Goal: Task Accomplishment & Management: Complete application form

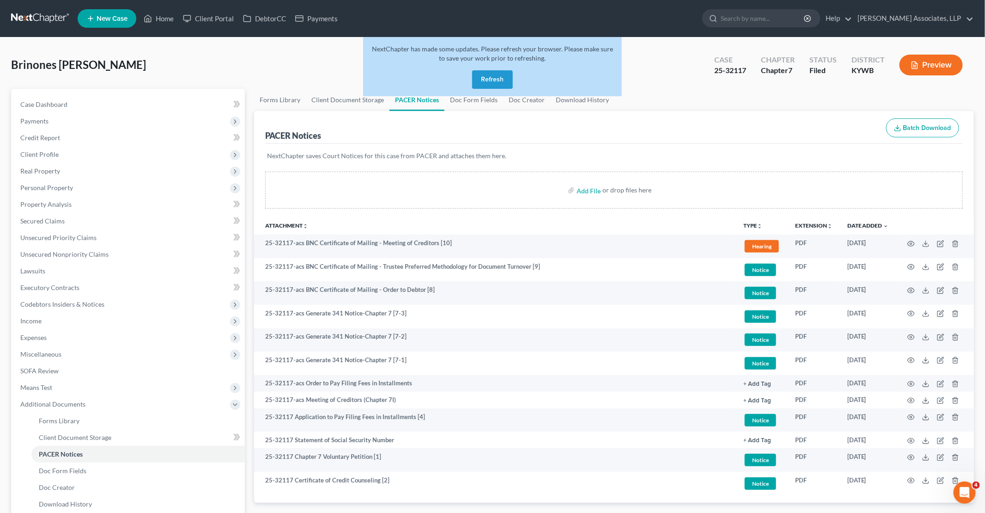
click at [501, 80] on button "Refresh" at bounding box center [492, 79] width 41 height 18
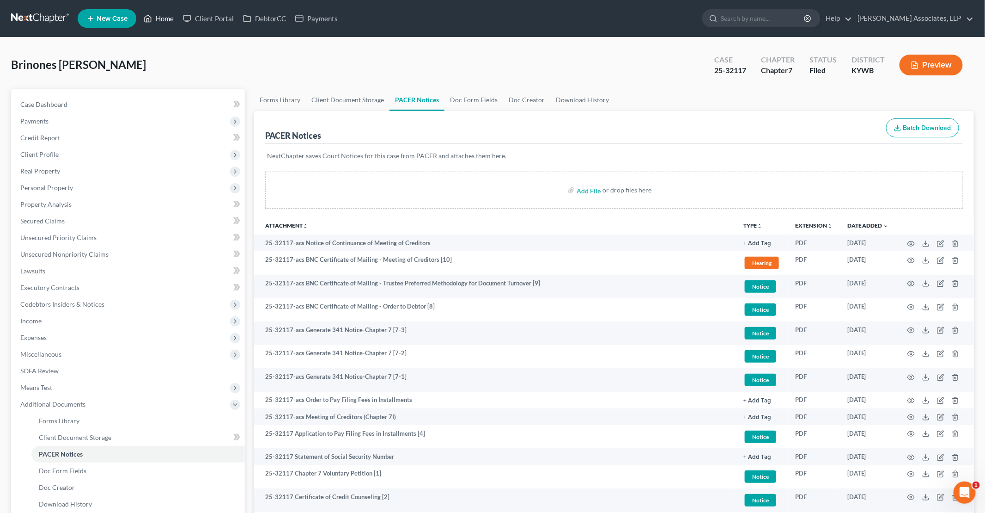
click at [168, 17] on link "Home" at bounding box center [158, 18] width 39 height 17
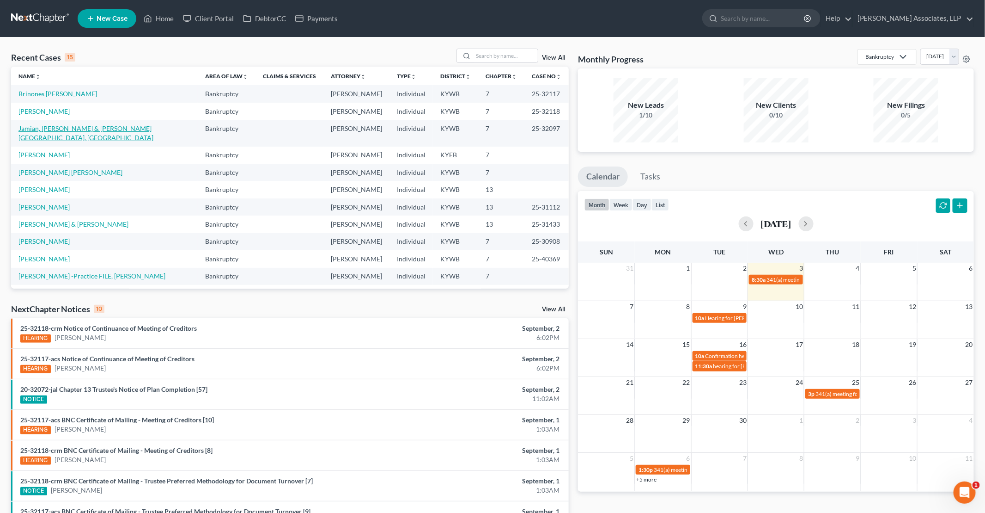
click at [65, 130] on link "Jamian, Collier & Creswell-Collier, England" at bounding box center [85, 132] width 135 height 17
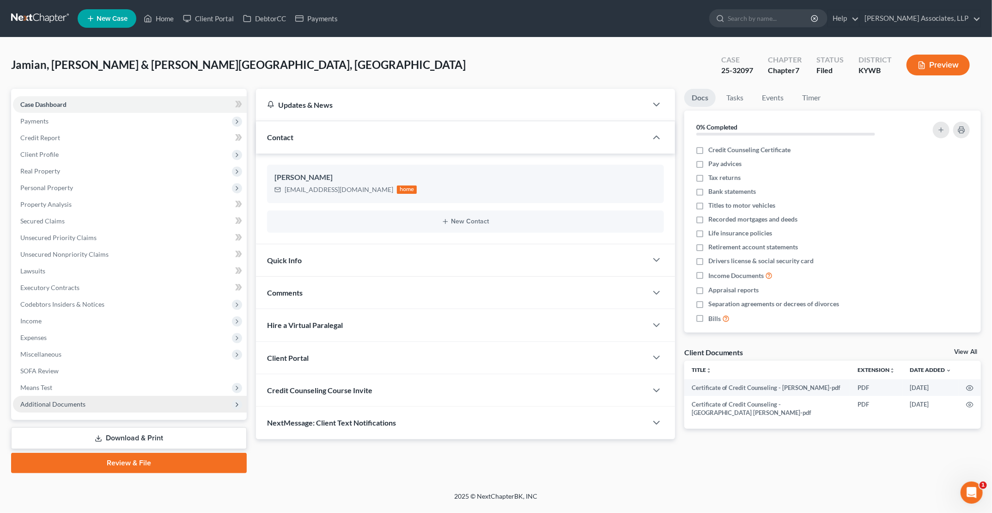
click at [113, 403] on span "Additional Documents" at bounding box center [130, 404] width 234 height 17
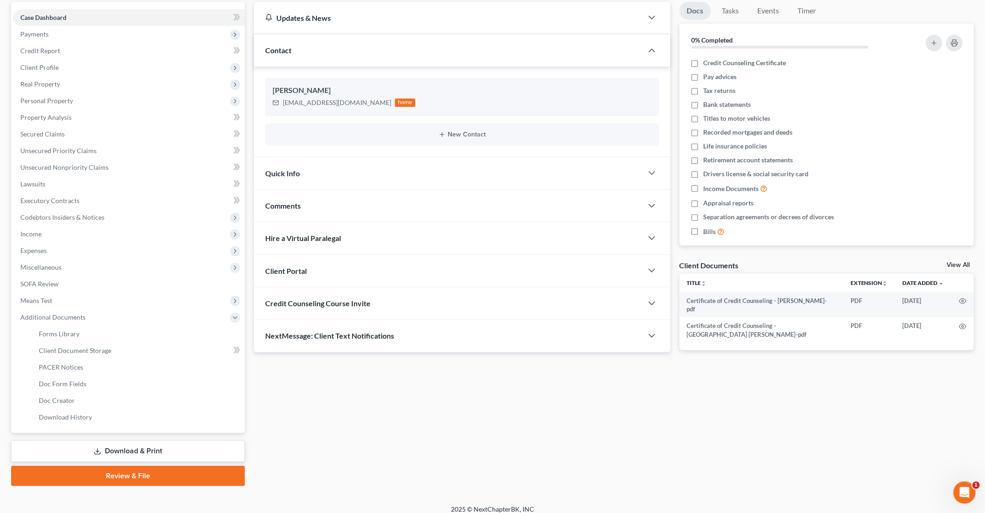
scroll to position [94, 0]
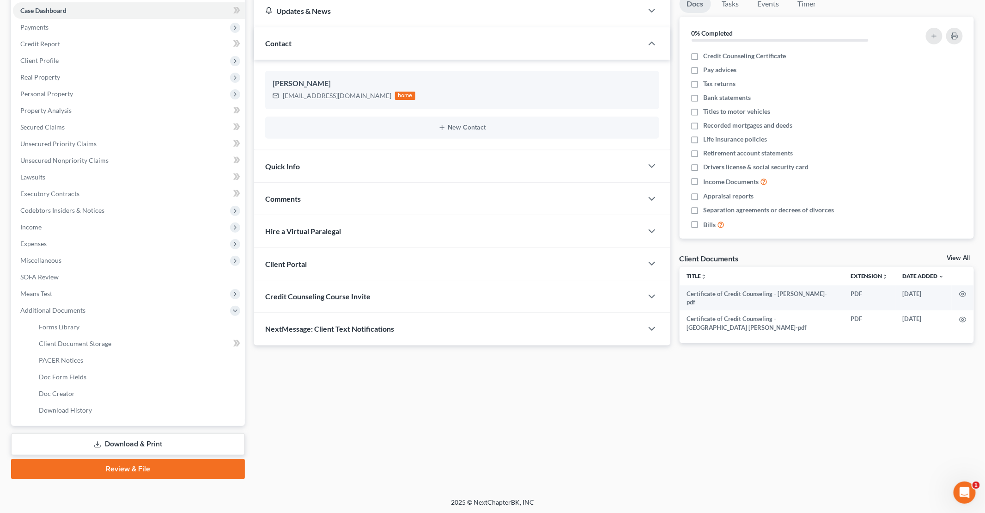
click at [135, 443] on link "Download & Print" at bounding box center [128, 444] width 234 height 22
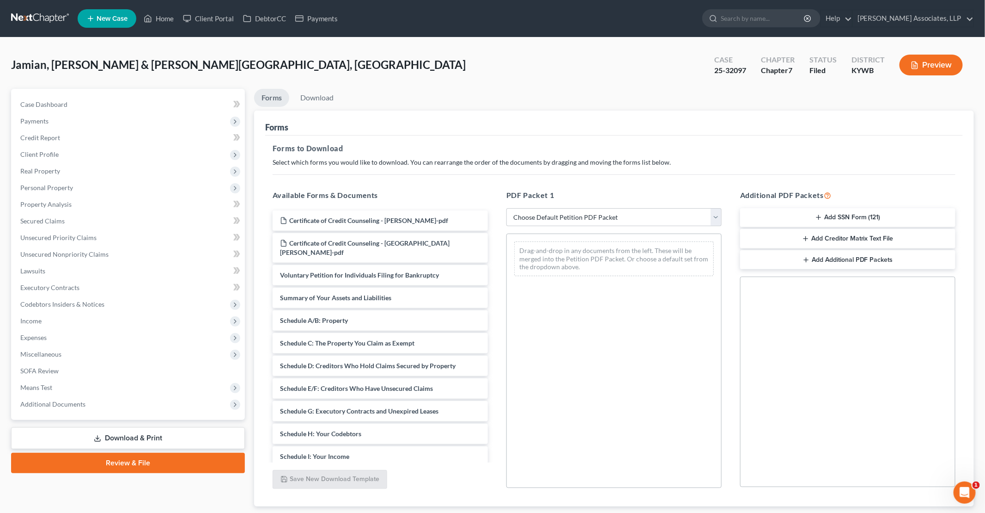
click at [835, 238] on button "Add Creditor Matrix Text File" at bounding box center [847, 238] width 215 height 19
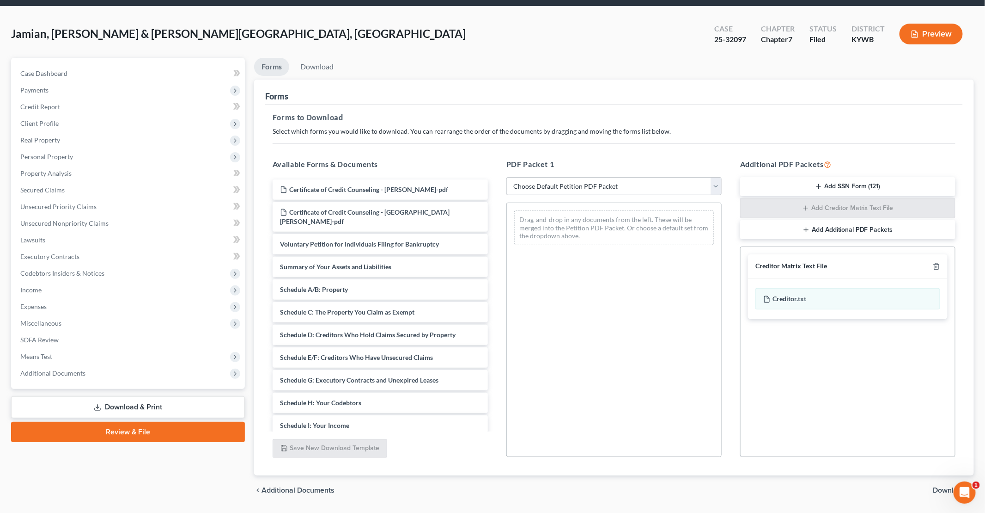
scroll to position [57, 0]
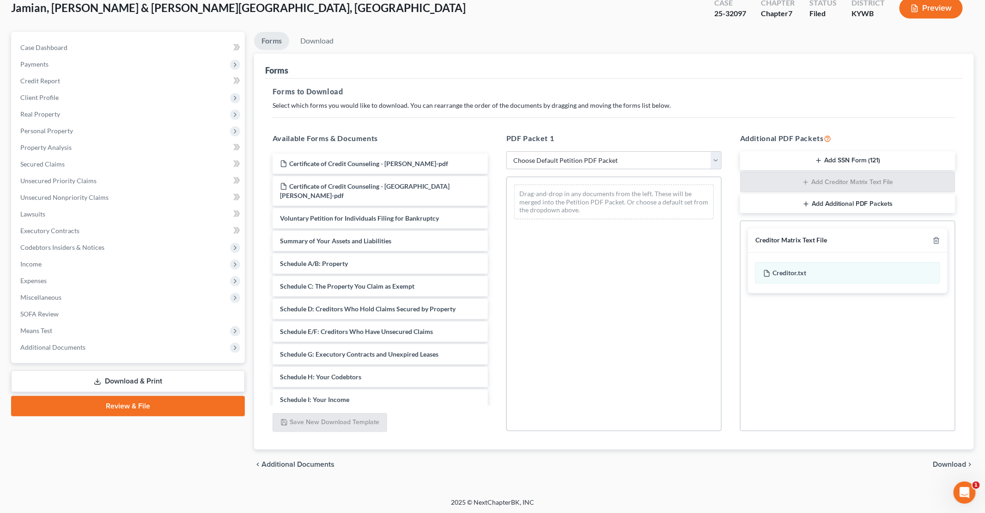
click at [942, 464] on span "Download" at bounding box center [950, 463] width 33 height 7
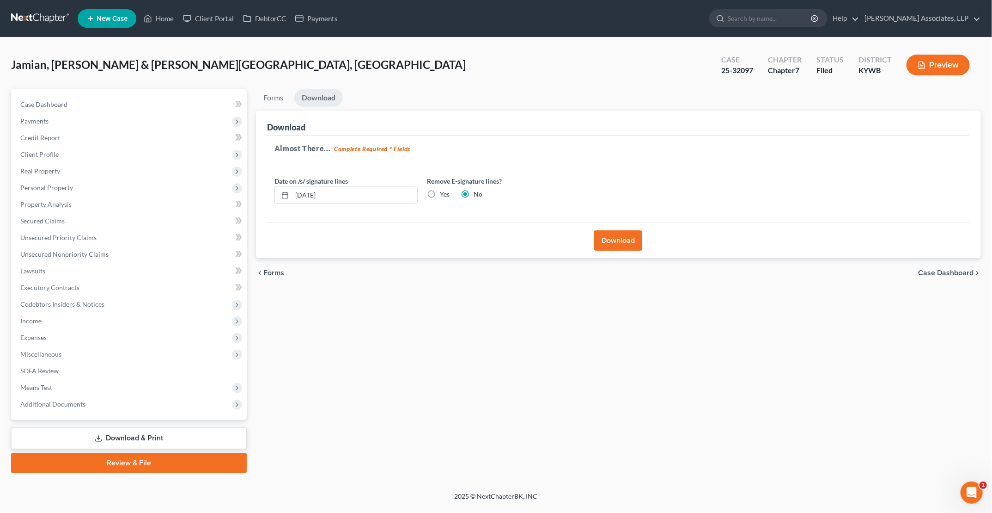
click at [618, 244] on button "Download" at bounding box center [618, 240] width 48 height 20
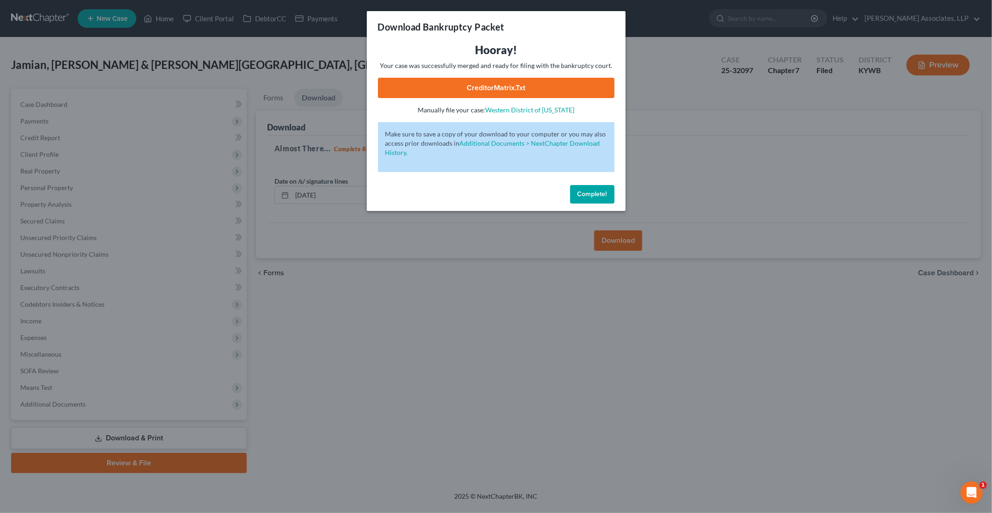
click at [507, 94] on link "CreditorMatrix.txt" at bounding box center [496, 88] width 237 height 20
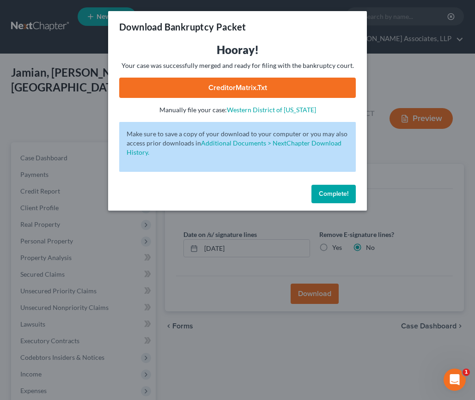
click at [328, 197] on span "Complete!" at bounding box center [334, 194] width 30 height 8
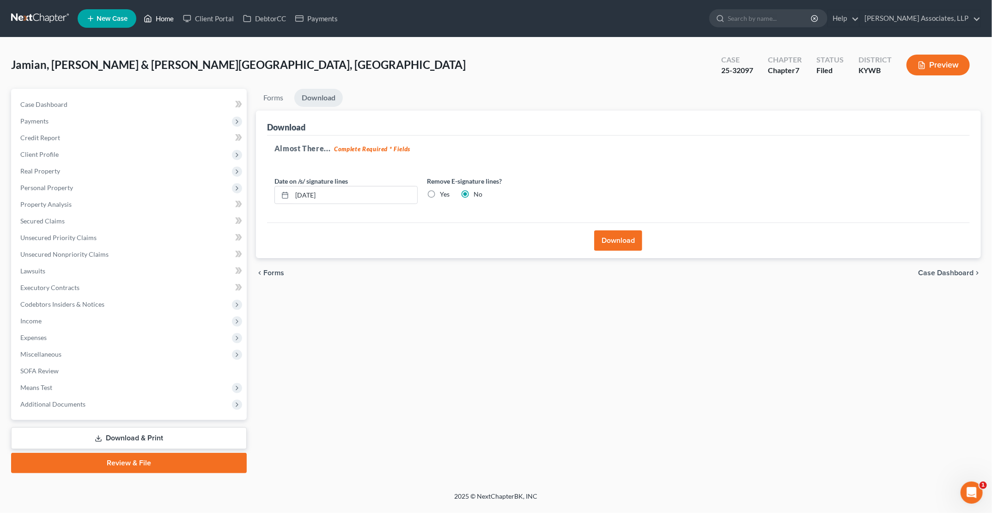
click at [158, 18] on link "Home" at bounding box center [158, 18] width 39 height 17
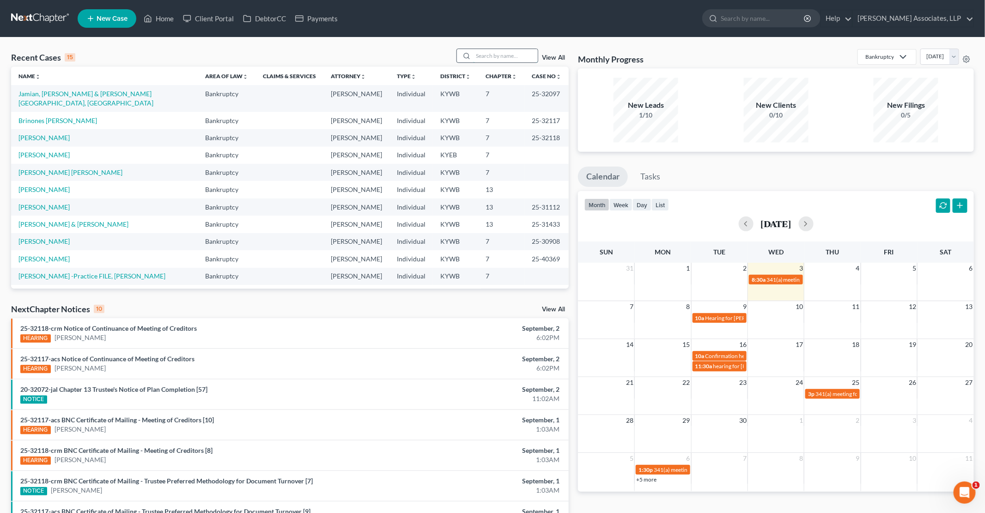
click at [476, 51] on input "search" at bounding box center [505, 55] width 65 height 13
type input "jorrin"
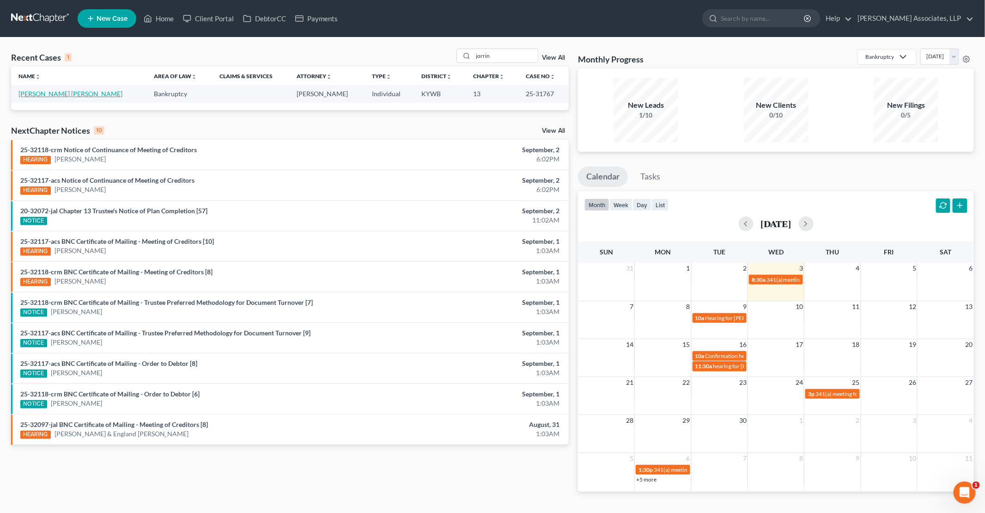
click at [69, 93] on link "Jorrin Rodriguez, Jose" at bounding box center [70, 94] width 104 height 8
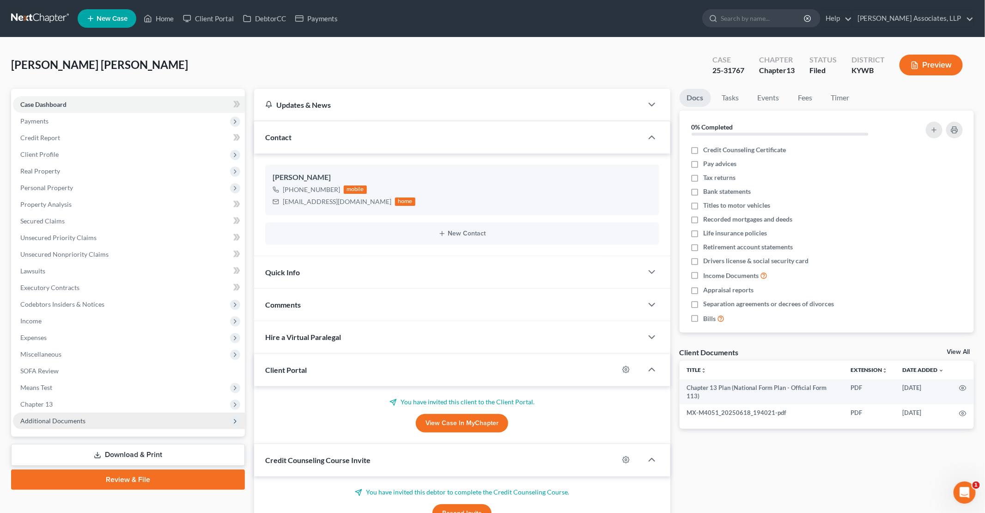
click at [148, 425] on span "Additional Documents" at bounding box center [129, 420] width 232 height 17
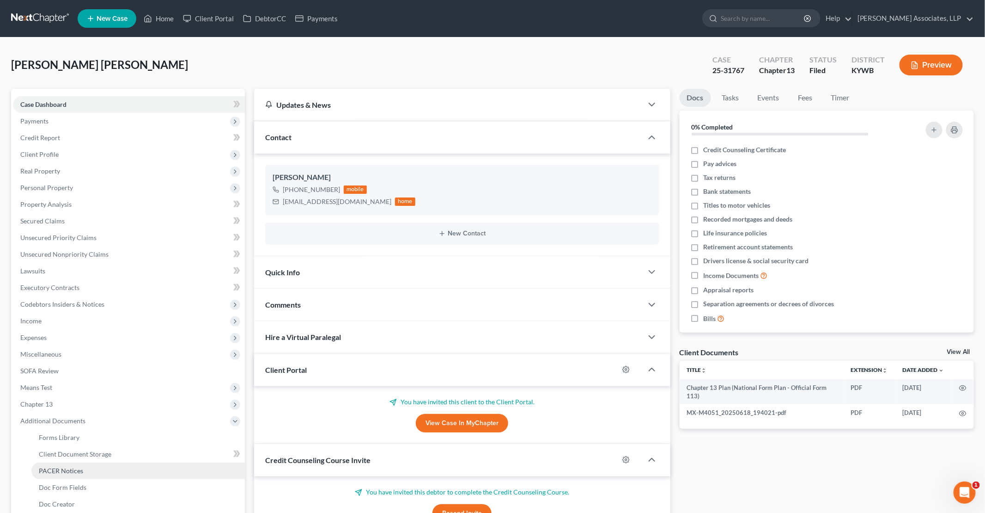
click at [95, 469] on link "PACER Notices" at bounding box center [138, 470] width 214 height 17
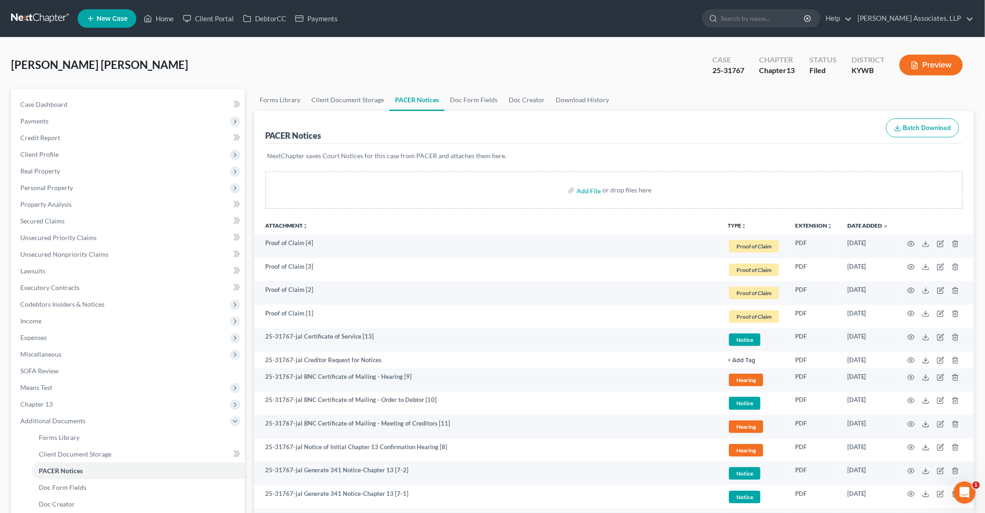
click at [738, 224] on button "TYPE unfold_more" at bounding box center [737, 226] width 19 height 6
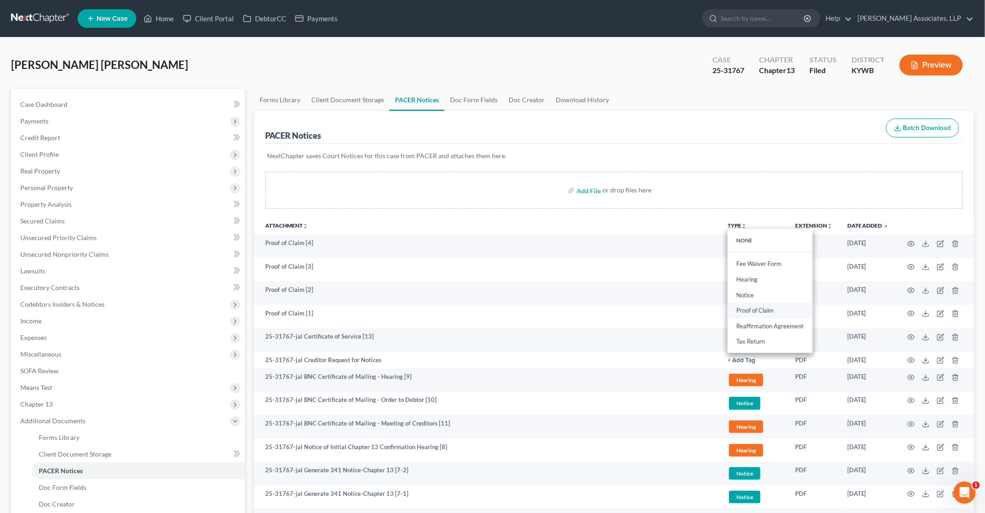
click at [755, 307] on link "Proof of Claim" at bounding box center [770, 311] width 85 height 16
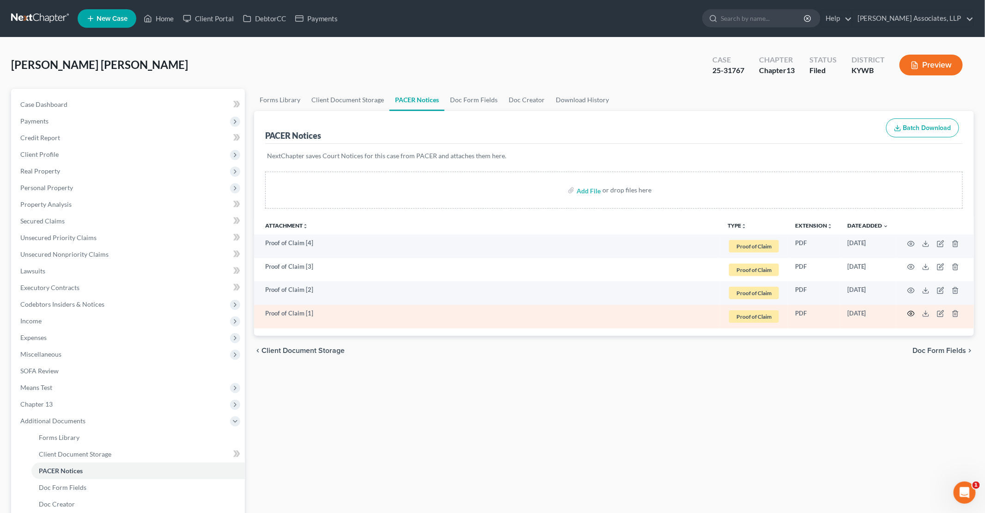
click at [913, 312] on icon "button" at bounding box center [911, 313] width 7 height 7
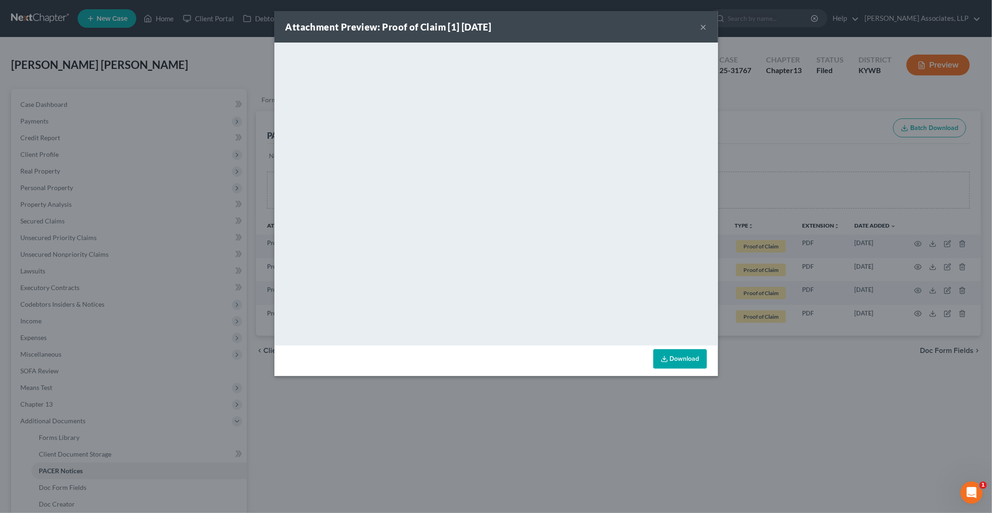
click at [707, 28] on button "×" at bounding box center [704, 26] width 6 height 11
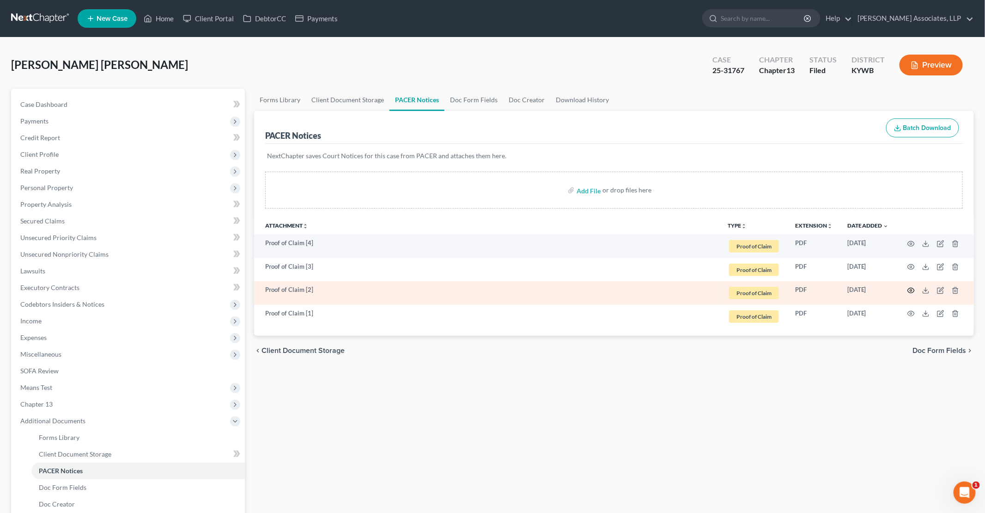
click at [912, 289] on circle "button" at bounding box center [912, 290] width 2 height 2
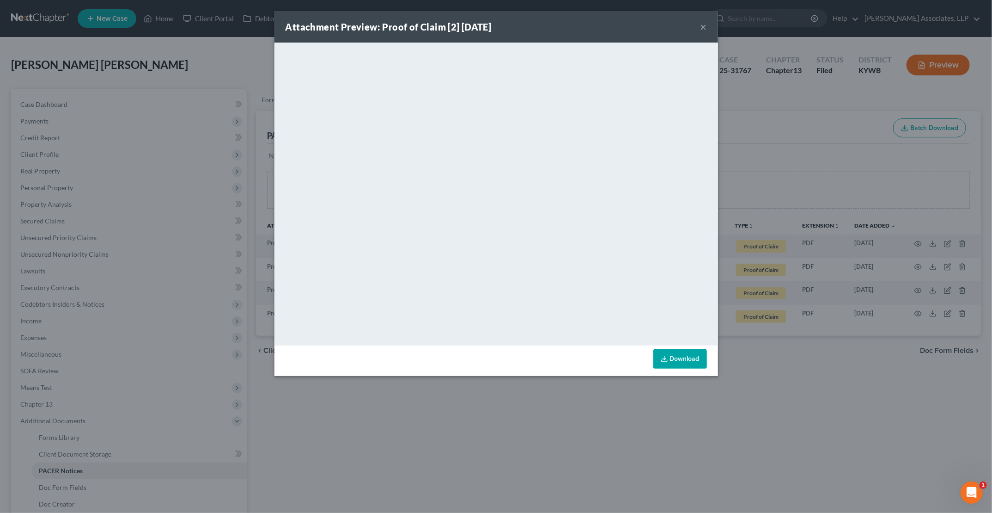
click at [704, 29] on button "×" at bounding box center [704, 26] width 6 height 11
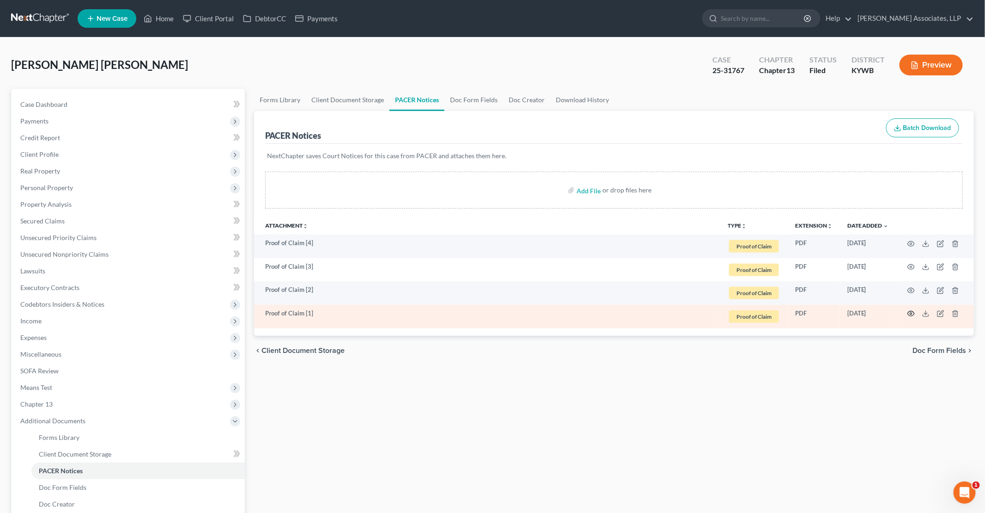
click at [914, 312] on icon "button" at bounding box center [911, 313] width 7 height 7
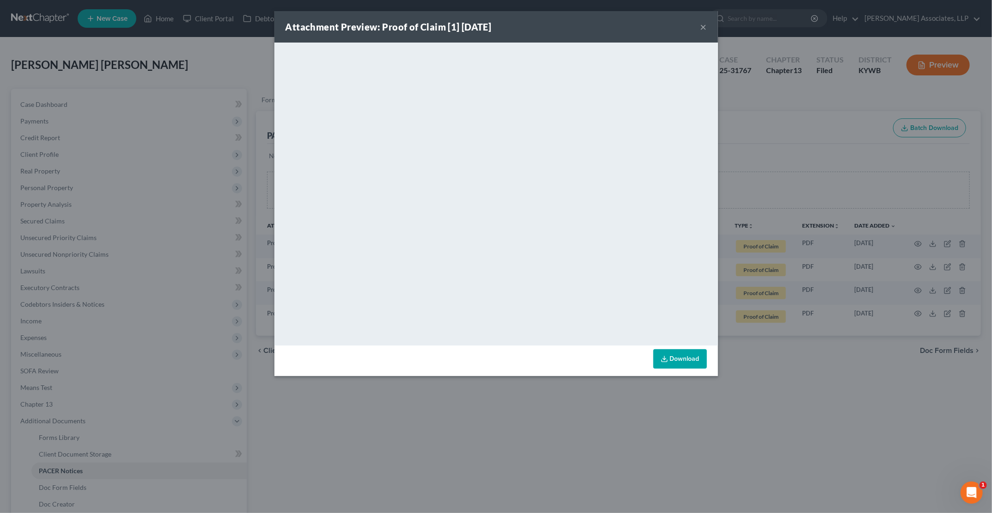
click at [703, 27] on button "×" at bounding box center [704, 26] width 6 height 11
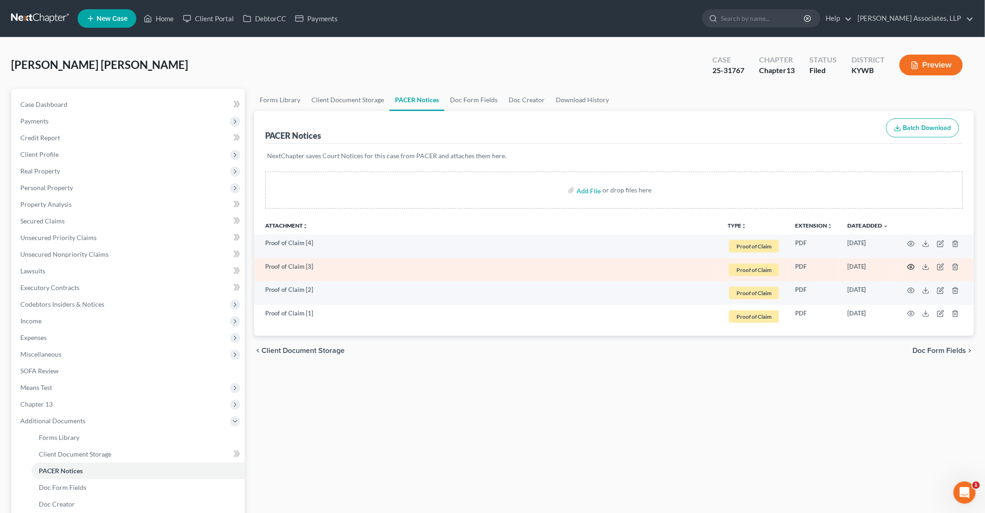
click at [911, 266] on icon "button" at bounding box center [911, 266] width 7 height 7
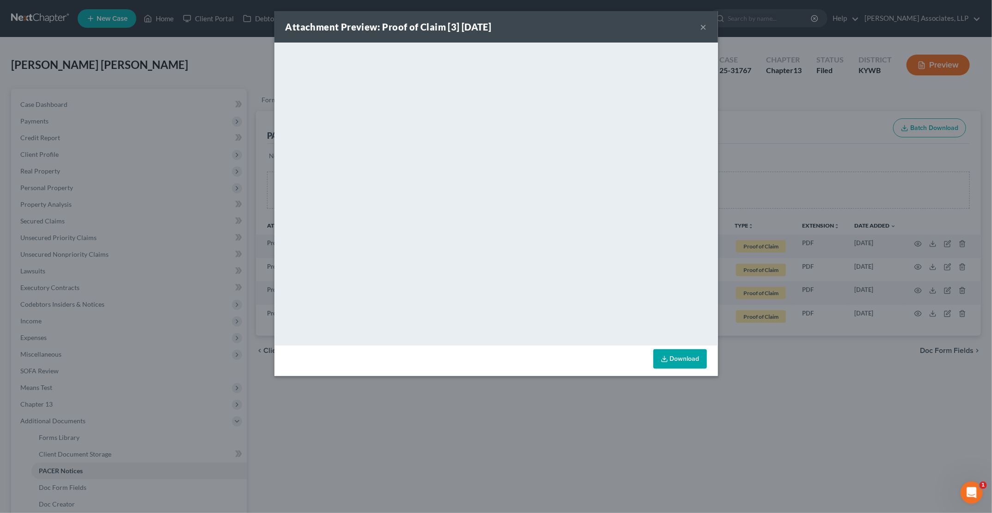
click at [704, 28] on button "×" at bounding box center [704, 26] width 6 height 11
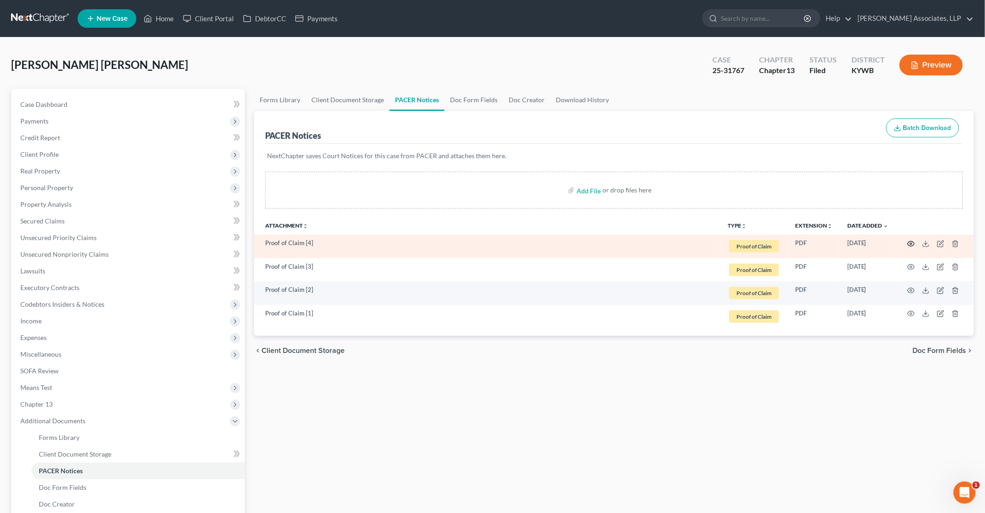
click at [910, 241] on icon "button" at bounding box center [911, 243] width 7 height 7
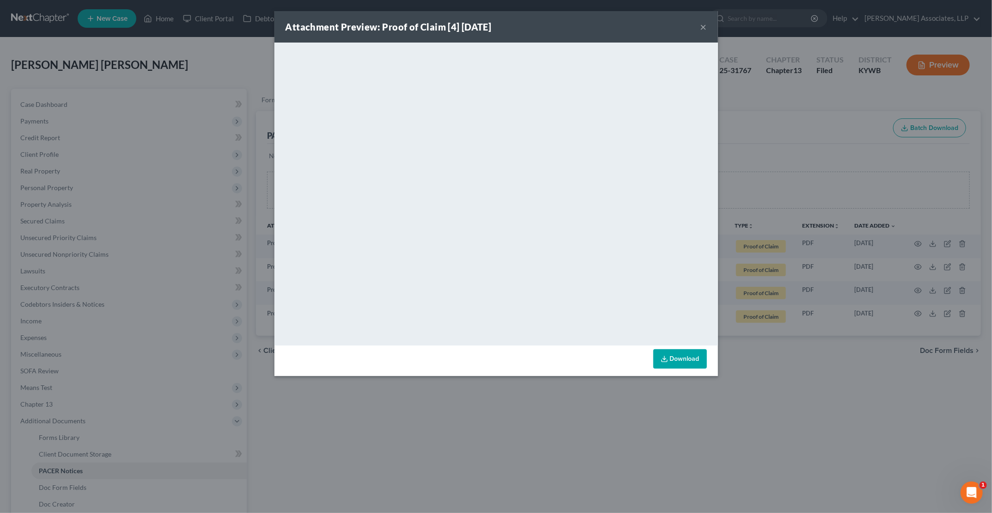
click at [703, 25] on button "×" at bounding box center [704, 26] width 6 height 11
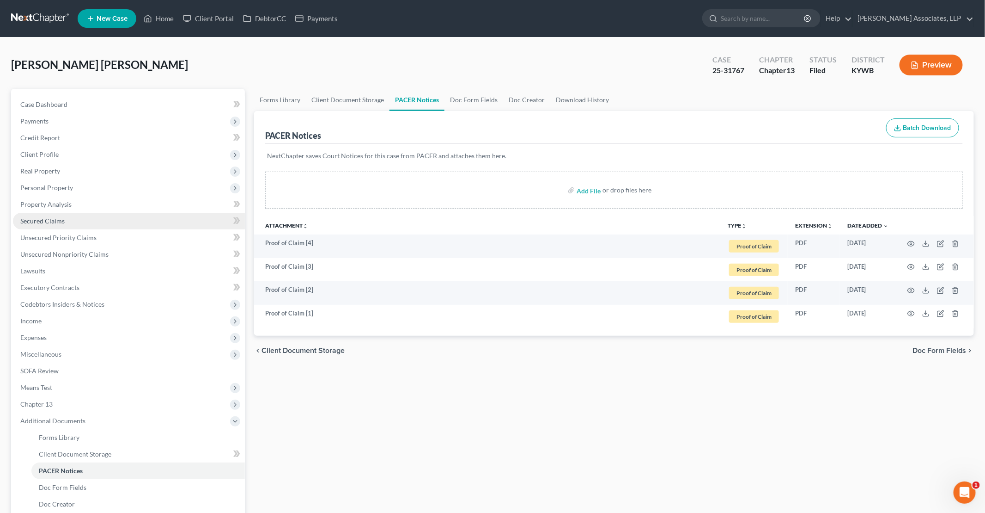
click at [65, 220] on link "Secured Claims" at bounding box center [129, 221] width 232 height 17
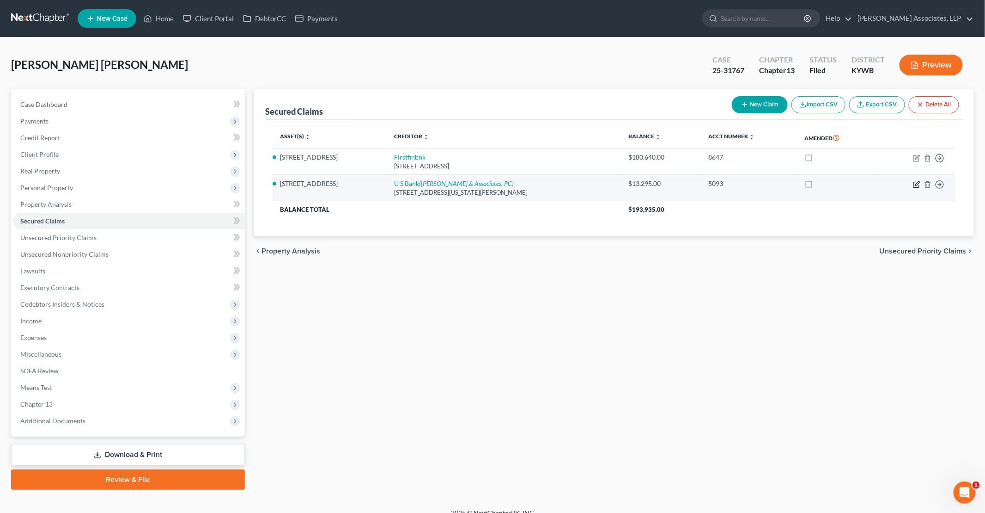
click at [916, 184] on icon "button" at bounding box center [918, 183] width 4 height 4
select select "24"
select select "4"
select select "0"
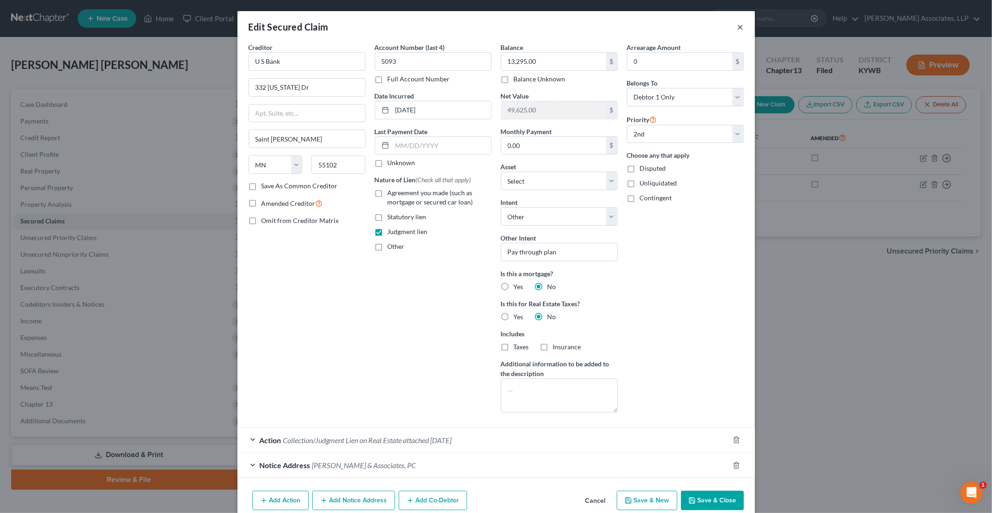
click at [738, 27] on button "×" at bounding box center [741, 26] width 6 height 11
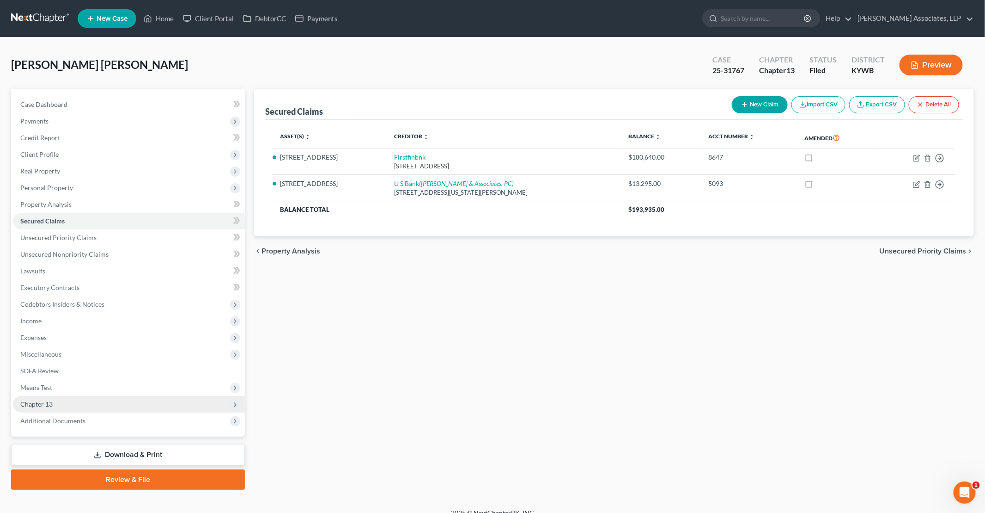
click at [44, 405] on span "Chapter 13" at bounding box center [36, 404] width 32 height 8
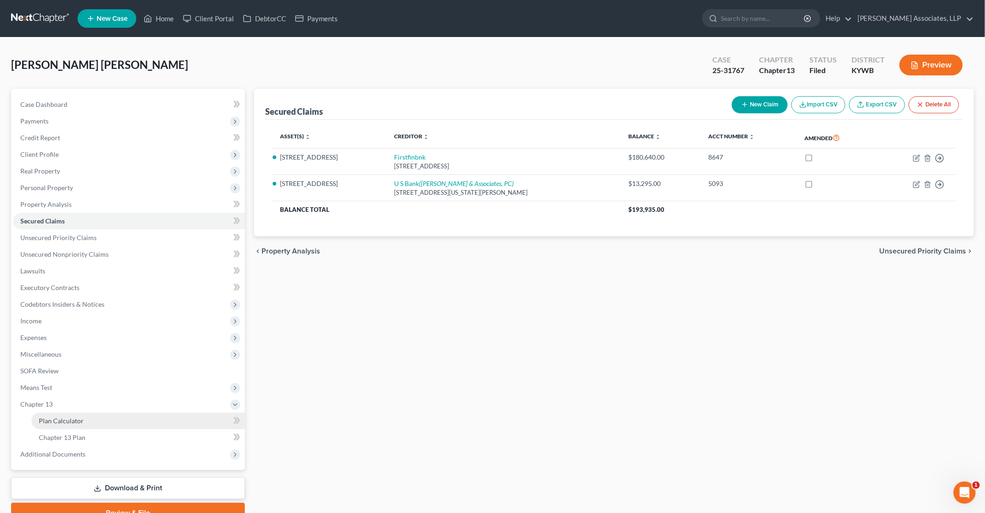
click at [56, 417] on span "Plan Calculator" at bounding box center [61, 420] width 45 height 8
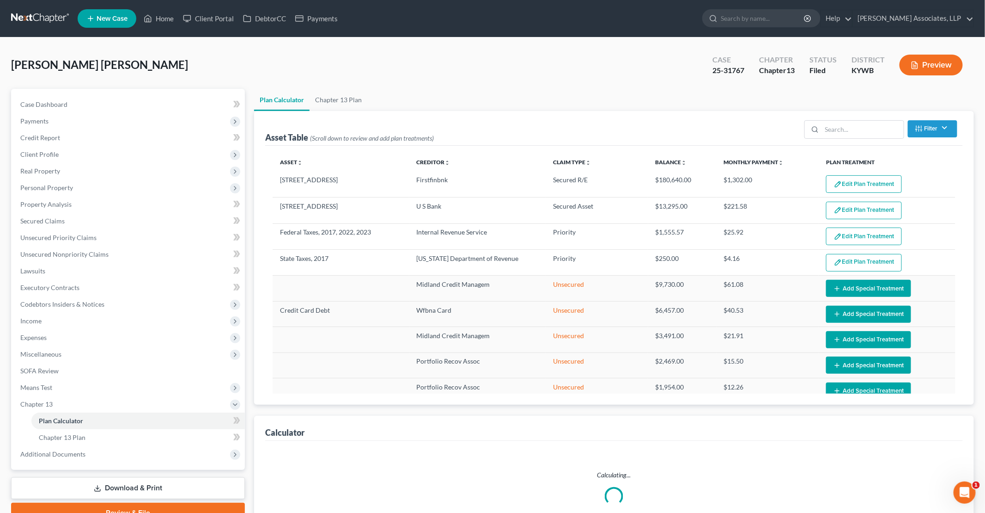
select select "59"
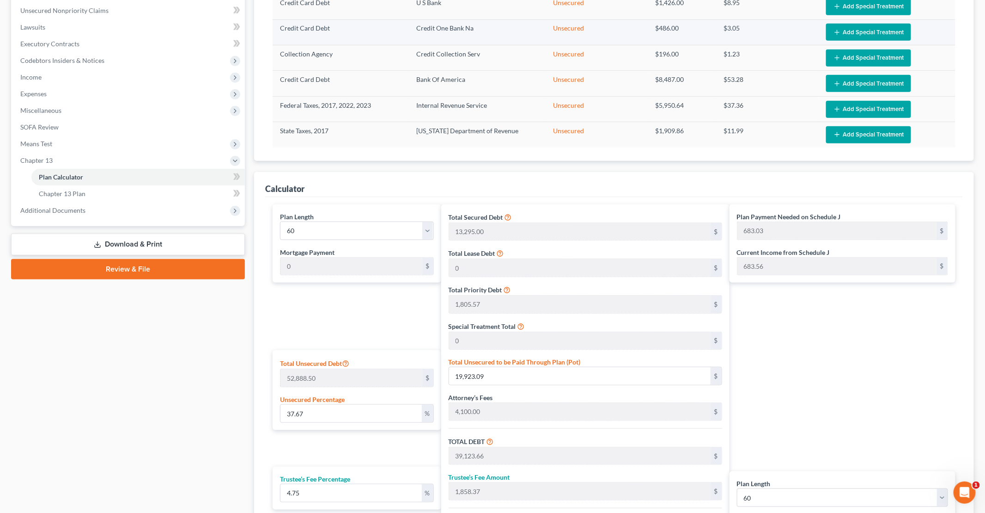
scroll to position [46, 0]
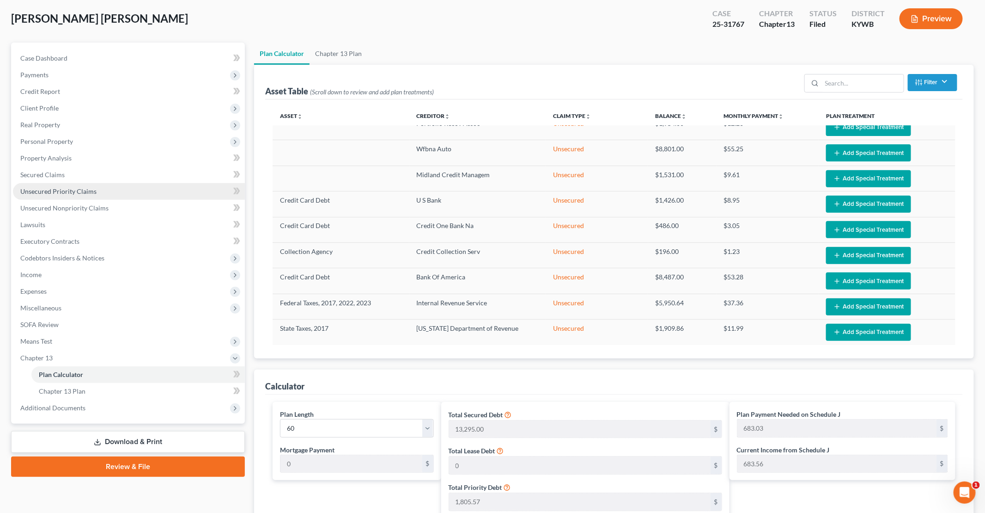
click at [69, 194] on span "Unsecured Priority Claims" at bounding box center [58, 191] width 76 height 8
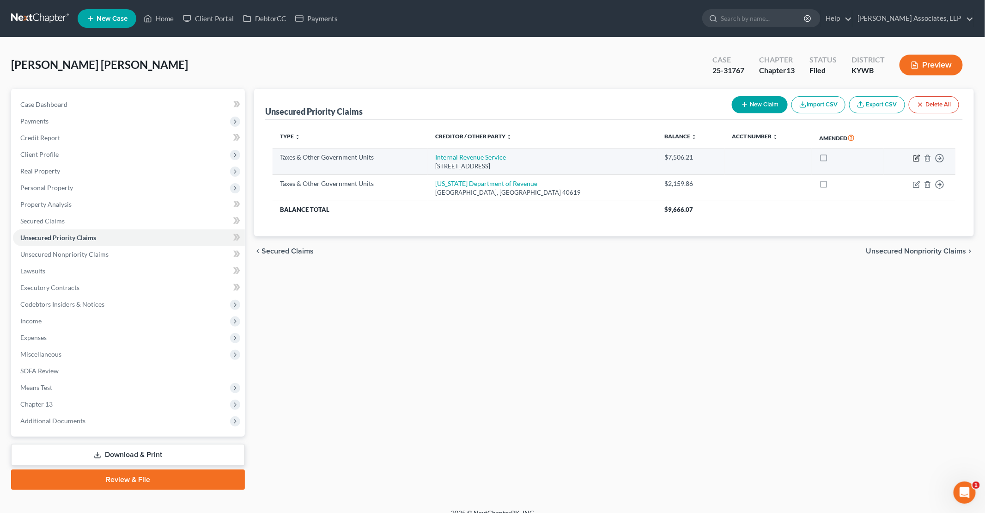
click at [917, 158] on icon "button" at bounding box center [916, 157] width 7 height 7
select select "0"
select select "39"
select select "0"
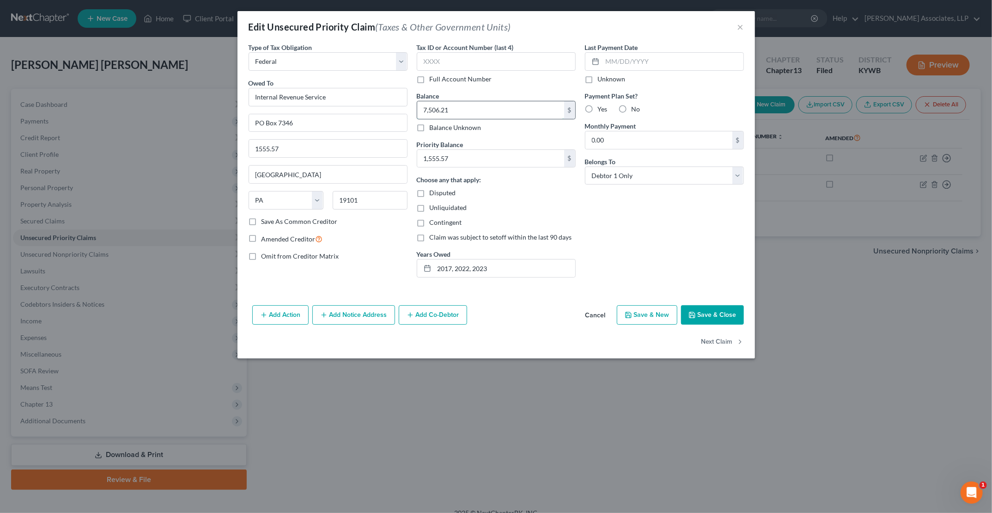
click at [500, 115] on input "7,506.21" at bounding box center [490, 110] width 147 height 18
type input "7,537.56"
click at [474, 161] on input "1,555.57" at bounding box center [490, 159] width 147 height 18
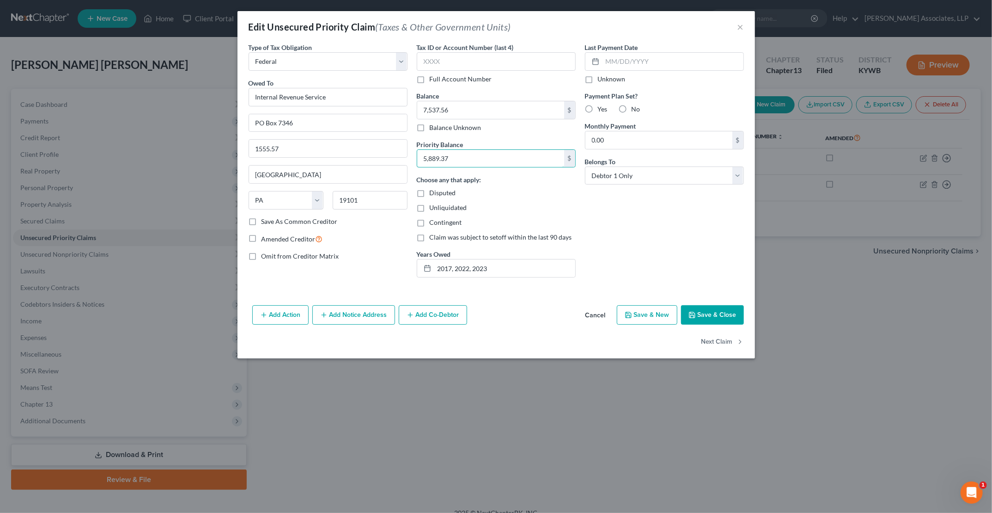
type input "5,889.37"
click at [703, 320] on button "Save & Close" at bounding box center [712, 314] width 63 height 19
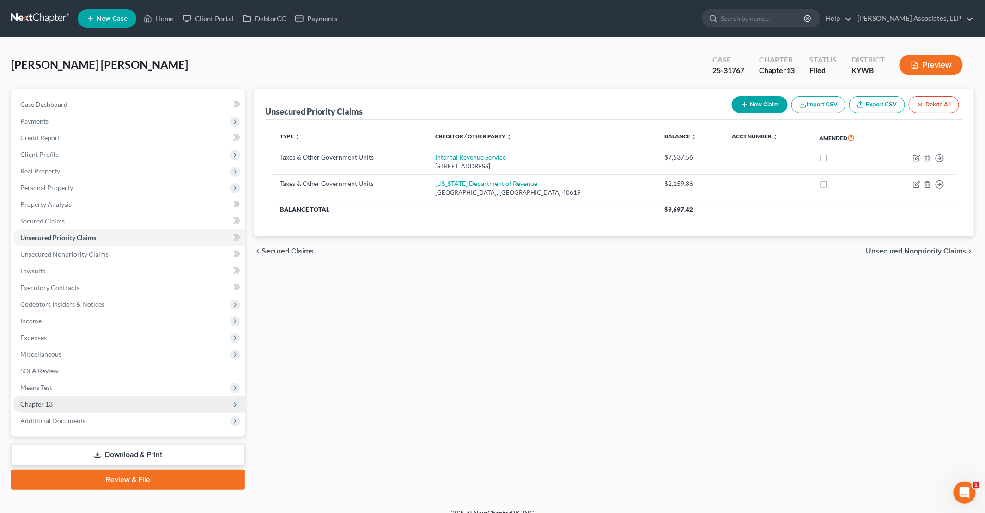
click at [78, 404] on span "Chapter 13" at bounding box center [129, 404] width 232 height 17
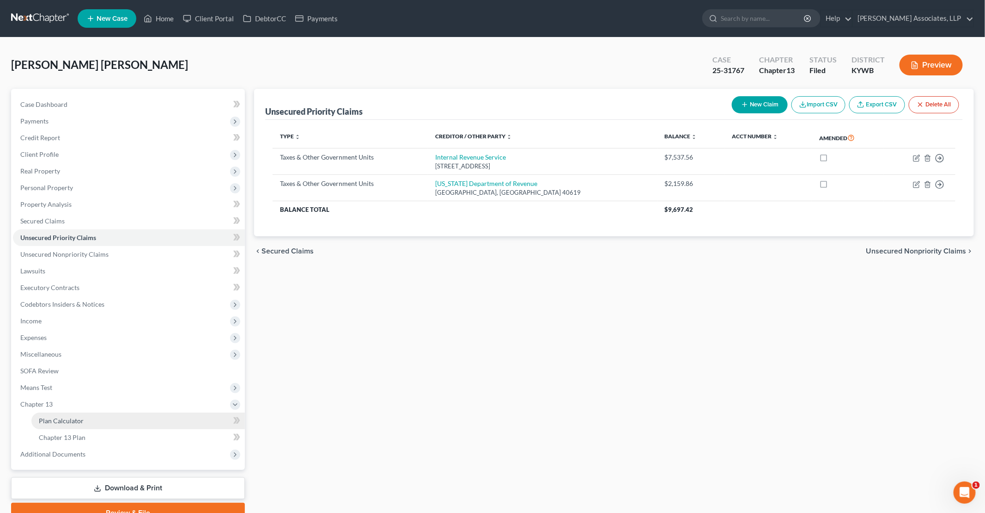
click at [113, 419] on link "Plan Calculator" at bounding box center [138, 420] width 214 height 17
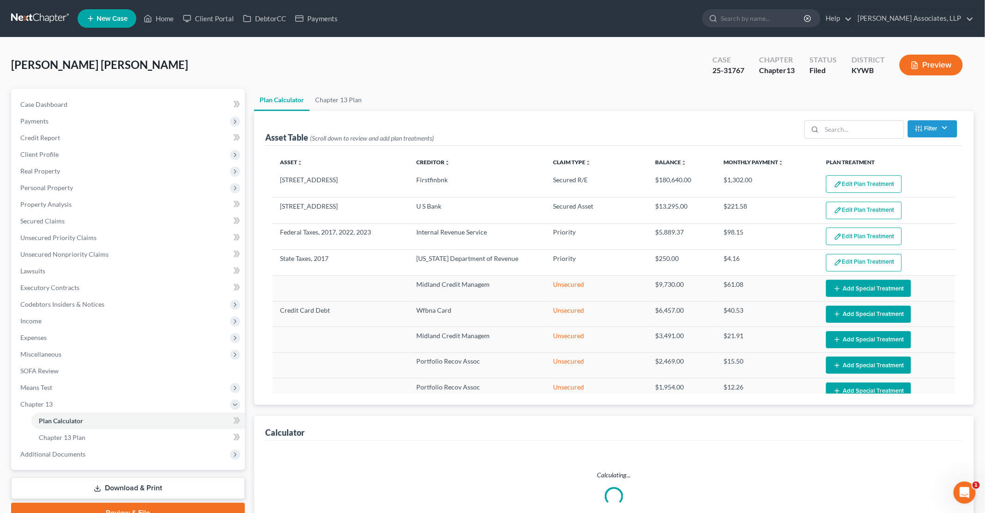
select select "59"
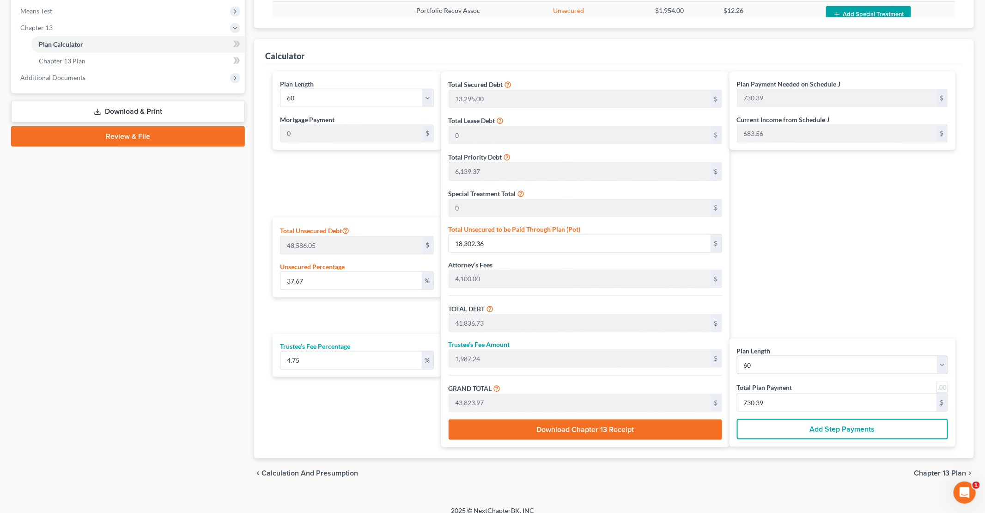
scroll to position [383, 0]
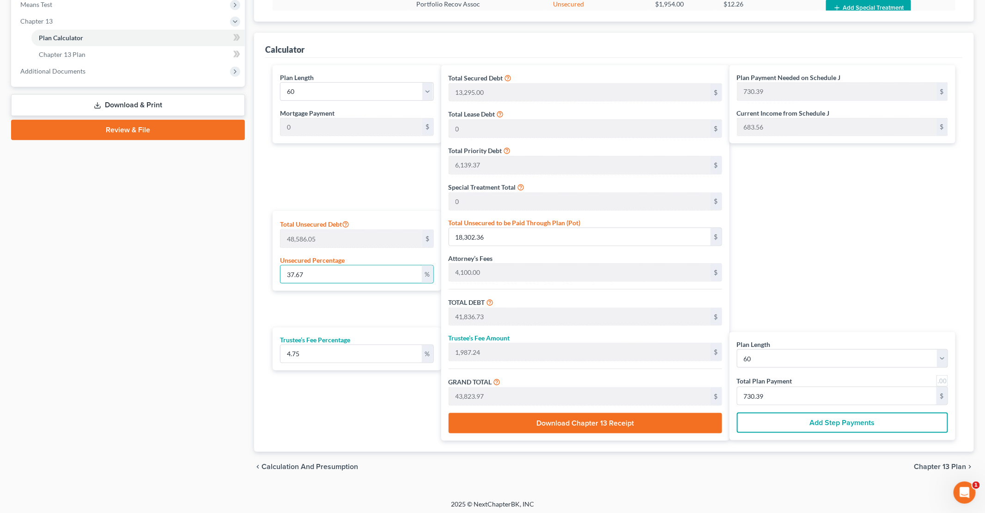
drag, startPoint x: 320, startPoint y: 263, endPoint x: 251, endPoint y: 268, distance: 69.5
click at [251, 268] on div "Plan Calculator Chapter 13 Plan Asset Table (Scroll down to review and add plan…" at bounding box center [614, 93] width 729 height 775
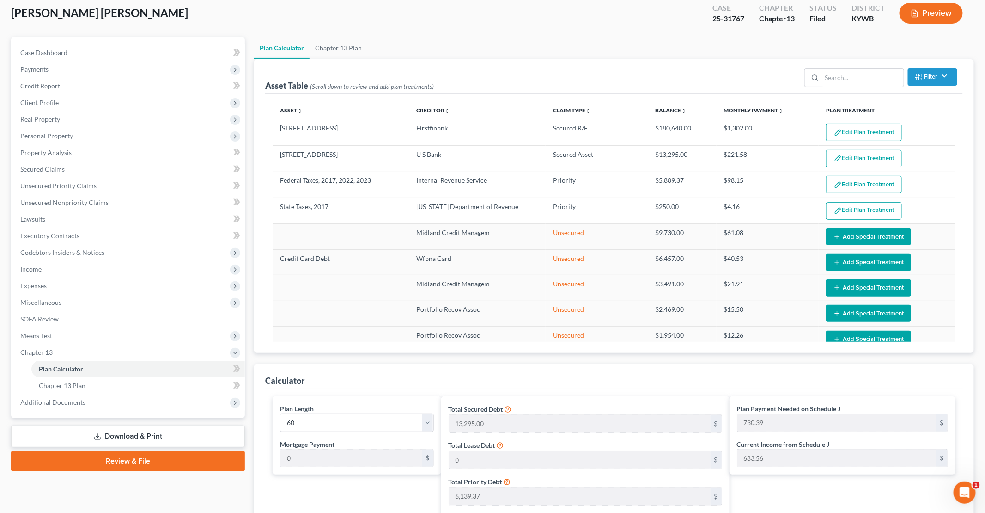
scroll to position [0, 0]
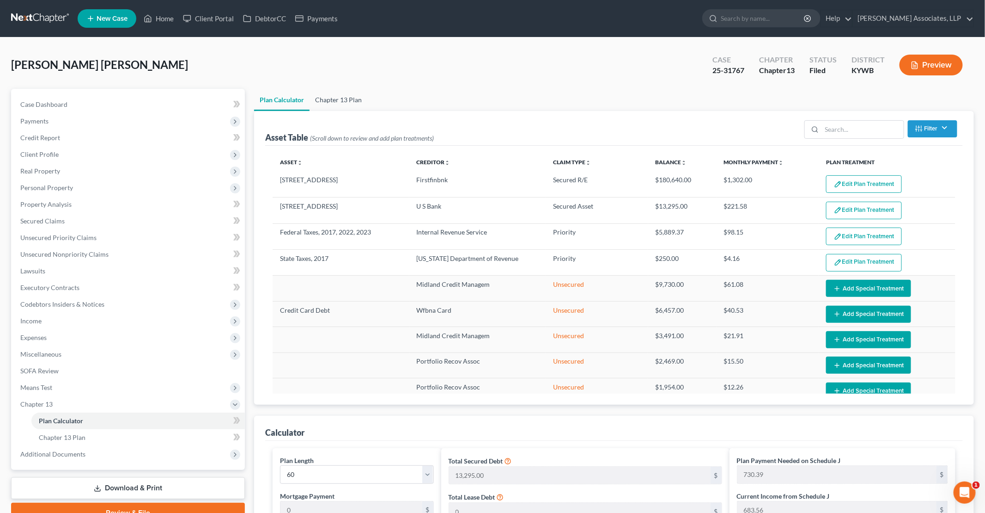
click at [343, 98] on link "Chapter 13 Plan" at bounding box center [339, 100] width 58 height 22
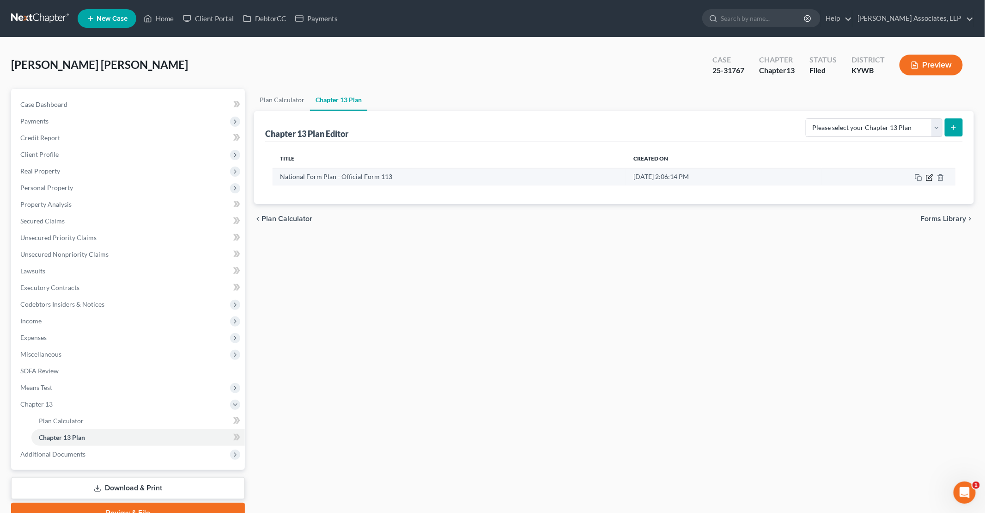
click at [930, 177] on icon "button" at bounding box center [929, 177] width 7 height 7
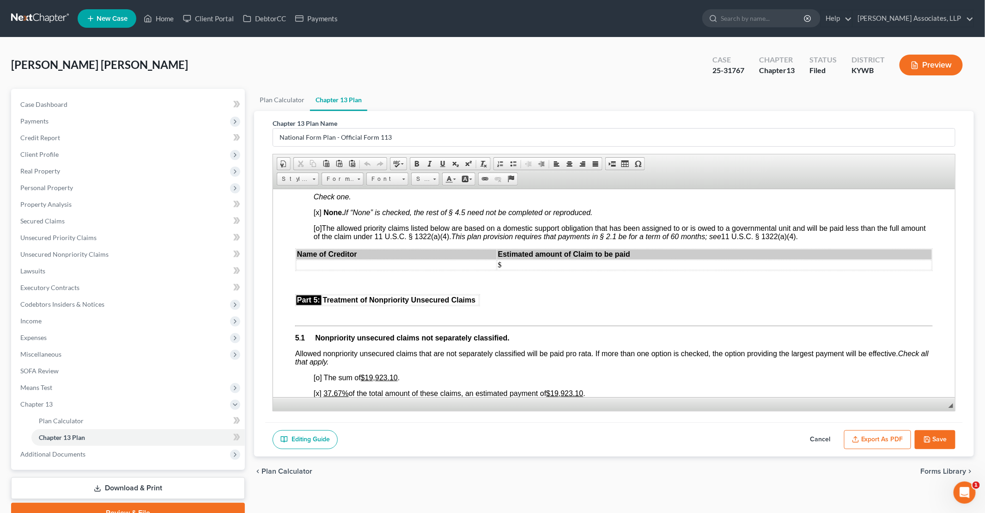
scroll to position [1803, 0]
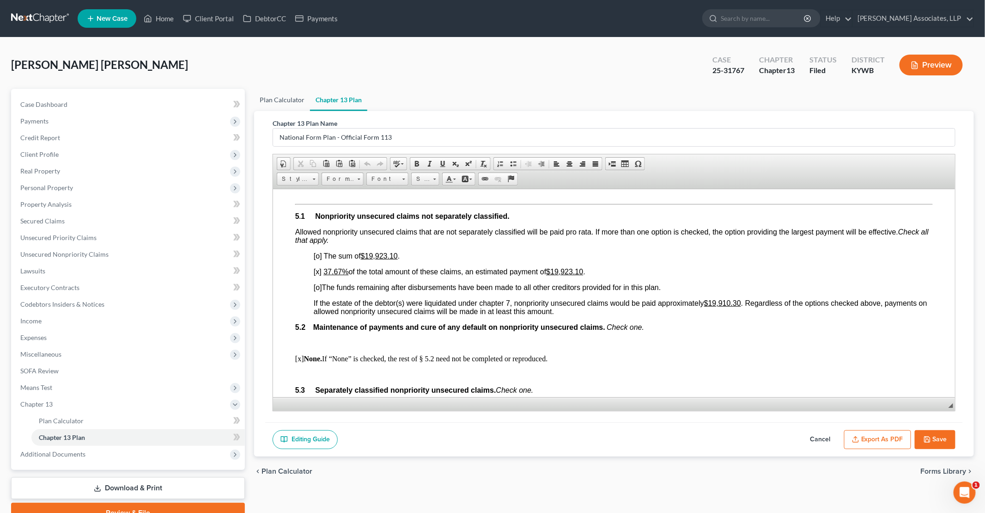
click at [283, 98] on link "Plan Calculator" at bounding box center [282, 100] width 56 height 22
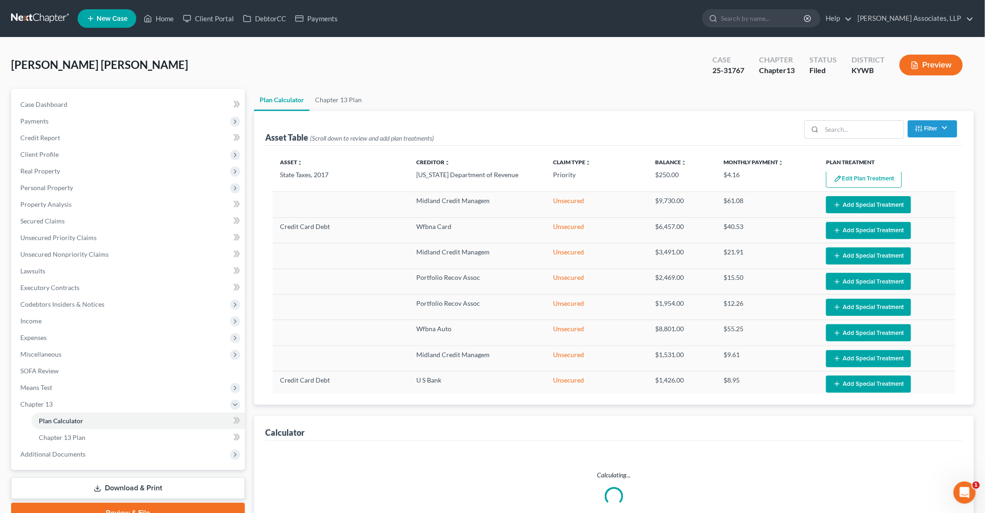
scroll to position [217, 0]
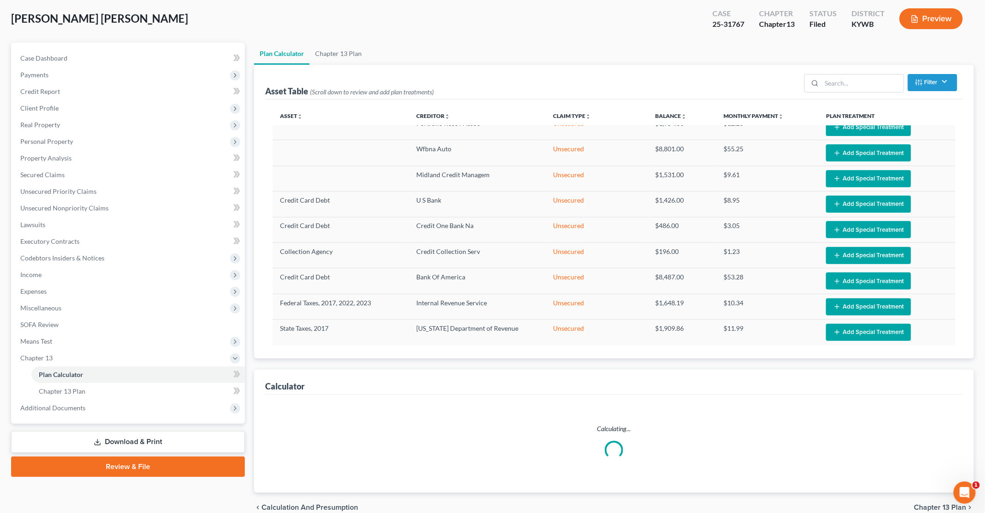
select select "59"
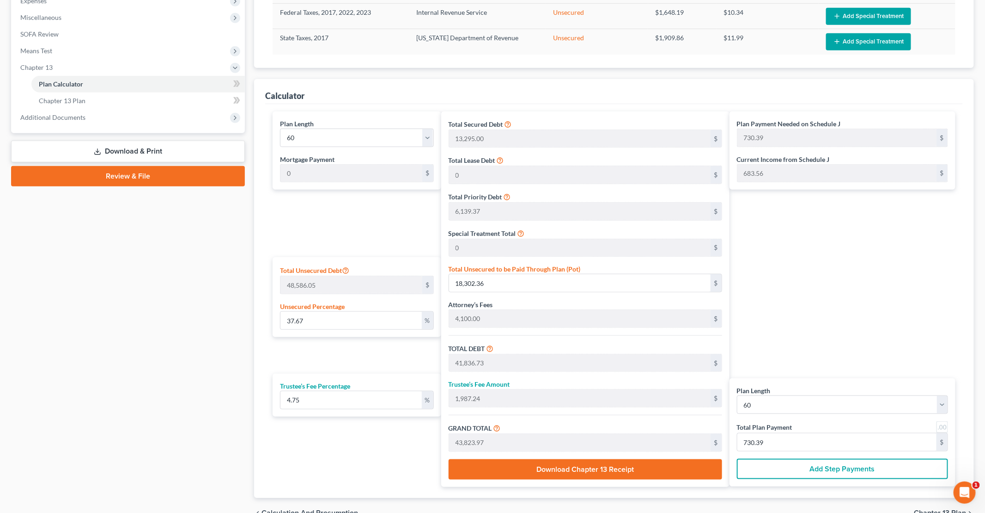
scroll to position [383, 0]
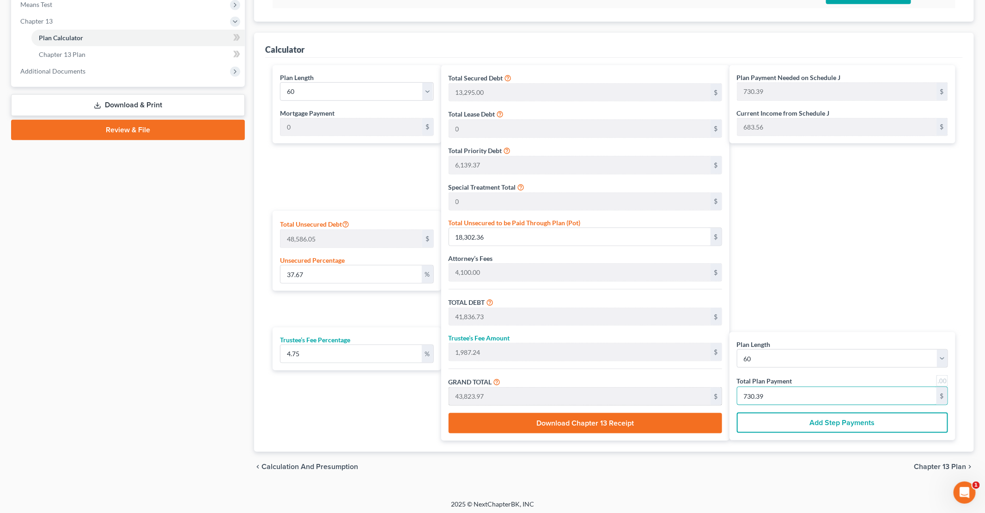
type input "0"
type input "343.67"
type input "16.32"
type input "360.00"
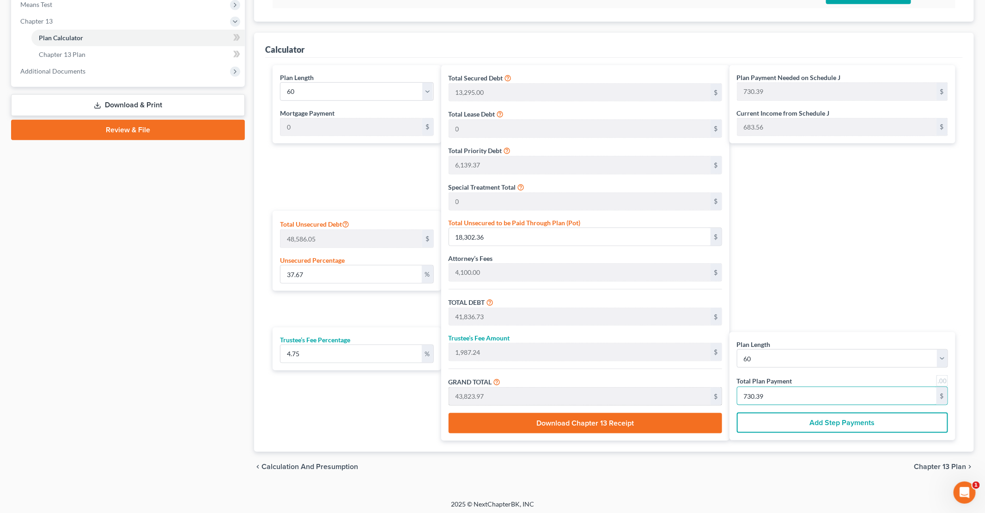
type input "6"
type input "3,608.59"
type input "171.40"
type input "3,780.00"
type input "63"
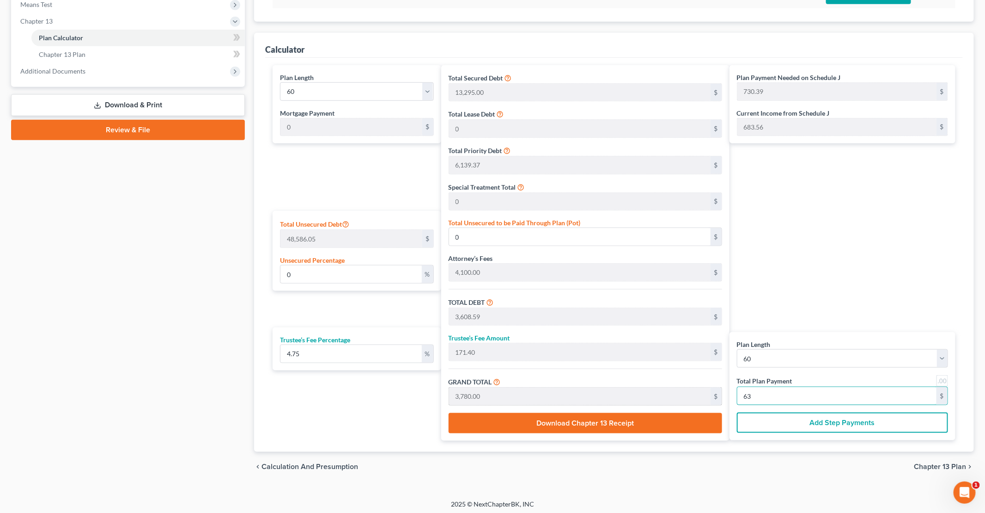
type input "343.67"
type input "16.32"
type input "360.00"
type input "6"
type input "3,894.98"
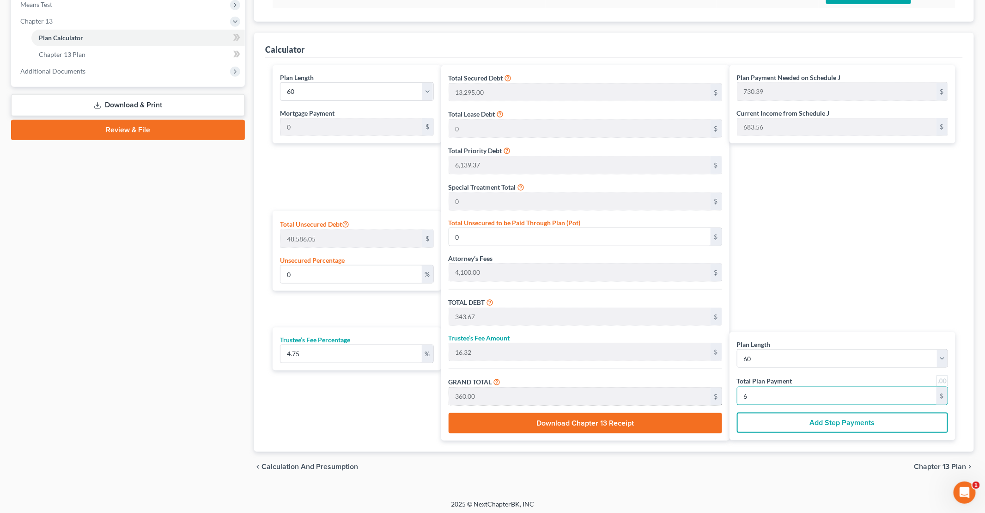
type input "185.01"
type input "4,080.00"
type input "68"
type input "32.08"
type input "15,587.34"
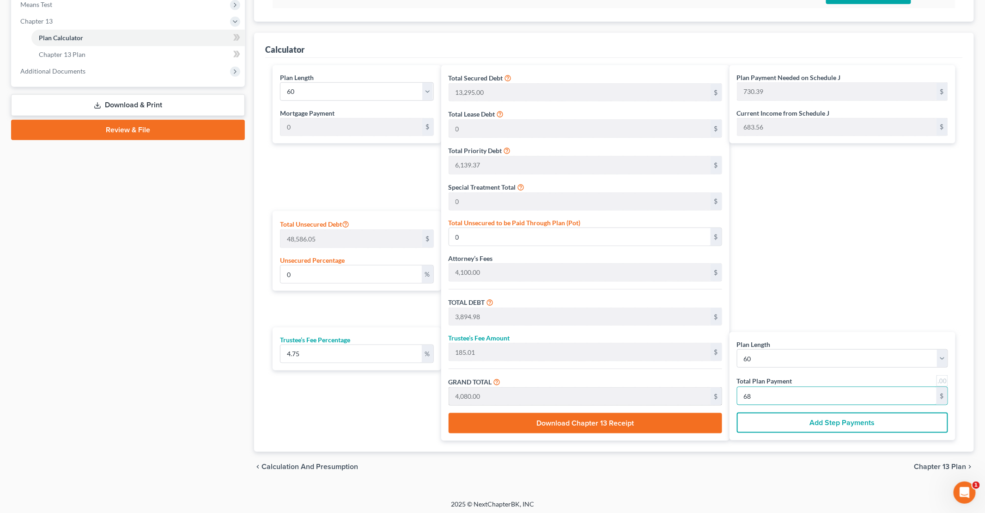
type input "39,121.71"
type input "1,858.28"
type input "40,980.00"
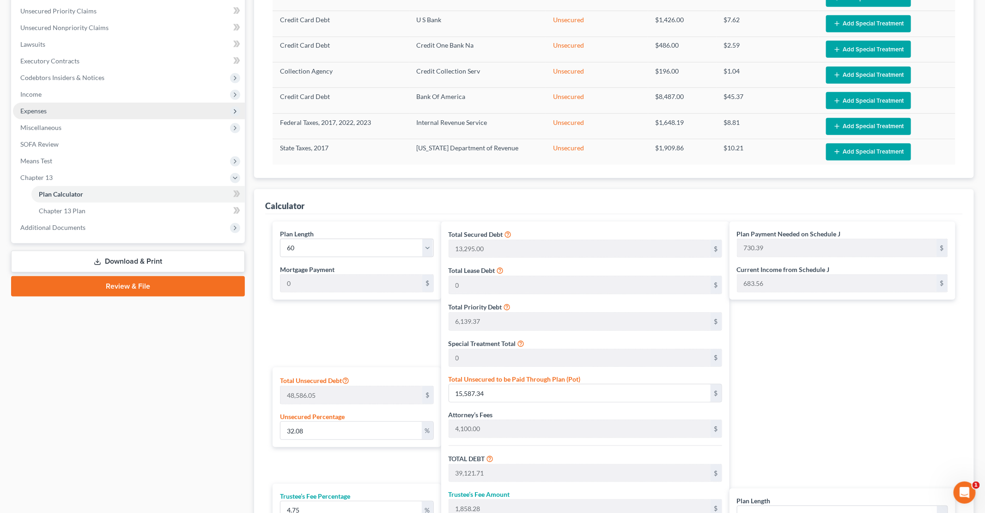
scroll to position [152, 0]
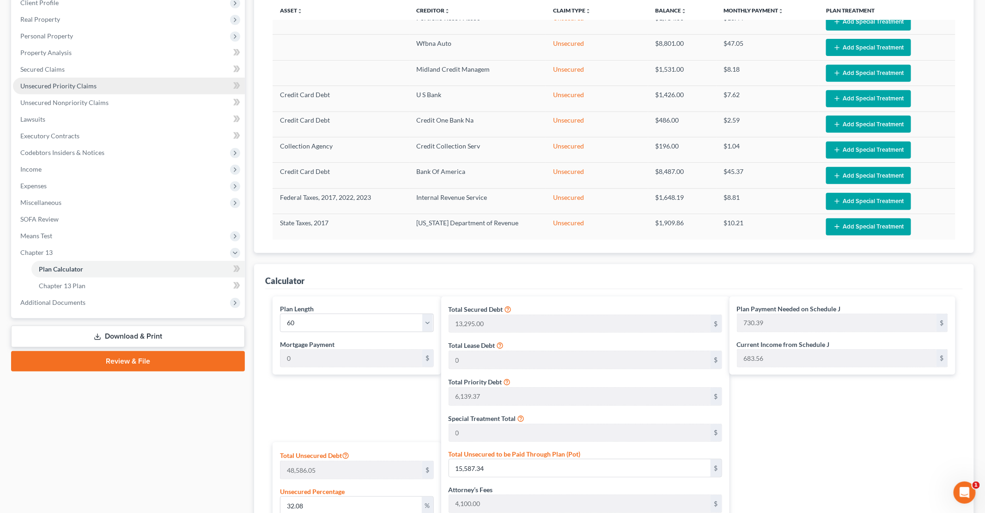
type input "683"
click at [61, 86] on span "Unsecured Priority Claims" at bounding box center [58, 86] width 76 height 8
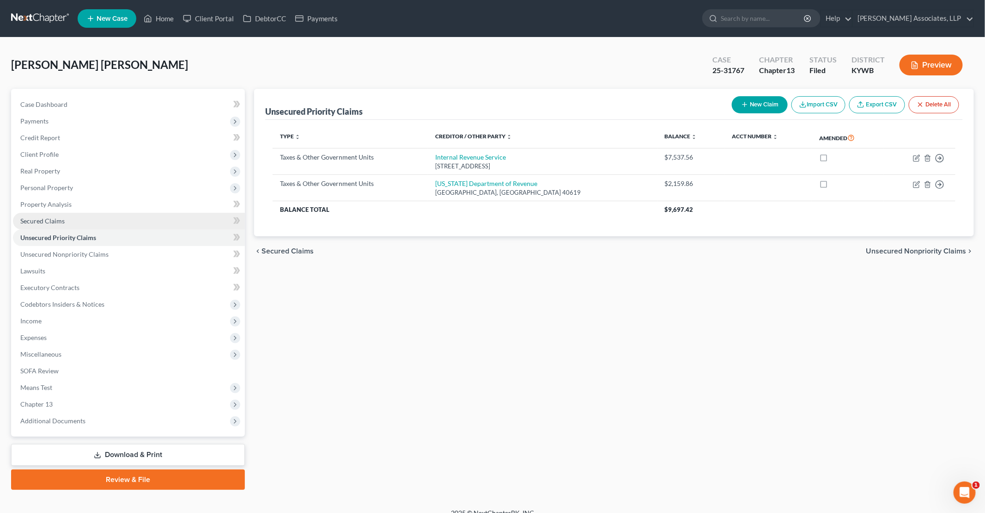
click at [90, 220] on link "Secured Claims" at bounding box center [129, 221] width 232 height 17
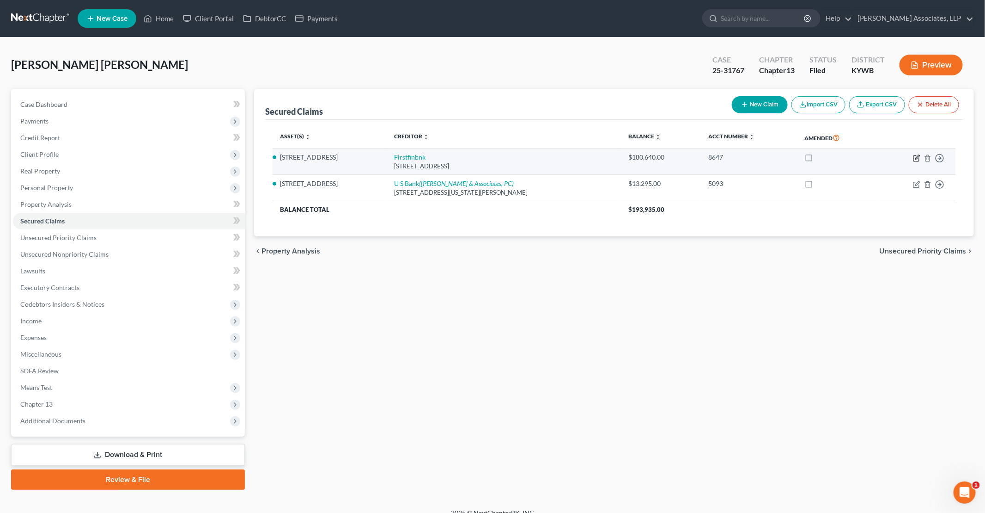
click at [914, 156] on icon "button" at bounding box center [917, 158] width 6 height 6
select select "36"
select select "2"
select select "0"
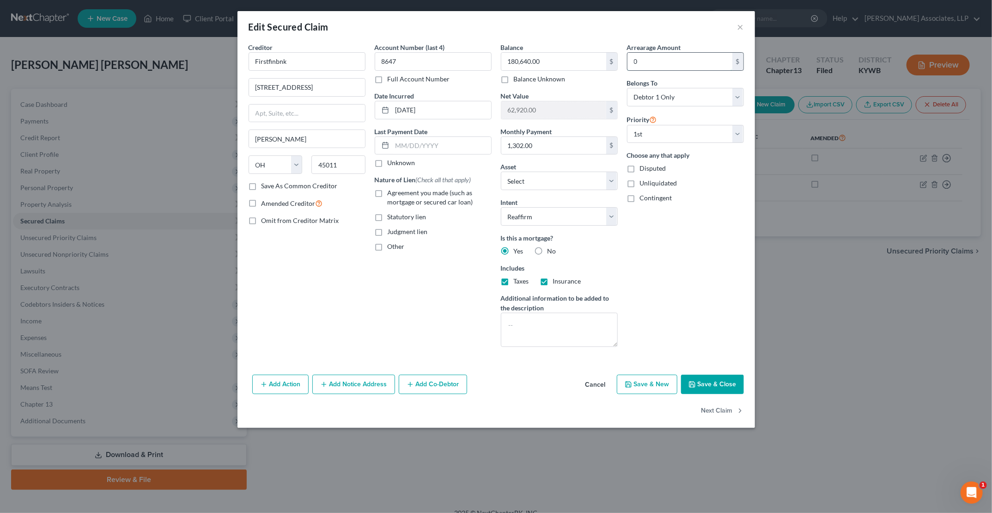
click at [660, 65] on input "0" at bounding box center [680, 62] width 105 height 18
type input "70"
click at [711, 384] on button "Save & Close" at bounding box center [712, 383] width 63 height 19
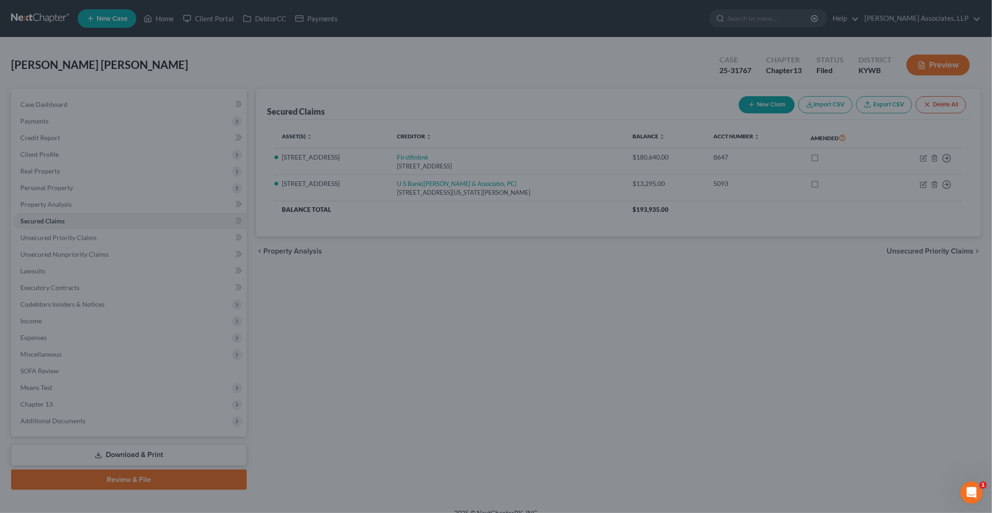
select select "2"
type input "70.00"
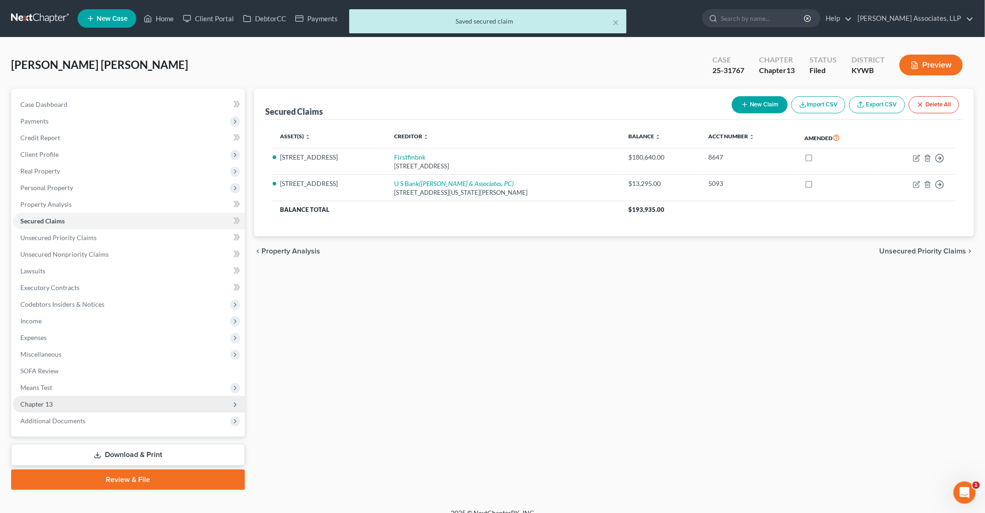
click at [66, 408] on span "Chapter 13" at bounding box center [129, 404] width 232 height 17
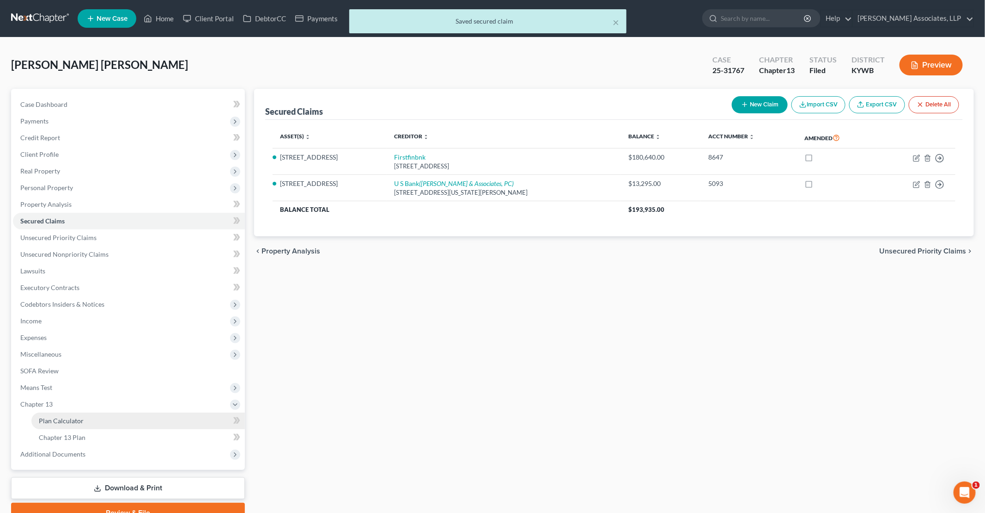
click at [78, 419] on span "Plan Calculator" at bounding box center [61, 420] width 45 height 8
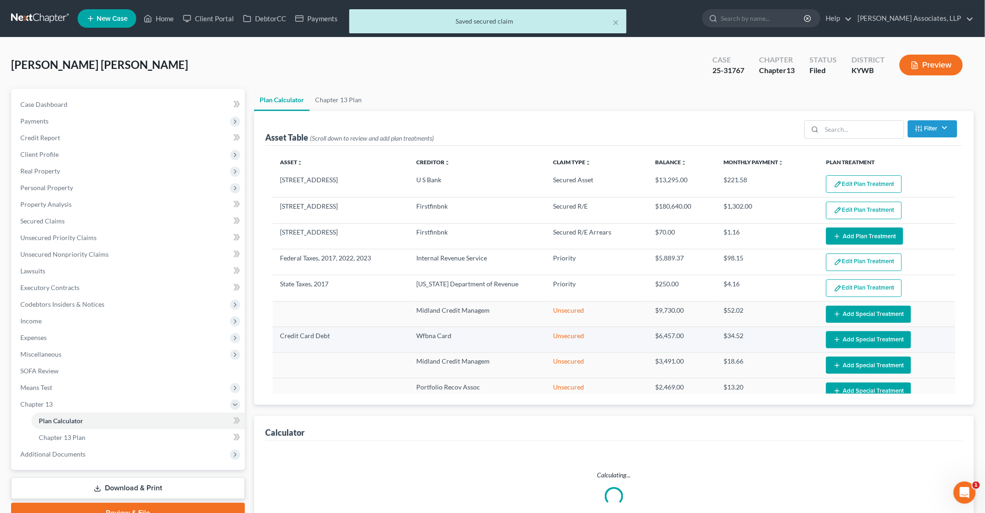
select select "59"
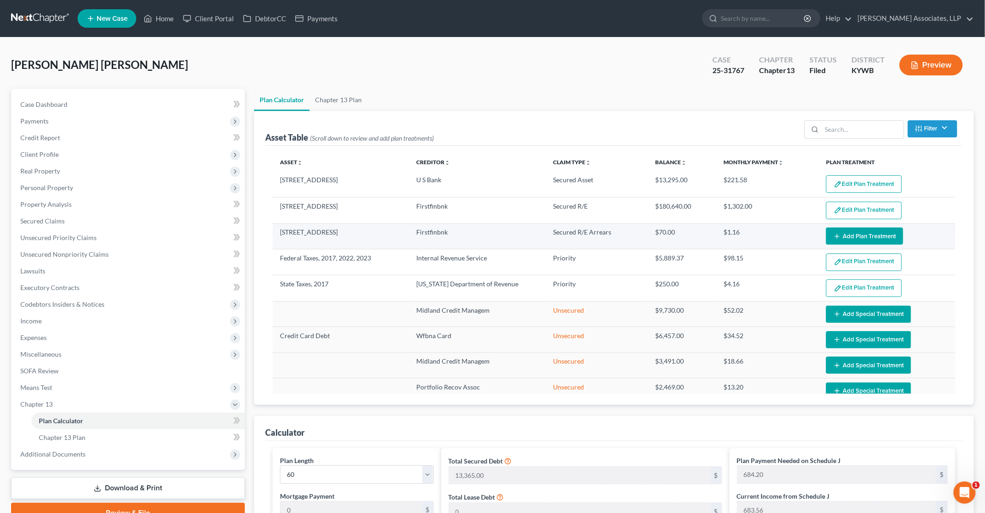
click at [842, 235] on button "Add Plan Treatment" at bounding box center [864, 235] width 77 height 17
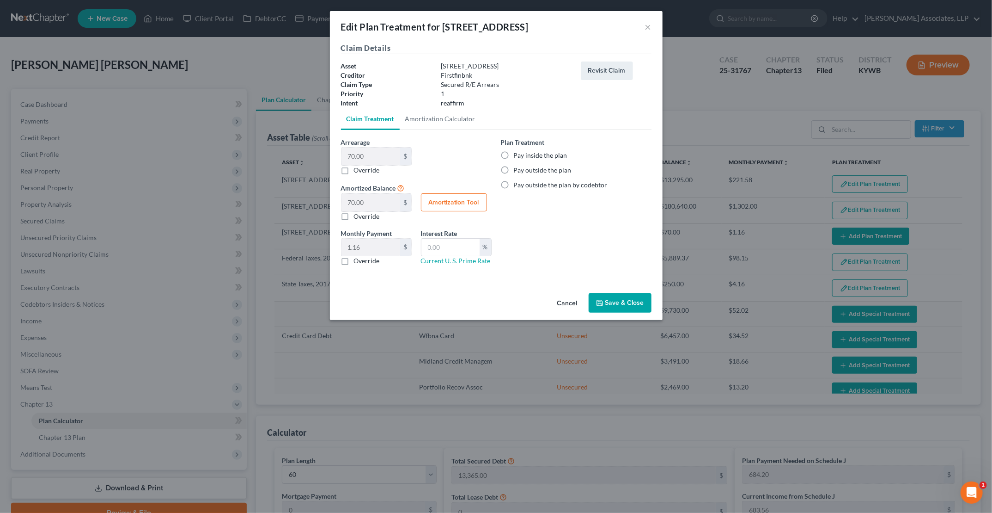
click at [514, 156] on label "Pay inside the plan" at bounding box center [541, 155] width 54 height 9
click at [518, 156] on input "Pay inside the plan" at bounding box center [521, 154] width 6 height 6
radio input "true"
click at [625, 299] on button "Save & Close" at bounding box center [620, 302] width 63 height 19
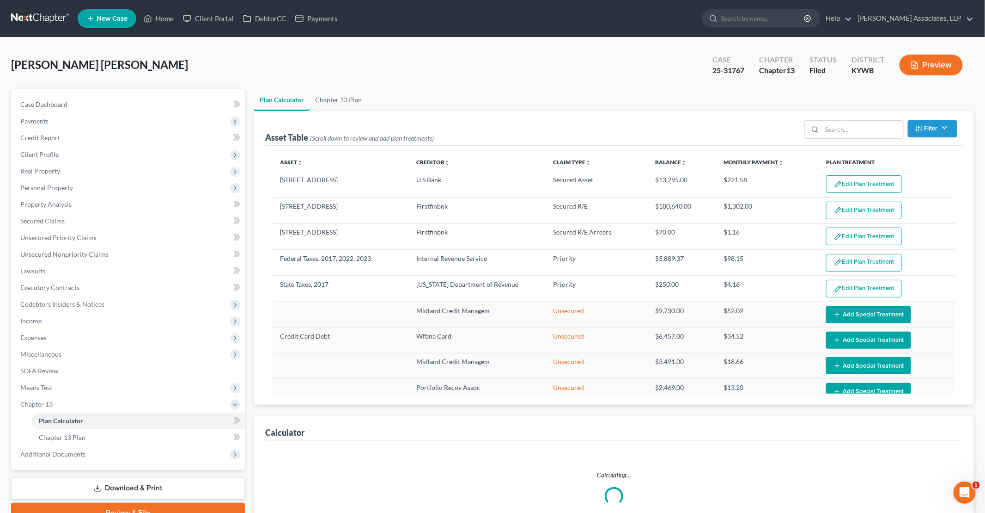
select select "59"
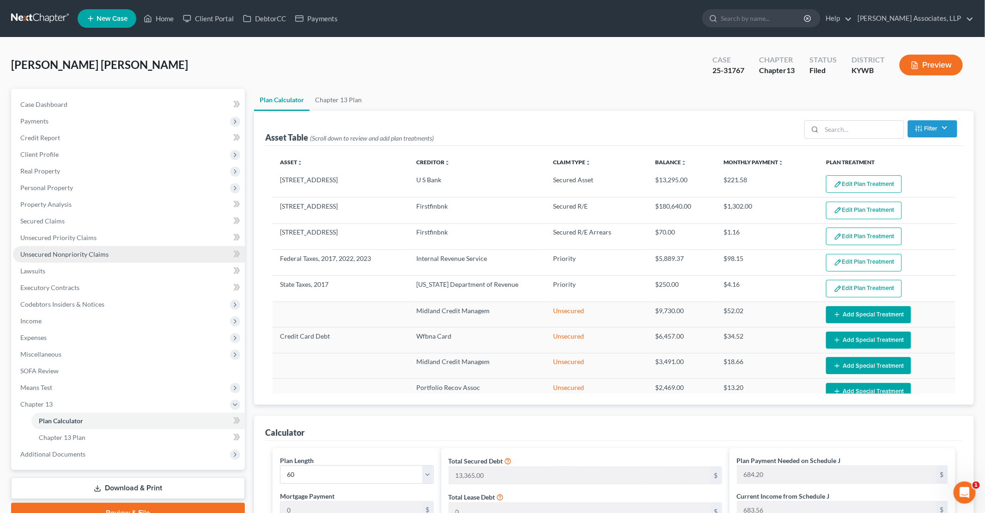
click at [83, 260] on link "Unsecured Nonpriority Claims" at bounding box center [129, 254] width 232 height 17
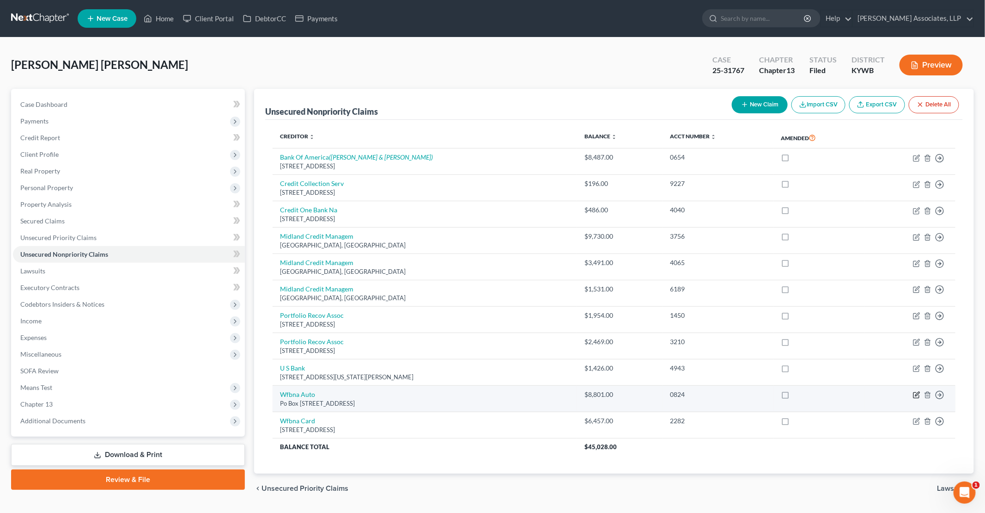
click at [917, 393] on icon "button" at bounding box center [918, 394] width 4 height 4
select select "4"
select select "0"
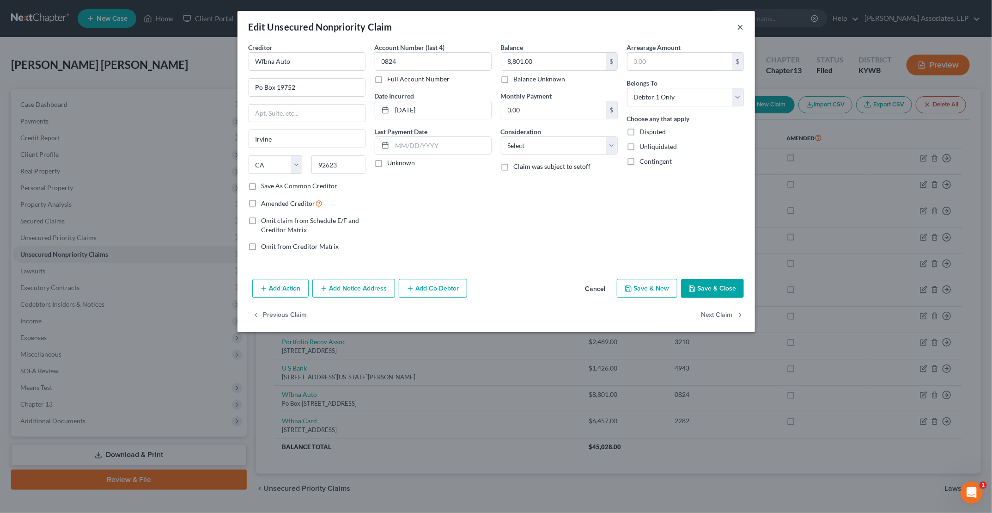
click at [742, 27] on button "×" at bounding box center [741, 26] width 6 height 11
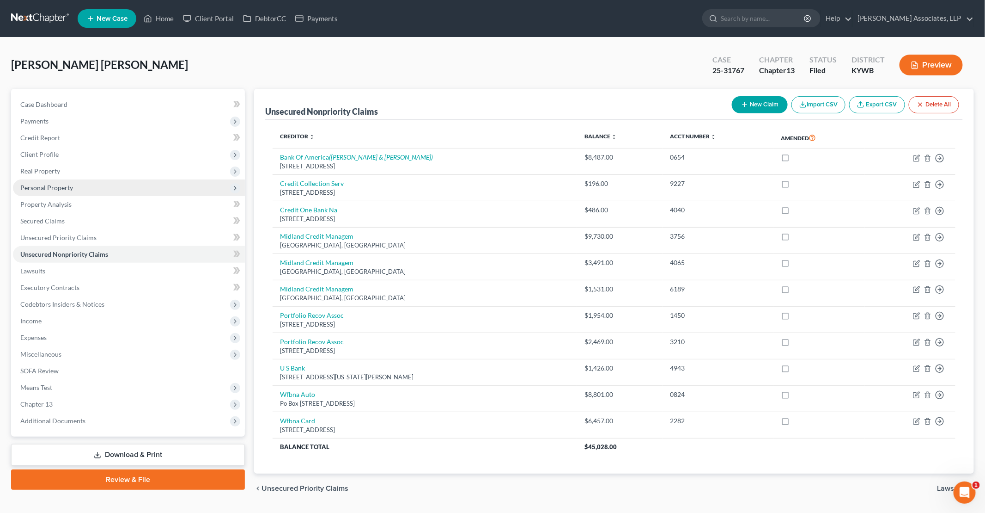
click at [46, 189] on span "Personal Property" at bounding box center [46, 187] width 53 height 8
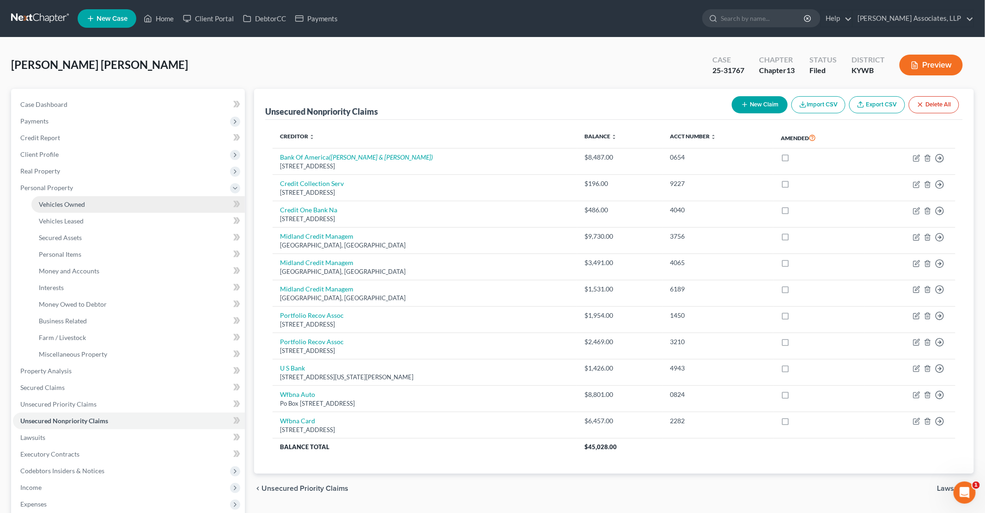
click at [54, 204] on span "Vehicles Owned" at bounding box center [62, 204] width 46 height 8
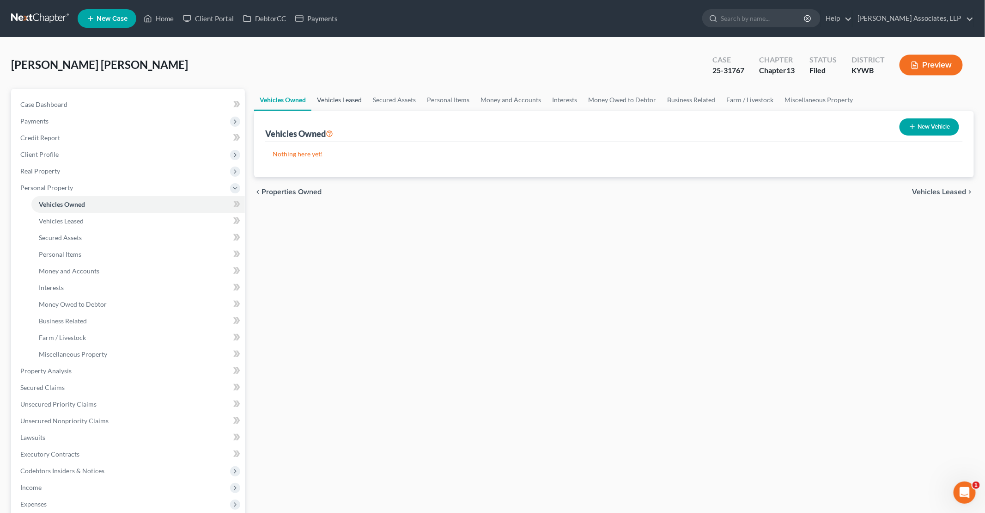
click at [331, 100] on link "Vehicles Leased" at bounding box center [340, 100] width 56 height 22
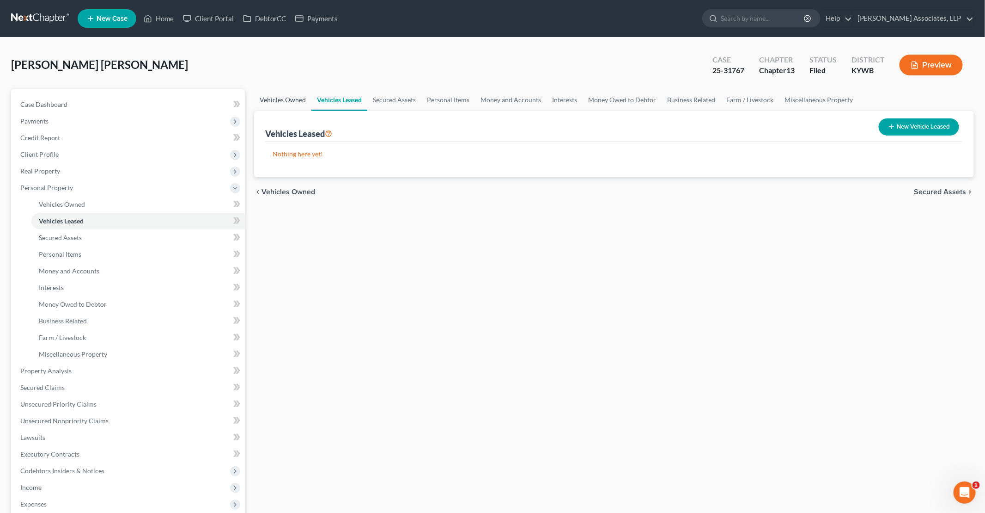
click at [294, 100] on link "Vehicles Owned" at bounding box center [282, 100] width 57 height 22
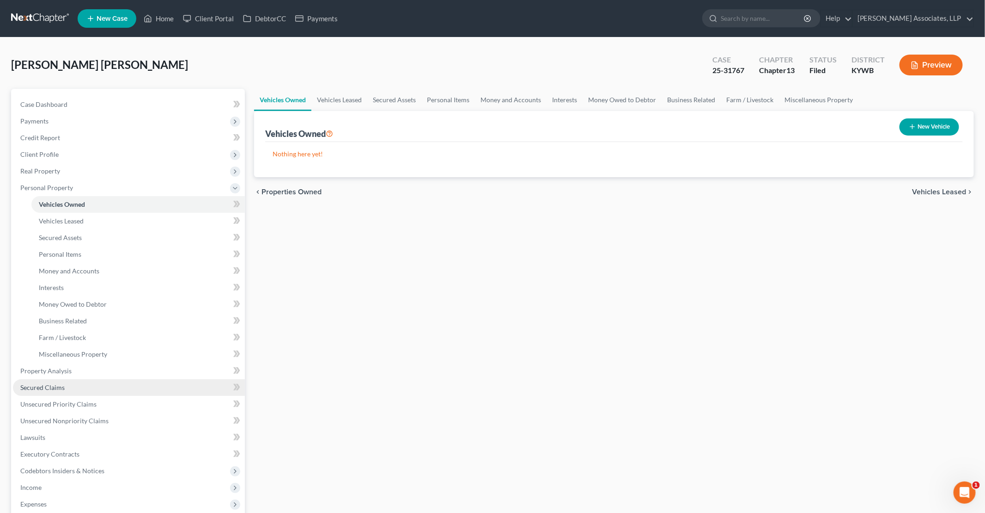
click at [51, 386] on span "Secured Claims" at bounding box center [42, 387] width 44 height 8
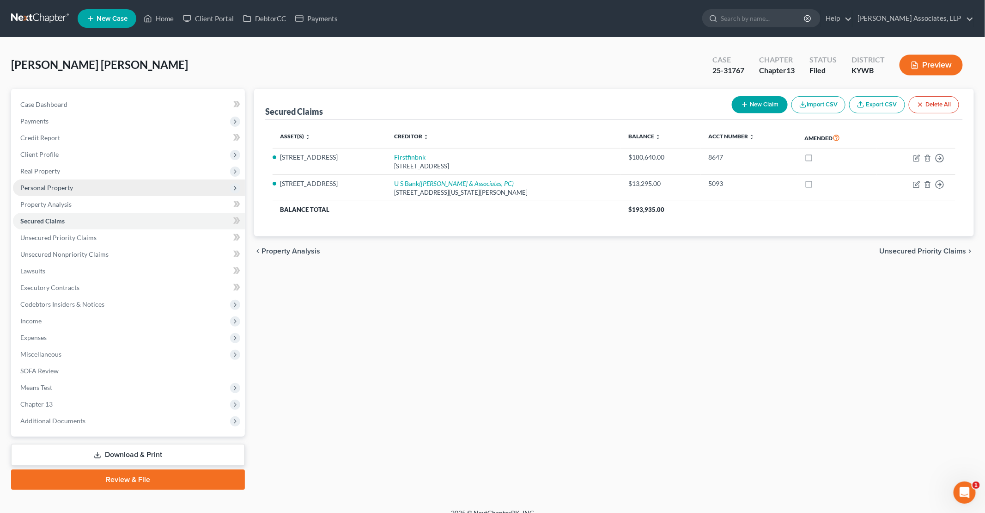
click at [80, 185] on span "Personal Property" at bounding box center [129, 187] width 232 height 17
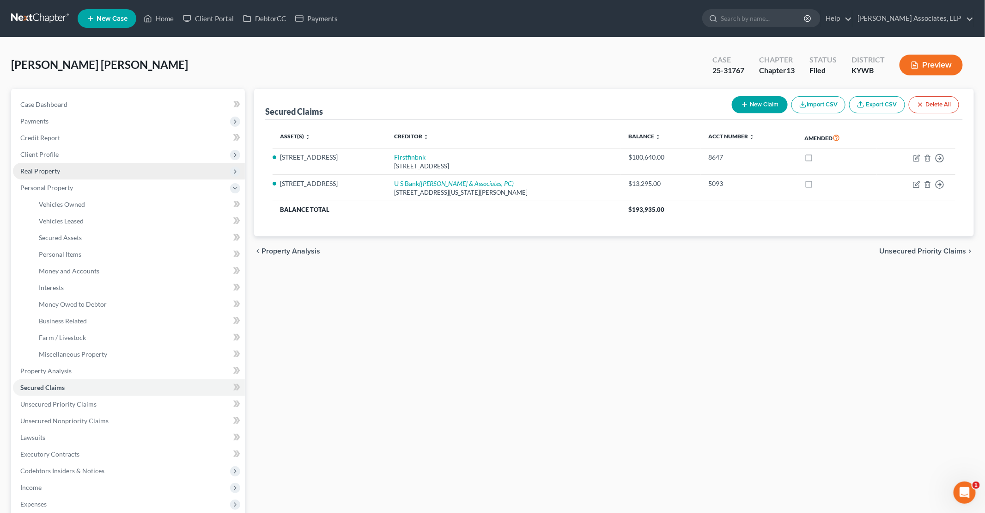
click at [76, 173] on span "Real Property" at bounding box center [129, 171] width 232 height 17
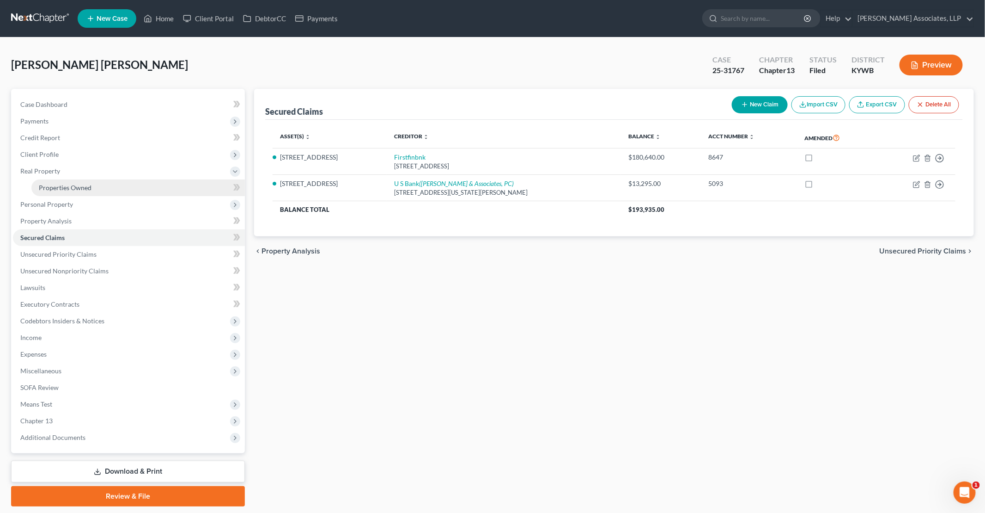
click at [67, 189] on span "Properties Owned" at bounding box center [65, 187] width 53 height 8
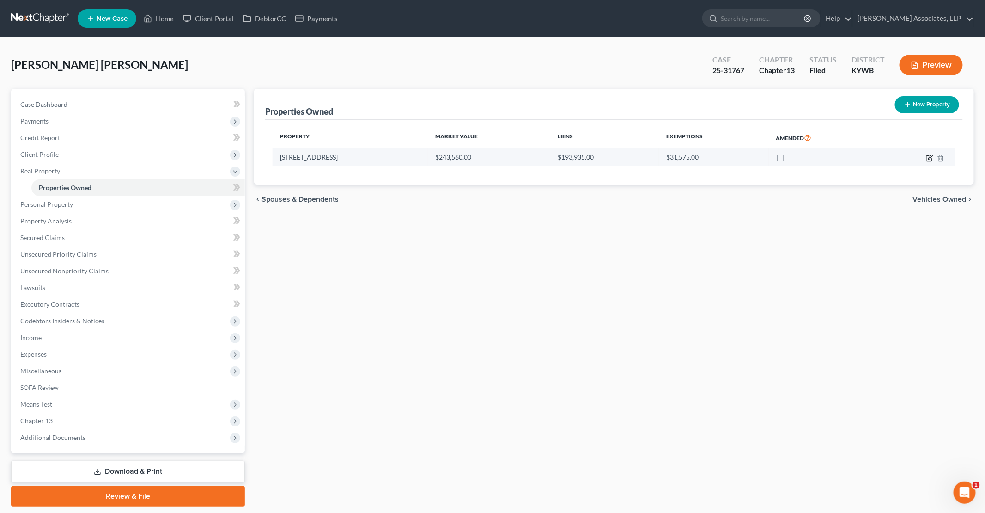
click at [929, 156] on icon "button" at bounding box center [931, 157] width 4 height 4
select select "18"
select select "0"
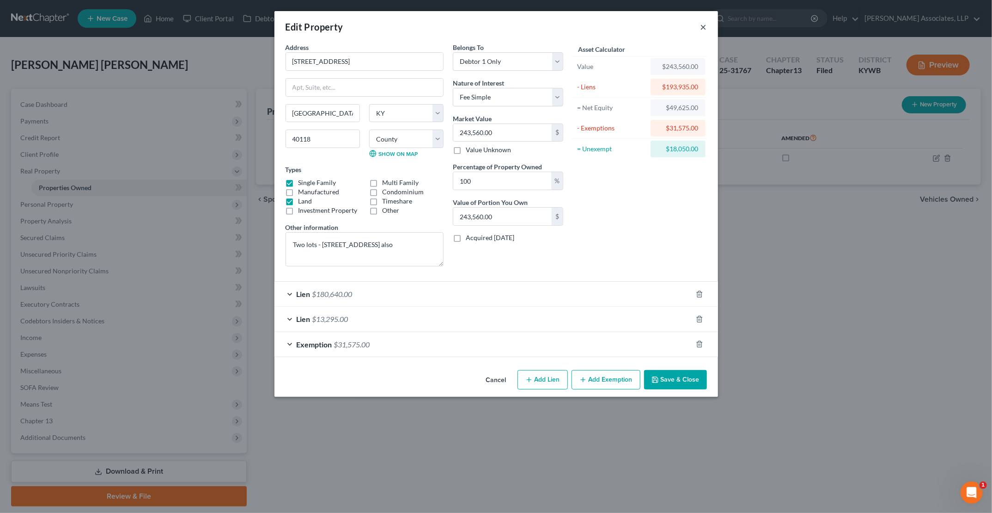
click at [704, 26] on button "×" at bounding box center [704, 26] width 6 height 11
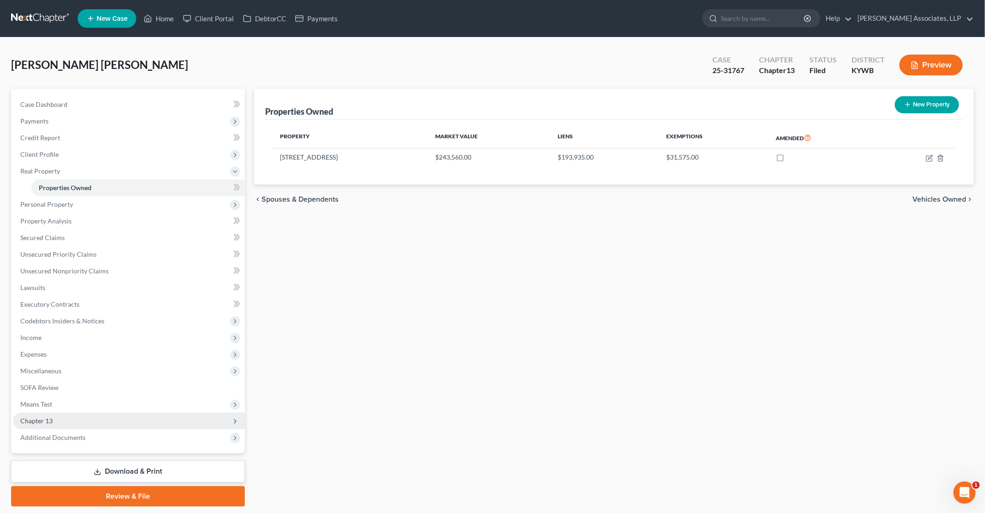
drag, startPoint x: 34, startPoint y: 422, endPoint x: 39, endPoint y: 421, distance: 4.7
click at [35, 422] on span "Chapter 13" at bounding box center [36, 420] width 32 height 8
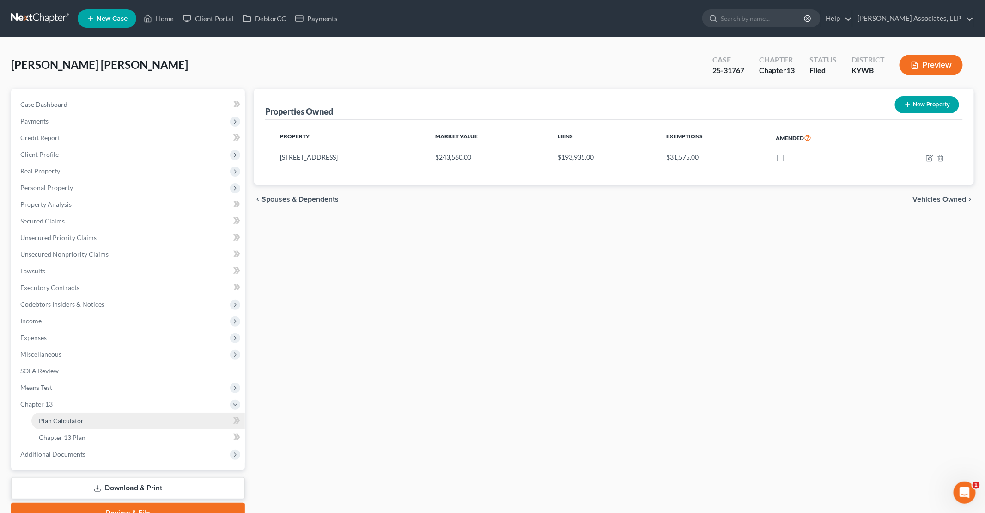
click at [77, 423] on span "Plan Calculator" at bounding box center [61, 420] width 45 height 8
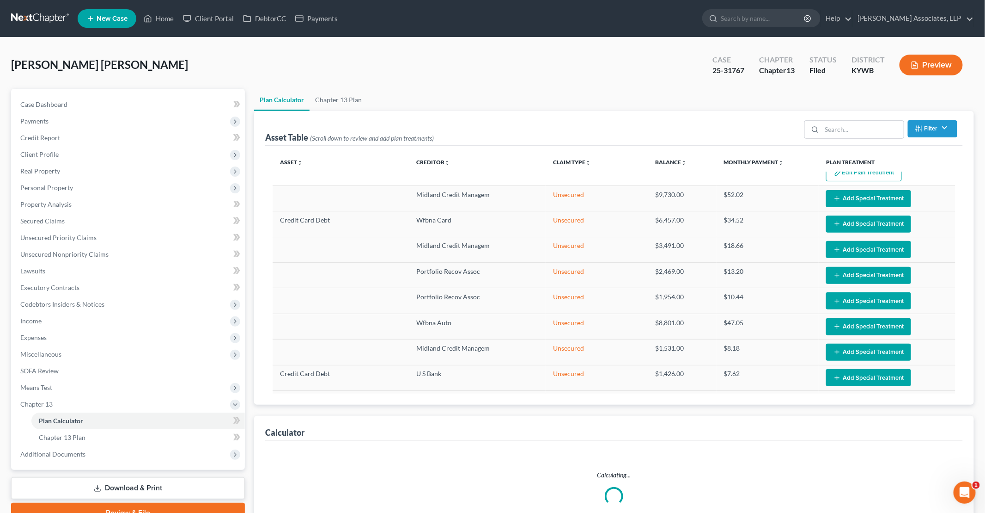
scroll to position [243, 0]
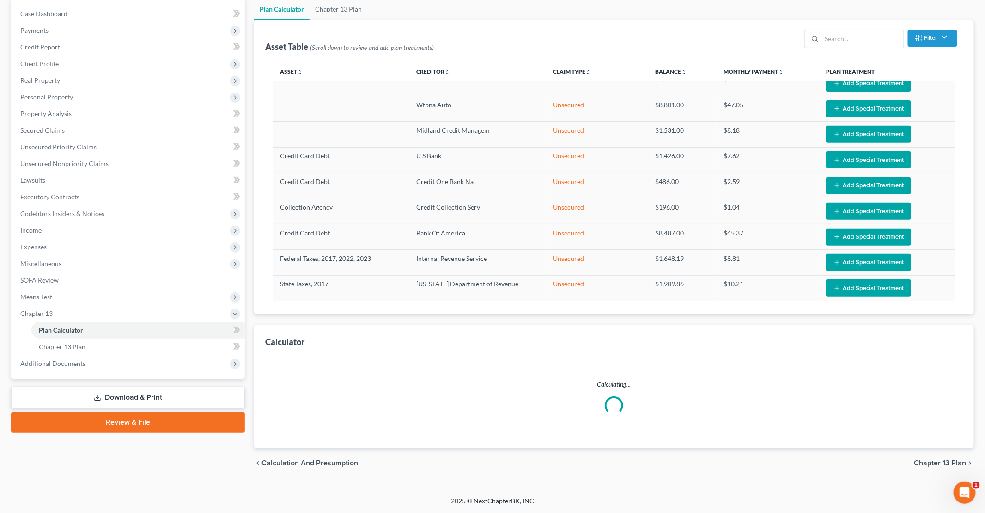
select select "59"
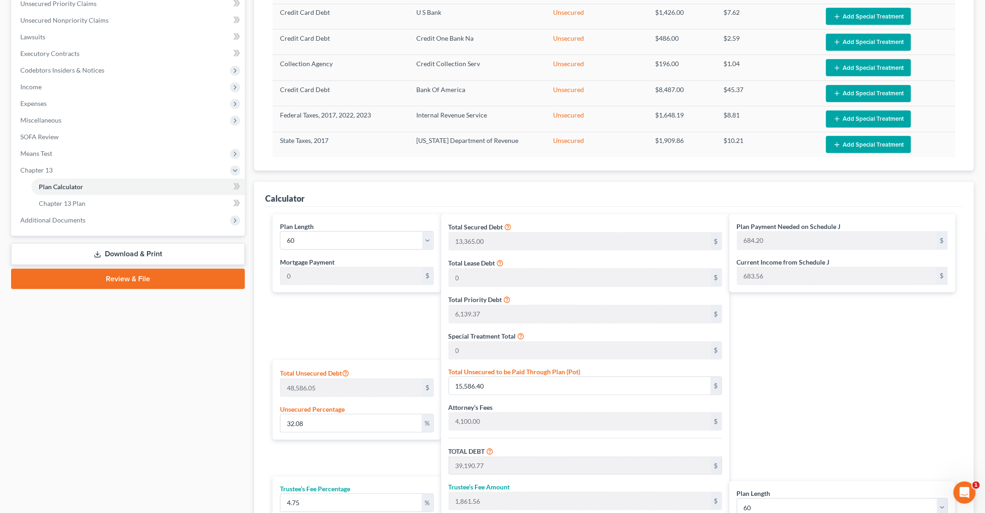
scroll to position [367, 0]
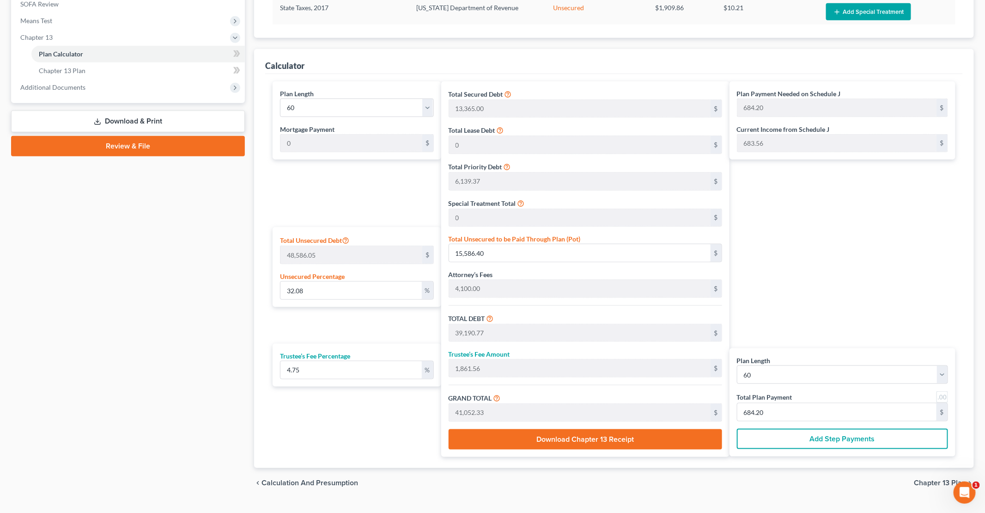
drag, startPoint x: 64, startPoint y: 191, endPoint x: 74, endPoint y: 179, distance: 16.1
click at [64, 191] on div "Case Dashboard Payments Invoices Payments Payments Credit Report Client Profile" at bounding box center [127, 109] width 243 height 775
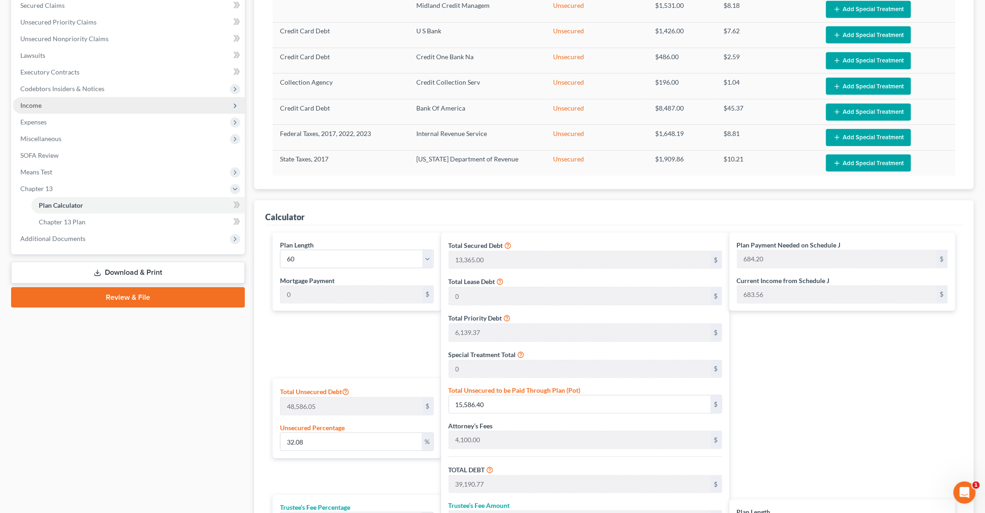
scroll to position [182, 0]
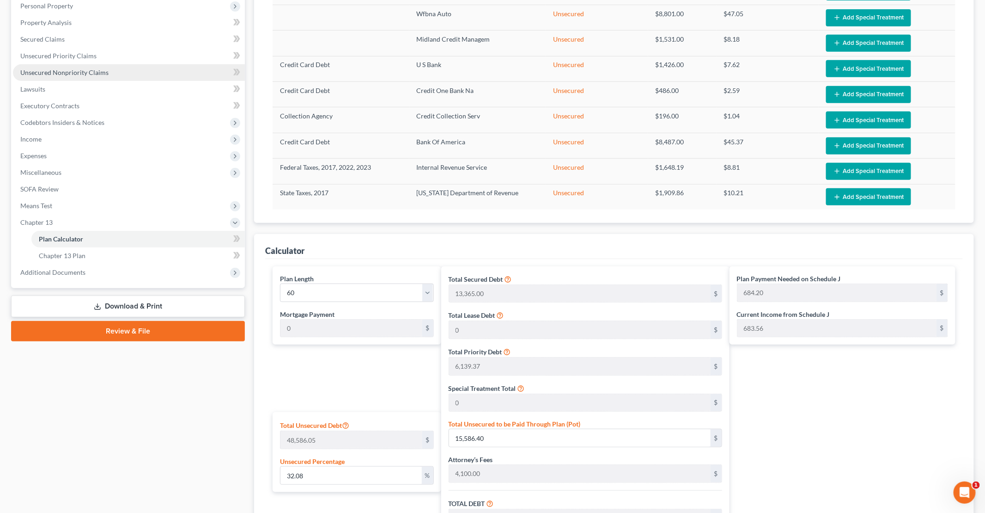
click at [53, 73] on span "Unsecured Nonpriority Claims" at bounding box center [64, 72] width 88 height 8
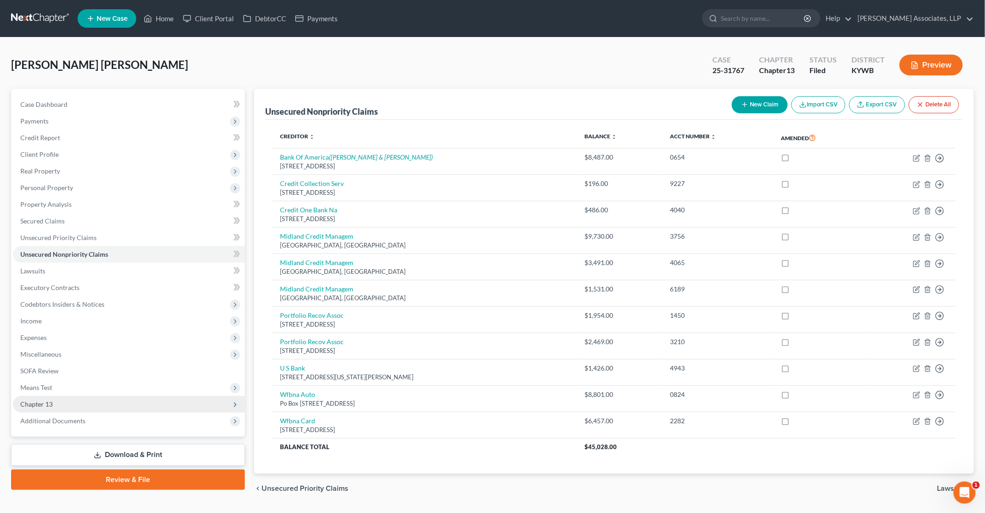
click at [133, 404] on span "Chapter 13" at bounding box center [129, 404] width 232 height 17
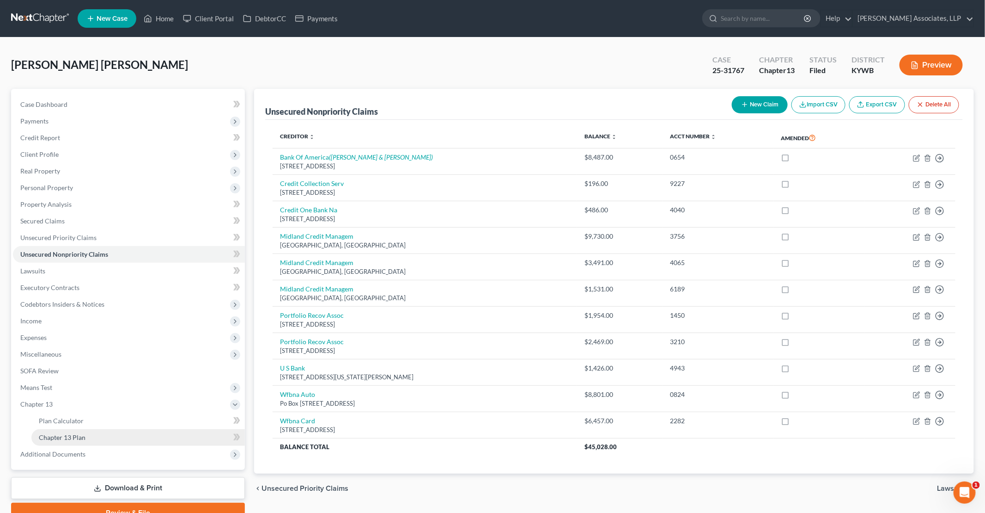
click at [121, 432] on link "Chapter 13 Plan" at bounding box center [138, 437] width 214 height 17
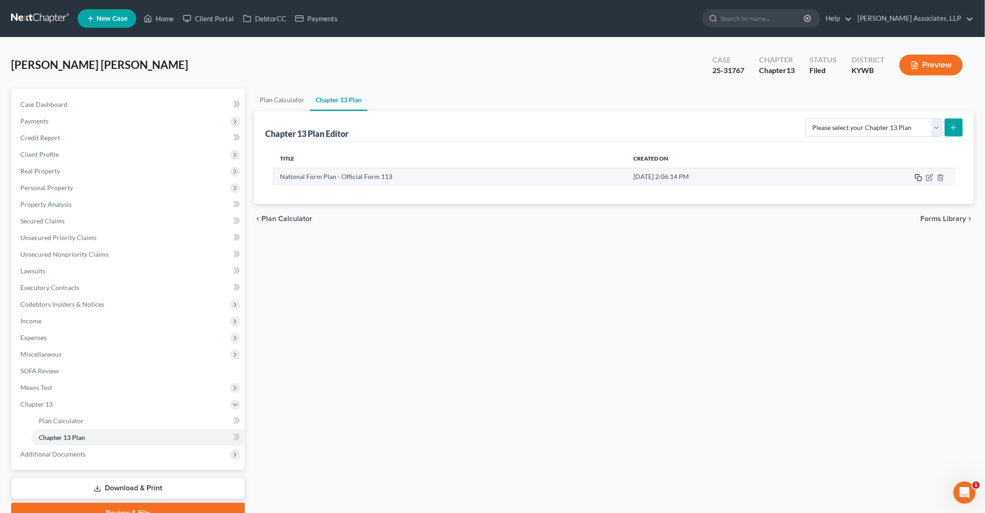
click at [921, 176] on icon "button" at bounding box center [918, 177] width 7 height 7
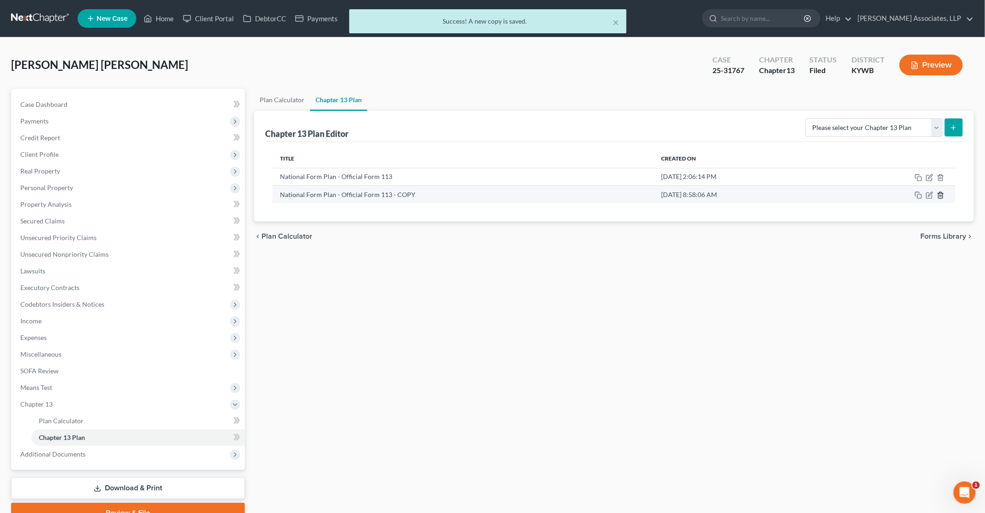
click at [942, 192] on icon "button" at bounding box center [940, 194] width 7 height 7
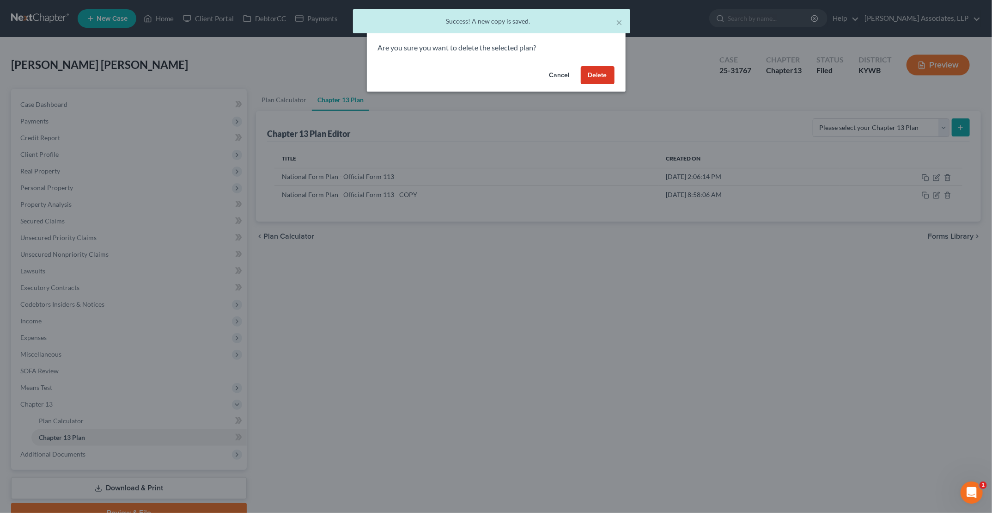
click at [598, 80] on button "Delete" at bounding box center [598, 75] width 34 height 18
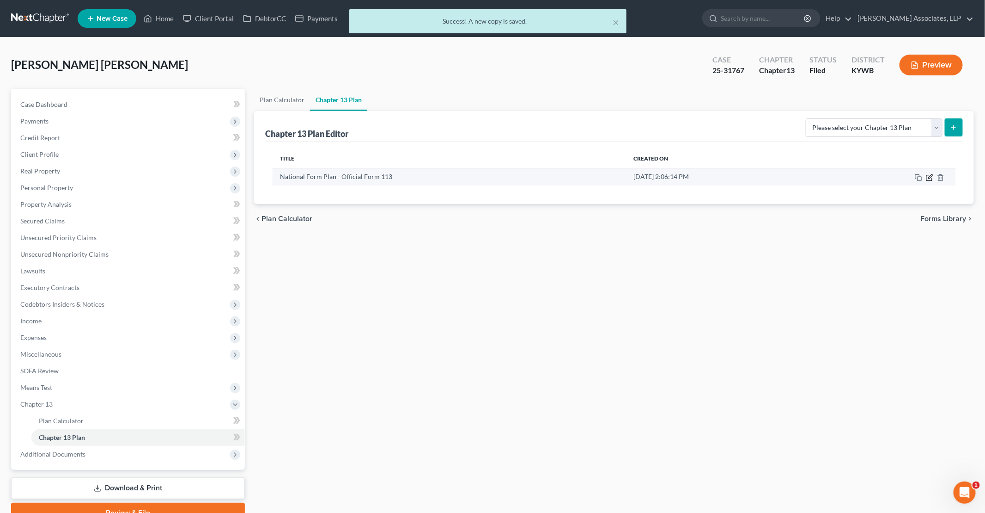
click at [930, 179] on icon "button" at bounding box center [929, 177] width 7 height 7
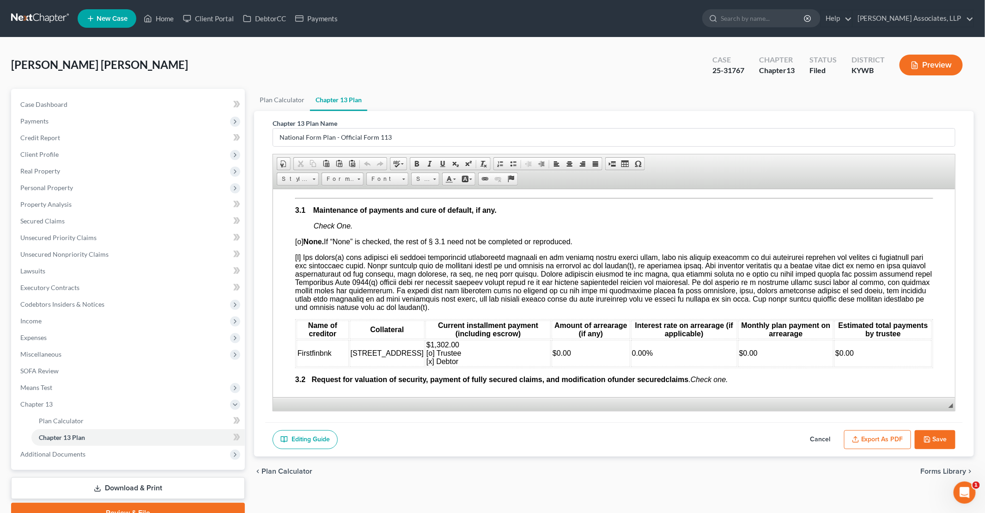
scroll to position [878, 0]
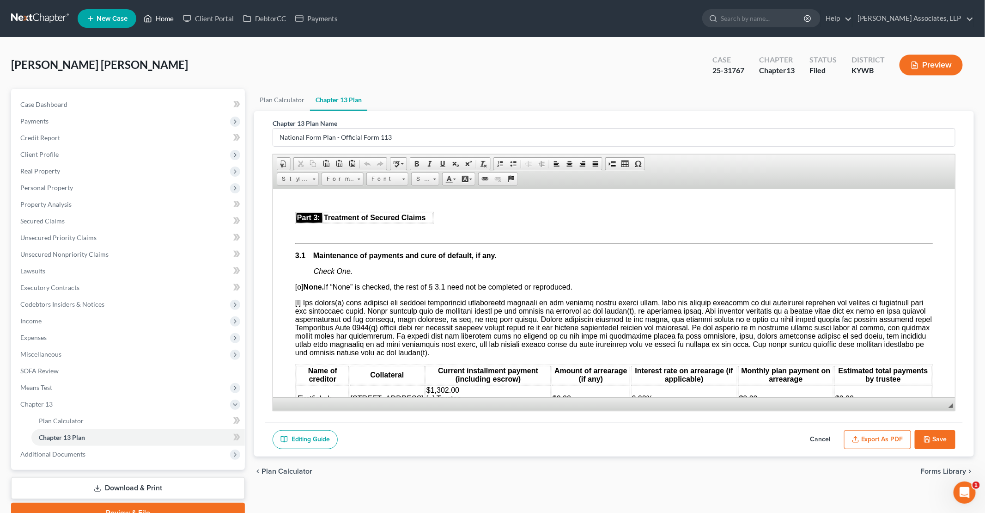
click at [158, 20] on link "Home" at bounding box center [158, 18] width 39 height 17
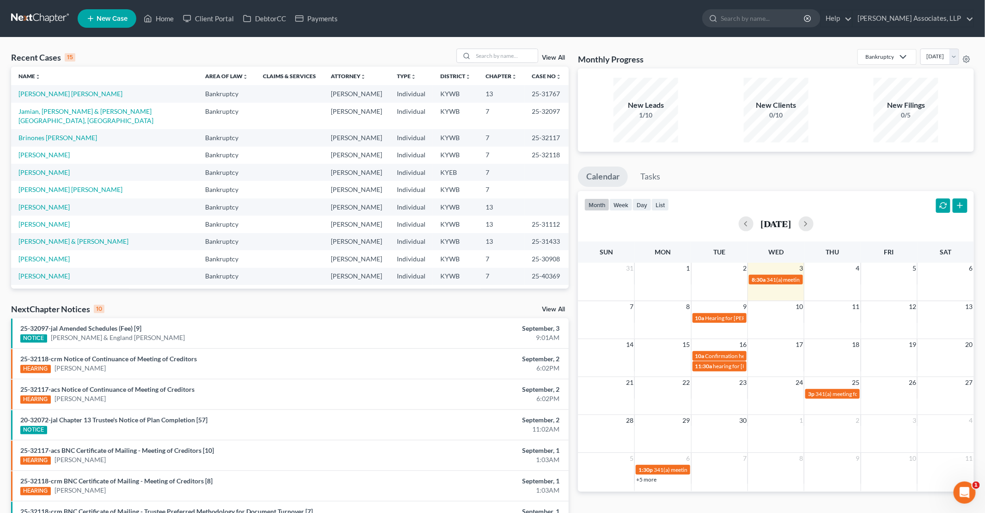
click at [100, 15] on span "New Case" at bounding box center [112, 18] width 31 height 7
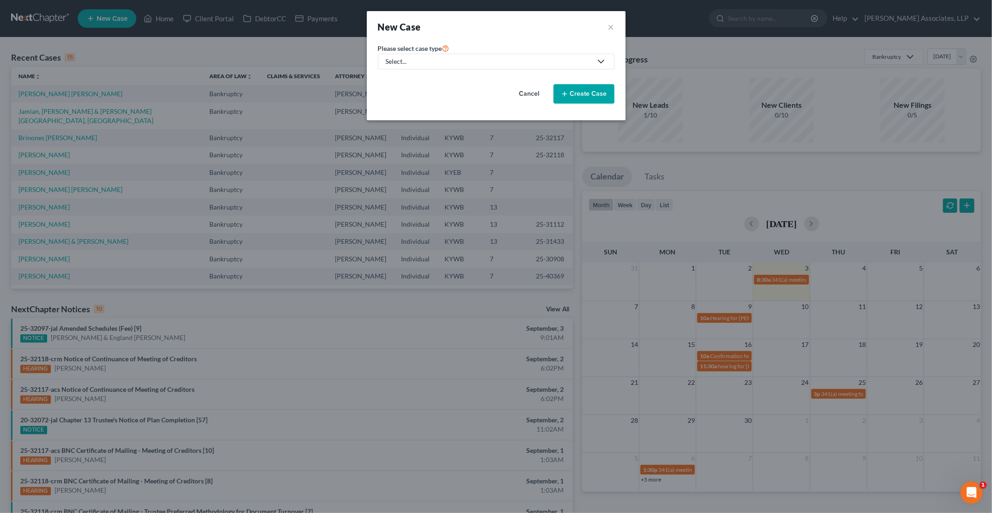
click at [427, 61] on div "Select..." at bounding box center [489, 61] width 206 height 9
click at [434, 80] on div "Bankruptcy" at bounding box center [431, 79] width 88 height 9
select select "33"
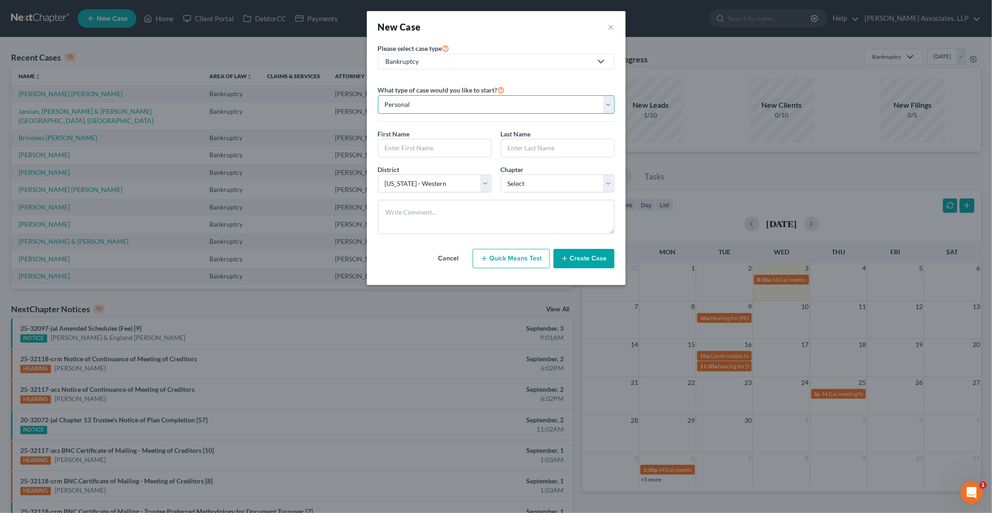
click at [431, 101] on select "Personal Business" at bounding box center [496, 104] width 237 height 18
click at [432, 153] on input "text" at bounding box center [435, 148] width 113 height 18
type input "Debra"
type input "Taulbee"
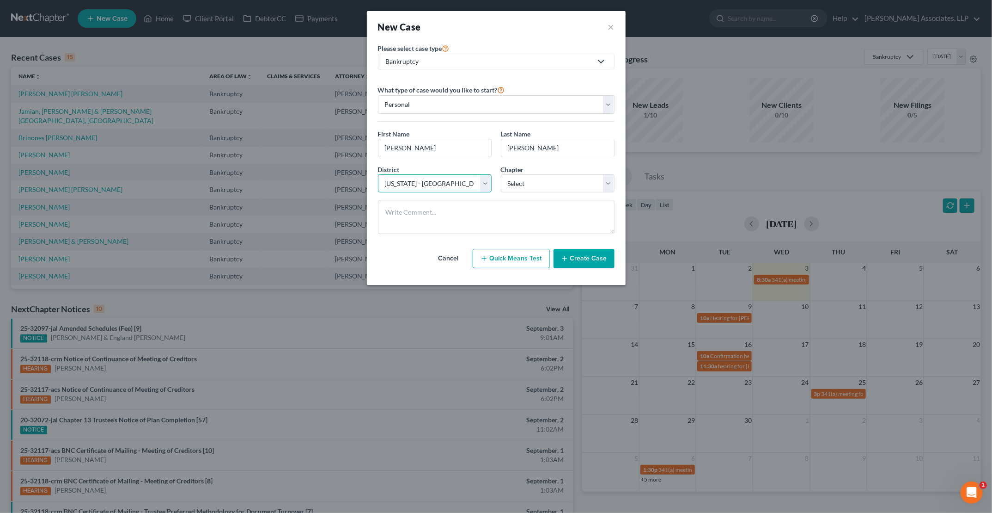
click at [489, 183] on select "Select Alabama - Middle Alabama - Northern Alabama - Southern Alaska Arizona Ar…" at bounding box center [435, 183] width 114 height 18
select select "28"
click at [378, 174] on select "Select Alabama - Middle Alabama - Northern Alabama - Southern Alaska Arizona Ar…" at bounding box center [435, 183] width 114 height 18
click at [521, 186] on select "Select 7 11 12 13" at bounding box center [558, 183] width 114 height 18
select select "3"
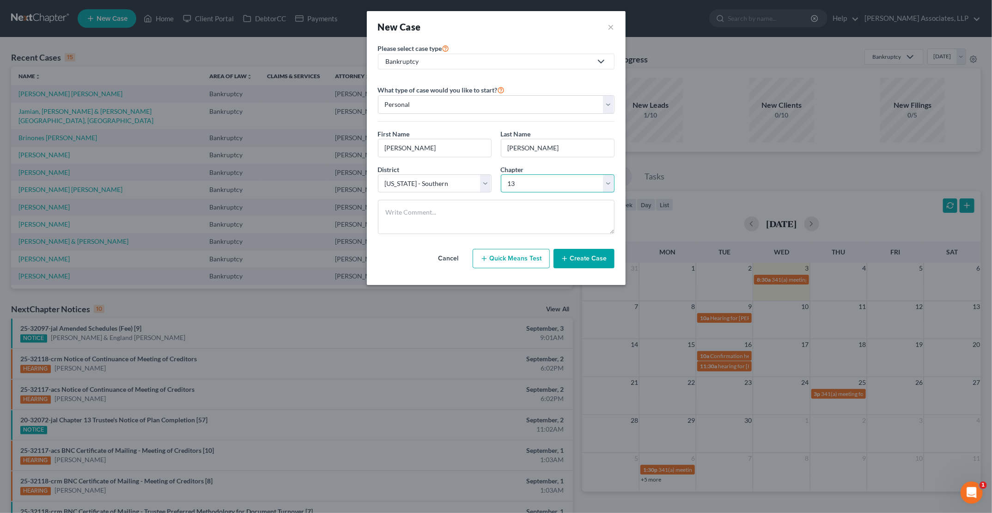
click at [501, 174] on select "Select 7 11 12 13" at bounding box center [558, 183] width 114 height 18
click at [570, 258] on button "Create Case" at bounding box center [584, 258] width 61 height 19
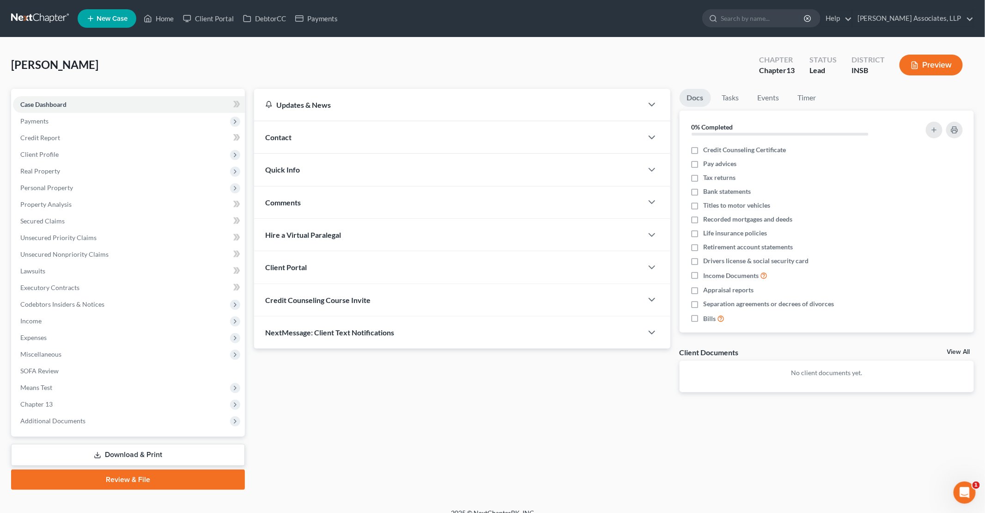
click at [305, 135] on div "Contact" at bounding box center [448, 137] width 389 height 32
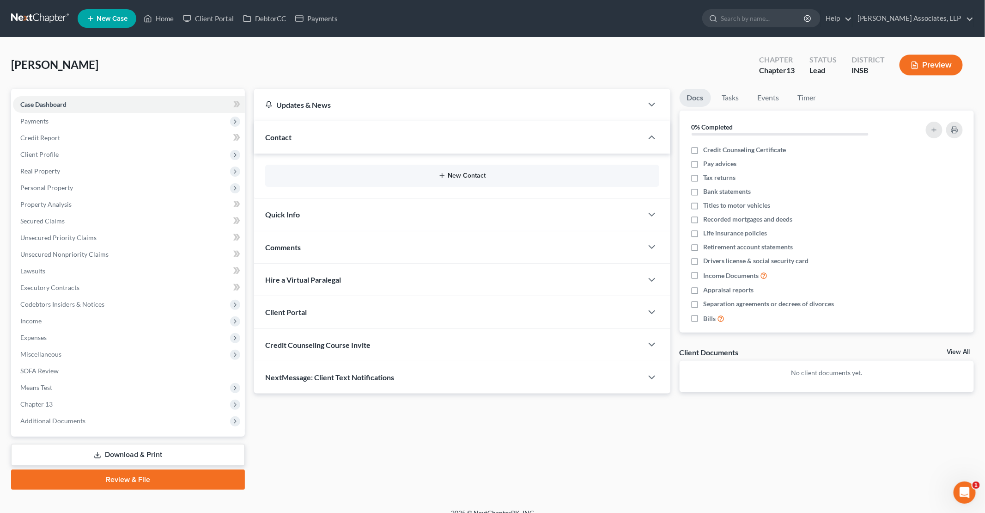
click at [483, 175] on button "New Contact" at bounding box center [462, 175] width 379 height 7
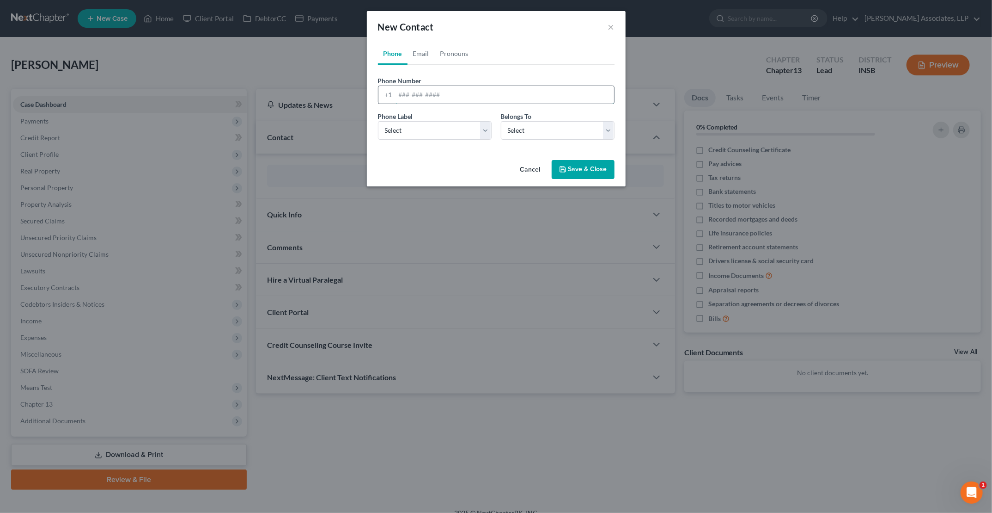
click at [426, 95] on input "tel" at bounding box center [505, 95] width 219 height 18
type input "5023383426"
click at [429, 134] on select "Select Mobile Home Work Other" at bounding box center [435, 130] width 114 height 18
select select "0"
click at [378, 121] on select "Select Mobile Home Work Other" at bounding box center [435, 130] width 114 height 18
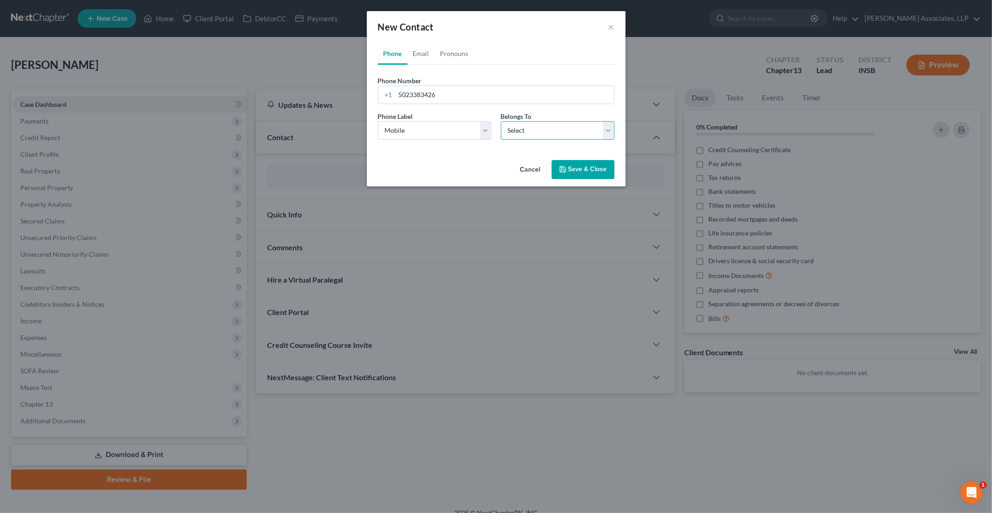
drag, startPoint x: 537, startPoint y: 131, endPoint x: 533, endPoint y: 139, distance: 8.7
click at [537, 131] on select "Select Client Other" at bounding box center [558, 130] width 114 height 18
select select "0"
click at [501, 121] on select "Select Client Other" at bounding box center [558, 130] width 114 height 18
select select "0"
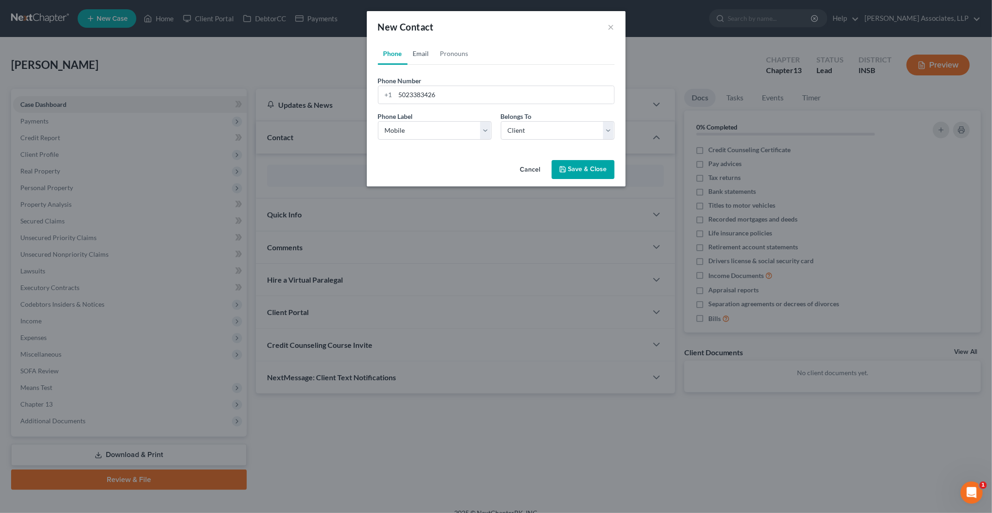
click at [422, 53] on link "Email" at bounding box center [421, 54] width 27 height 22
click at [426, 95] on input "email" at bounding box center [505, 95] width 219 height 18
type input "debintn@gmail.com"
select select "0"
click at [455, 56] on link "Pronouns" at bounding box center [454, 54] width 39 height 22
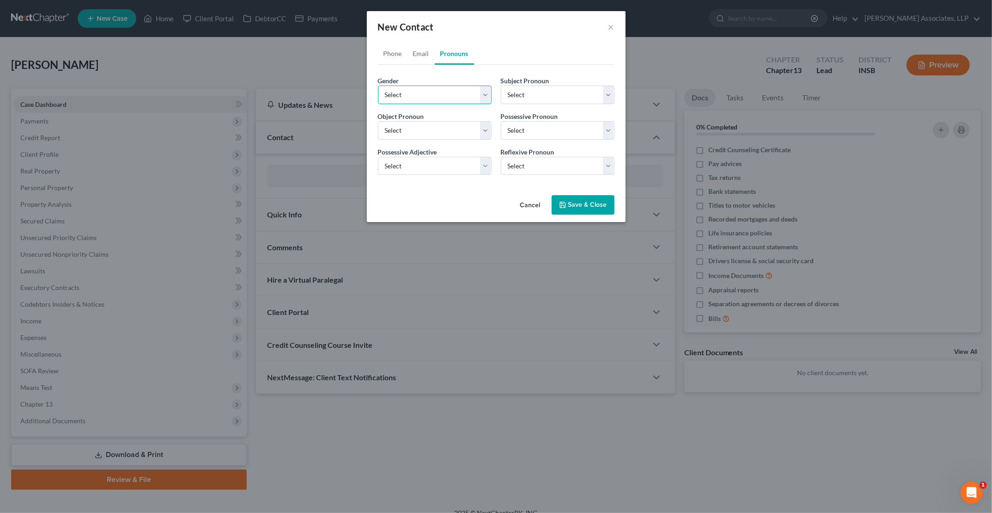
drag, startPoint x: 415, startPoint y: 96, endPoint x: 412, endPoint y: 101, distance: 5.4
click at [415, 96] on select "Select [DEMOGRAPHIC_DATA] [DEMOGRAPHIC_DATA] [DEMOGRAPHIC_DATA] More Than One P…" at bounding box center [435, 95] width 114 height 18
select select "1"
click at [378, 86] on select "Select [DEMOGRAPHIC_DATA] [DEMOGRAPHIC_DATA] [DEMOGRAPHIC_DATA] More Than One P…" at bounding box center [435, 95] width 114 height 18
select select "1"
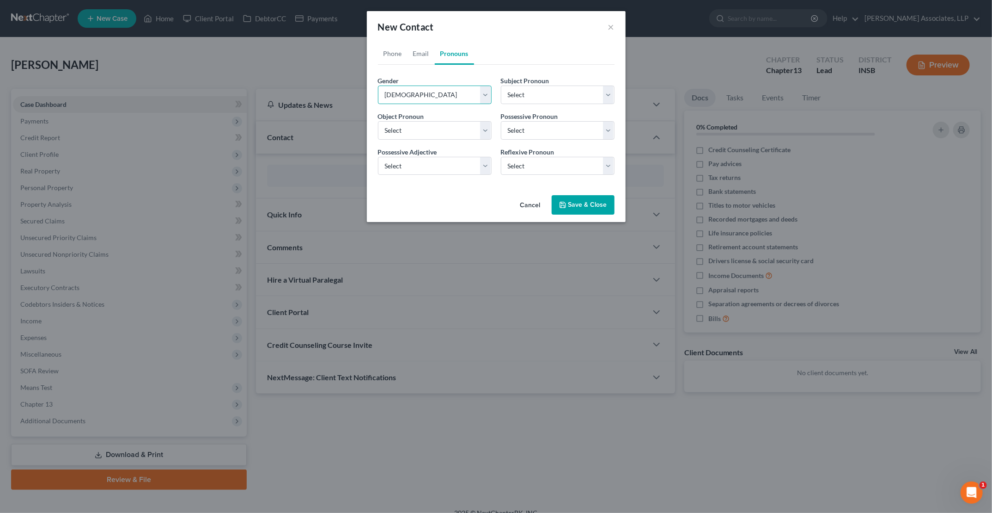
select select "1"
click at [572, 209] on button "Save & Close" at bounding box center [583, 204] width 63 height 19
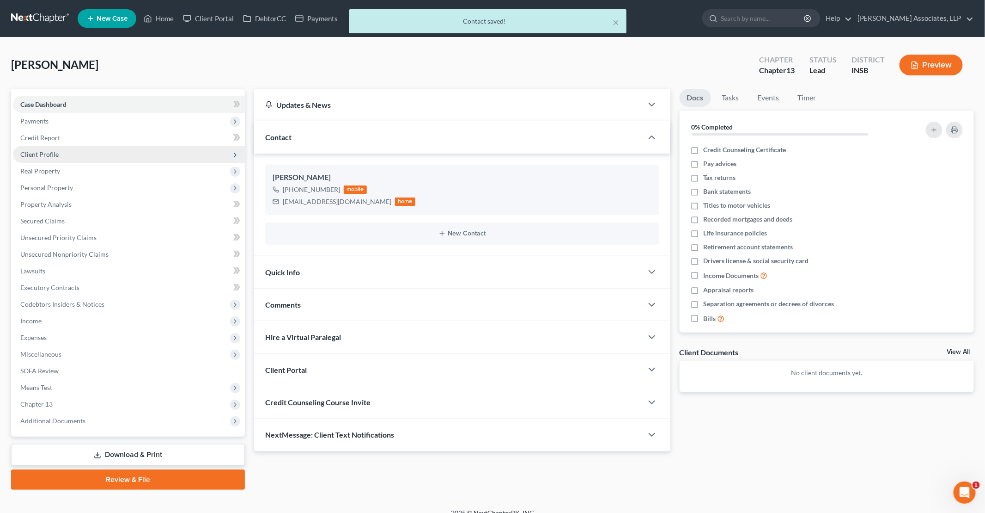
click at [49, 155] on span "Client Profile" at bounding box center [39, 154] width 38 height 8
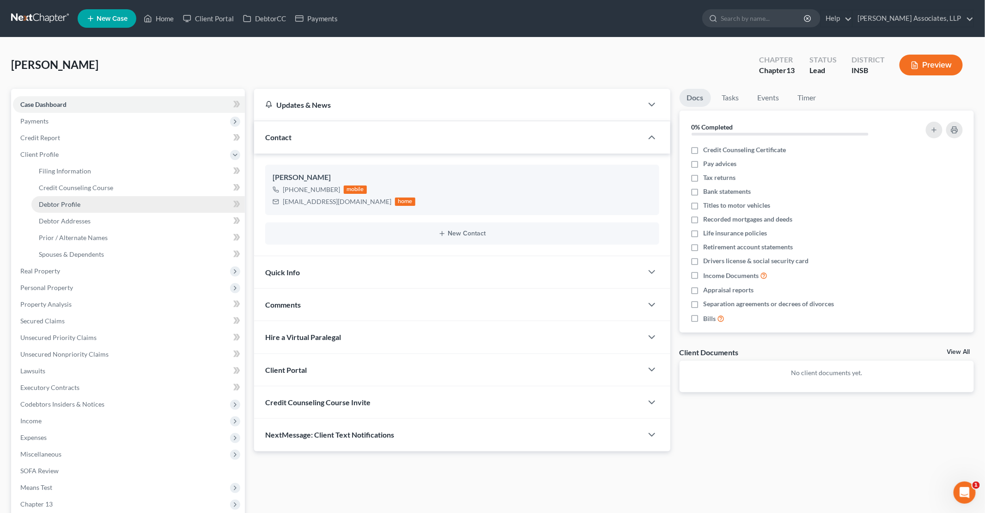
click at [72, 207] on span "Debtor Profile" at bounding box center [60, 204] width 42 height 8
select select "0"
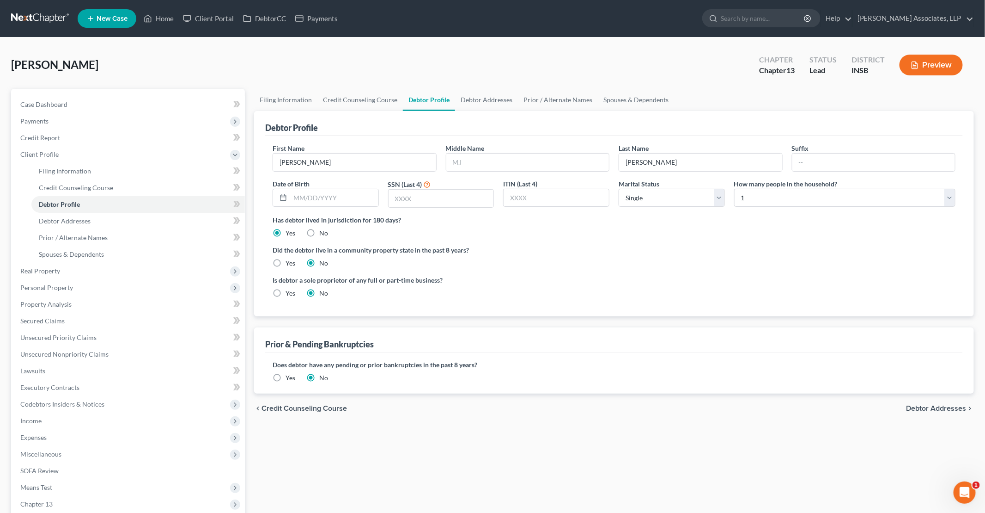
click at [286, 376] on label "Yes" at bounding box center [291, 377] width 10 height 9
click at [289, 376] on input "Yes" at bounding box center [292, 376] width 6 height 6
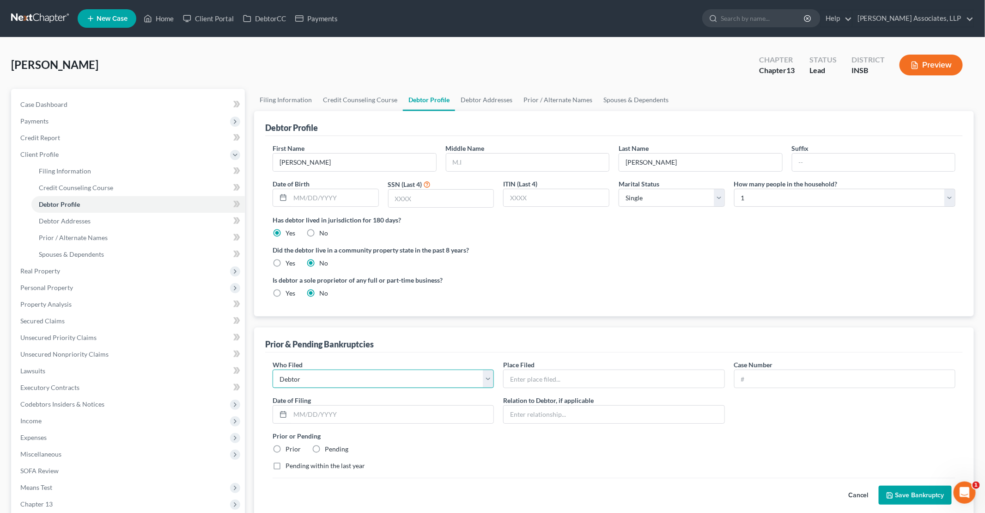
click at [307, 379] on select "Debtor Other" at bounding box center [383, 378] width 221 height 18
drag, startPoint x: 308, startPoint y: 379, endPoint x: 330, endPoint y: 375, distance: 22.0
click at [309, 379] on select "Debtor Other" at bounding box center [383, 378] width 221 height 18
click at [531, 375] on input "text" at bounding box center [614, 379] width 220 height 18
type input "Western District of Kentucky"
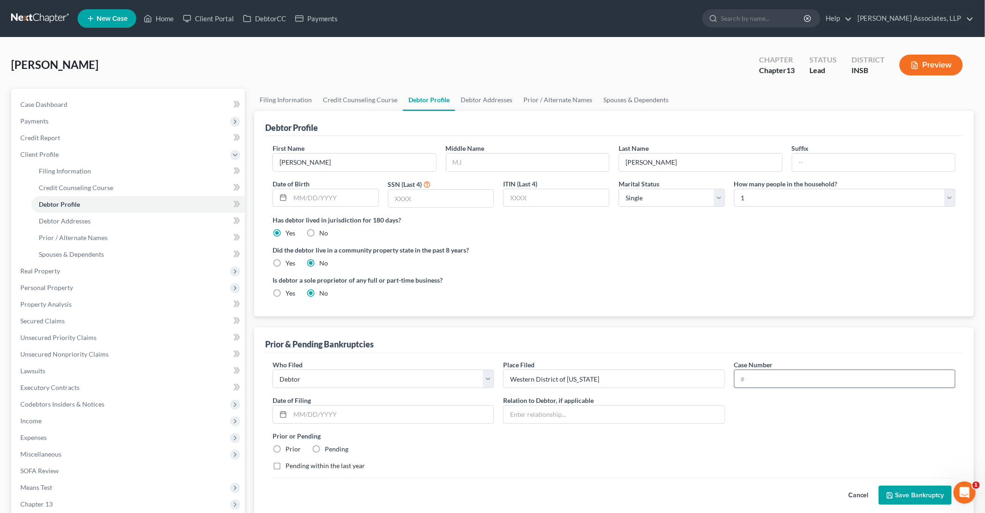
click at [771, 377] on input "text" at bounding box center [845, 379] width 220 height 18
click at [327, 417] on input "text" at bounding box center [391, 414] width 203 height 18
type input "4/7/2021"
click at [286, 445] on label "Prior" at bounding box center [293, 448] width 15 height 9
click at [289, 445] on input "Prior" at bounding box center [292, 447] width 6 height 6
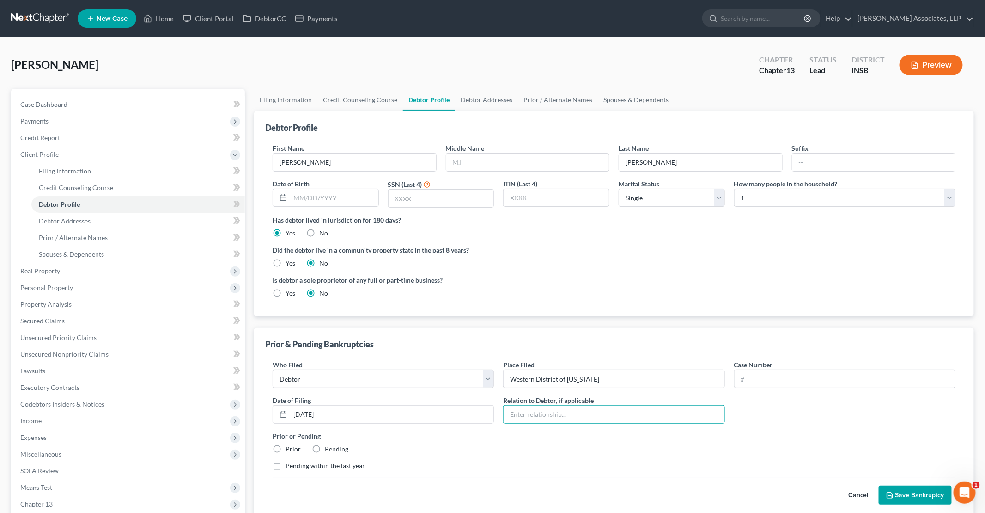
radio input "true"
drag, startPoint x: 762, startPoint y: 379, endPoint x: 739, endPoint y: 373, distance: 23.1
click at [762, 379] on input "text" at bounding box center [845, 379] width 220 height 18
type input "21-30775"
click at [731, 423] on div "Who Filed * Debtor Other Place Filed * Western District of Kentucky Case Number…" at bounding box center [614, 419] width 692 height 118
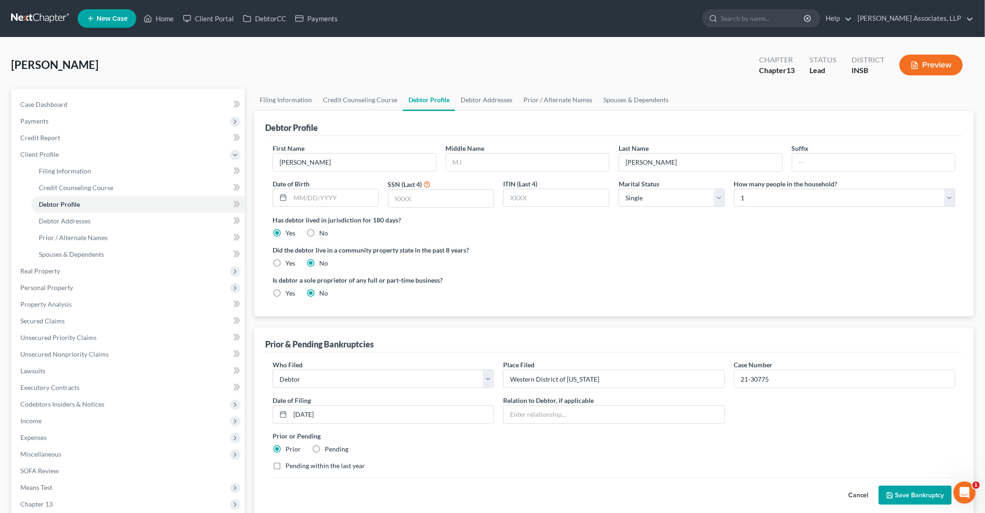
click at [915, 493] on button "Save Bankruptcy" at bounding box center [915, 494] width 73 height 19
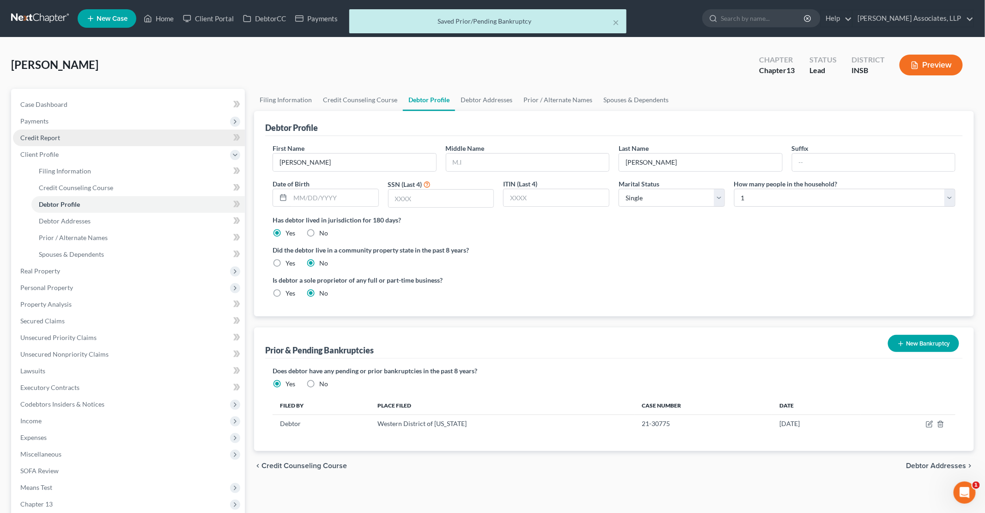
click at [44, 138] on span "Credit Report" at bounding box center [40, 138] width 40 height 8
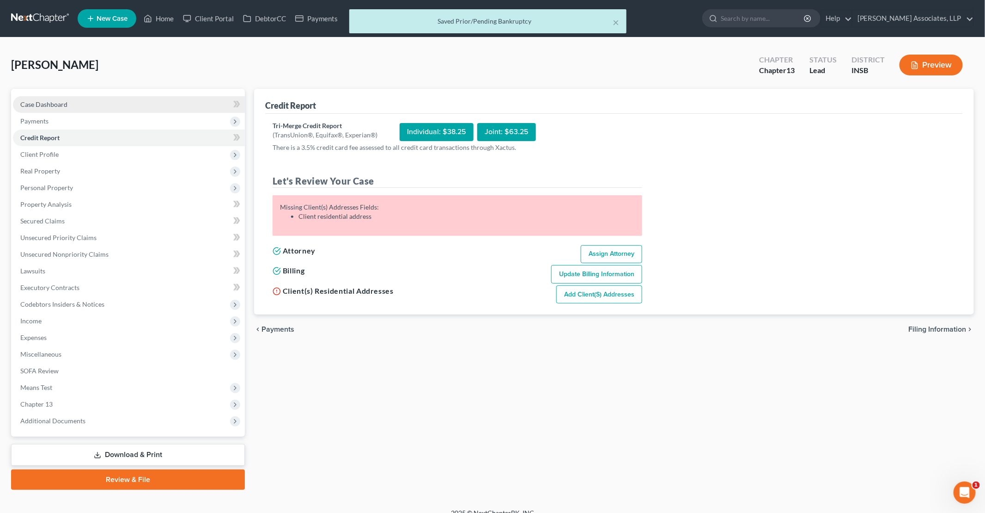
click at [43, 107] on span "Case Dashboard" at bounding box center [43, 104] width 47 height 8
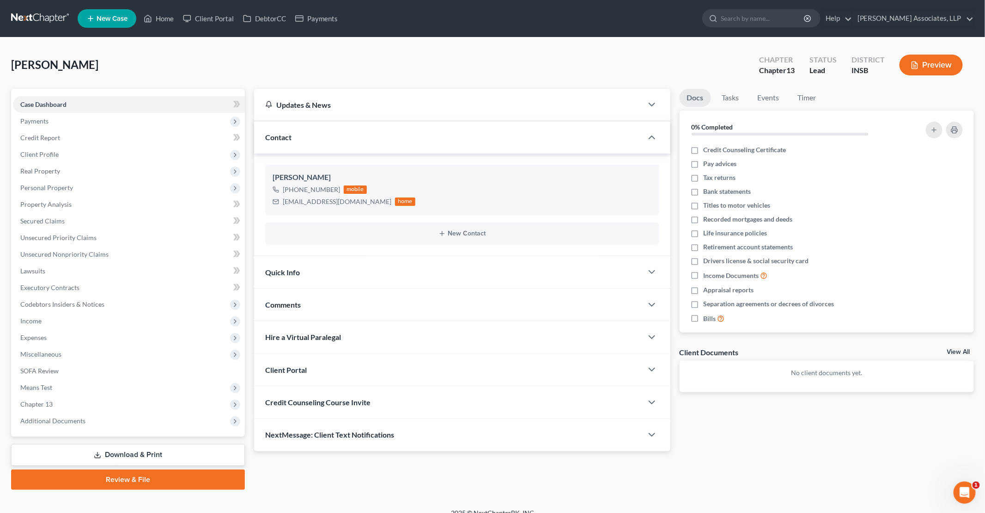
click at [337, 371] on div "Client Portal" at bounding box center [448, 370] width 389 height 32
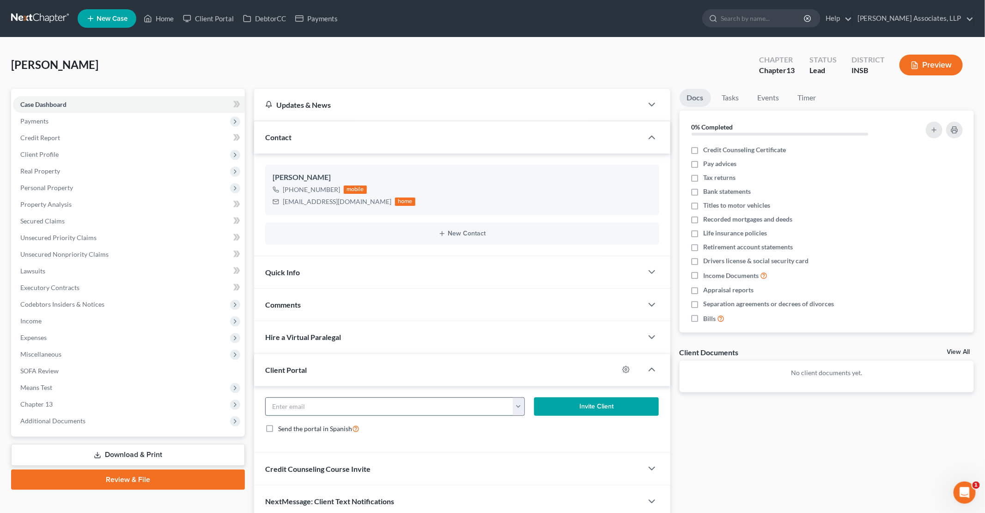
click at [341, 400] on input "email" at bounding box center [390, 406] width 248 height 18
type input "debintn@gmail.com"
click at [563, 399] on button "Invite Client" at bounding box center [596, 406] width 125 height 18
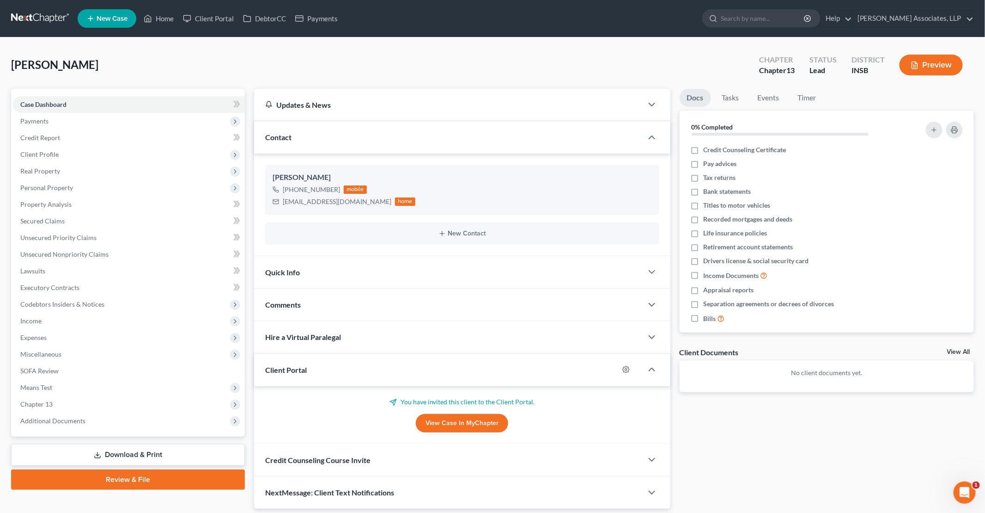
click at [336, 461] on span "Credit Counseling Course Invite" at bounding box center [317, 459] width 105 height 9
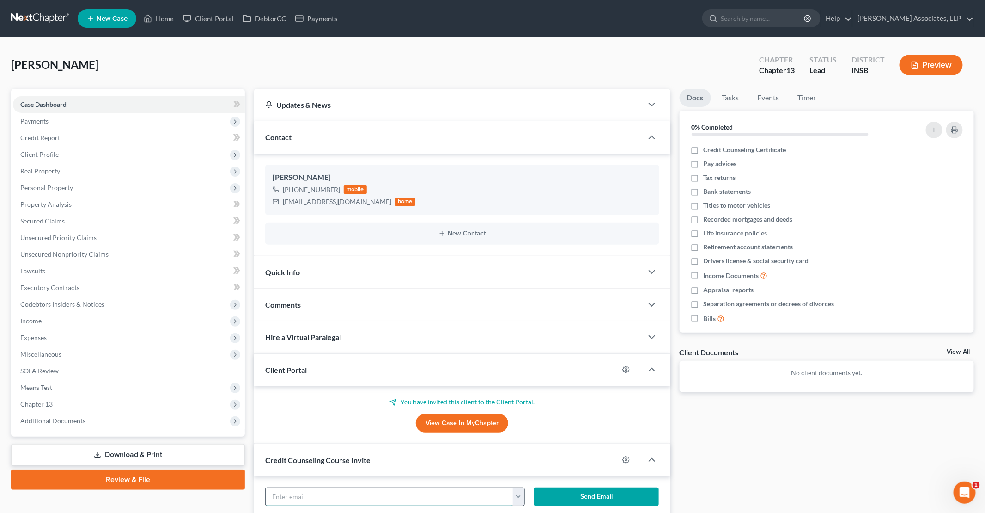
click at [343, 495] on input "text" at bounding box center [390, 497] width 248 height 18
type input "debintn@gmail.com"
click at [590, 491] on button "Send Email" at bounding box center [596, 496] width 125 height 18
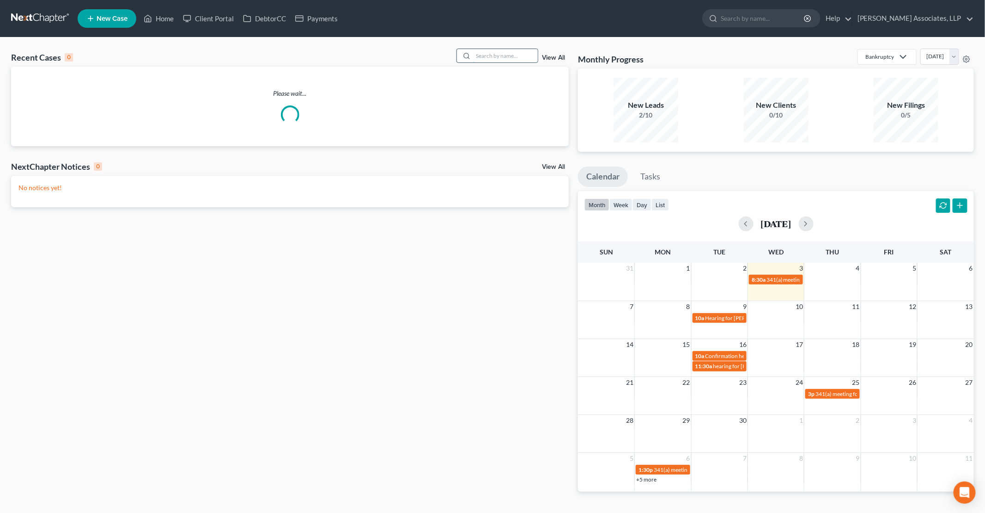
click at [491, 54] on input "search" at bounding box center [505, 55] width 65 height 13
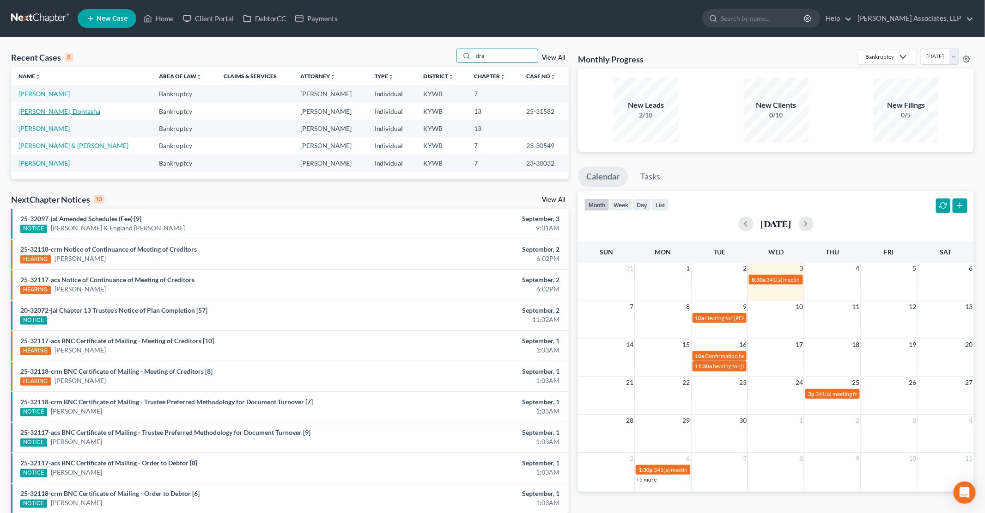
type input "dra"
click at [59, 110] on link "Drake, Dontasha" at bounding box center [59, 111] width 82 height 8
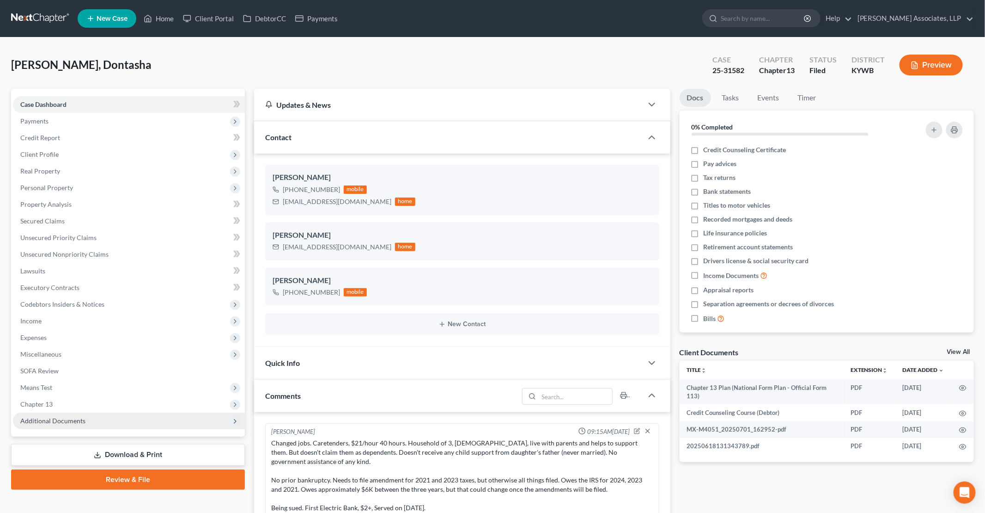
scroll to position [30, 0]
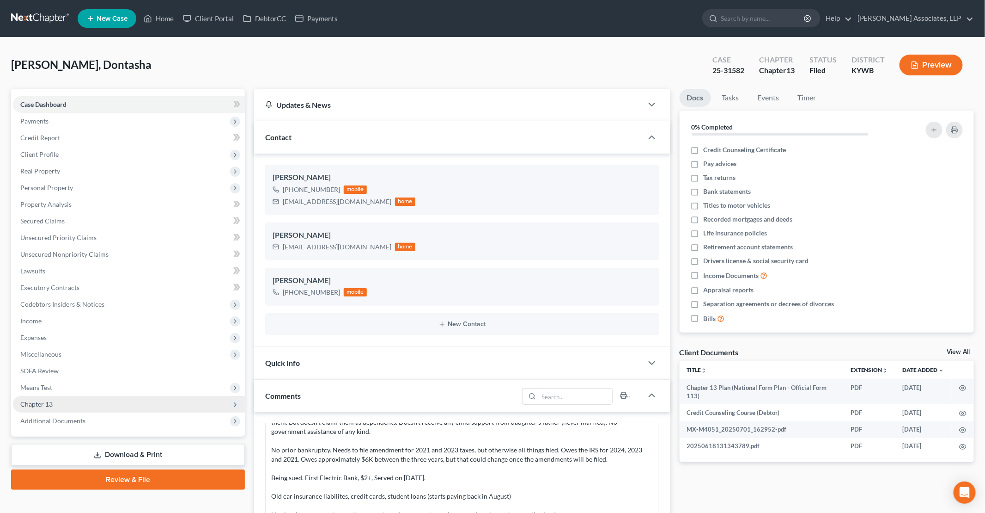
click at [55, 406] on span "Chapter 13" at bounding box center [129, 404] width 232 height 17
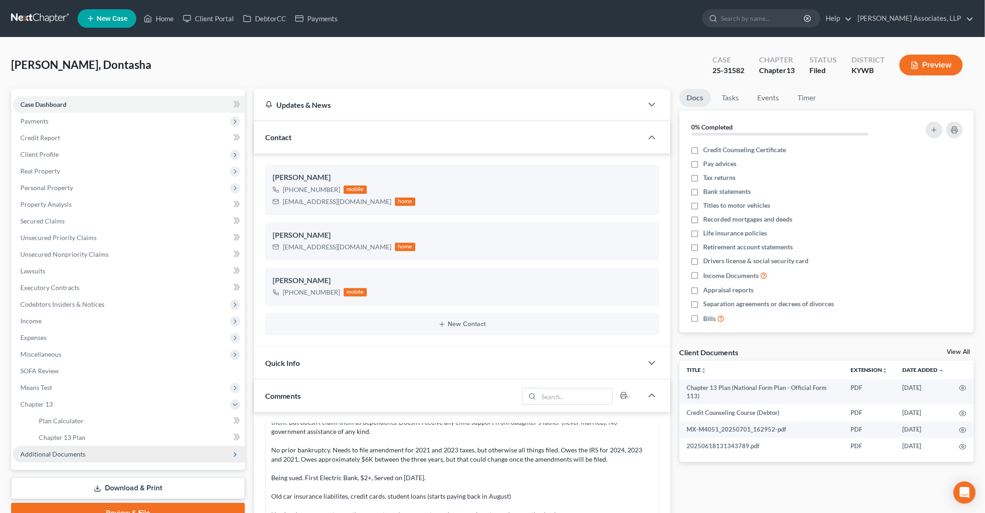
click at [66, 453] on span "Additional Documents" at bounding box center [52, 454] width 65 height 8
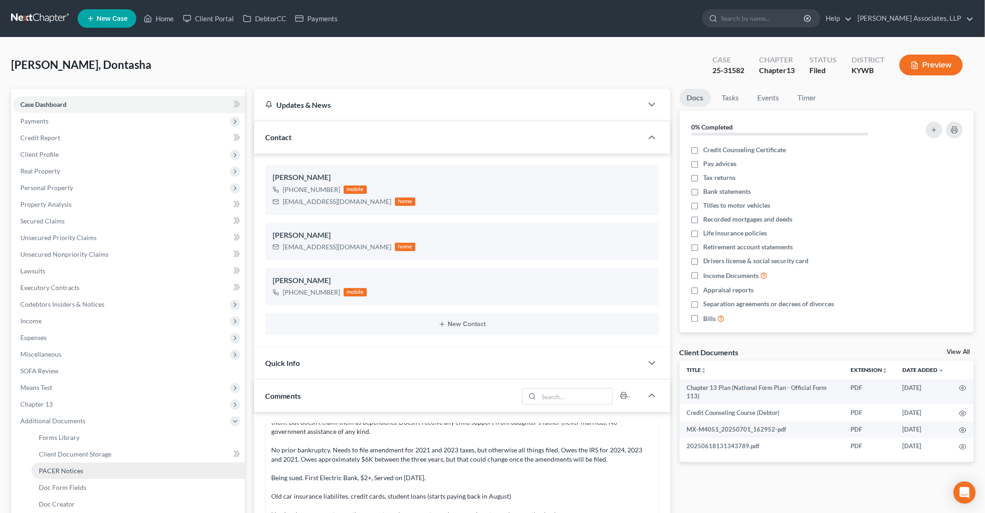
click at [83, 475] on link "PACER Notices" at bounding box center [138, 470] width 214 height 17
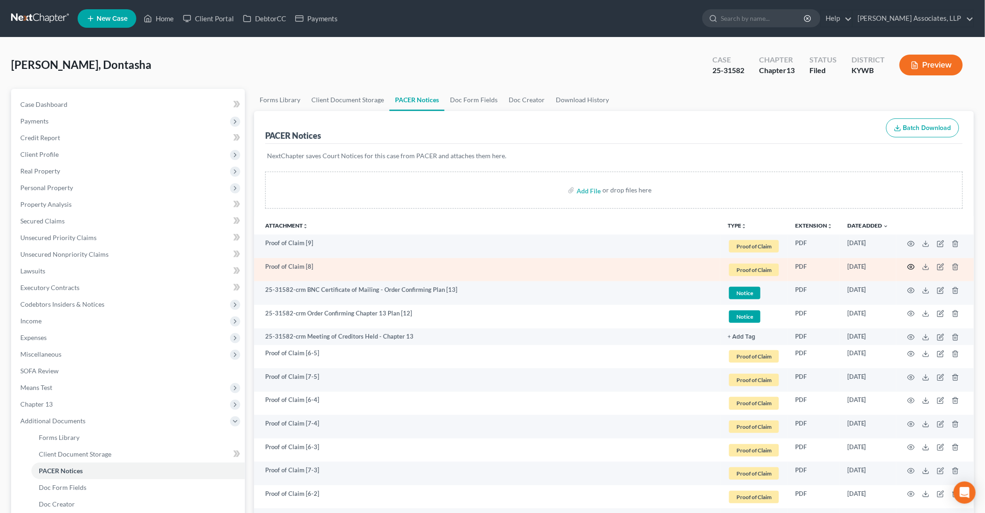
click at [912, 266] on circle "button" at bounding box center [912, 267] width 2 height 2
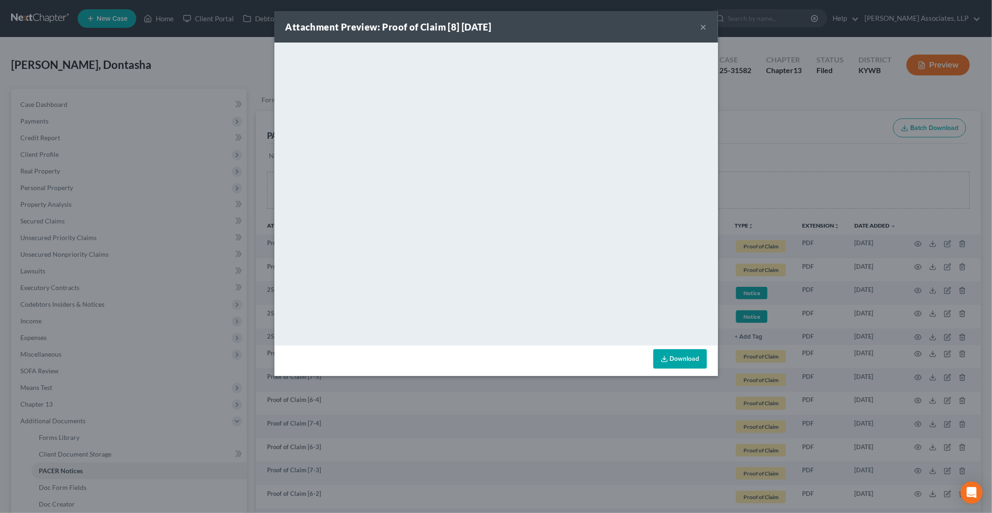
click at [705, 26] on button "×" at bounding box center [704, 26] width 6 height 11
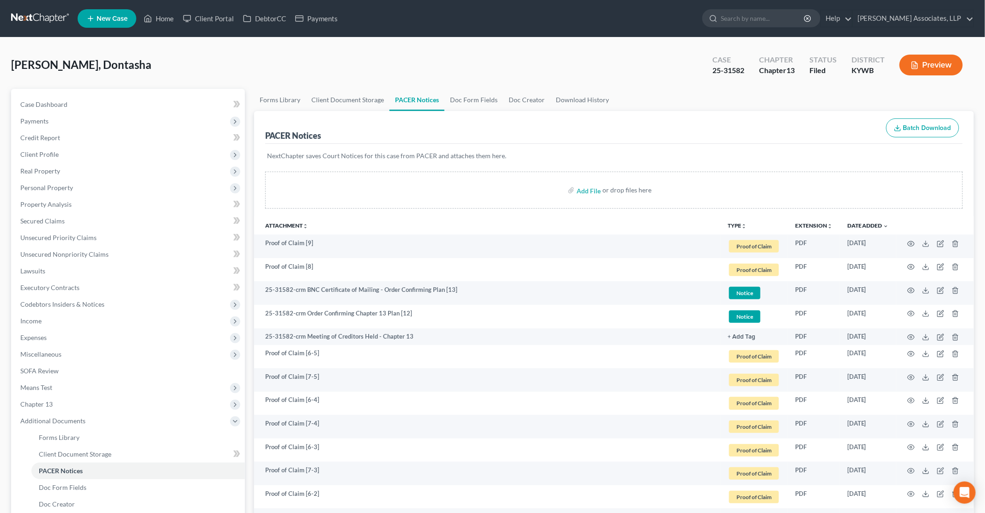
click at [109, 17] on span "New Case" at bounding box center [112, 18] width 31 height 7
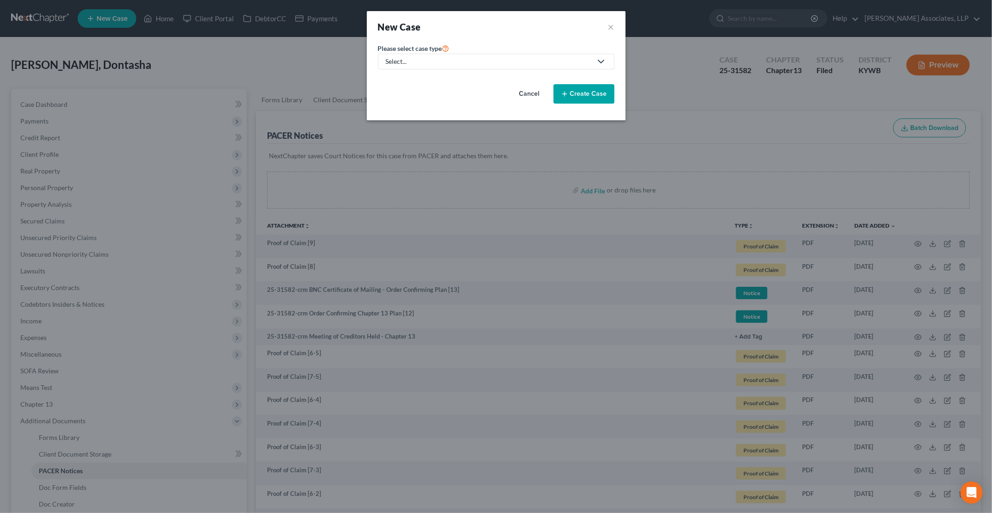
click at [471, 62] on div "Select..." at bounding box center [489, 61] width 206 height 9
click at [461, 76] on div "Bankruptcy" at bounding box center [431, 79] width 88 height 9
select select "33"
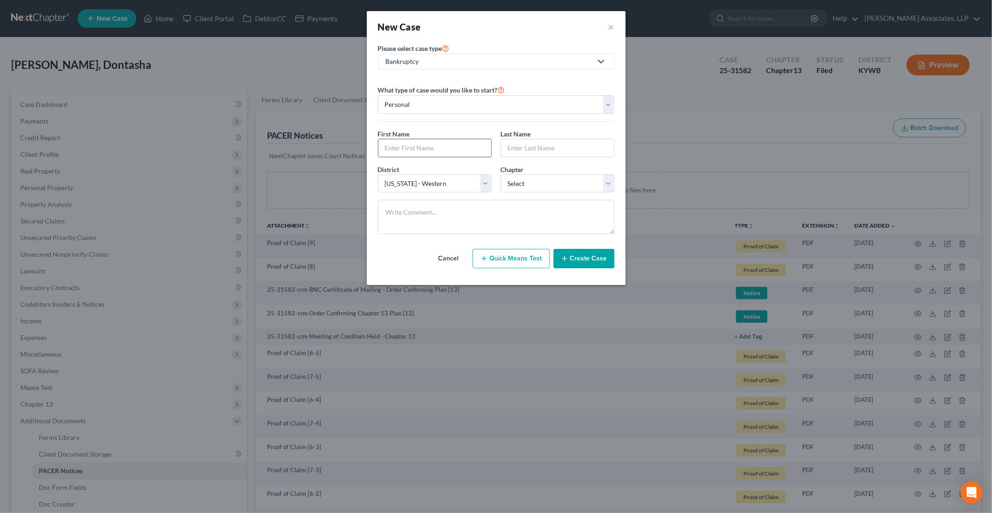
click at [428, 147] on input "text" at bounding box center [435, 148] width 113 height 18
type input "[PERSON_NAME]"
click at [539, 177] on select "Select 7 11 12 13" at bounding box center [558, 183] width 114 height 18
select select "3"
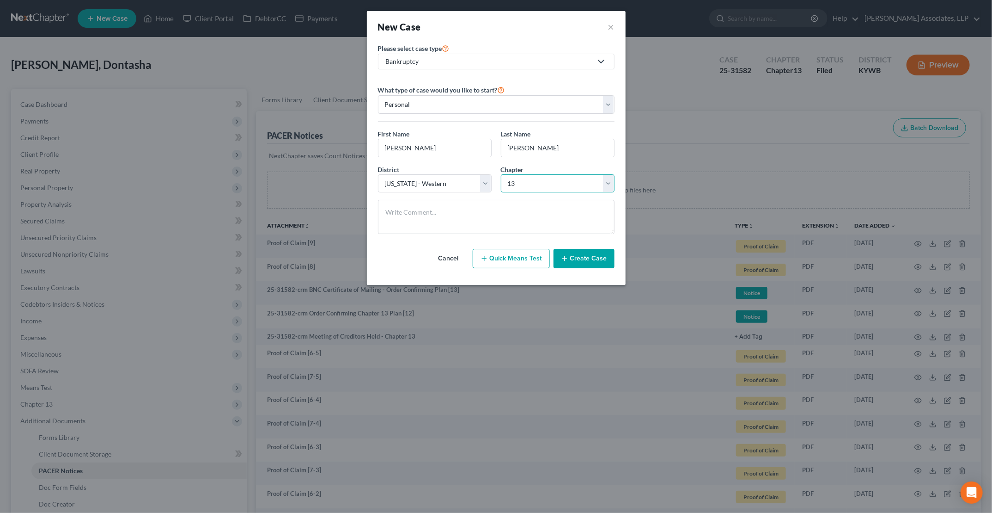
click at [501, 174] on select "Select 7 11 12 13" at bounding box center [558, 183] width 114 height 18
click at [582, 257] on button "Create Case" at bounding box center [584, 258] width 61 height 19
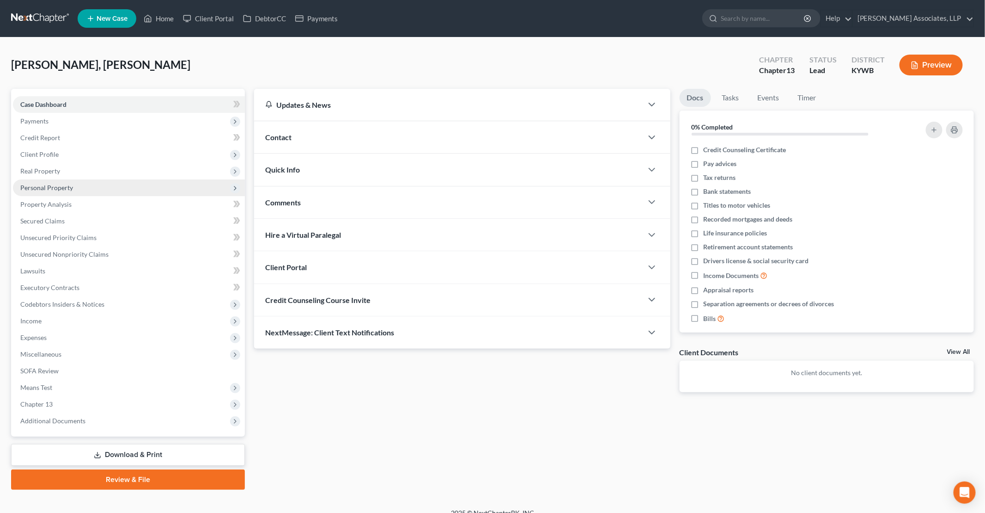
click at [59, 191] on span "Personal Property" at bounding box center [129, 187] width 232 height 17
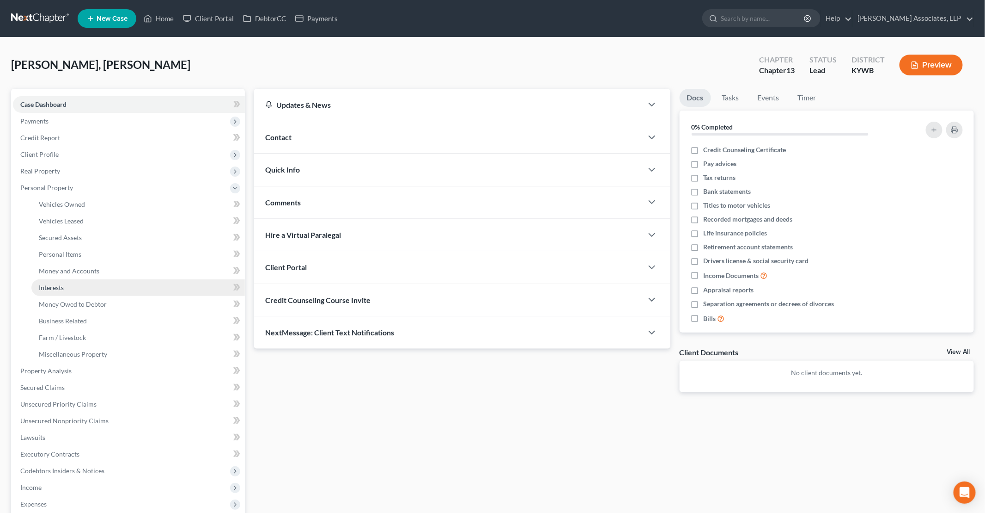
click at [70, 288] on link "Interests" at bounding box center [138, 287] width 214 height 17
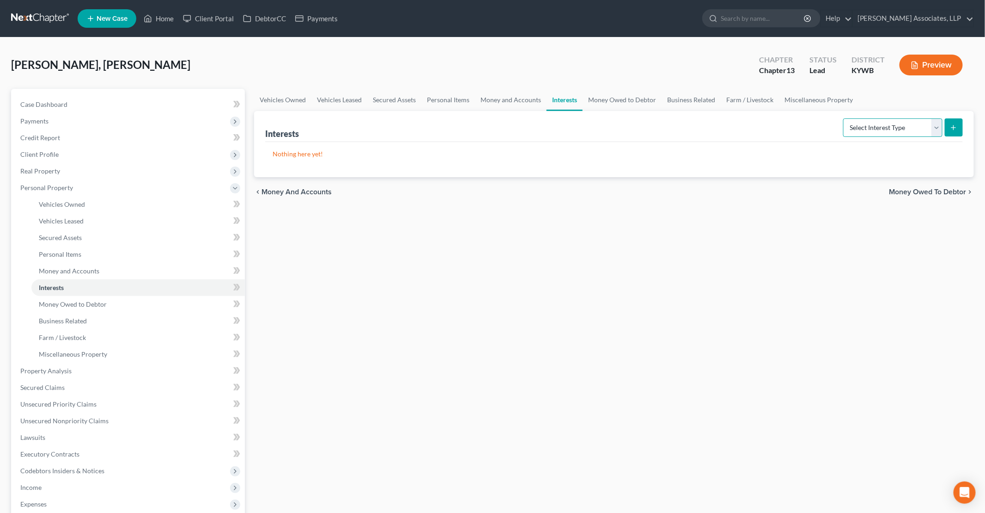
click at [873, 130] on select "Select Interest Type 401K Annuity Bond Education IRA Government Bond Government…" at bounding box center [892, 127] width 99 height 18
select select "whole_life_insurance"
click at [845, 118] on select "Select Interest Type 401K Annuity Bond Education IRA Government Bond Government…" at bounding box center [892, 127] width 99 height 18
click at [949, 128] on button "submit" at bounding box center [954, 127] width 18 height 18
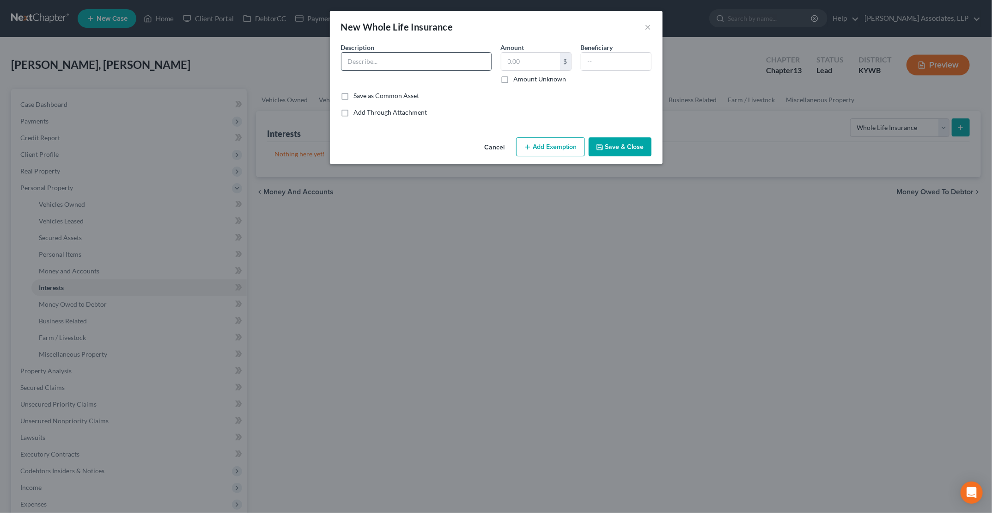
click at [471, 61] on input "text" at bounding box center [417, 62] width 150 height 18
click at [520, 61] on input "text" at bounding box center [530, 62] width 59 height 18
type input "5,125"
click at [440, 61] on input "text" at bounding box center [417, 62] width 150 height 18
type input "AAA Life Insurance Policy (9897)"
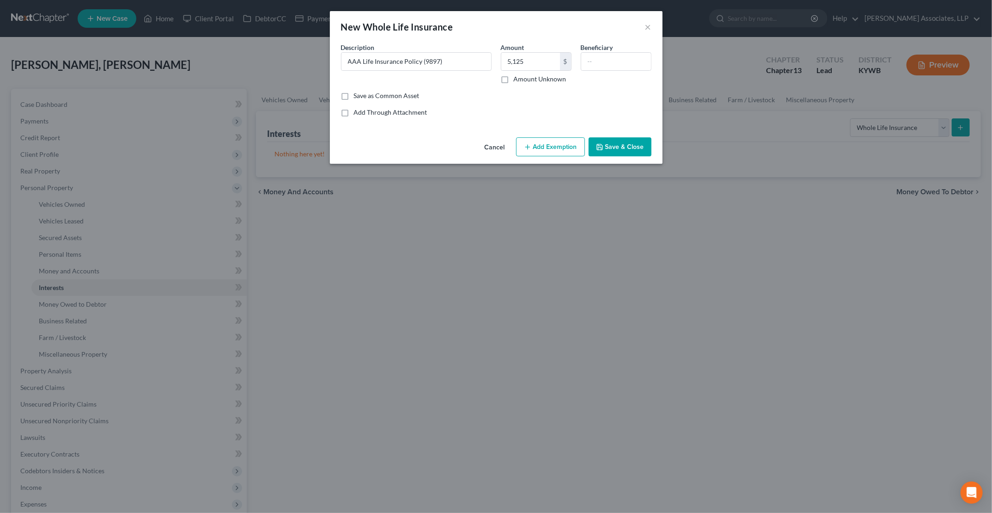
click at [553, 144] on button "Add Exemption" at bounding box center [550, 146] width 69 height 19
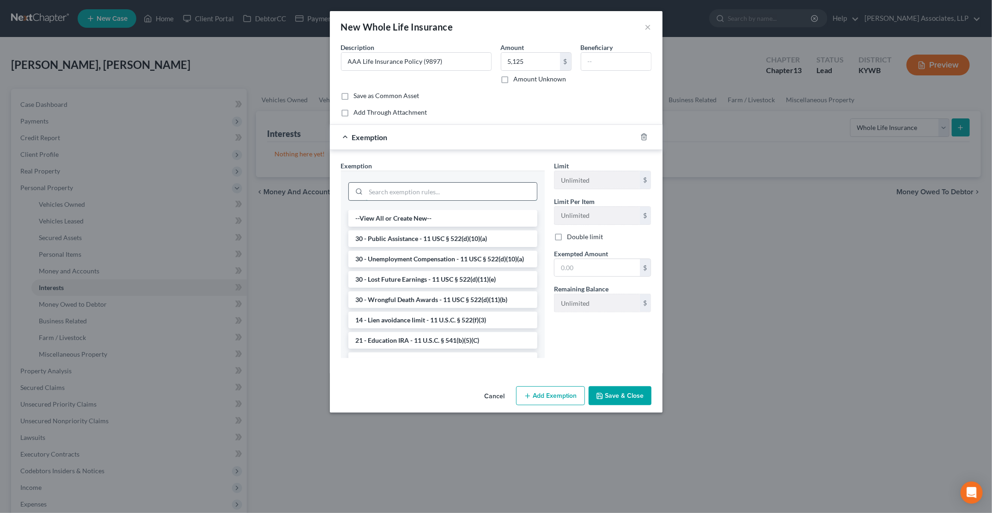
click at [484, 187] on input "search" at bounding box center [451, 192] width 171 height 18
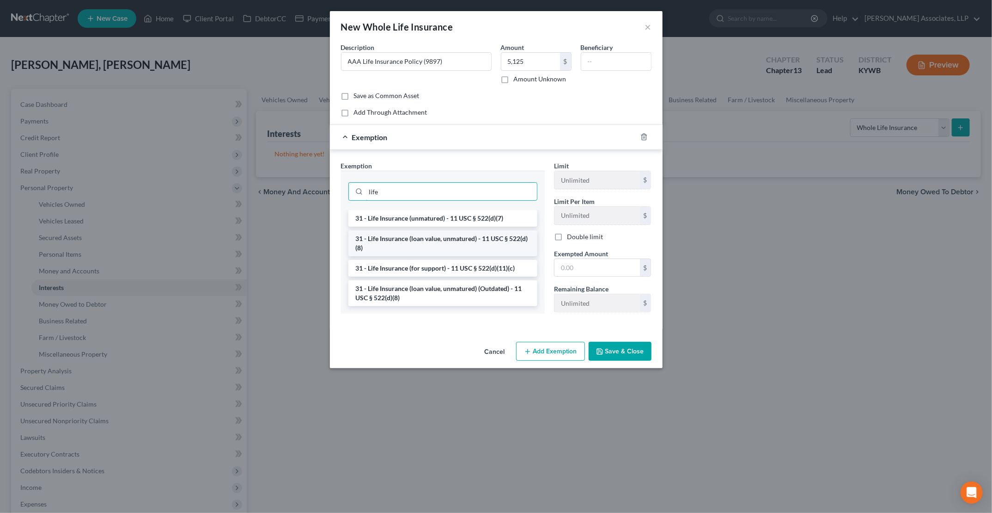
type input "life"
click at [423, 235] on li "31 - Life Insurance (loan value, unmatured) - 11 USC § 522(d)(8)" at bounding box center [442, 243] width 189 height 26
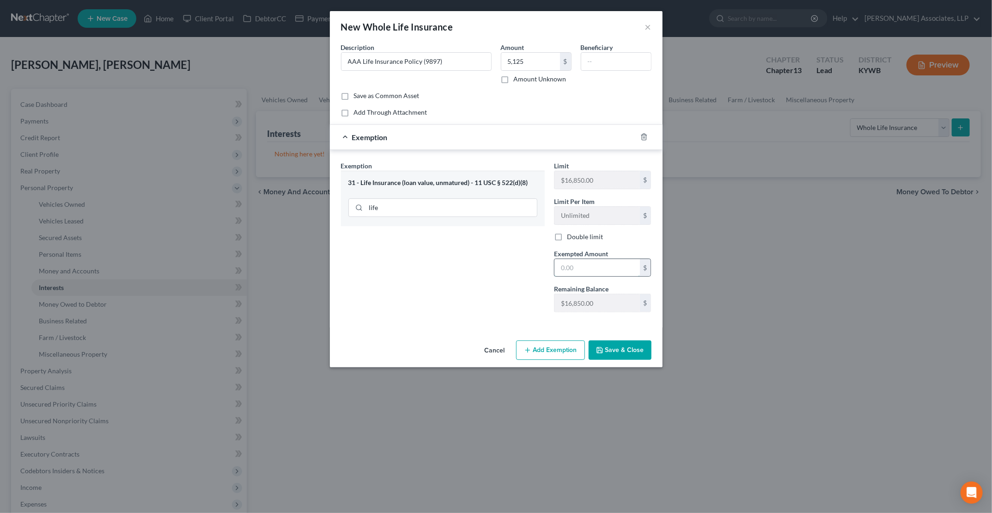
click at [588, 265] on input "text" at bounding box center [598, 268] width 86 height 18
type input "5,125"
click at [627, 351] on button "Save & Close" at bounding box center [620, 349] width 63 height 19
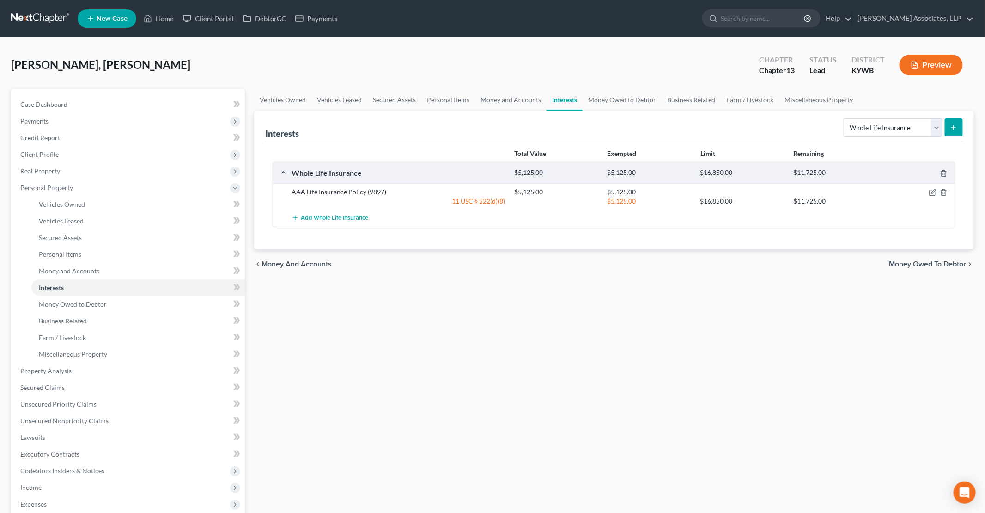
click at [937, 189] on div at bounding box center [919, 191] width 74 height 9
click at [934, 192] on icon "button" at bounding box center [932, 192] width 7 height 7
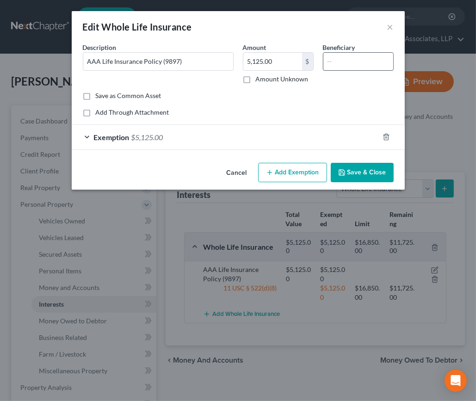
click at [354, 65] on input "text" at bounding box center [358, 62] width 70 height 18
type input "Rashied McElroy"
click at [384, 165] on button "Save & Close" at bounding box center [361, 172] width 63 height 19
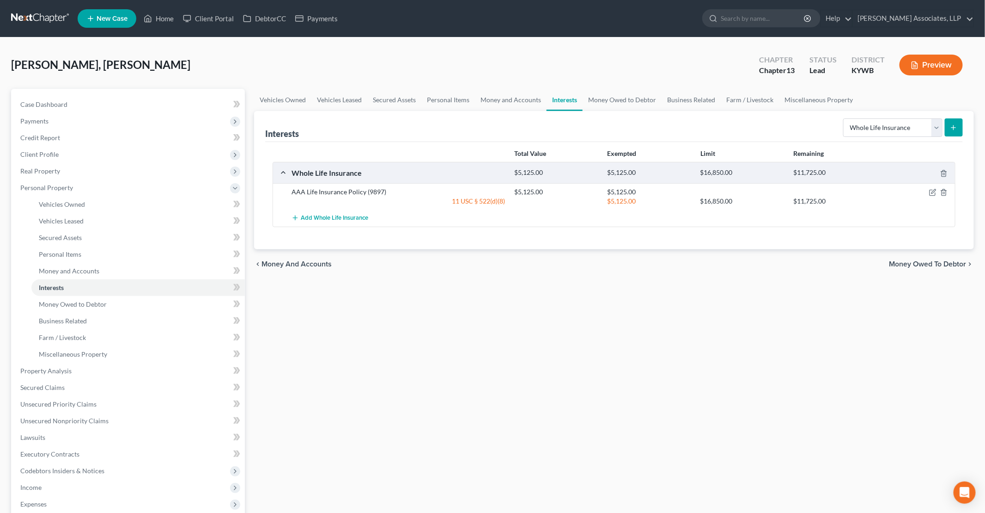
click at [951, 127] on icon "submit" at bounding box center [953, 127] width 7 height 7
click at [954, 127] on line "submit" at bounding box center [954, 127] width 0 height 4
click at [836, 316] on div "Vehicles Owned Vehicles Leased Secured Assets Personal Items Money and Accounts…" at bounding box center [614, 372] width 729 height 567
click at [955, 128] on icon "submit" at bounding box center [953, 127] width 7 height 7
click at [873, 127] on select "Select Interest Type 401K Annuity Bond Education IRA Government Bond Government…" at bounding box center [892, 127] width 99 height 18
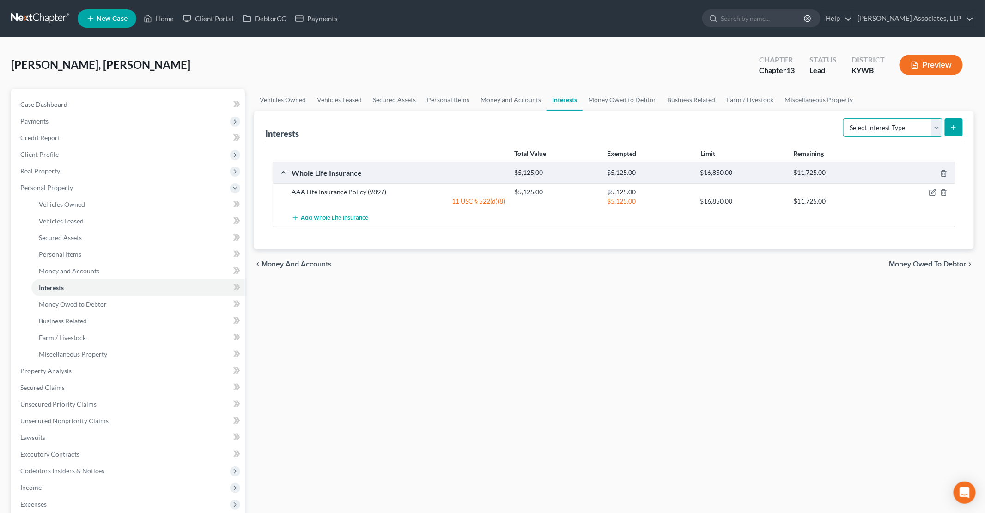
select select "whole_life_insurance"
click at [845, 118] on select "Select Interest Type 401K Annuity Bond Education IRA Government Bond Government…" at bounding box center [892, 127] width 99 height 18
click at [959, 126] on button "submit" at bounding box center [954, 127] width 18 height 18
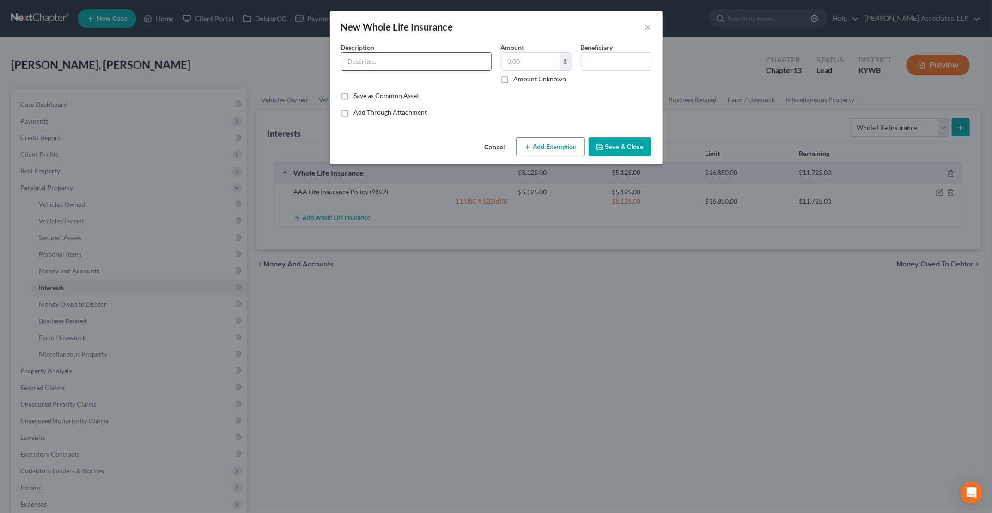
click at [404, 52] on div at bounding box center [416, 61] width 151 height 18
drag, startPoint x: 404, startPoint y: 57, endPoint x: 409, endPoint y: 61, distance: 6.4
click at [404, 57] on input "text" at bounding box center [417, 62] width 150 height 18
type input "Mass Mutual Ascend Life Insurance Company (0229)"
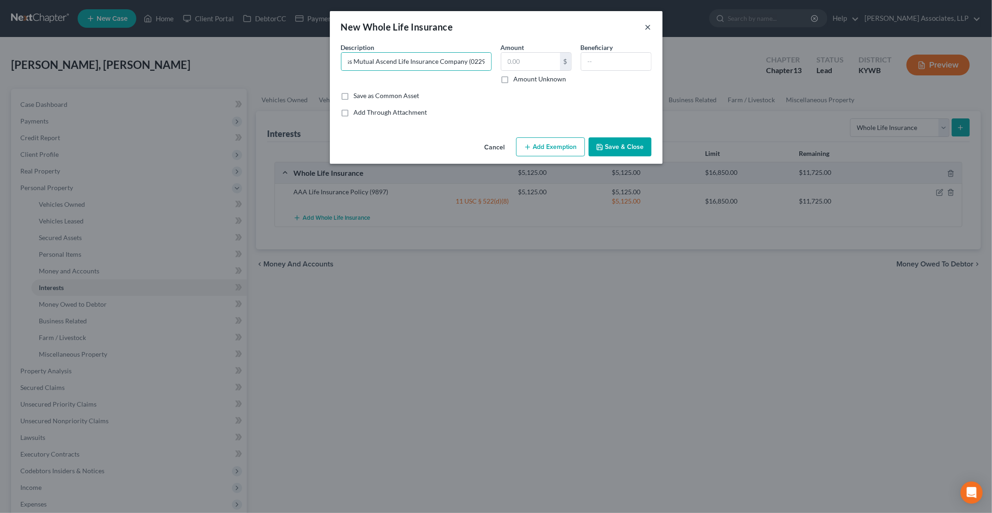
click at [646, 28] on button "×" at bounding box center [648, 26] width 6 height 11
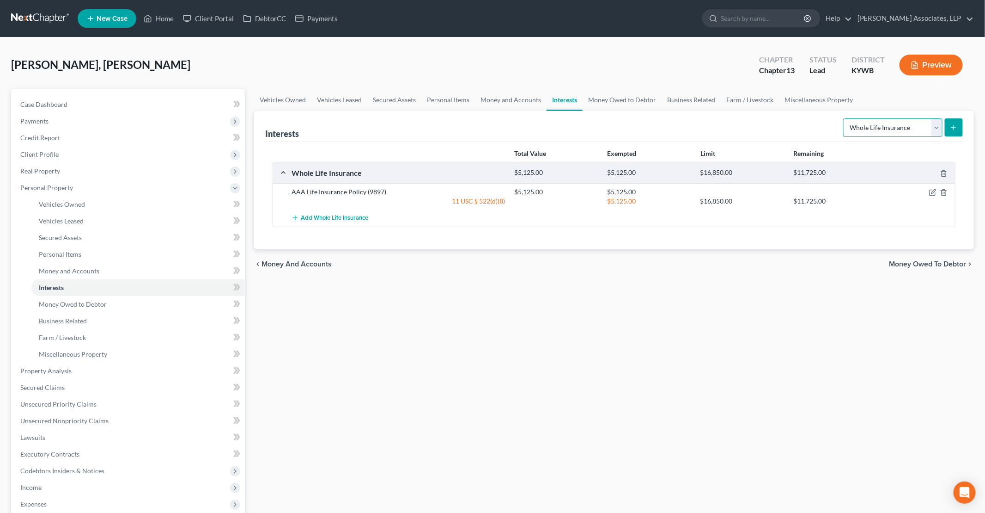
click at [864, 126] on select "Select Interest Type 401K Annuity Bond Education IRA Government Bond Government…" at bounding box center [892, 127] width 99 height 18
select select "annuity"
click at [845, 118] on select "Select Interest Type 401K Annuity Bond Education IRA Government Bond Government…" at bounding box center [892, 127] width 99 height 18
click at [952, 126] on icon "submit" at bounding box center [953, 127] width 7 height 7
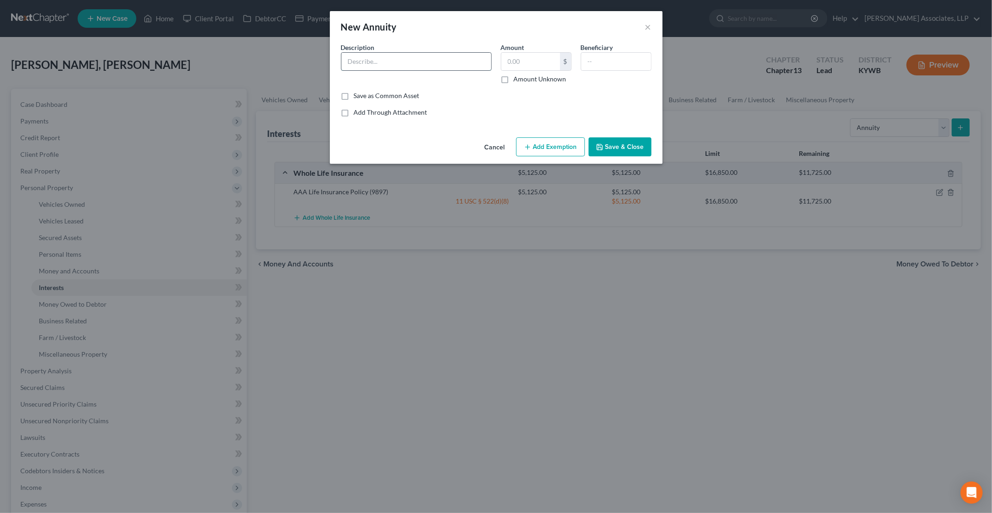
click at [399, 63] on input "text" at bounding box center [417, 62] width 150 height 18
type input "N"
type input "Mass Mutual Ascend Life Insurance Company (0229)"
type input "696.38"
click at [514, 77] on label "Amount Unknown" at bounding box center [540, 78] width 53 height 9
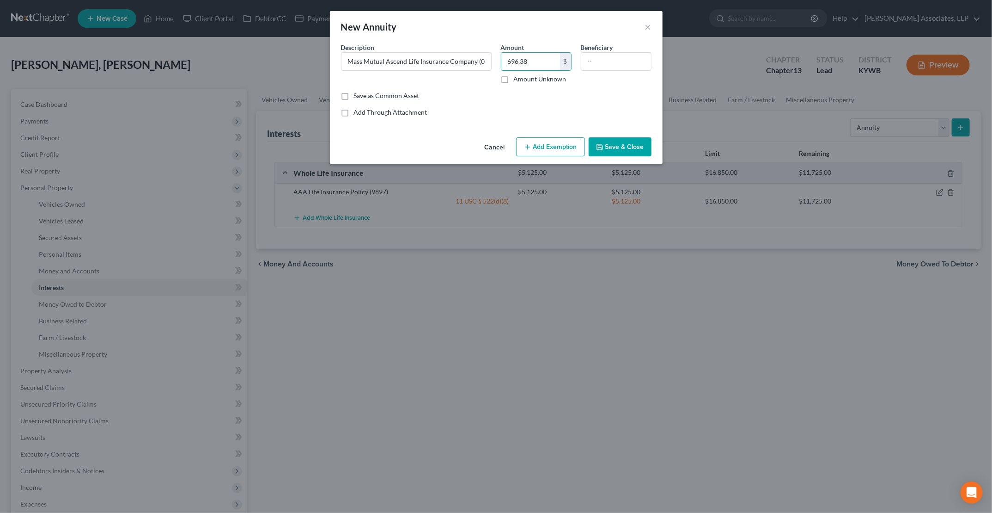
click at [518, 77] on input "Amount Unknown" at bounding box center [521, 77] width 6 height 6
checkbox input "true"
click at [554, 145] on button "Add Exemption" at bounding box center [550, 146] width 69 height 19
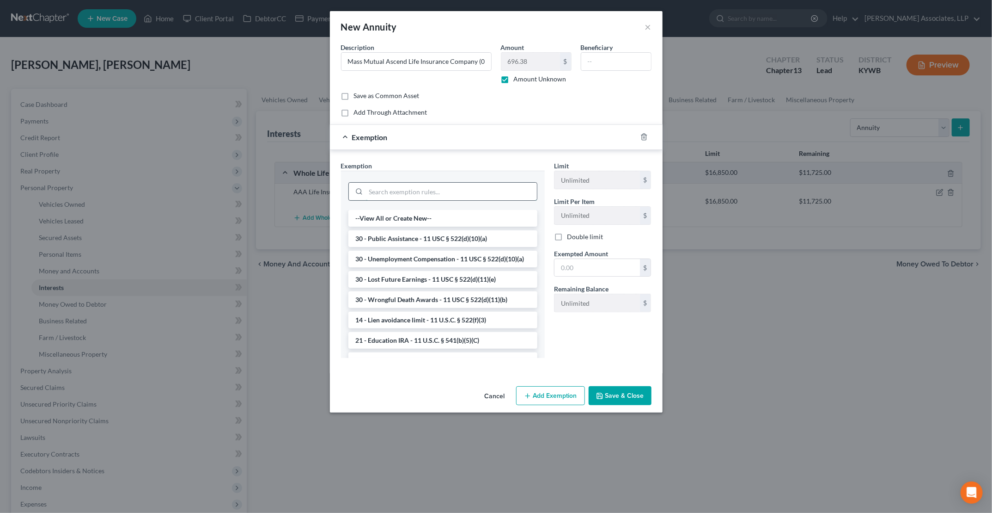
click at [465, 183] on input "search" at bounding box center [451, 192] width 171 height 18
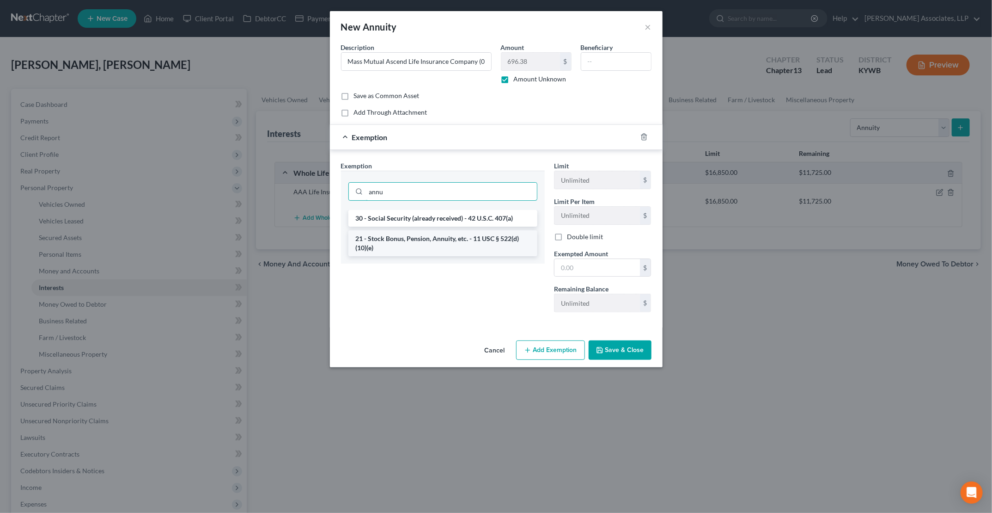
type input "annu"
click at [459, 234] on li "21 - Stock Bonus, Pension, Annuity, etc. - 11 USC § 522(d)(10)(e)" at bounding box center [442, 243] width 189 height 26
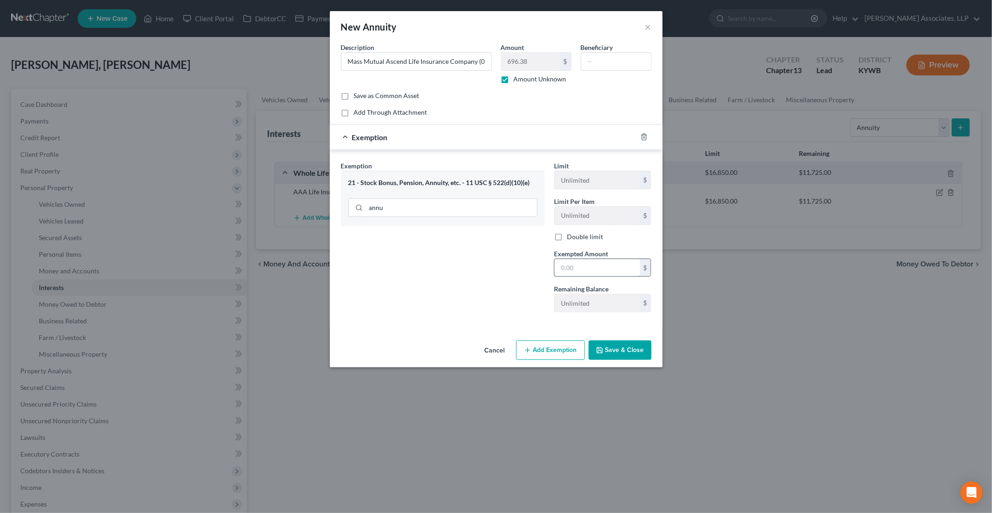
click at [595, 269] on input "text" at bounding box center [598, 268] width 86 height 18
type input "0.00"
click at [628, 346] on button "Save & Close" at bounding box center [620, 349] width 63 height 19
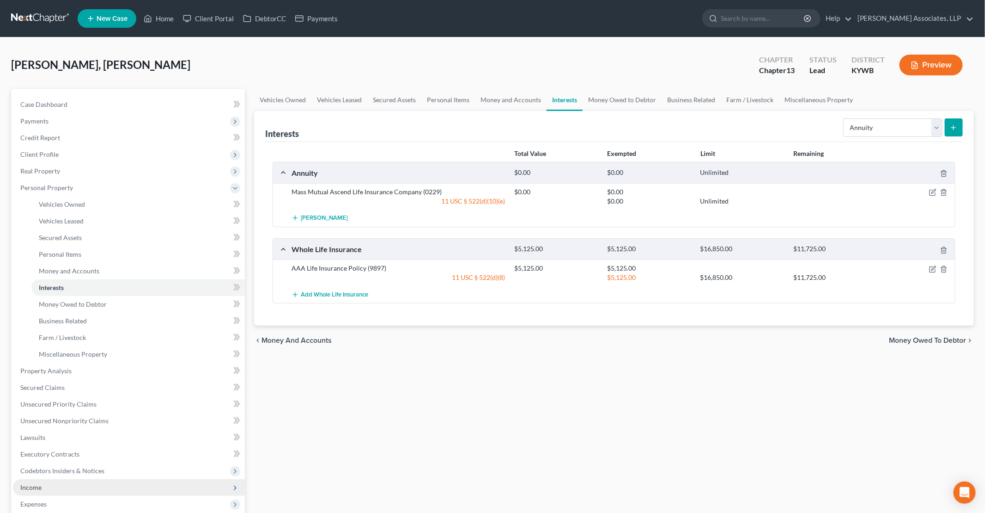
click at [67, 487] on span "Income" at bounding box center [129, 487] width 232 height 17
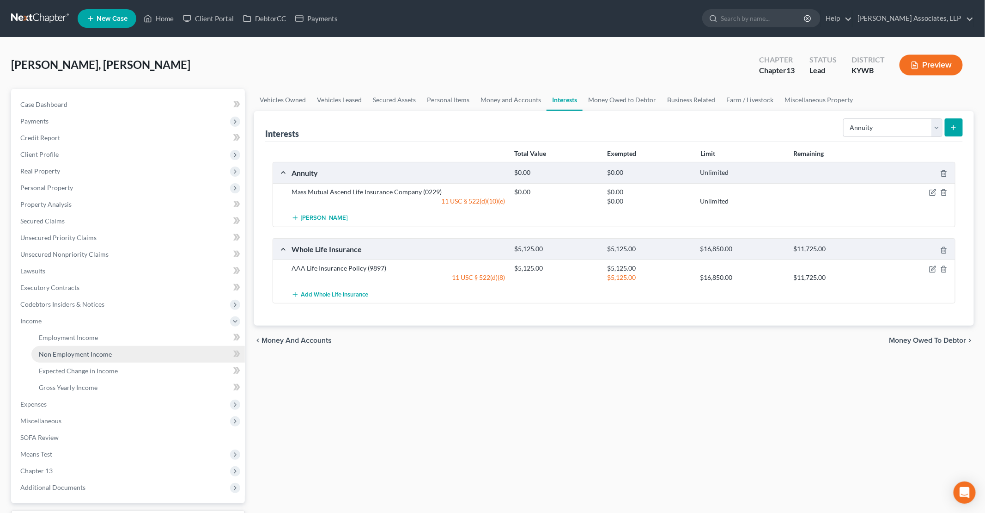
click at [83, 354] on span "Non Employment Income" at bounding box center [75, 354] width 73 height 8
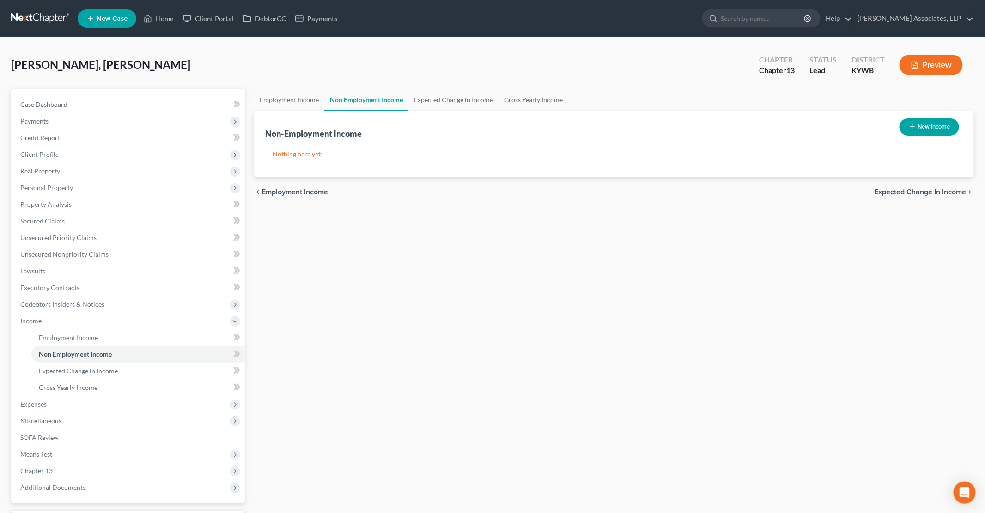
click at [919, 125] on button "New Income" at bounding box center [930, 126] width 60 height 17
select select "0"
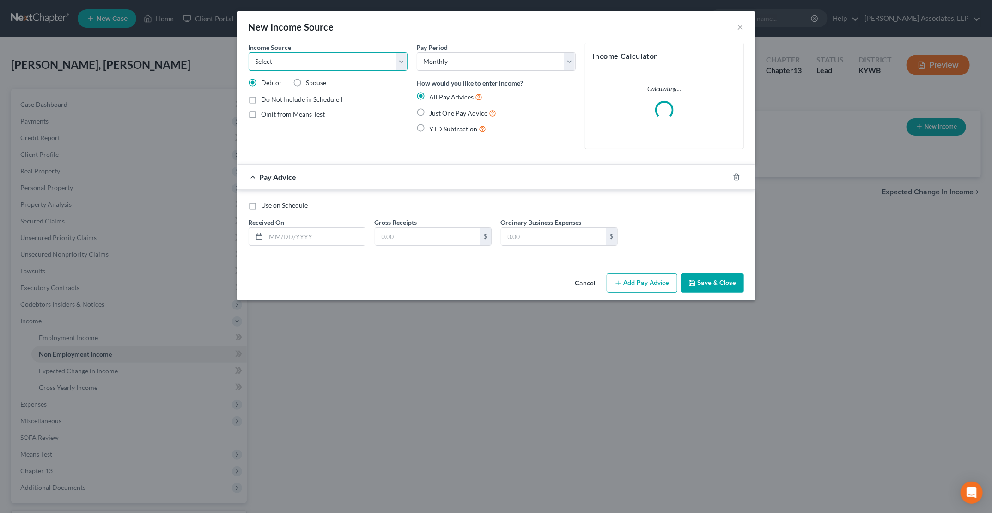
click at [318, 66] on select "Select Unemployment Disability (from employer) Pension Retirement Social Securi…" at bounding box center [328, 61] width 159 height 18
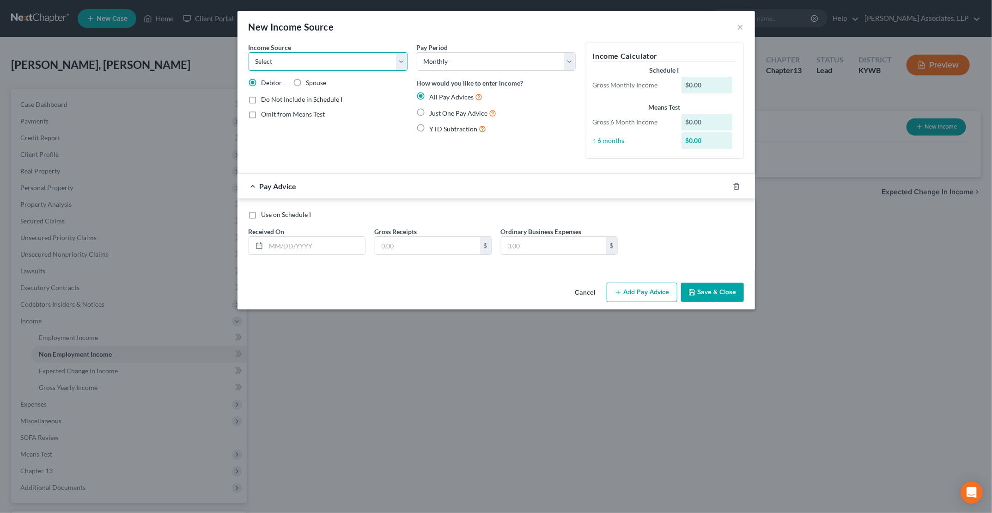
select select "13"
click at [249, 52] on select "Select Unemployment Disability (from employer) Pension Retirement Social Securi…" at bounding box center [328, 61] width 159 height 18
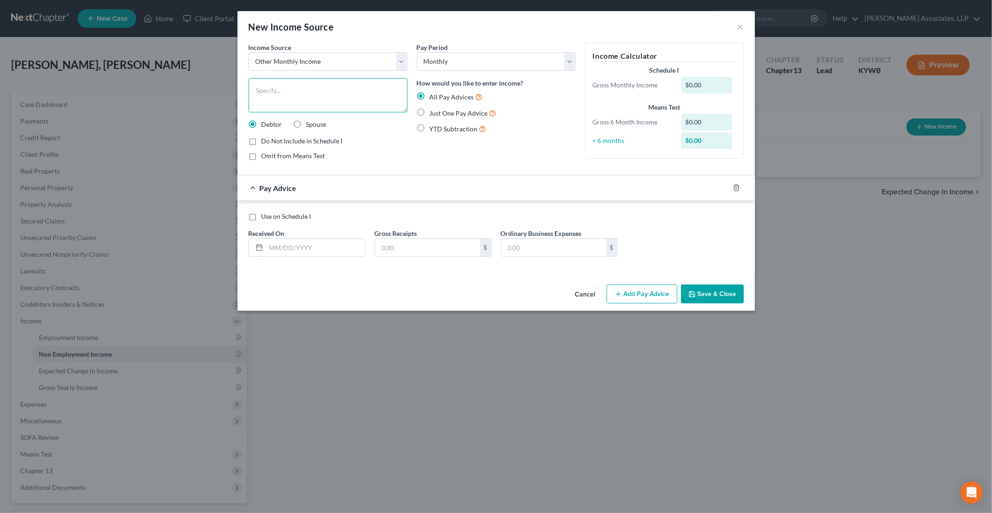
click at [303, 91] on textarea at bounding box center [328, 95] width 159 height 34
type textarea "MassMutual Ascend Annuity"
click at [445, 114] on span "Just One Pay Advice" at bounding box center [459, 113] width 58 height 8
click at [440, 114] on input "Just One Pay Advice" at bounding box center [437, 111] width 6 height 6
radio input "true"
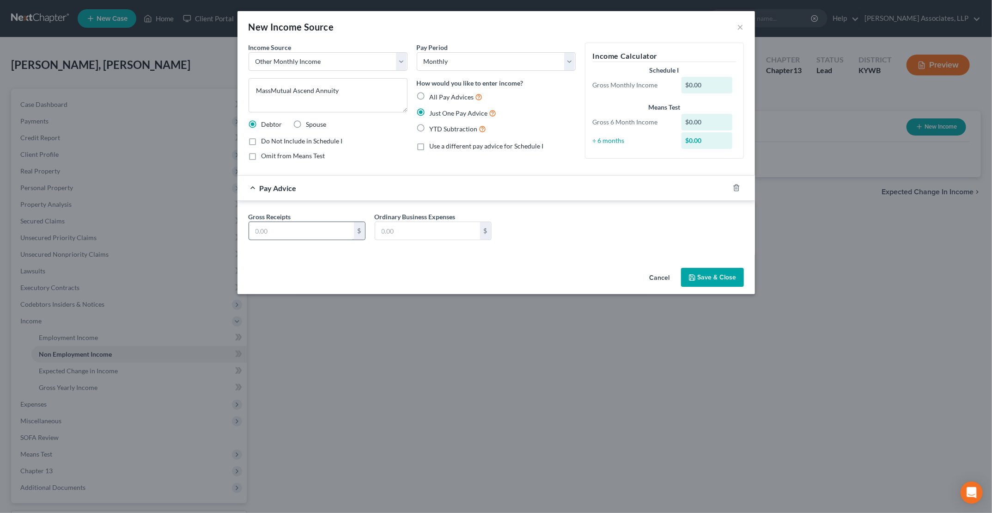
click at [314, 237] on input "text" at bounding box center [301, 231] width 105 height 18
type input "696.38"
click at [720, 278] on button "Save & Close" at bounding box center [712, 277] width 63 height 19
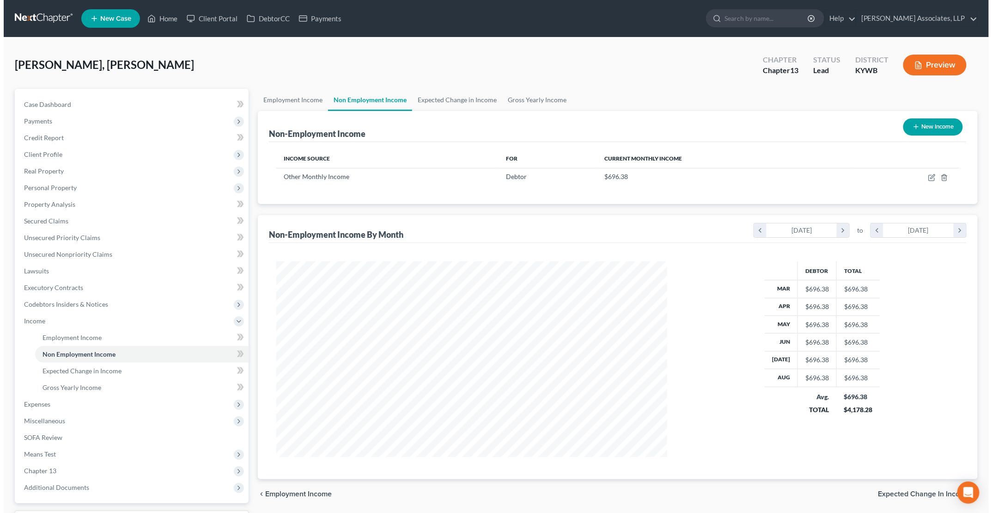
scroll to position [196, 409]
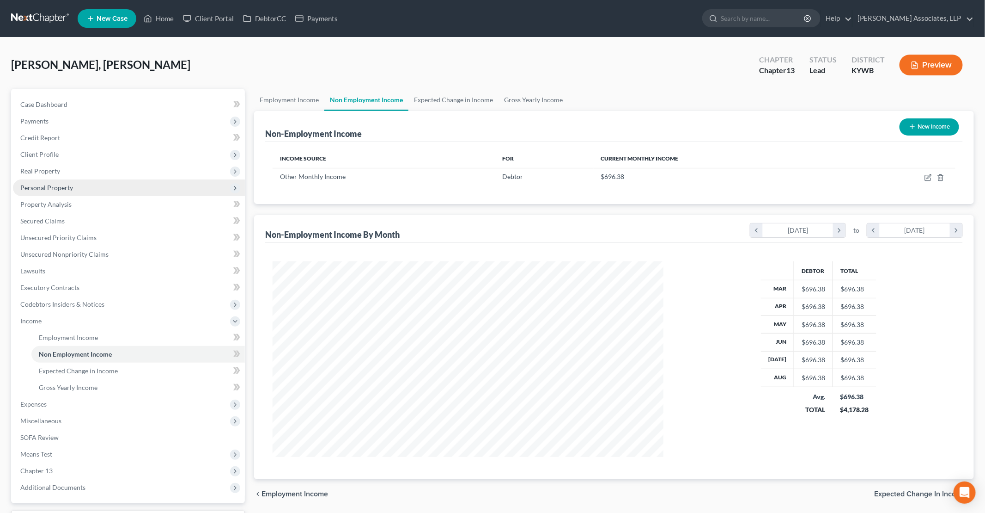
click at [50, 188] on span "Personal Property" at bounding box center [46, 187] width 53 height 8
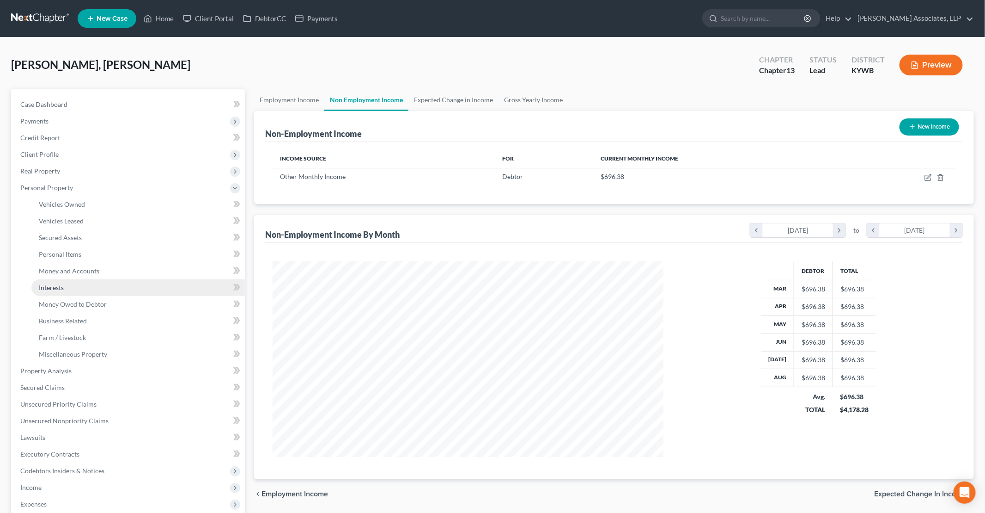
click at [69, 288] on link "Interests" at bounding box center [138, 287] width 214 height 17
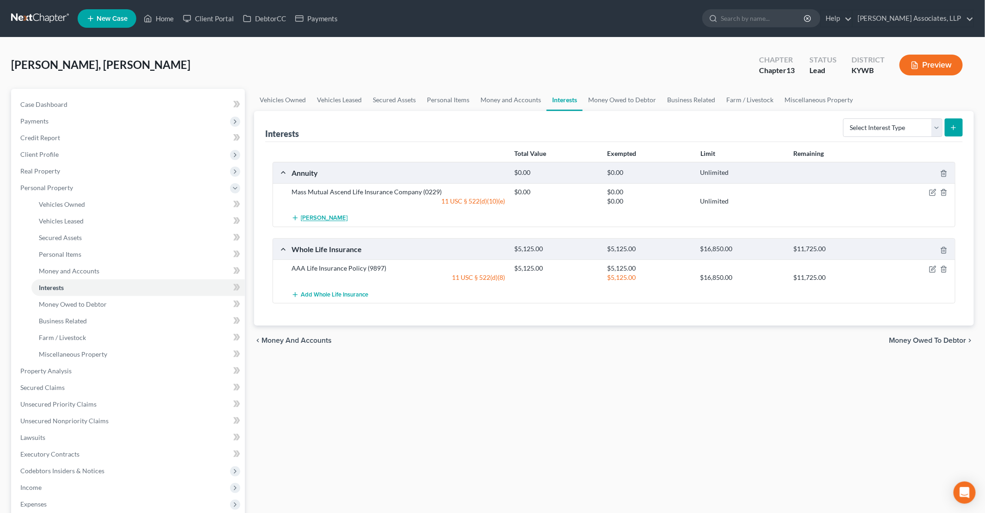
click at [318, 220] on button "Add Annuity" at bounding box center [320, 217] width 56 height 17
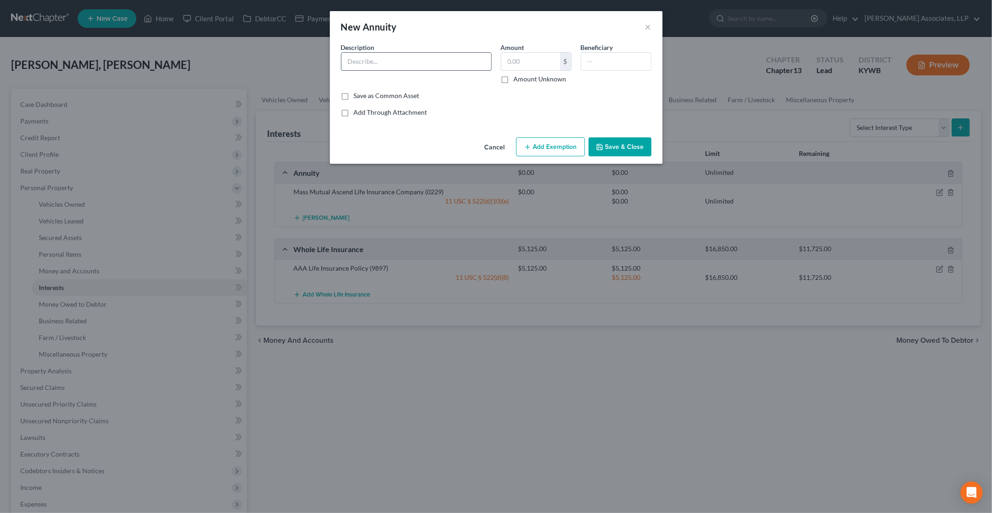
click at [405, 58] on input "text" at bounding box center [417, 62] width 150 height 18
click at [481, 64] on input "Fidelity & Guaranty Life Insurance Company Annuity" at bounding box center [417, 62] width 150 height 18
type input "Fidelity & Guaranty Life Insurance Company Annuity (3740)"
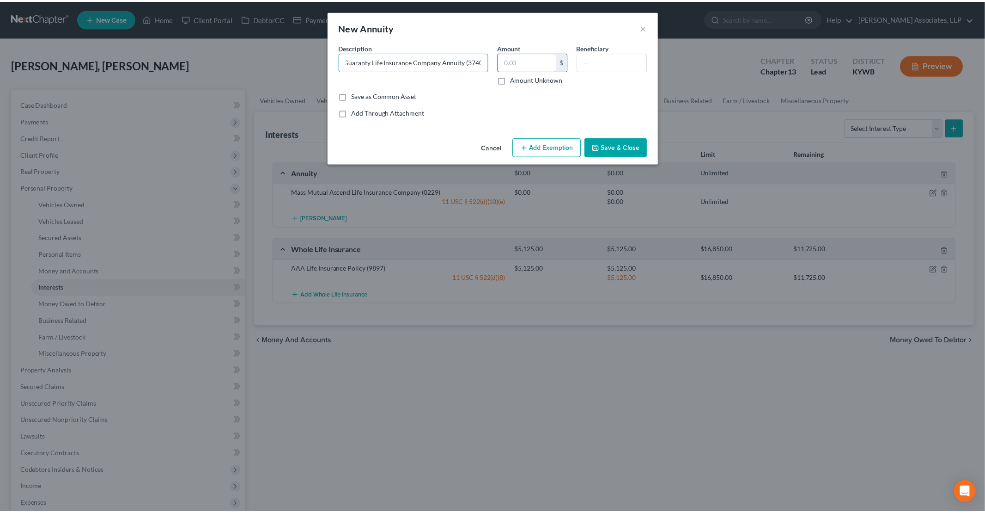
scroll to position [0, 0]
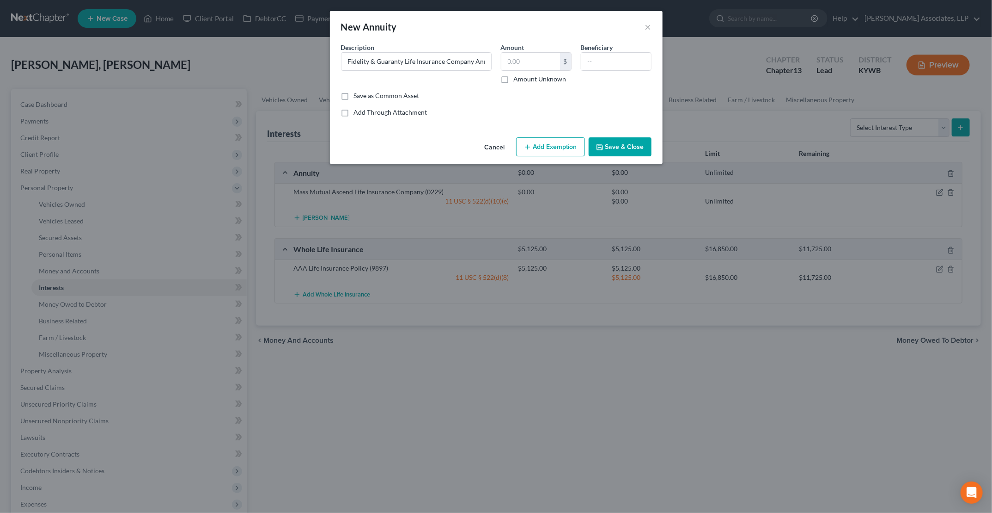
click at [514, 79] on label "Amount Unknown" at bounding box center [540, 78] width 53 height 9
click at [518, 79] on input "Amount Unknown" at bounding box center [521, 77] width 6 height 6
checkbox input "true"
click at [552, 148] on button "Add Exemption" at bounding box center [550, 146] width 69 height 19
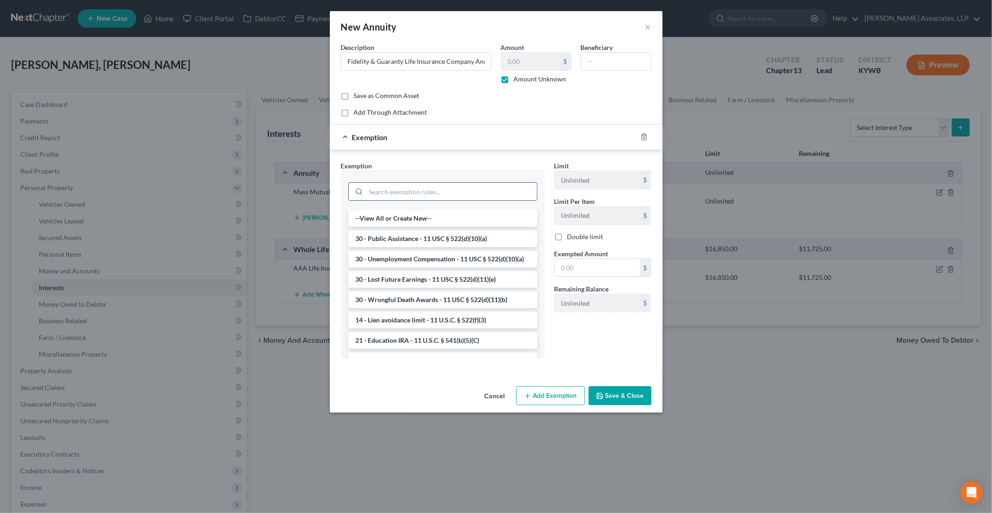
click at [500, 185] on input "search" at bounding box center [451, 192] width 171 height 18
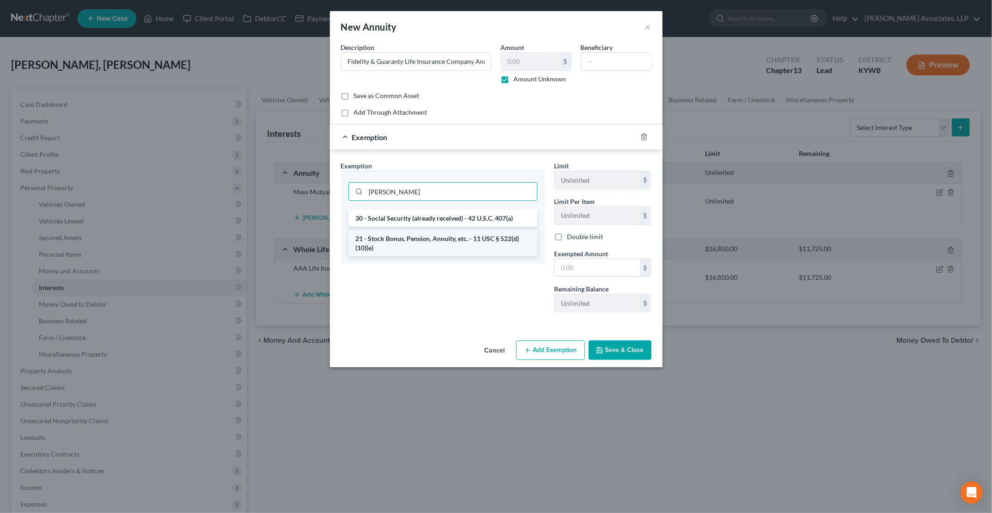
type input "ann"
click at [495, 239] on li "21 - Stock Bonus, Pension, Annuity, etc. - 11 USC § 522(d)(10)(e)" at bounding box center [442, 243] width 189 height 26
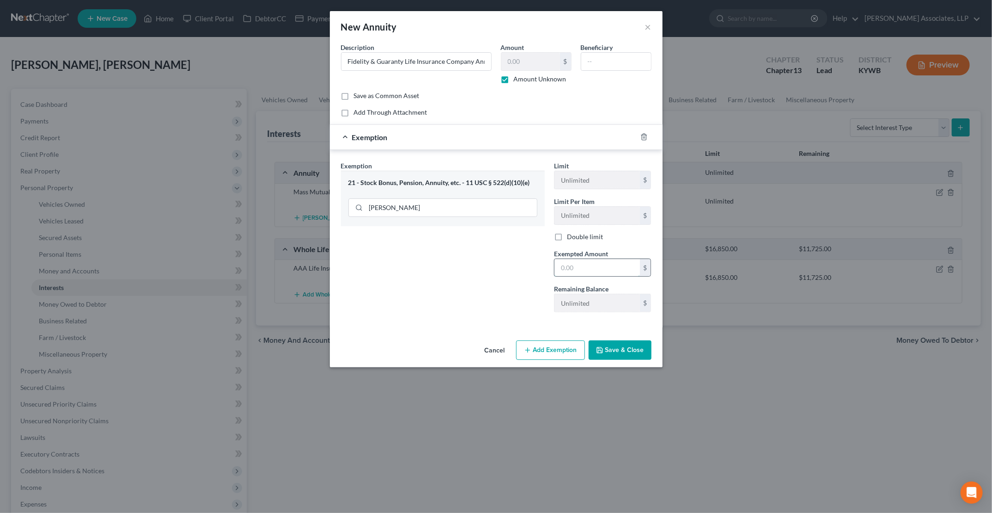
click at [577, 268] on input "text" at bounding box center [598, 268] width 86 height 18
type input "0.00"
click at [614, 345] on button "Save & Close" at bounding box center [620, 349] width 63 height 19
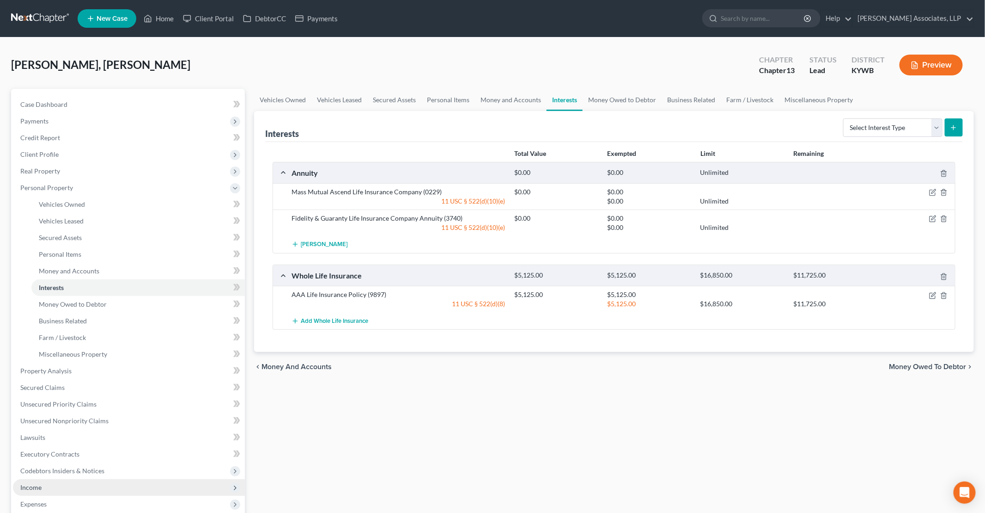
click at [58, 488] on span "Income" at bounding box center [129, 487] width 232 height 17
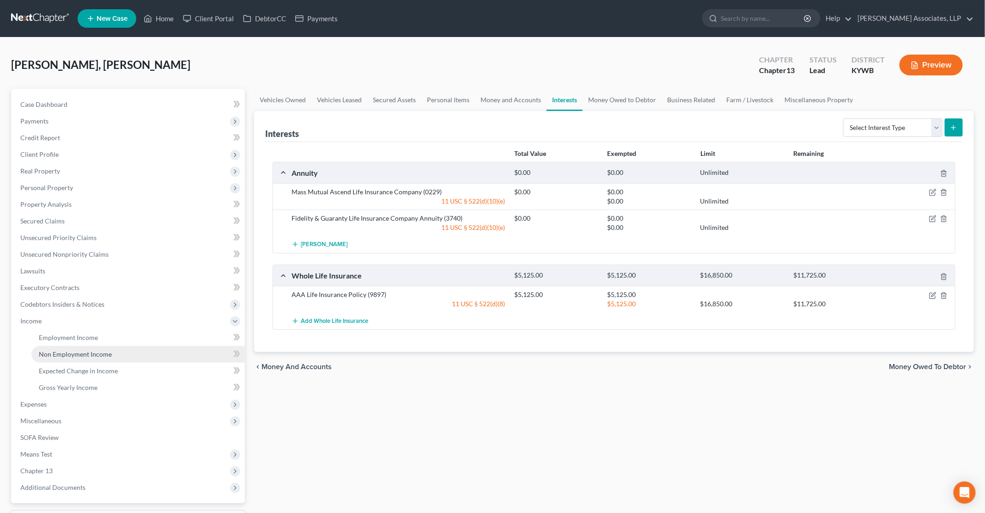
click at [55, 348] on link "Non Employment Income" at bounding box center [138, 354] width 214 height 17
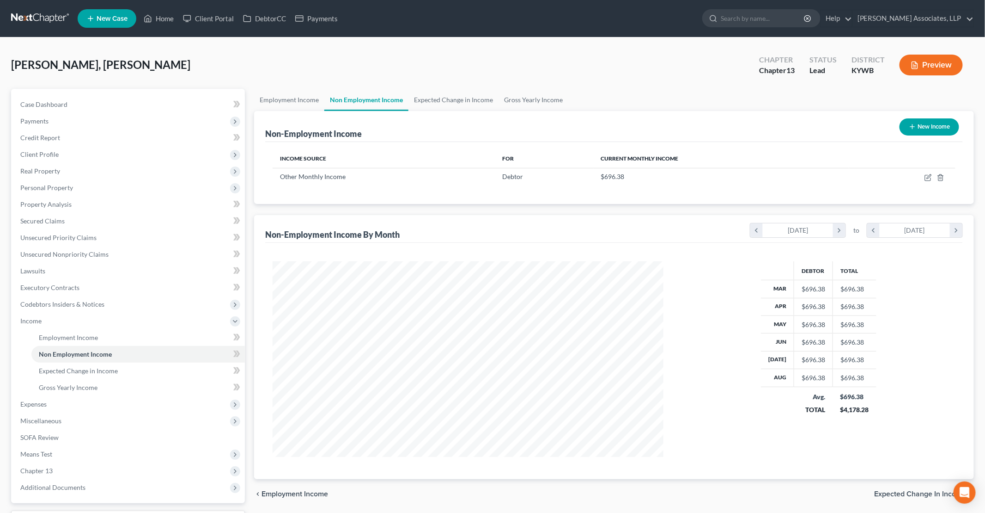
scroll to position [196, 409]
click at [940, 128] on button "New Income" at bounding box center [930, 126] width 60 height 17
select select "0"
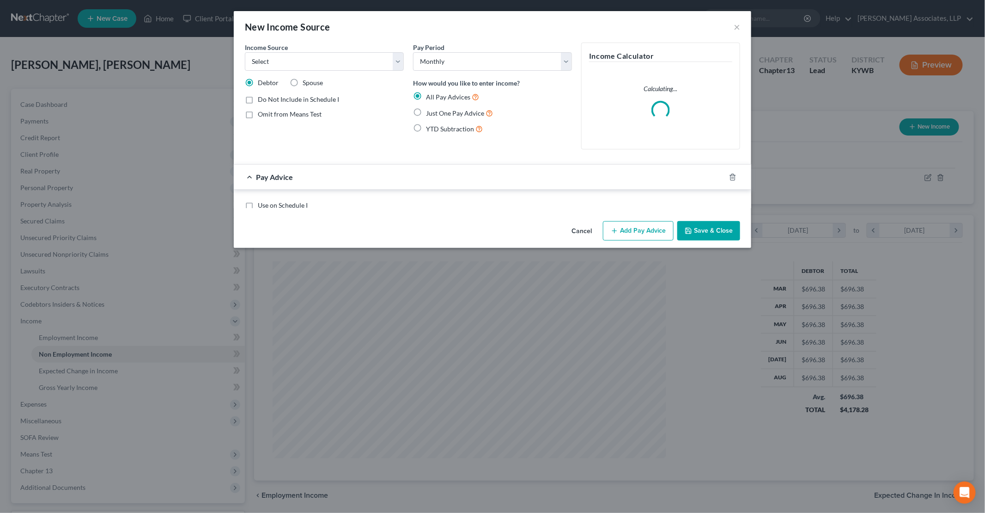
scroll to position [196, 412]
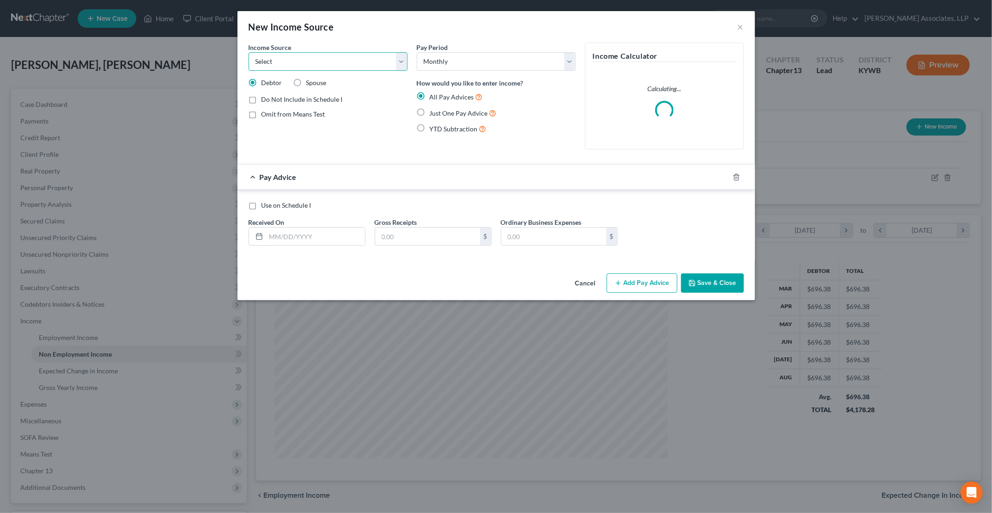
click at [289, 66] on select "Select Unemployment Disability (from employer) Pension Retirement Social Securi…" at bounding box center [328, 61] width 159 height 18
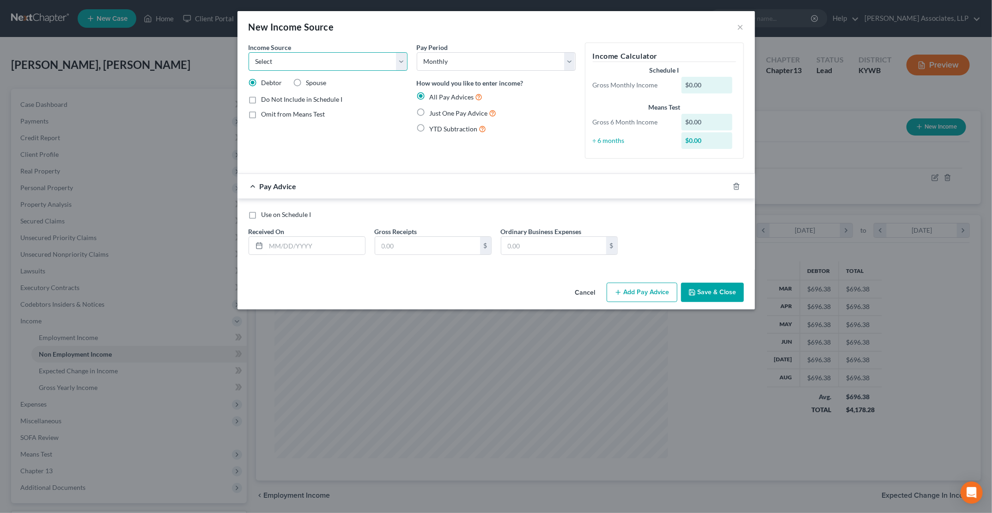
select select "13"
click at [249, 52] on select "Select Unemployment Disability (from employer) Pension Retirement Social Securi…" at bounding box center [328, 61] width 159 height 18
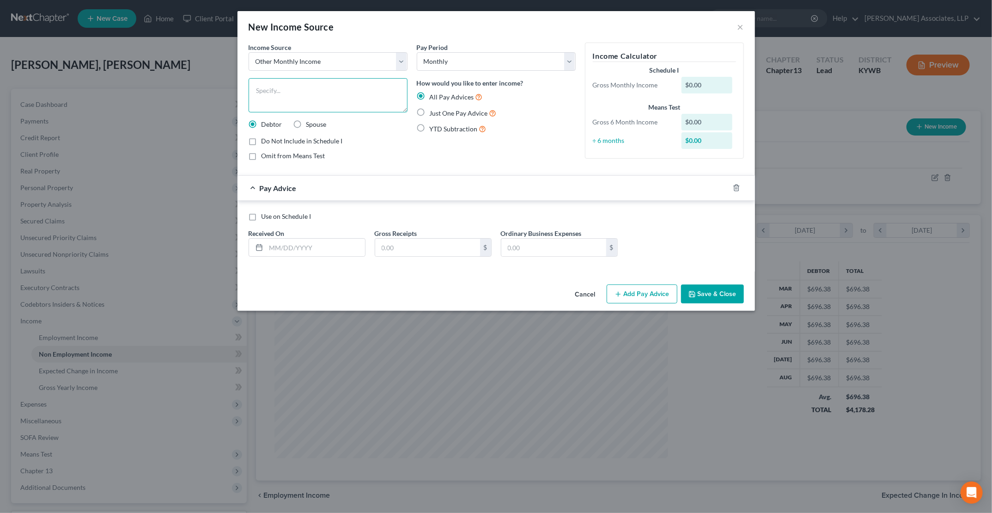
click at [272, 88] on textarea at bounding box center [328, 95] width 159 height 34
type textarea "Fidelity & Guaranty Life Insurance Company Annuity"
click at [430, 110] on label "Just One Pay Advice" at bounding box center [463, 113] width 67 height 11
click at [434, 110] on input "Just One Pay Advice" at bounding box center [437, 111] width 6 height 6
radio input "true"
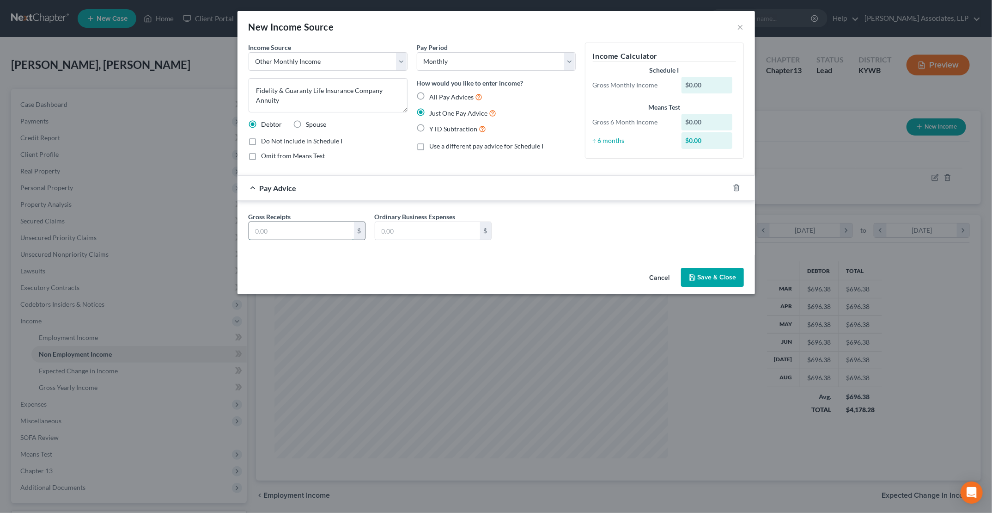
click at [334, 226] on input "text" at bounding box center [301, 231] width 105 height 18
type input "335.27"
click at [727, 278] on button "Save & Close" at bounding box center [712, 277] width 63 height 19
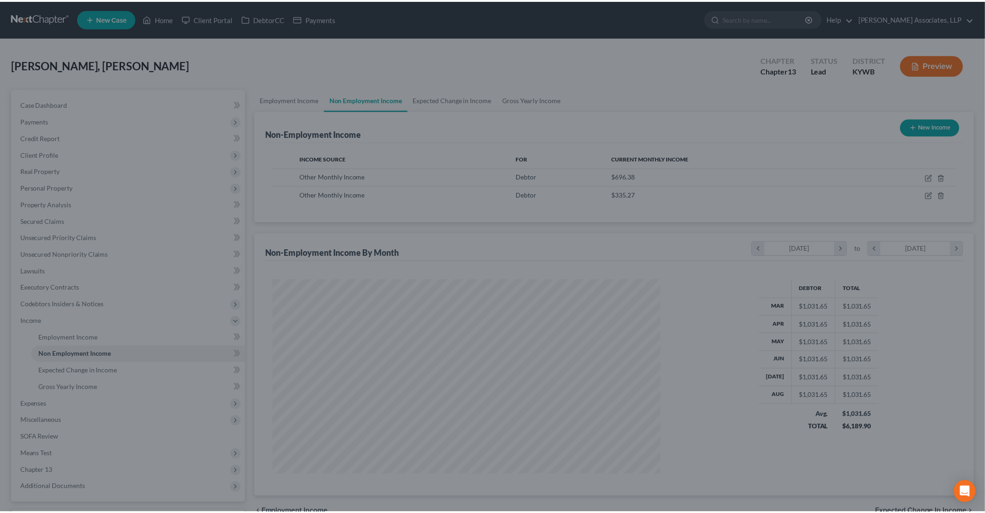
scroll to position [461989, 461775]
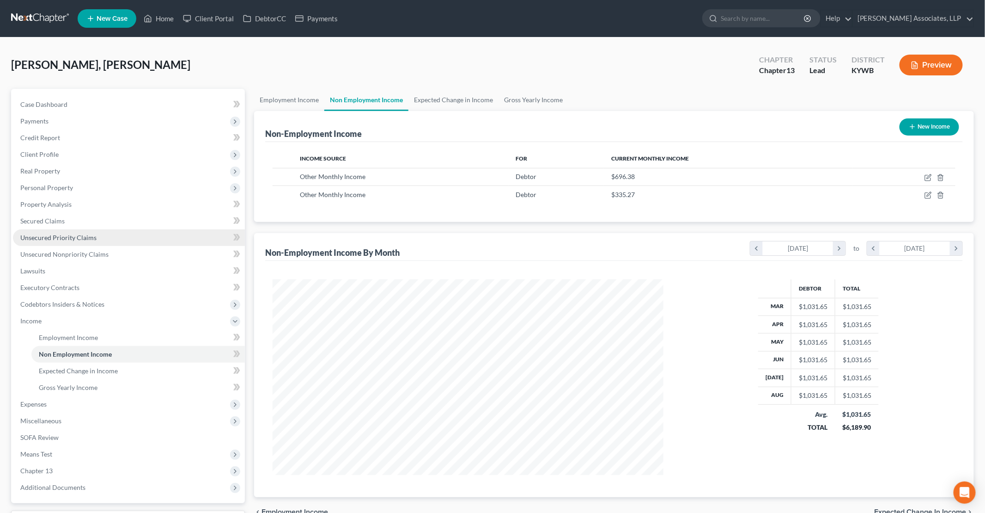
click at [57, 239] on span "Unsecured Priority Claims" at bounding box center [58, 237] width 76 height 8
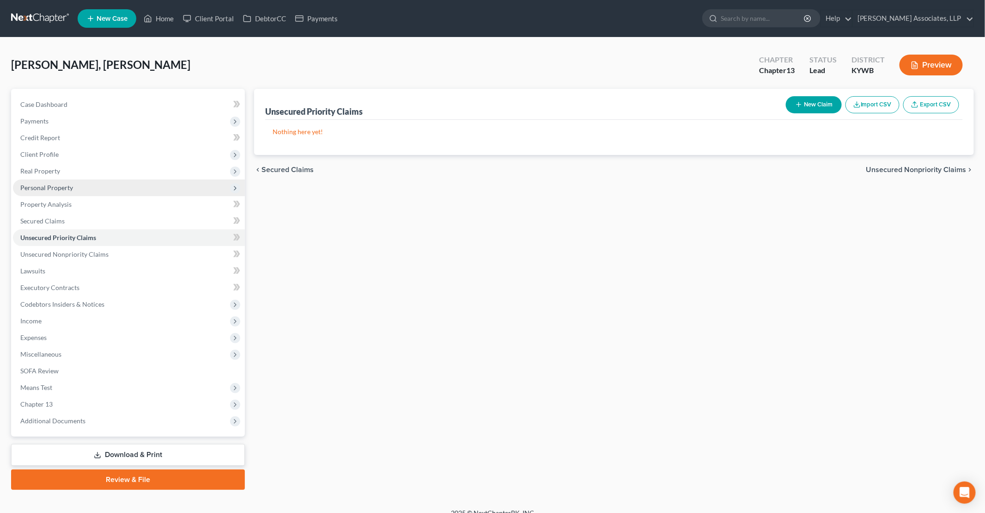
click at [49, 189] on span "Personal Property" at bounding box center [46, 187] width 53 height 8
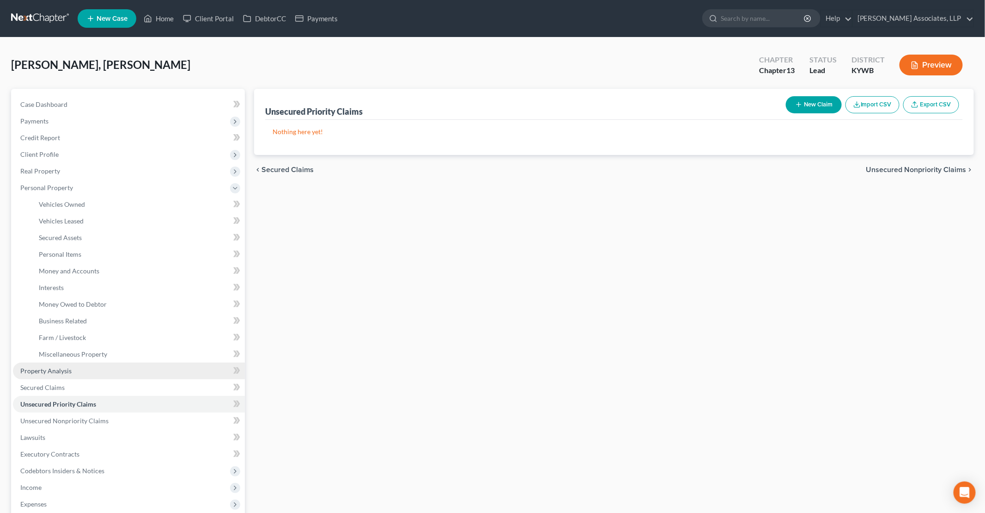
click at [43, 373] on span "Property Analysis" at bounding box center [45, 371] width 51 height 8
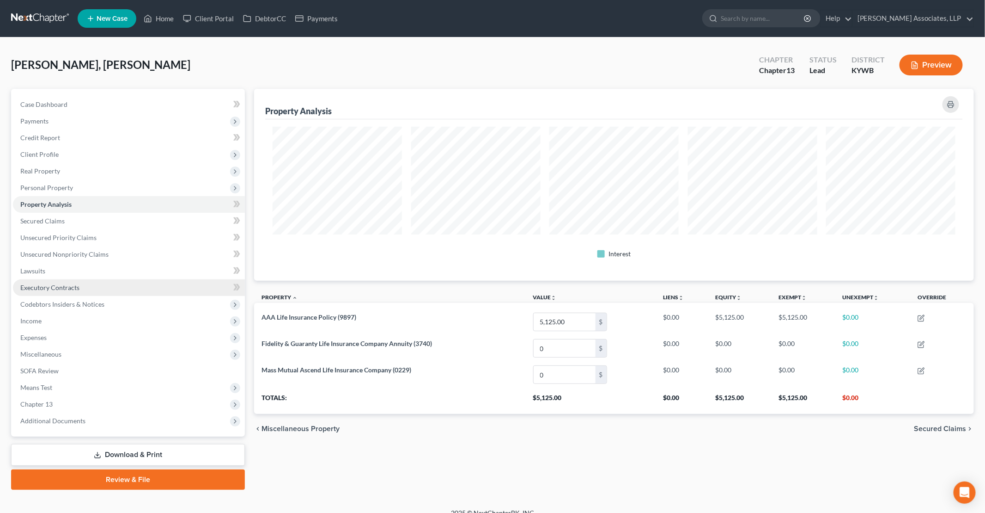
scroll to position [191, 720]
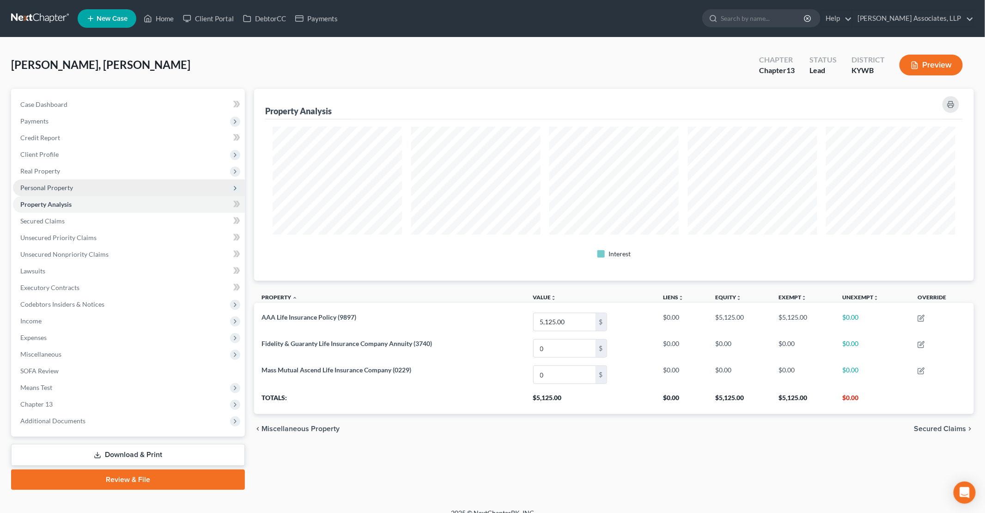
click at [54, 192] on span "Personal Property" at bounding box center [129, 187] width 232 height 17
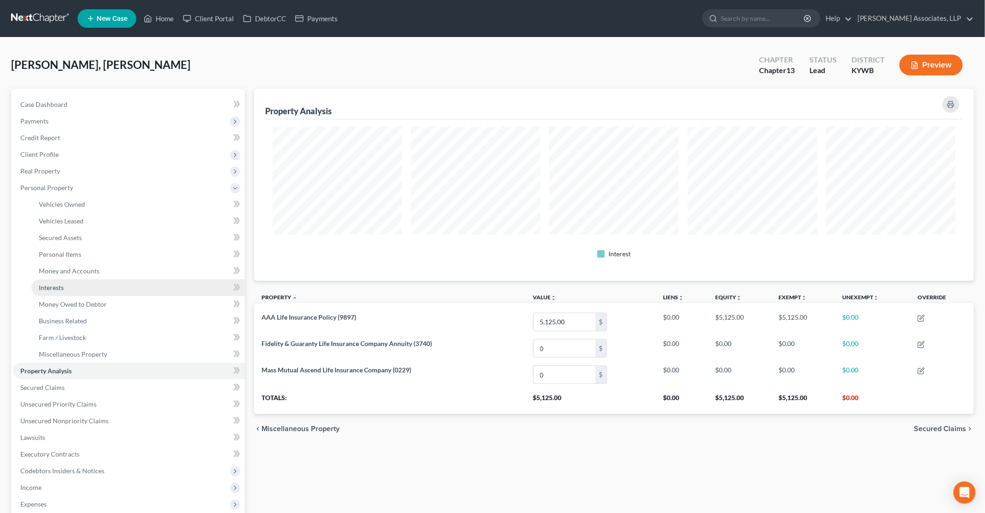
click at [52, 284] on span "Interests" at bounding box center [51, 287] width 25 height 8
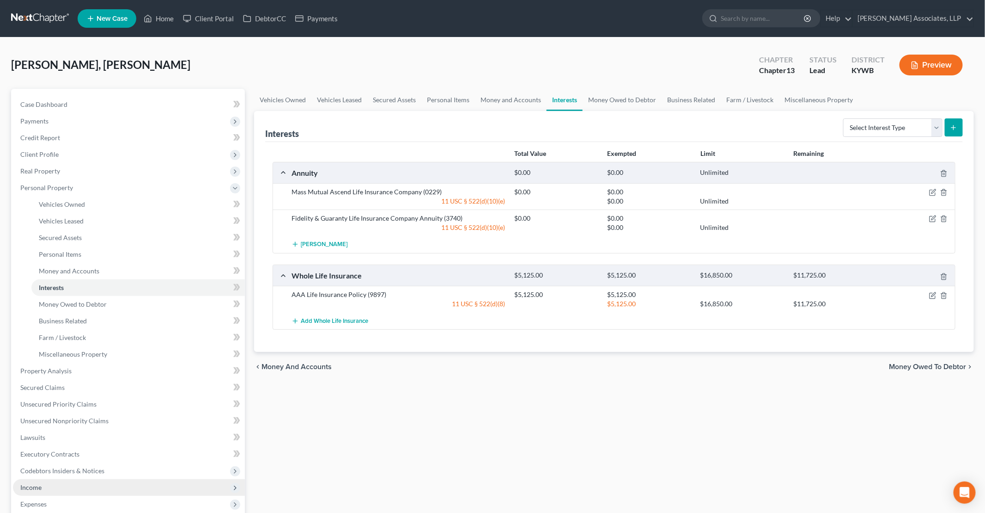
click at [54, 487] on span "Income" at bounding box center [129, 487] width 232 height 17
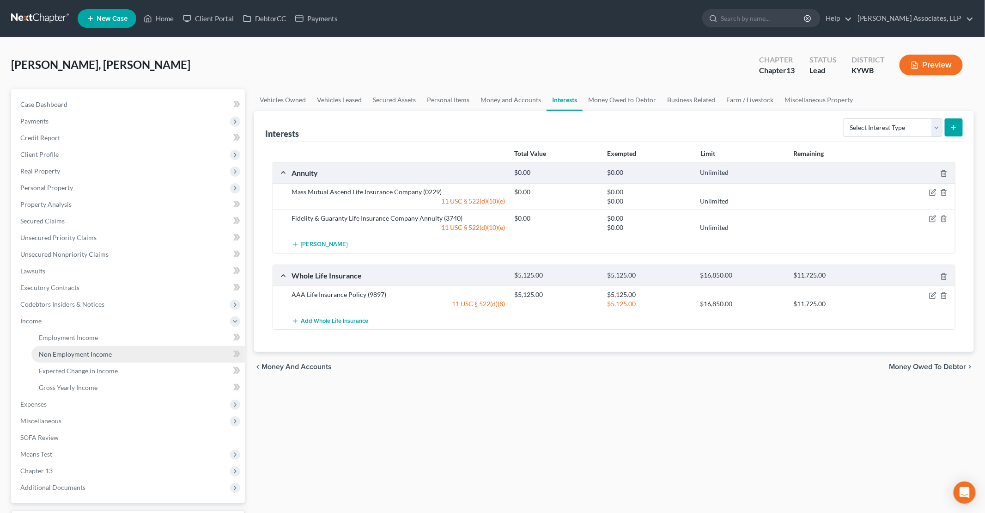
click at [67, 348] on link "Non Employment Income" at bounding box center [138, 354] width 214 height 17
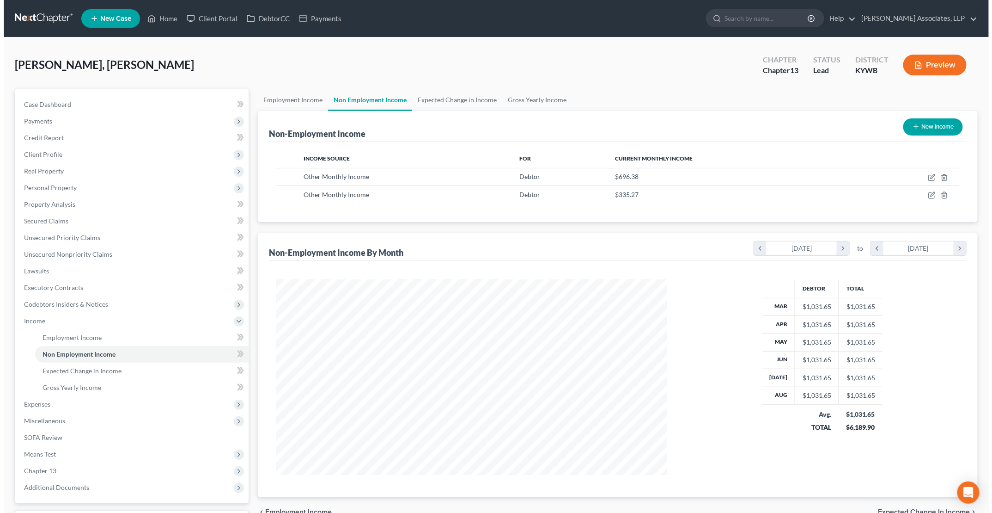
scroll to position [196, 409]
click at [911, 129] on icon "button" at bounding box center [912, 126] width 7 height 7
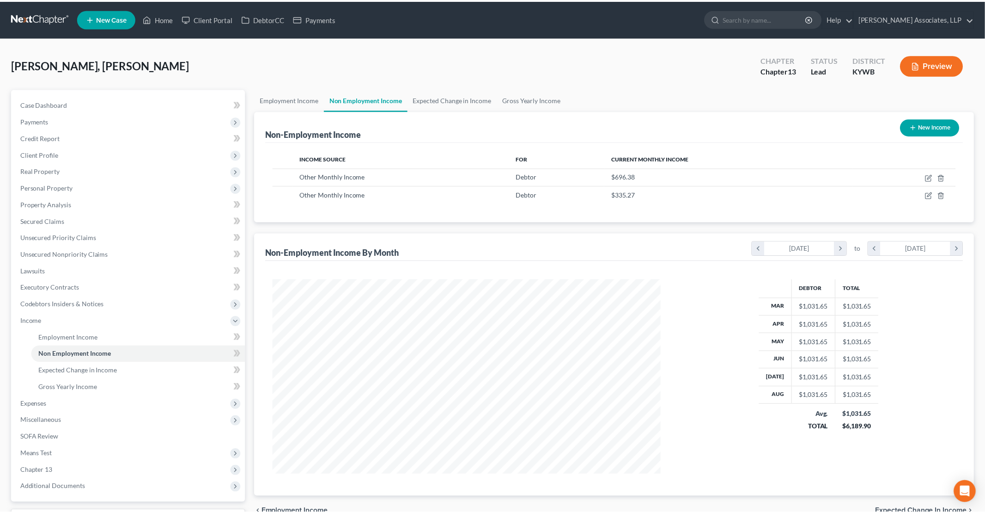
scroll to position [196, 412]
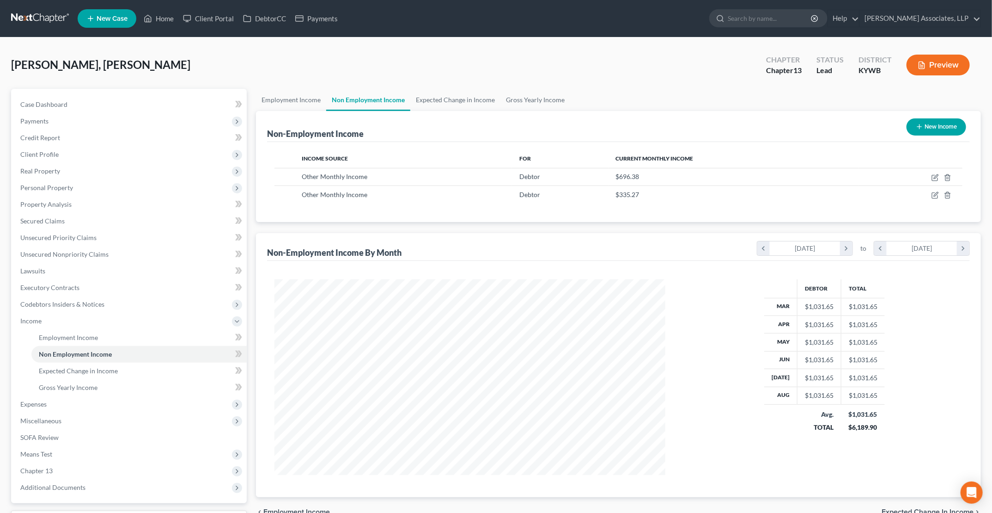
select select "0"
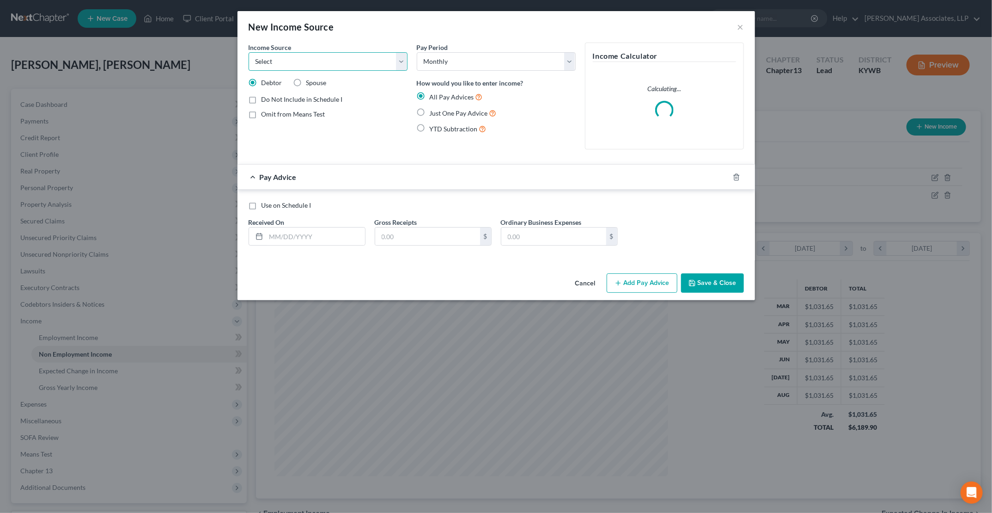
click at [368, 66] on select "Select Unemployment Disability (from employer) Pension Retirement Social Securi…" at bounding box center [328, 61] width 159 height 18
select select "4"
click at [249, 52] on select "Select Unemployment Disability (from employer) Pension Retirement Social Securi…" at bounding box center [328, 61] width 159 height 18
click at [283, 115] on span "Omit from Means Test" at bounding box center [294, 114] width 64 height 8
click at [271, 115] on input "Omit from Means Test" at bounding box center [268, 113] width 6 height 6
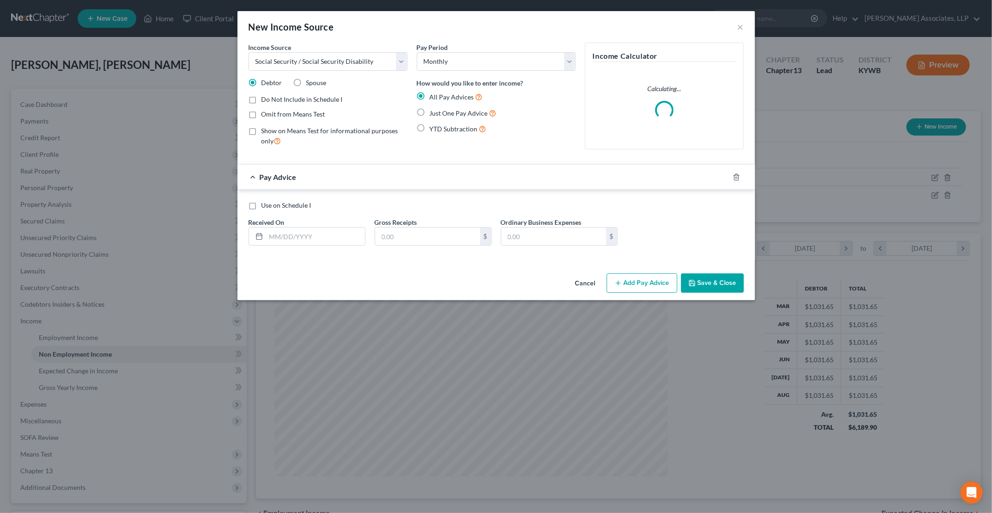
checkbox input "true"
click at [430, 114] on label "Just One Pay Advice" at bounding box center [463, 113] width 67 height 11
click at [434, 114] on input "Just One Pay Advice" at bounding box center [437, 111] width 6 height 6
radio input "true"
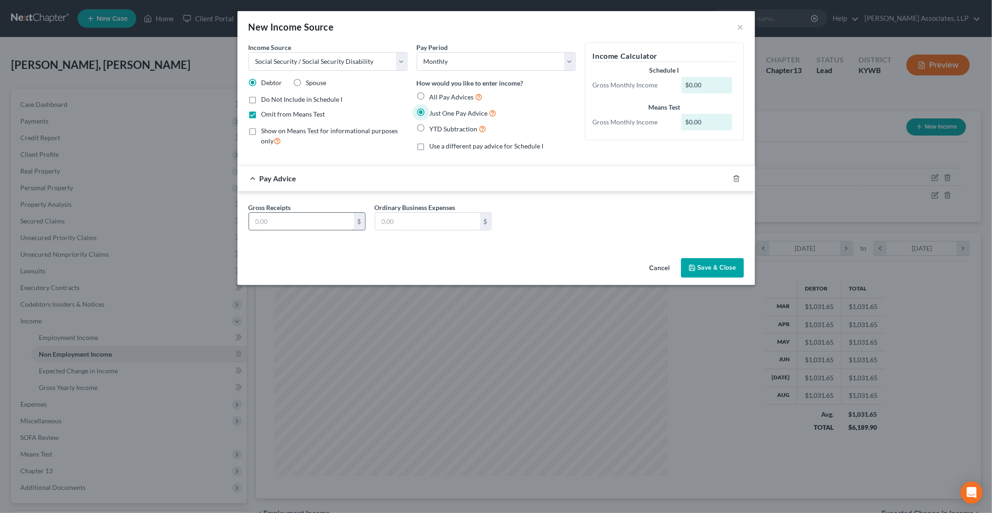
click at [303, 222] on input "text" at bounding box center [301, 222] width 105 height 18
type input "1,758"
click at [601, 207] on div "Gross Receipts 1,758 $ Ordinary Business Expenses $" at bounding box center [496, 220] width 505 height 36
click at [262, 131] on label "Show on Means Test for informational purposes only" at bounding box center [335, 136] width 146 height 20
click at [265, 131] on input "Show on Means Test for informational purposes only" at bounding box center [268, 129] width 6 height 6
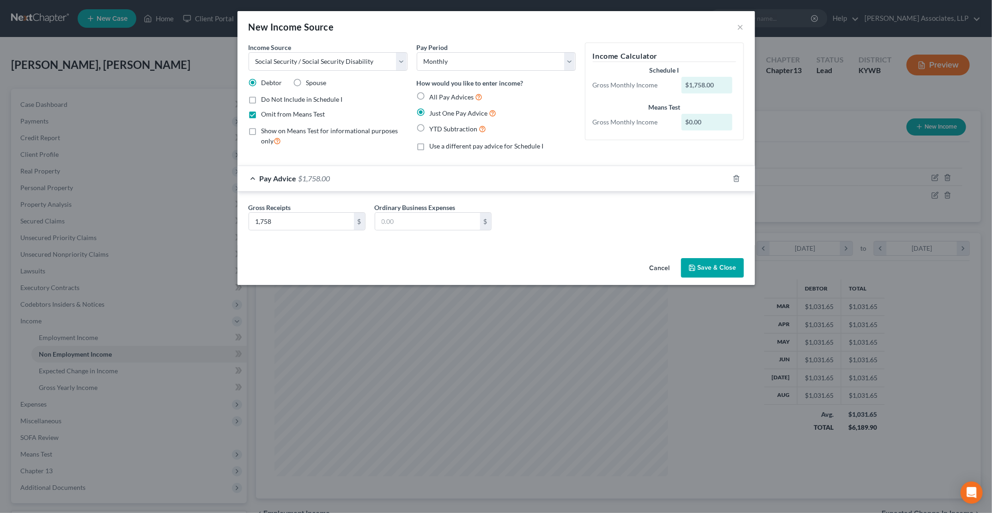
checkbox input "true"
click at [262, 112] on label "Omit from Means Test" at bounding box center [294, 114] width 64 height 9
click at [265, 112] on input "Omit from Means Test" at bounding box center [268, 113] width 6 height 6
click at [262, 113] on label "Omit from Means Test" at bounding box center [294, 114] width 64 height 9
click at [265, 113] on input "Omit from Means Test" at bounding box center [268, 113] width 6 height 6
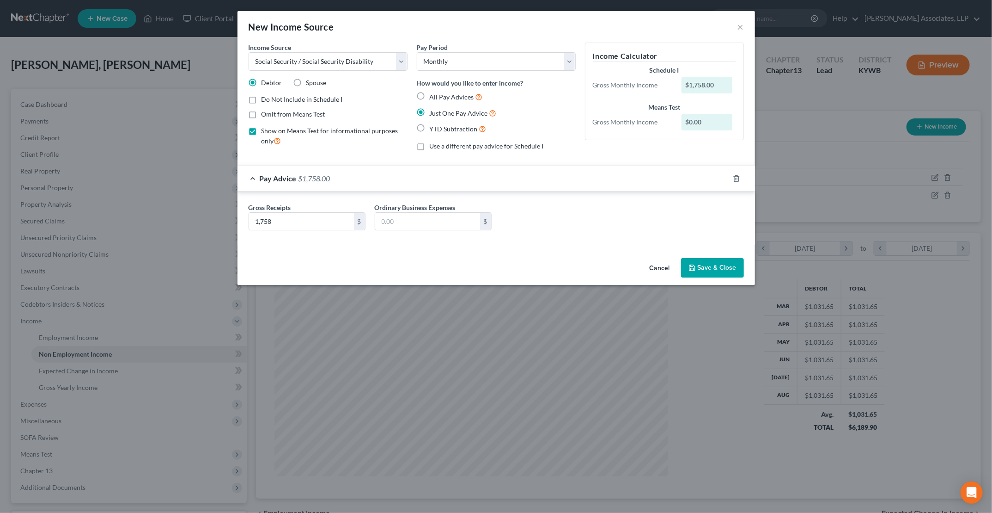
checkbox input "true"
click at [262, 131] on label "Show on Means Test for informational purposes only" at bounding box center [335, 136] width 146 height 20
click at [265, 131] on input "Show on Means Test for informational purposes only" at bounding box center [268, 129] width 6 height 6
click at [262, 131] on label "Show on Means Test for informational purposes only" at bounding box center [335, 136] width 146 height 20
click at [265, 131] on input "Show on Means Test for informational purposes only" at bounding box center [268, 129] width 6 height 6
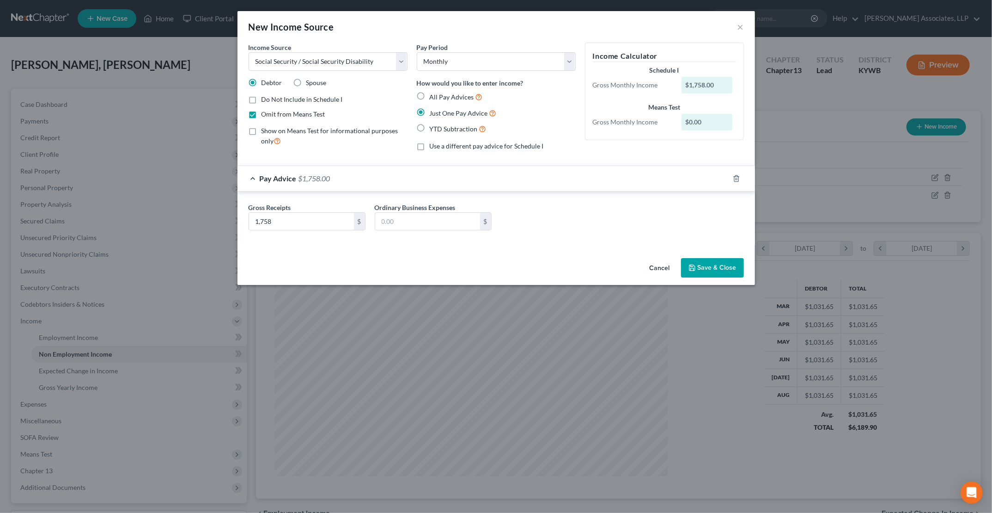
checkbox input "true"
click at [701, 269] on button "Save & Close" at bounding box center [712, 267] width 63 height 19
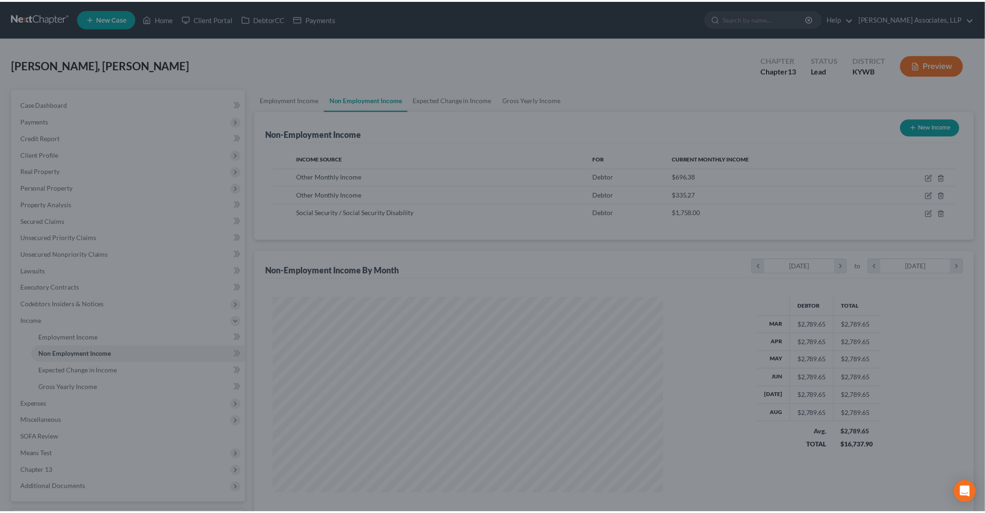
scroll to position [461989, 461775]
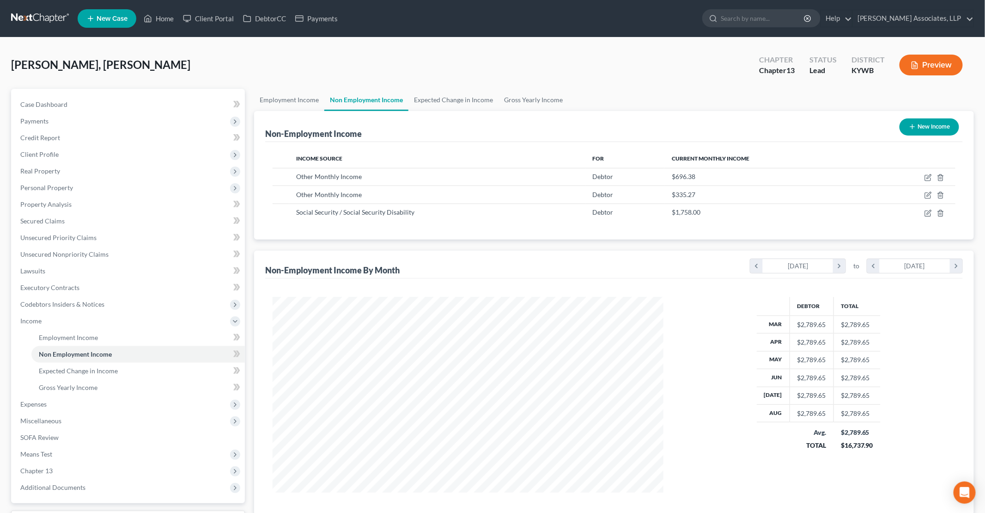
click at [269, 251] on div "Non-Employment Income By Month chevron_left March 2025 chevron_right to chevron…" at bounding box center [614, 265] width 698 height 28
click at [69, 385] on span "Gross Yearly Income" at bounding box center [68, 387] width 59 height 8
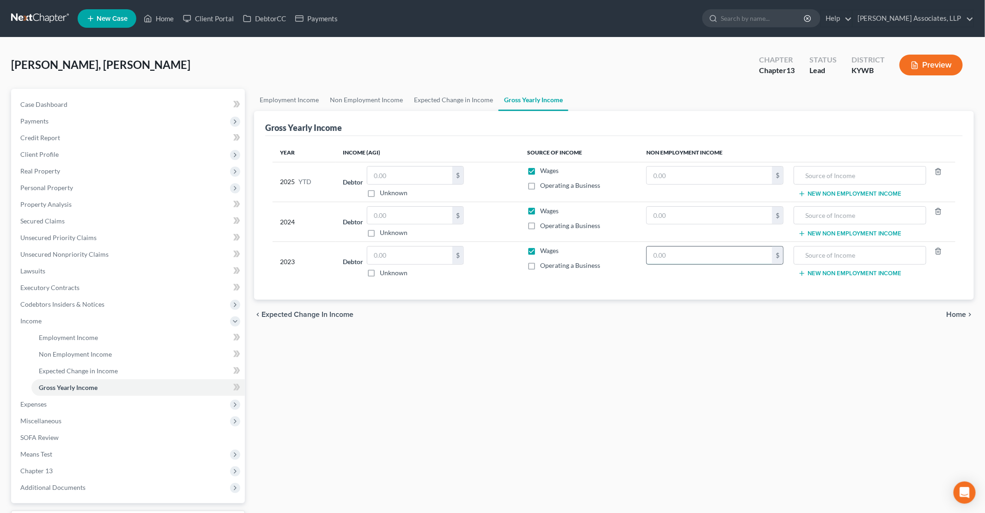
click at [693, 253] on input "text" at bounding box center [709, 255] width 125 height 18
type input "22,043"
click at [868, 259] on input "text" at bounding box center [860, 255] width 122 height 18
type input "Social Security"
click at [856, 269] on button "New Non Employment Income" at bounding box center [850, 272] width 103 height 7
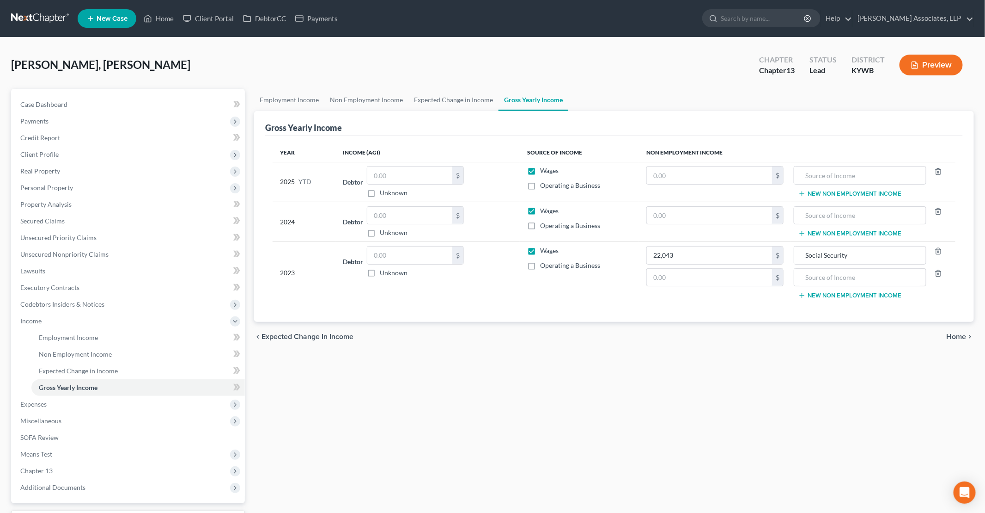
click at [848, 293] on button "New Non Employment Income" at bounding box center [850, 295] width 103 height 7
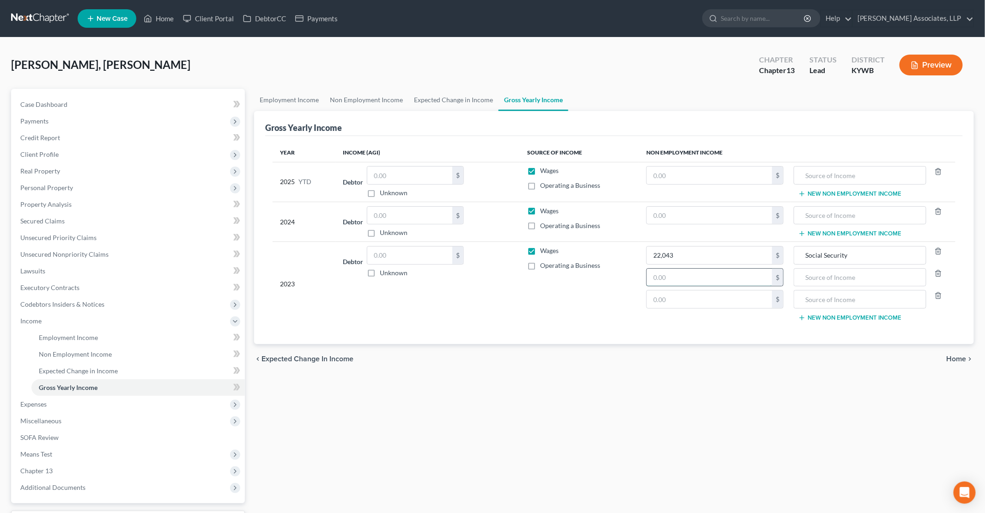
click at [730, 277] on input "text" at bounding box center [709, 278] width 125 height 18
type input "5,845"
type input "0"
click at [834, 275] on input "text" at bounding box center [860, 278] width 122 height 18
type input "IRA Distribution"
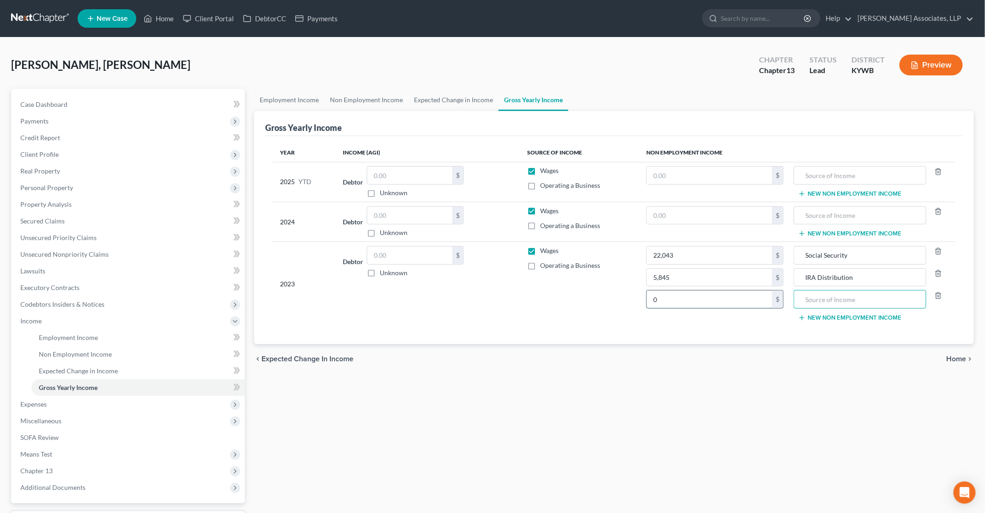
click at [738, 292] on input "0" at bounding box center [709, 299] width 125 height 18
type input "12,436"
type input "A"
type input "Social Security Income"
type input "Annuities"
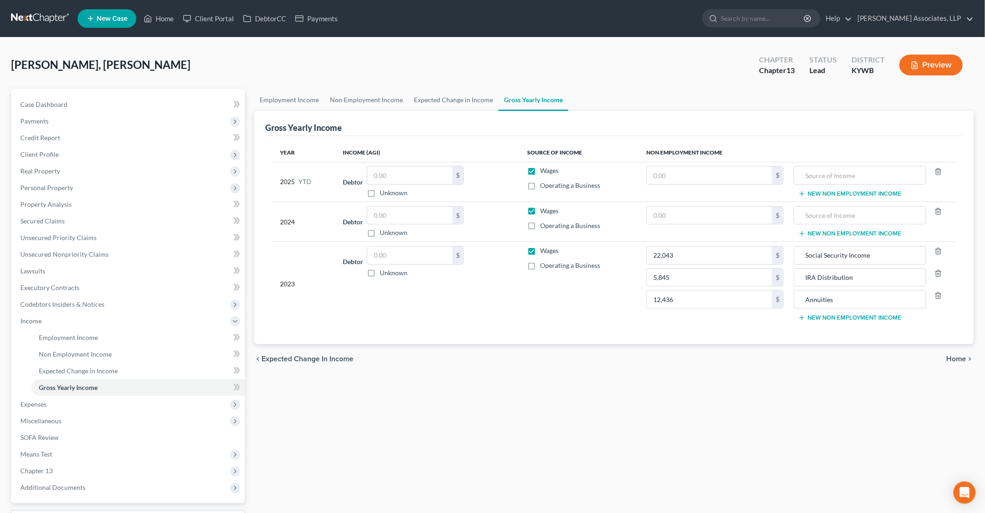
click at [824, 231] on button "New Non Employment Income" at bounding box center [850, 233] width 103 height 7
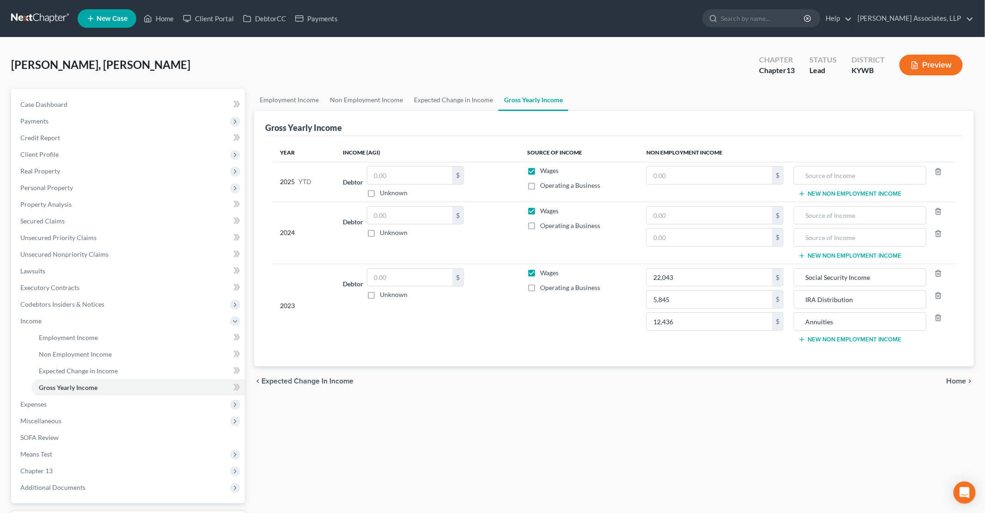
click at [828, 252] on button "New Non Employment Income" at bounding box center [850, 255] width 103 height 7
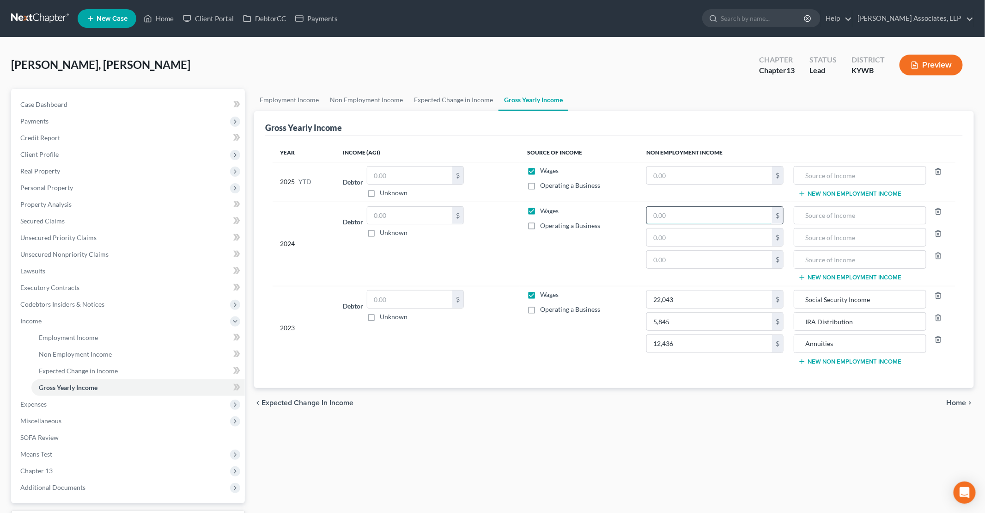
click at [736, 211] on input "text" at bounding box center [709, 216] width 125 height 18
type input "22,736"
type input "4,647"
type input "12,436"
type input "Social Security Income"
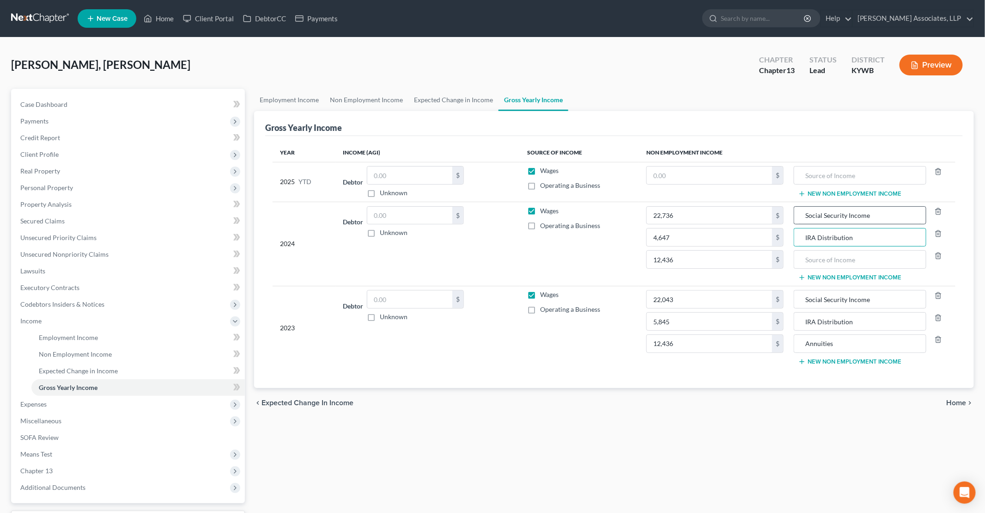
type input "IRA Distribution"
type input "Annuities"
click at [829, 192] on button "New Non Employment Income" at bounding box center [850, 193] width 103 height 7
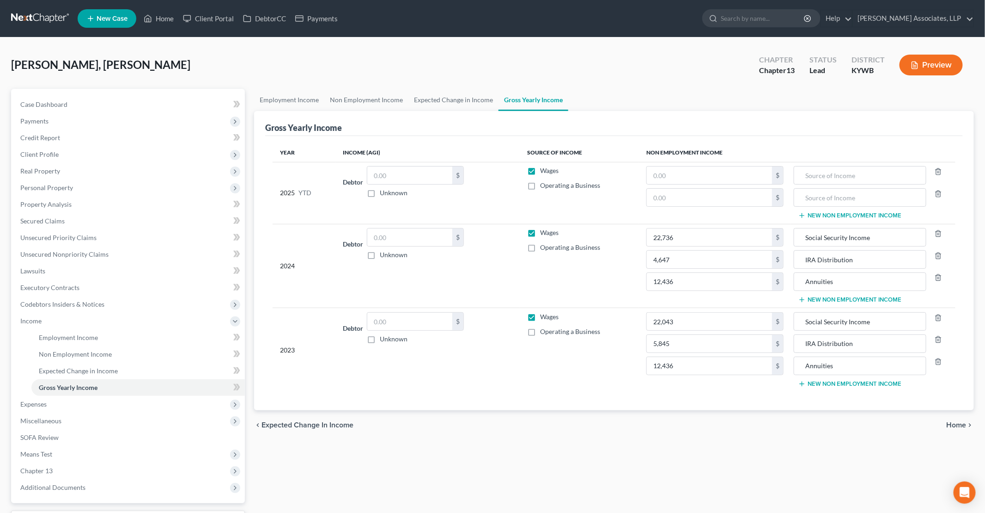
click at [834, 216] on button "New Non Employment Income" at bounding box center [850, 215] width 103 height 7
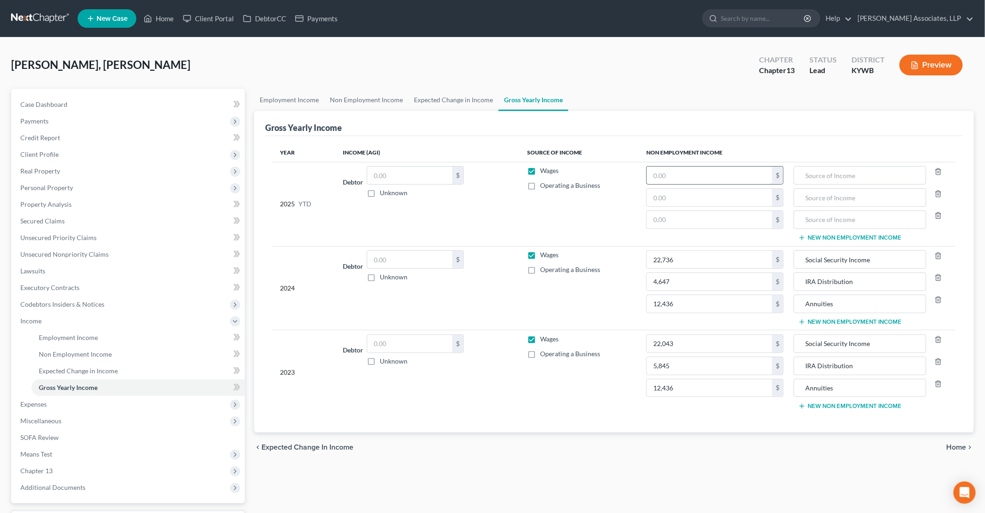
click at [731, 175] on input "text" at bounding box center [709, 175] width 125 height 18
type input "15,822"
drag, startPoint x: 643, startPoint y: 194, endPoint x: 625, endPoint y: 192, distance: 17.7
click at [625, 192] on tr "2025 YTD Debtor $ Unknown Balance Undetermined $ Unknown Wages Operating a Busi…" at bounding box center [614, 204] width 683 height 84
type input "0"
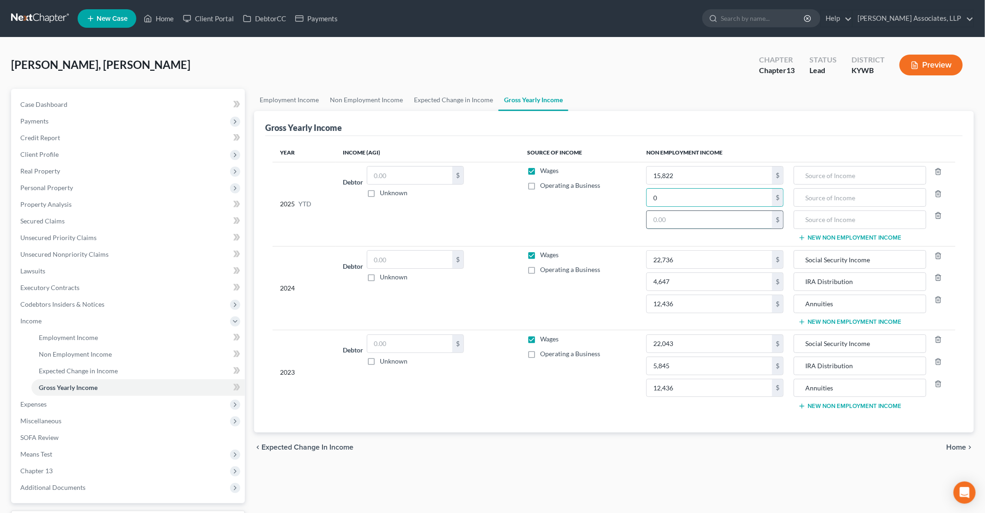
click at [681, 220] on input "text" at bounding box center [709, 220] width 125 height 18
paste input "9,327"
type input "9,327"
click at [847, 196] on input "text" at bounding box center [860, 198] width 122 height 18
click at [840, 181] on input "text" at bounding box center [860, 175] width 122 height 18
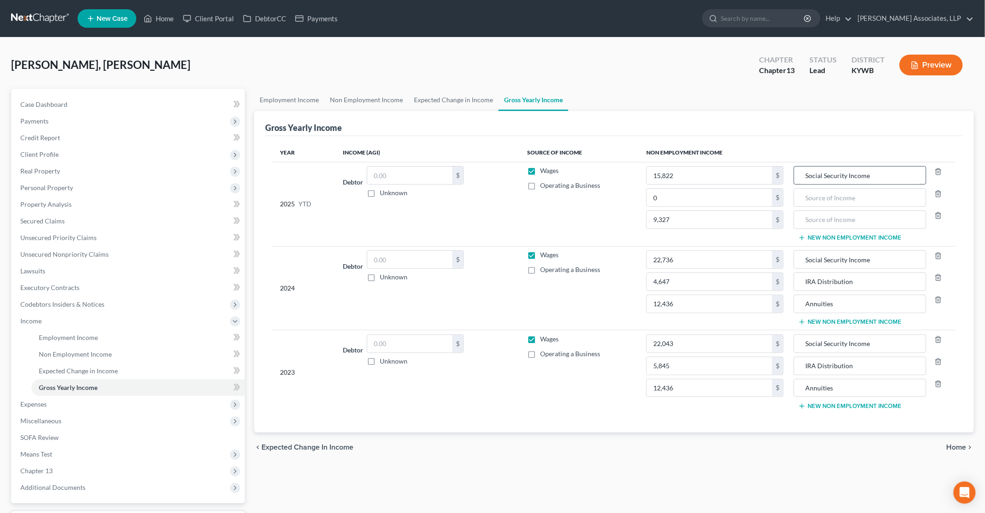
type input "Social Security Income"
type input "IRA Distribution"
click at [855, 221] on input "text" at bounding box center [860, 220] width 122 height 18
type input "Annuities"
click at [355, 102] on link "Non Employment Income" at bounding box center [366, 100] width 84 height 22
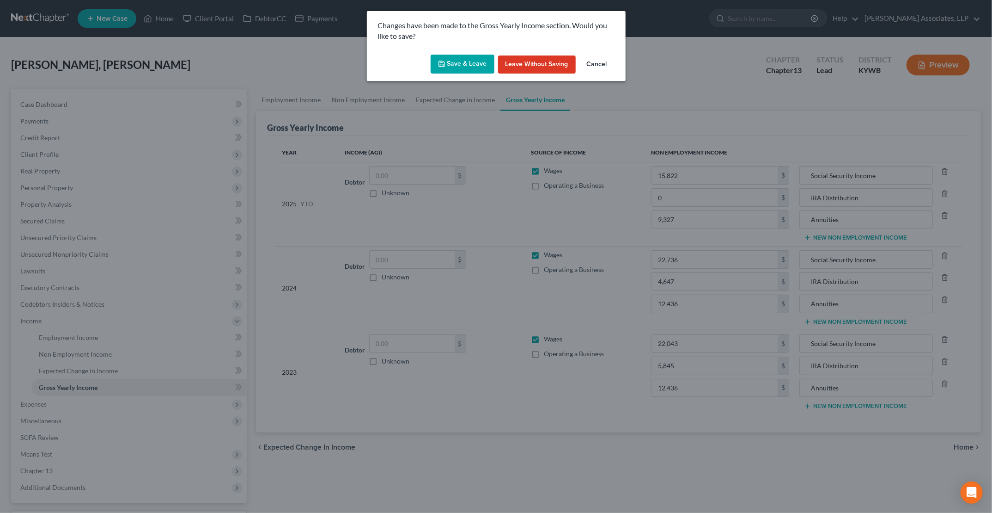
click at [479, 68] on button "Save & Leave" at bounding box center [463, 64] width 64 height 19
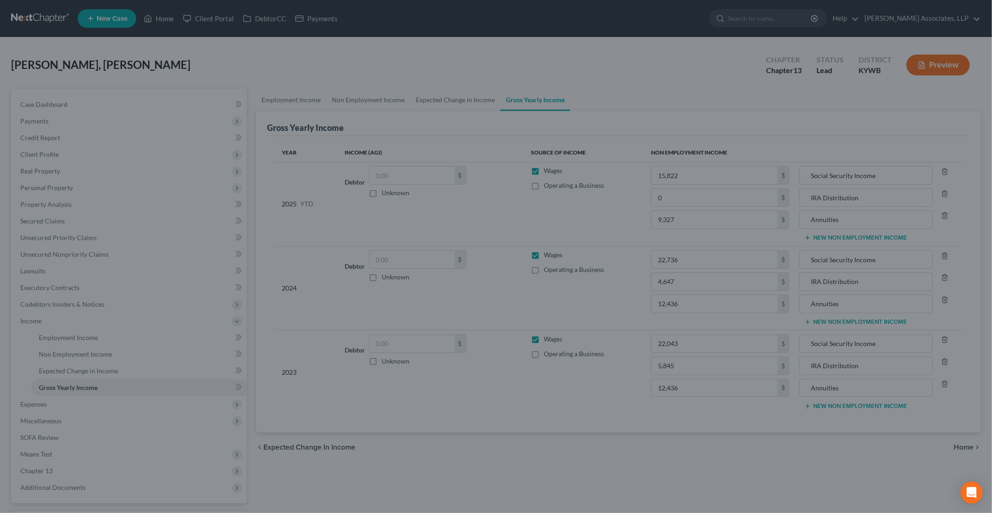
type input "0.00"
type input "IRA Distribution"
type input "4,647.00"
type input "IRA Distribution"
type input "12,436.00"
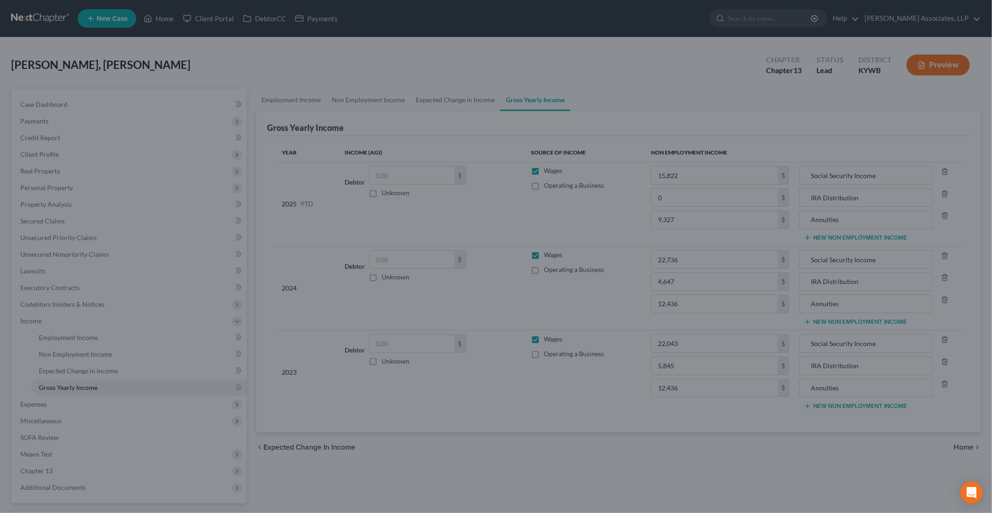
type input "Annuities"
type input "9,327.00"
type input "Annuities"
type input "5,845.00"
type input "IRA Distribution"
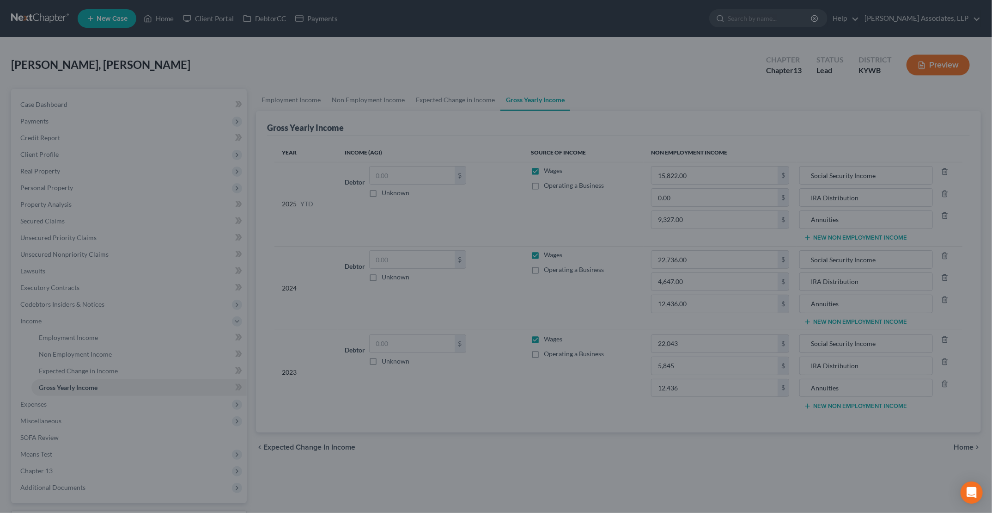
type input "12,436.00"
type input "Annuities"
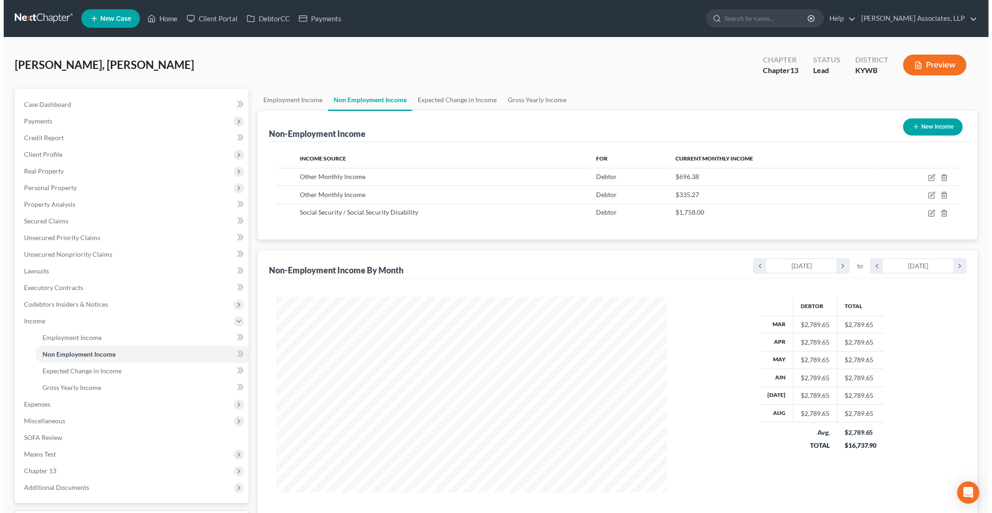
scroll to position [196, 409]
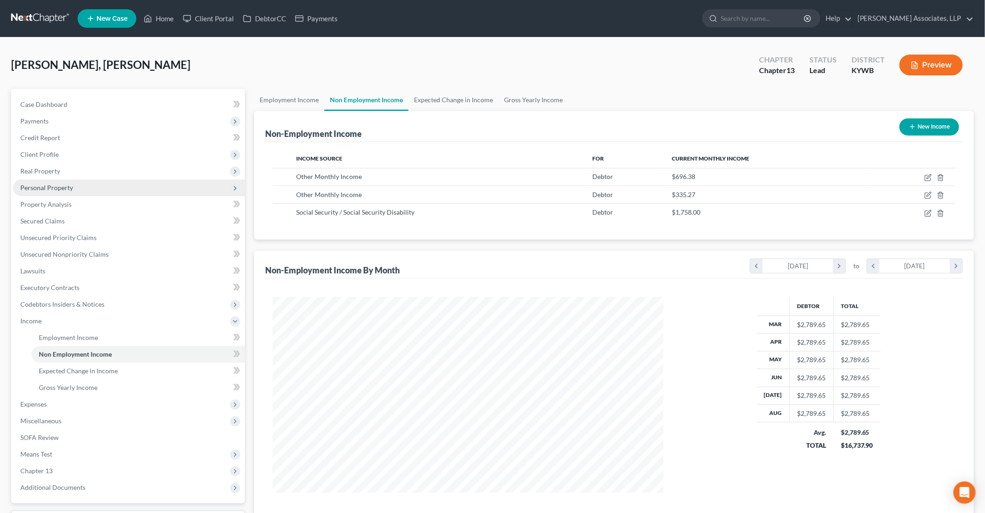
click at [61, 192] on span "Personal Property" at bounding box center [129, 187] width 232 height 17
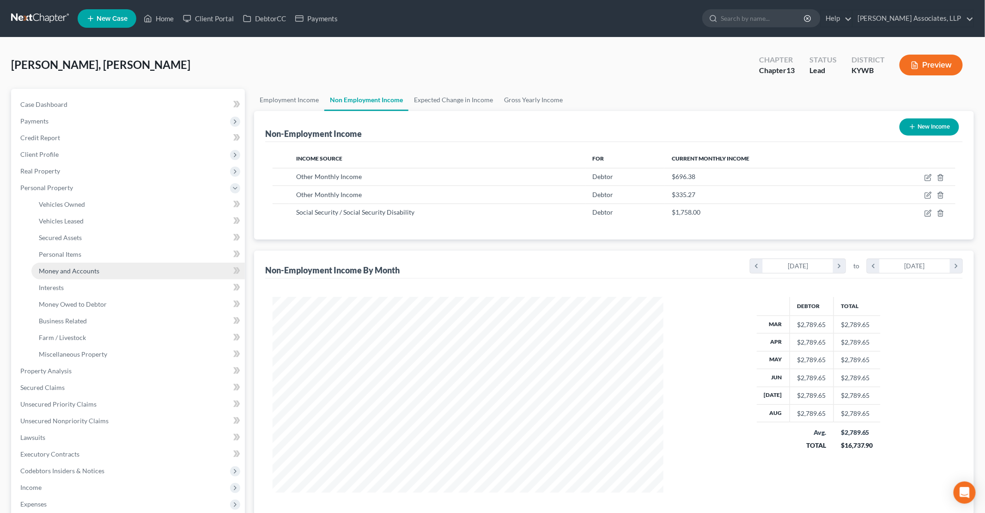
click at [66, 271] on span "Money and Accounts" at bounding box center [69, 271] width 61 height 8
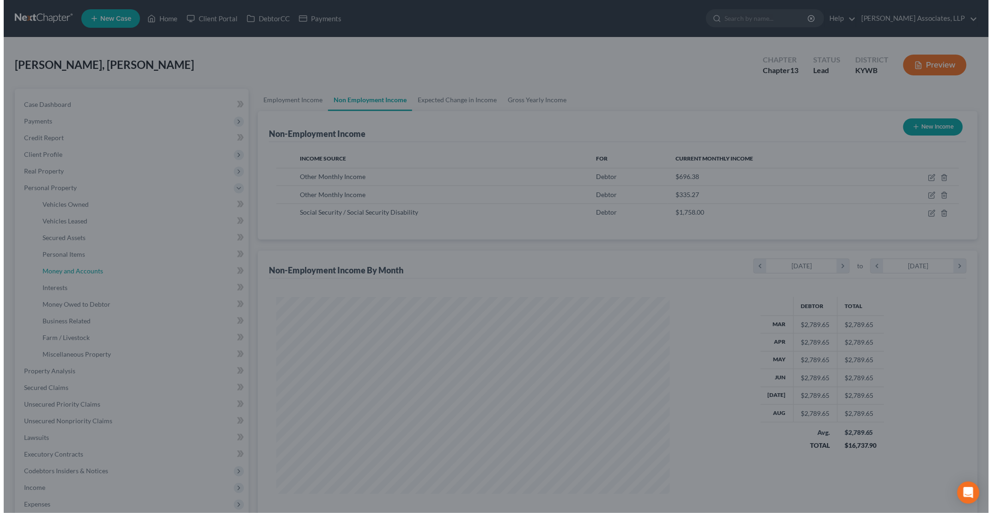
scroll to position [196, 412]
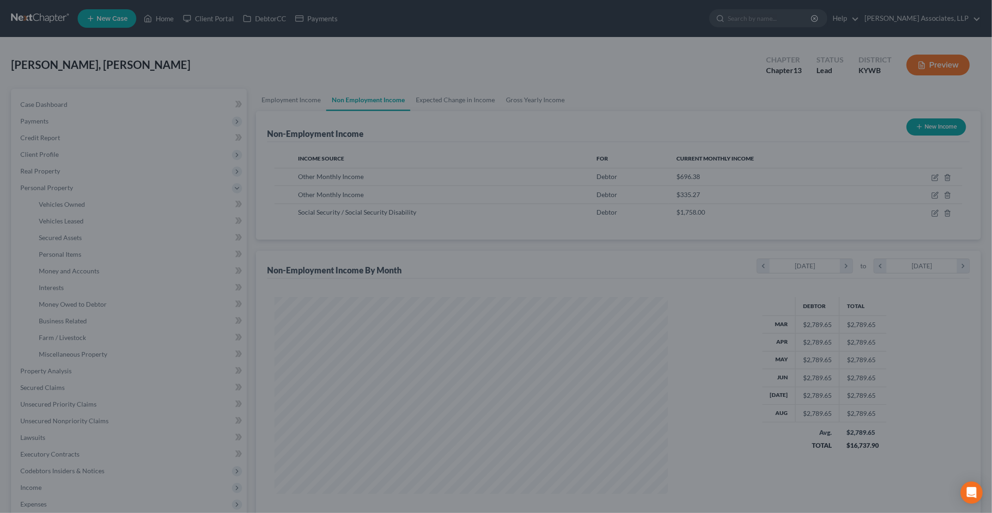
click at [323, 29] on div at bounding box center [496, 256] width 992 height 513
click at [430, 31] on div at bounding box center [496, 256] width 992 height 513
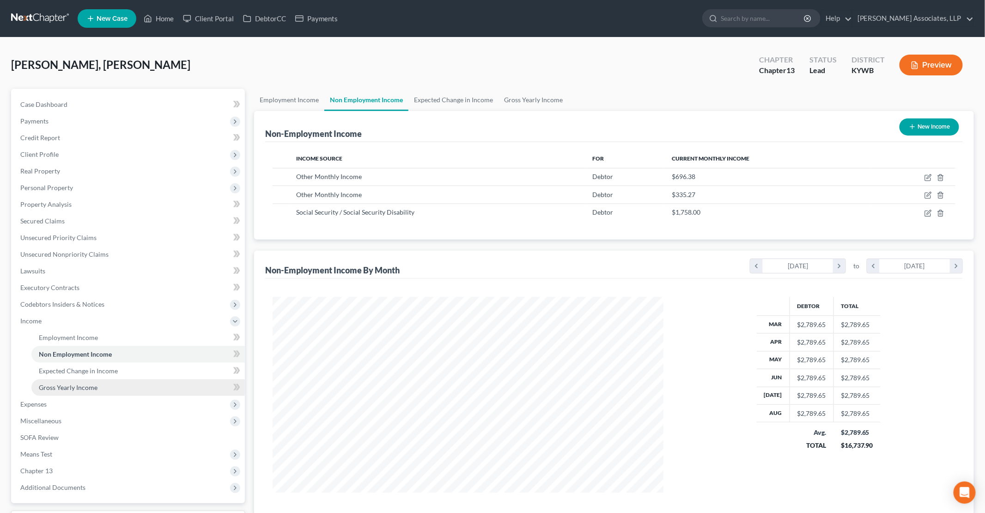
click at [76, 388] on span "Gross Yearly Income" at bounding box center [68, 387] width 59 height 8
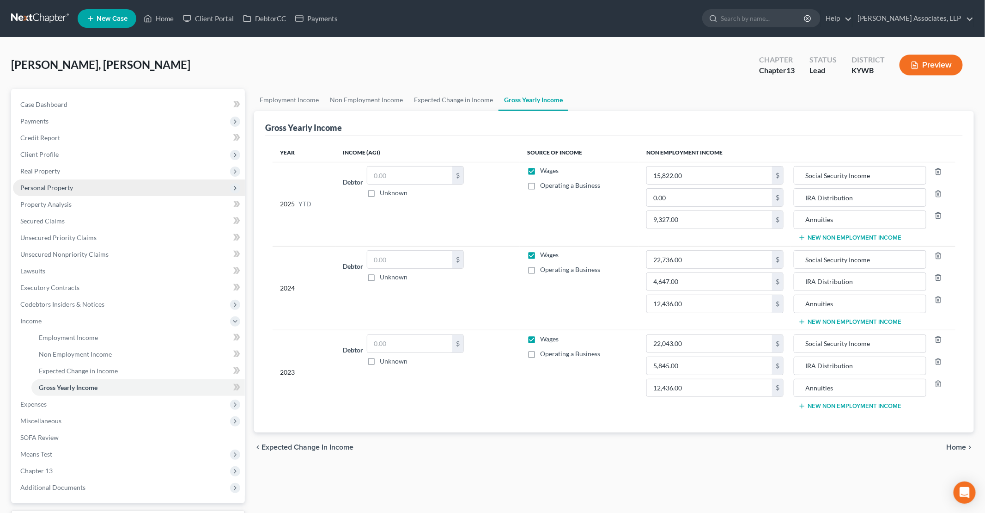
click at [55, 192] on span "Personal Property" at bounding box center [129, 187] width 232 height 17
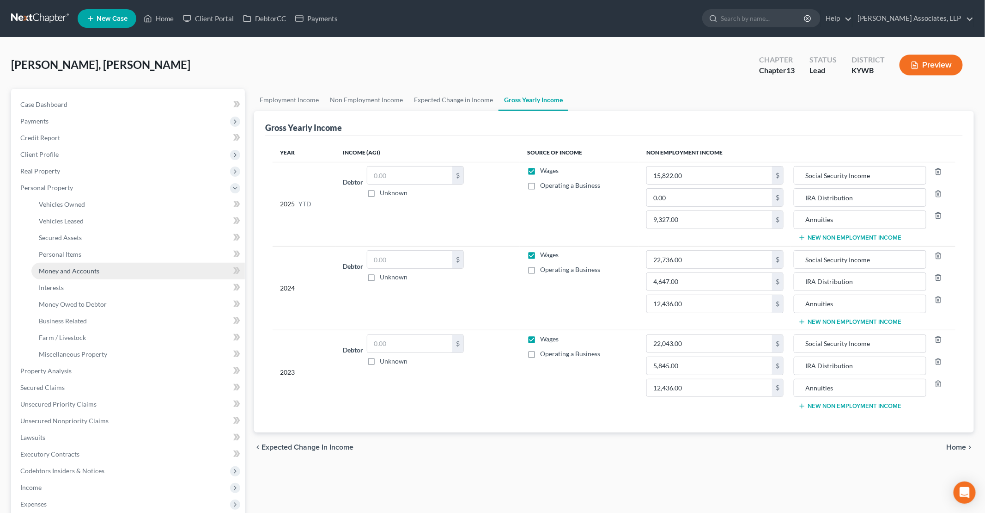
click at [74, 275] on link "Money and Accounts" at bounding box center [138, 271] width 214 height 17
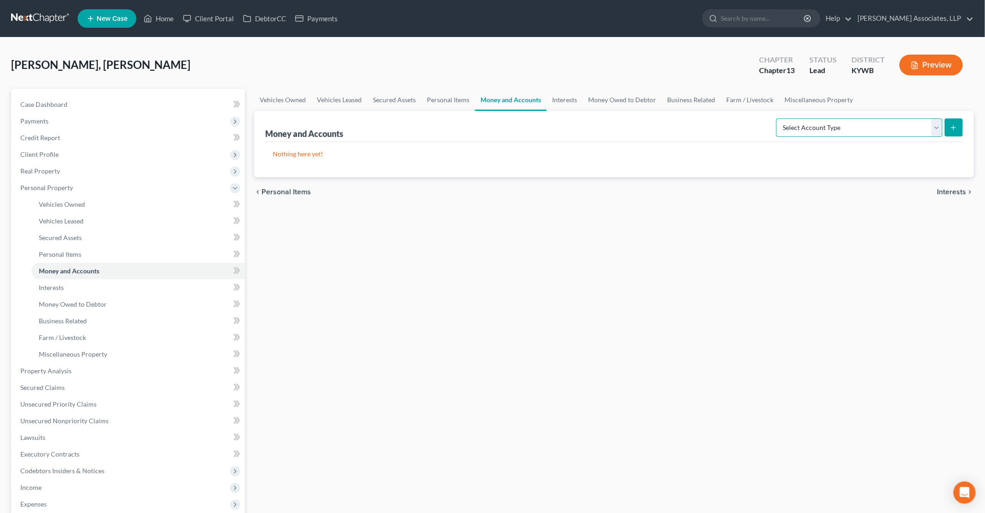
click at [862, 128] on select "Select Account Type Brokerage Cash on Hand Certificates of Deposit Checking Acc…" at bounding box center [859, 127] width 166 height 18
select select "checking"
click at [779, 118] on select "Select Account Type Brokerage Cash on Hand Certificates of Deposit Checking Acc…" at bounding box center [859, 127] width 166 height 18
click at [948, 127] on button "submit" at bounding box center [954, 127] width 18 height 18
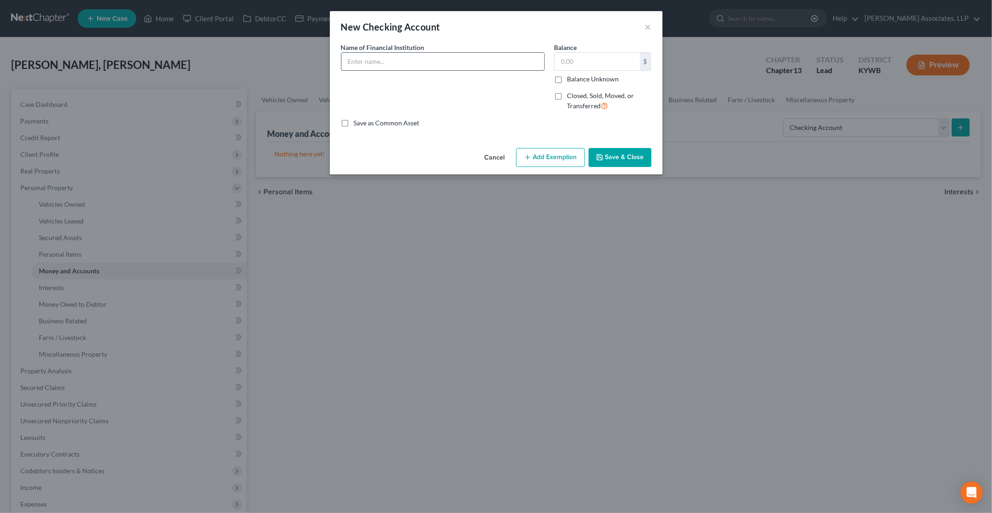
click at [391, 62] on input "text" at bounding box center [443, 62] width 203 height 18
type input "Fifth Third Bank Checking (9743)"
click at [615, 153] on button "Save & Close" at bounding box center [620, 157] width 63 height 19
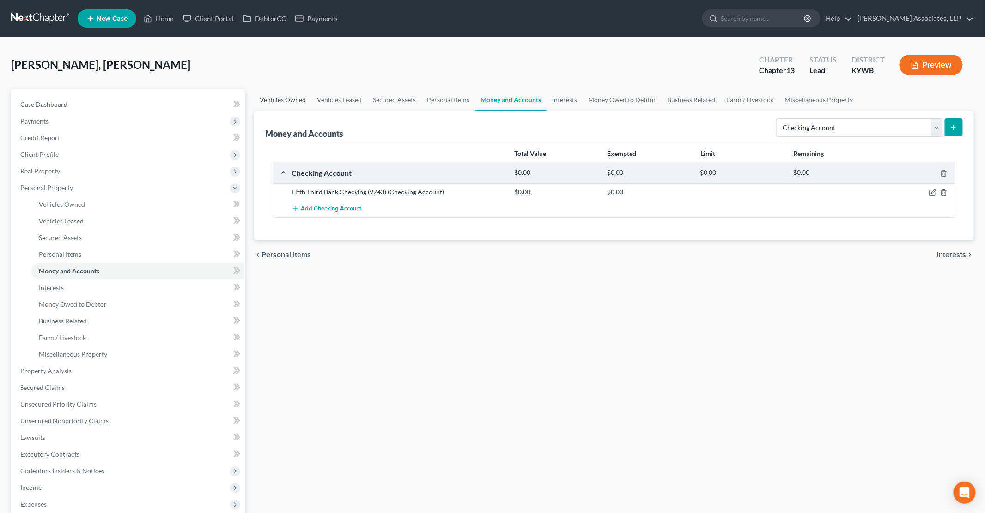
click at [276, 94] on link "Vehicles Owned" at bounding box center [282, 100] width 57 height 22
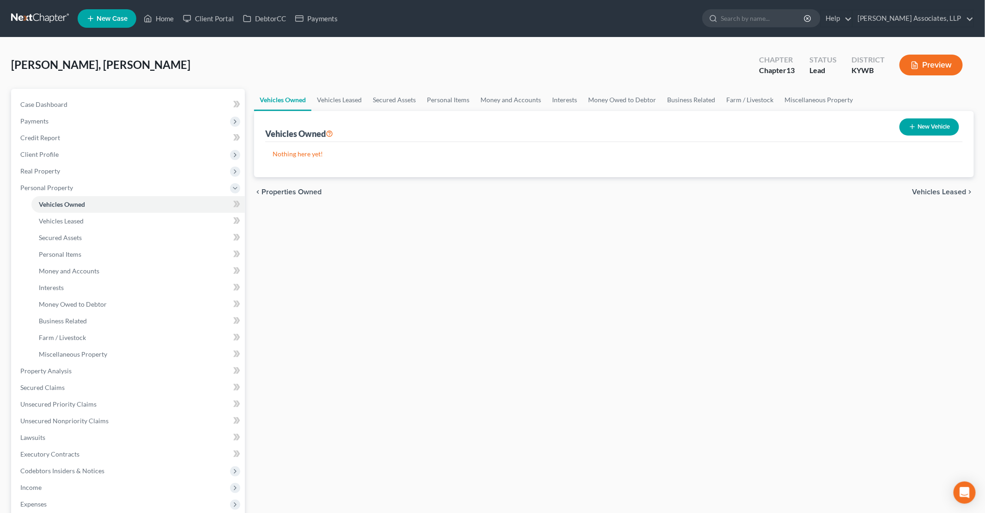
click at [937, 128] on button "New Vehicle" at bounding box center [930, 126] width 60 height 17
select select "0"
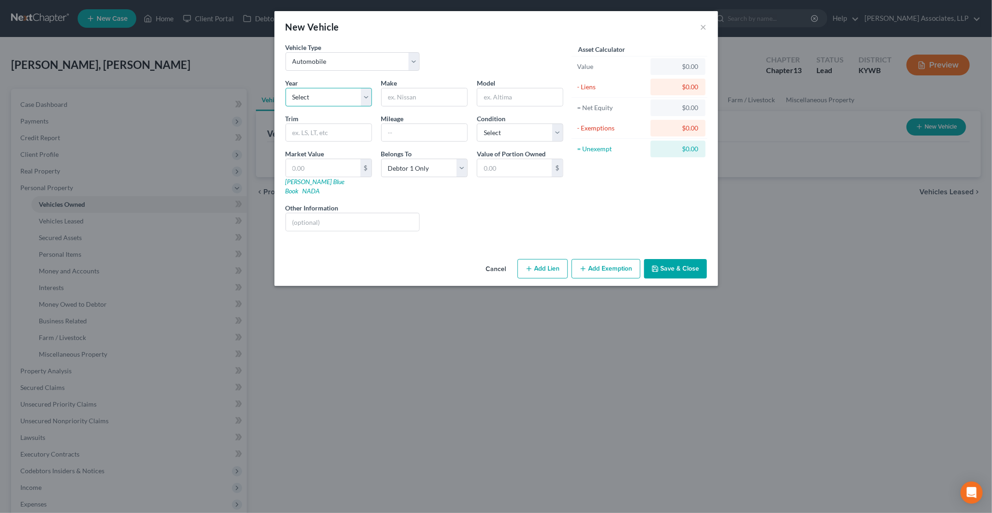
click at [317, 96] on select "Select 2026 2025 2024 2023 2022 2021 2020 2019 2018 2017 2016 2015 2014 2013 20…" at bounding box center [329, 97] width 86 height 18
select select "13"
click at [286, 88] on select "Select 2026 2025 2024 2023 2022 2021 2020 2019 2018 2017 2016 2015 2014 2013 20…" at bounding box center [329, 97] width 86 height 18
click at [415, 98] on input "text" at bounding box center [425, 97] width 86 height 18
type input "Ford"
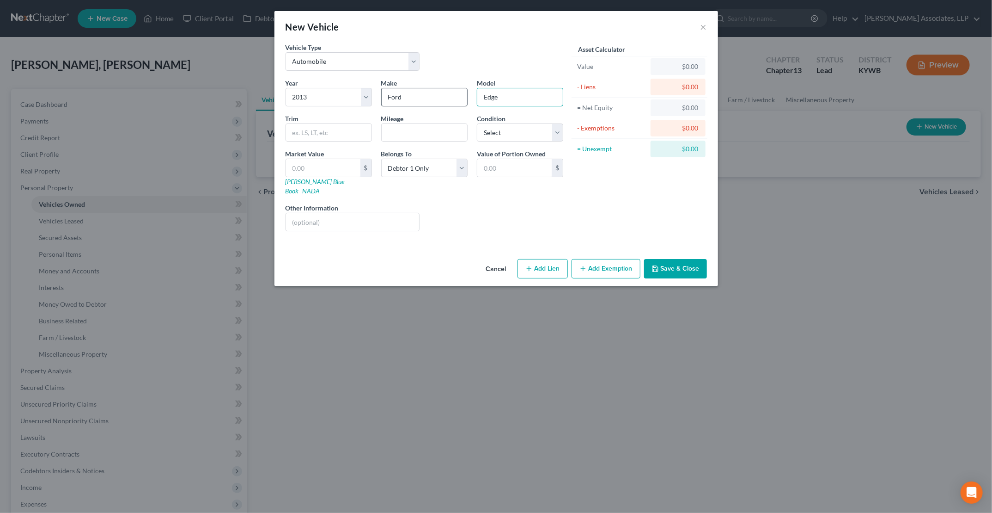
type input "Edge"
click at [375, 214] on input "text" at bounding box center [353, 222] width 134 height 18
click at [306, 180] on link "[PERSON_NAME] Blue Book" at bounding box center [315, 185] width 59 height 17
click at [293, 213] on input "VIN [US_VEHICLE_IDENTIFICATION_NUMBER]" at bounding box center [353, 222] width 134 height 18
type input "REBUILT VIN [US_VEHICLE_IDENTIFICATION_NUMBER]"
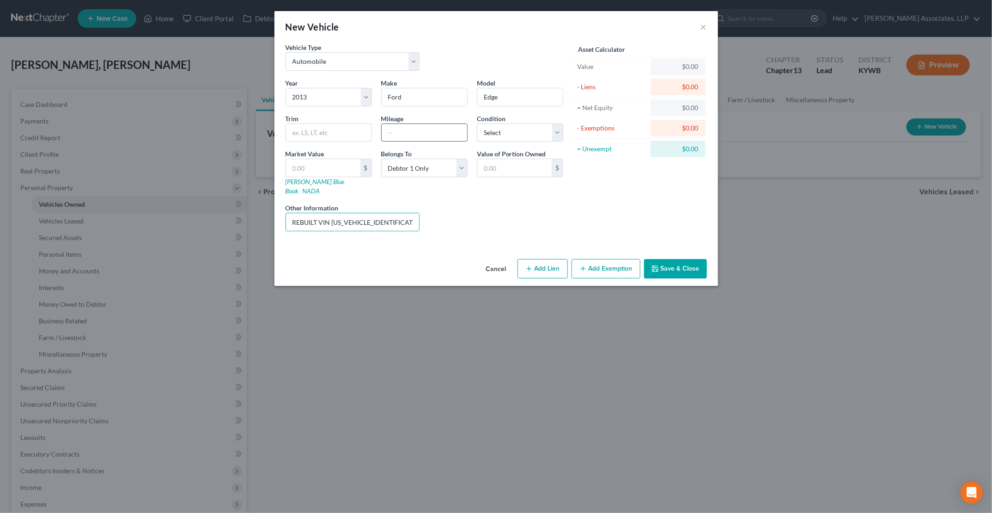
click at [407, 132] on input "text" at bounding box center [425, 133] width 86 height 18
type input "150000"
click at [320, 170] on input "text" at bounding box center [323, 168] width 74 height 18
type input "3"
type input "3.00"
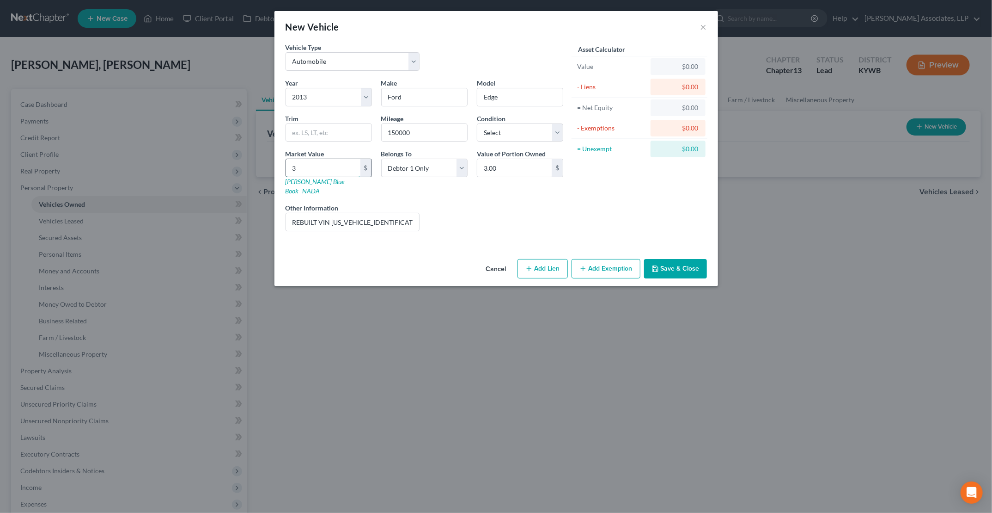
type input "33"
type input "33.00"
type input "330"
type input "330.00"
type input "3304"
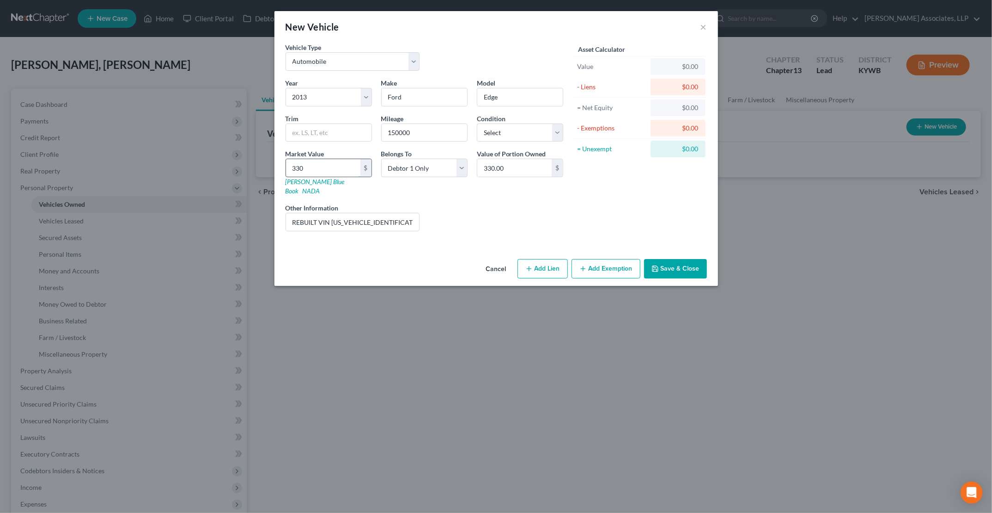
type input "3,304.00"
type input "3,304"
click at [457, 212] on div "Liens Select" at bounding box center [496, 217] width 144 height 28
click at [597, 260] on button "Add Exemption" at bounding box center [606, 268] width 69 height 19
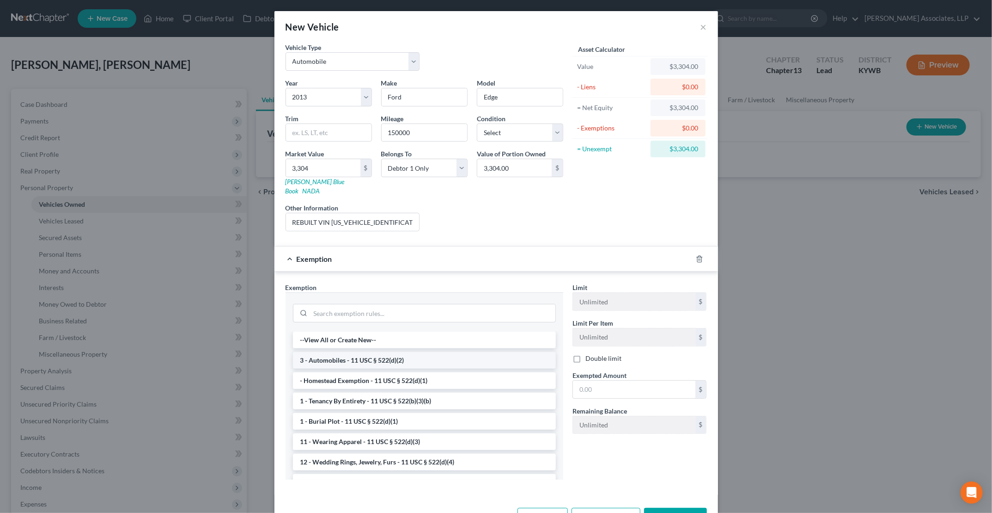
click at [381, 352] on li "3 - Automobiles - 11 USC § 522(d)(2)" at bounding box center [424, 360] width 263 height 17
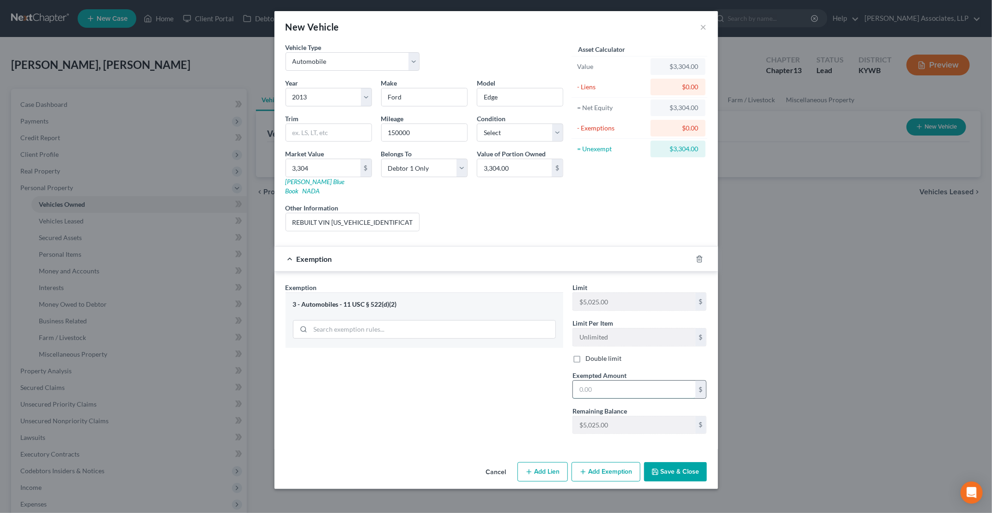
click at [601, 380] on input "text" at bounding box center [634, 389] width 122 height 18
type input "3,304"
click at [677, 462] on button "Save & Close" at bounding box center [675, 471] width 63 height 19
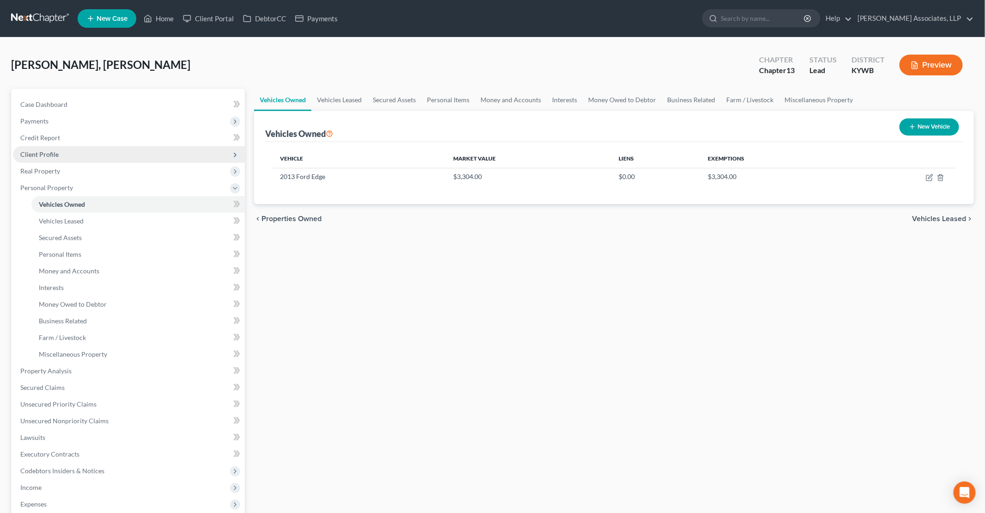
click at [49, 157] on span "Client Profile" at bounding box center [39, 154] width 38 height 8
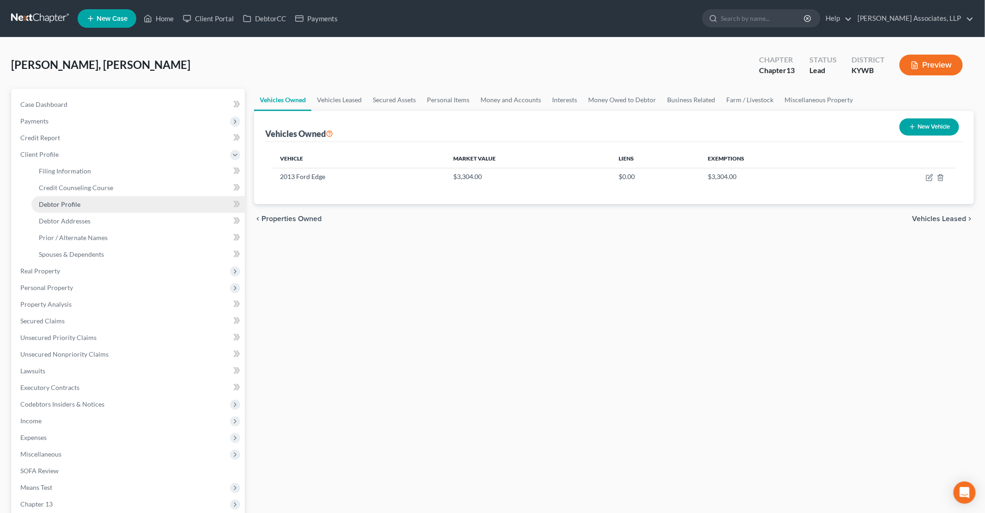
click at [79, 207] on link "Debtor Profile" at bounding box center [138, 204] width 214 height 17
select select "0"
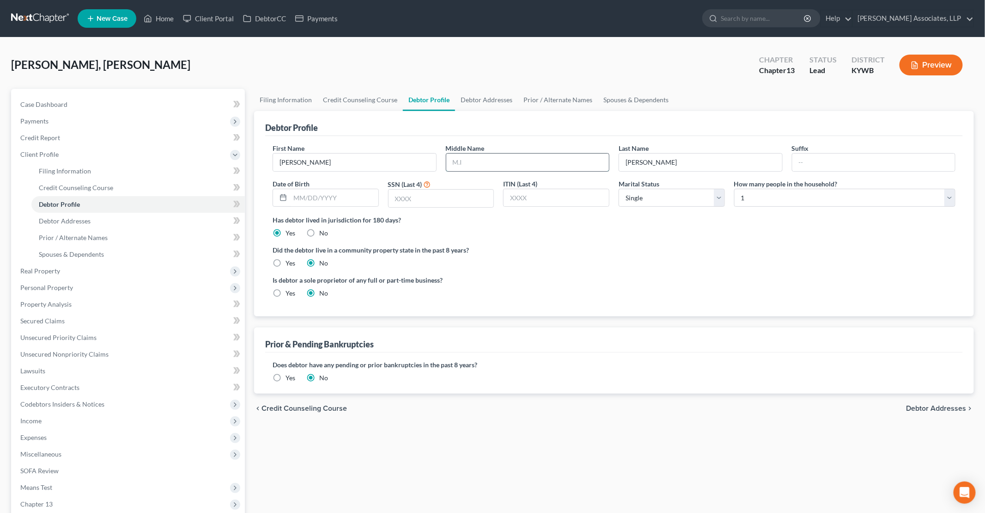
click at [470, 165] on input "text" at bounding box center [527, 162] width 163 height 18
type input "e"
type input "[PERSON_NAME]"
type input "3225"
drag, startPoint x: 323, startPoint y: 76, endPoint x: 325, endPoint y: 83, distance: 7.3
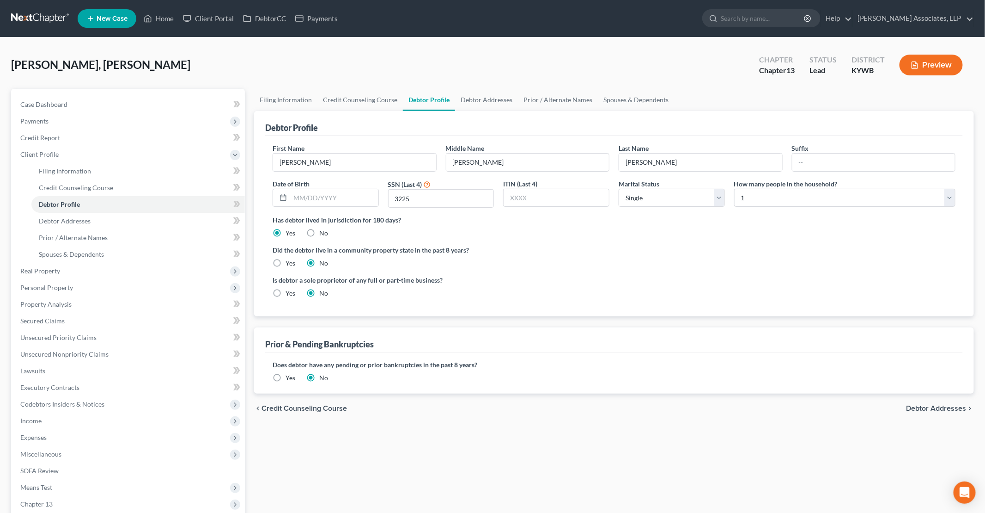
click at [323, 76] on div "[PERSON_NAME], [PERSON_NAME] Upgraded Chapter Chapter 13 Status Lead District […" at bounding box center [492, 69] width 963 height 40
click at [327, 194] on input "text" at bounding box center [334, 198] width 88 height 18
type input "[DATE]"
click at [483, 102] on link "Debtor Addresses" at bounding box center [486, 100] width 63 height 22
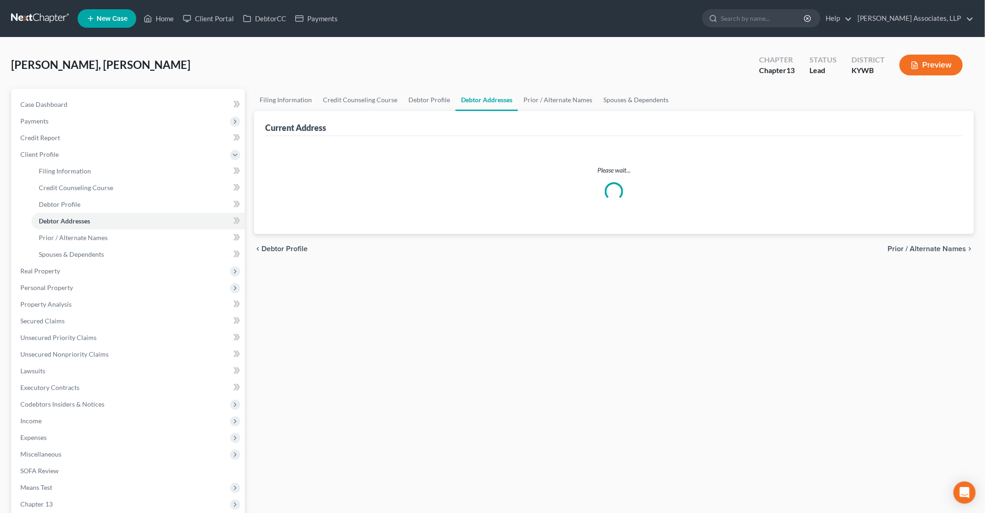
select select "0"
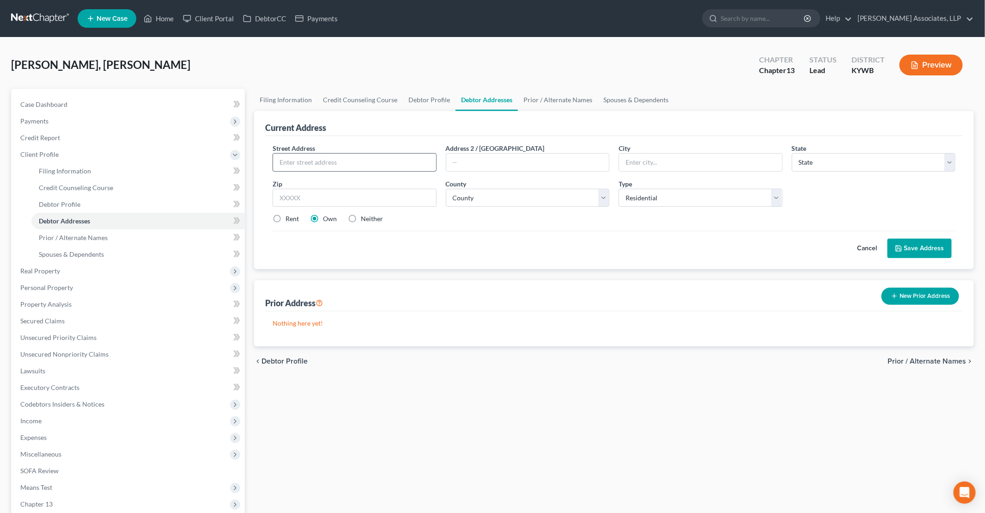
click at [376, 165] on input "text" at bounding box center [354, 162] width 163 height 18
type input "[STREET_ADDRESS][US_STATE]"
type input "[GEOGRAPHIC_DATA]"
select select "18"
type input "40211"
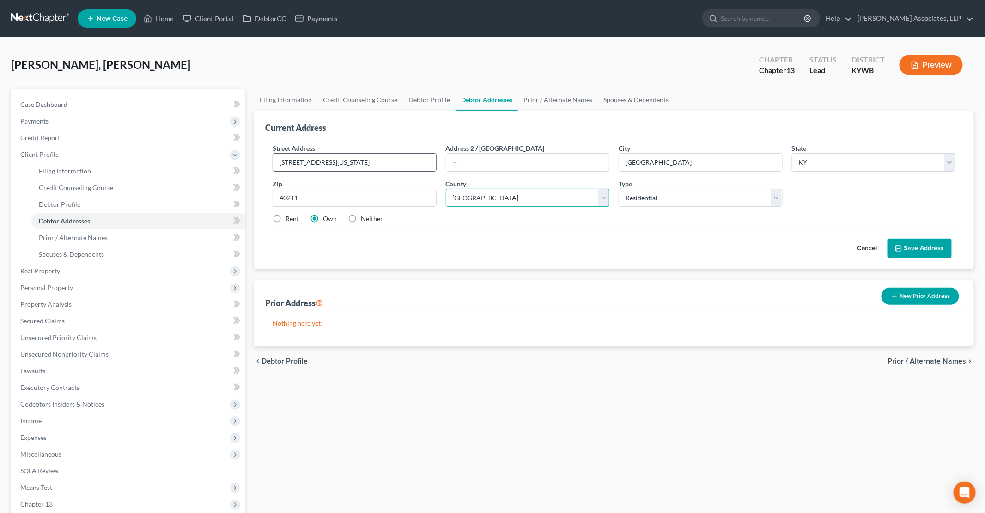
select select "55"
click at [928, 245] on button "Save Address" at bounding box center [920, 247] width 64 height 19
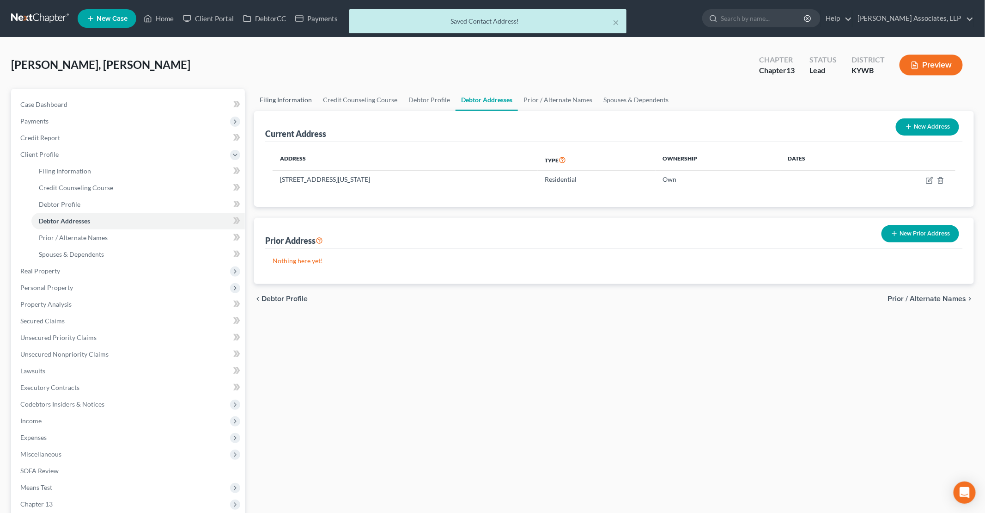
click at [299, 96] on link "Filing Information" at bounding box center [285, 100] width 63 height 22
select select "1"
select select "0"
select select "3"
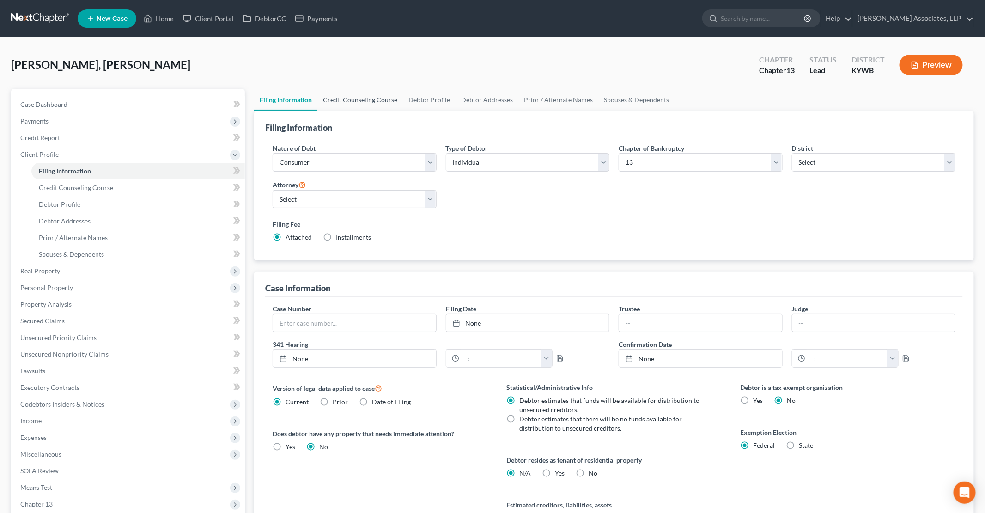
click at [355, 99] on link "Credit Counseling Course" at bounding box center [361, 100] width 86 height 22
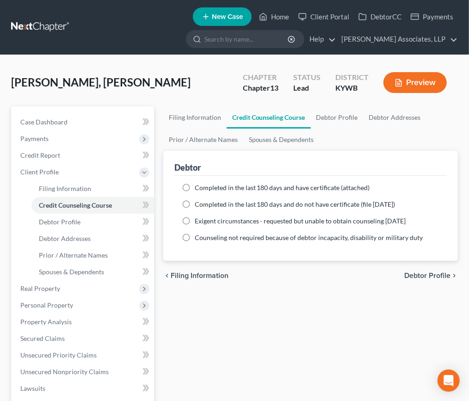
click at [195, 187] on label "Completed in the last 180 days and have certificate (attached)" at bounding box center [282, 187] width 175 height 9
click at [198, 187] on input "Completed in the last 180 days and have certificate (attached)" at bounding box center [201, 186] width 6 height 6
radio input "true"
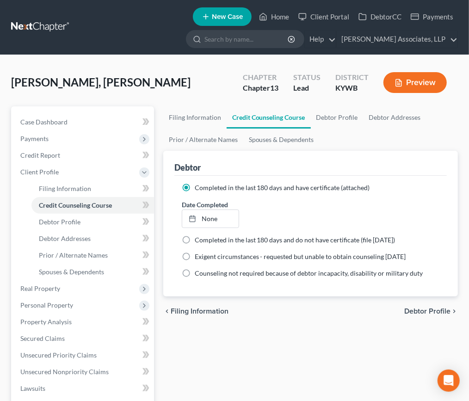
click at [239, 214] on div "Date Completed None close Date Time chevron_left [DATE] chevron_right Su M Tu W…" at bounding box center [210, 214] width 67 height 28
type input "[DATE]"
click at [228, 215] on link "None" at bounding box center [210, 219] width 56 height 18
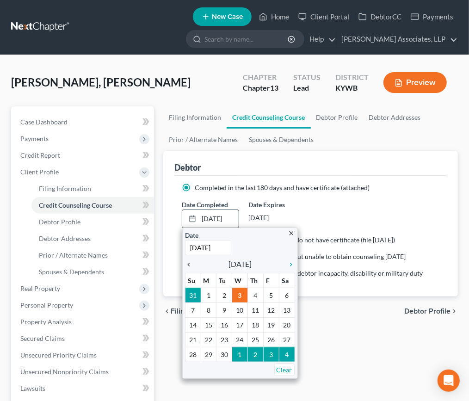
click at [190, 262] on icon "chevron_left" at bounding box center [191, 264] width 12 height 7
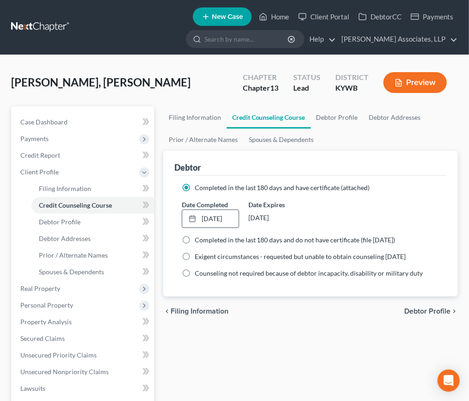
click at [274, 341] on div "Filing Information Credit Counseling Course Debtor Profile Debtor Addresses Pri…" at bounding box center [311, 356] width 304 height 501
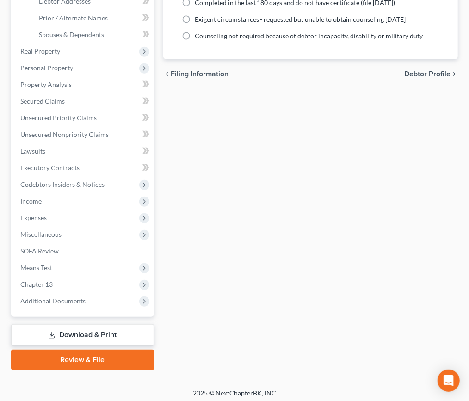
scroll to position [239, 0]
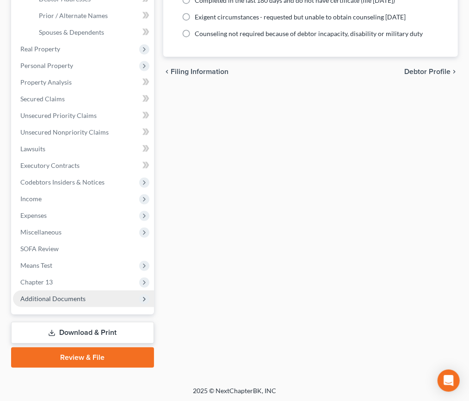
click at [73, 301] on span "Additional Documents" at bounding box center [52, 298] width 65 height 8
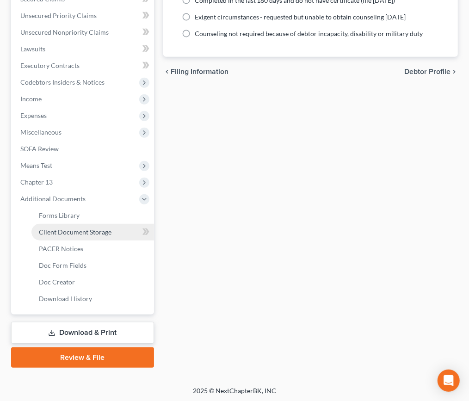
click at [85, 231] on span "Client Document Storage" at bounding box center [75, 232] width 73 height 8
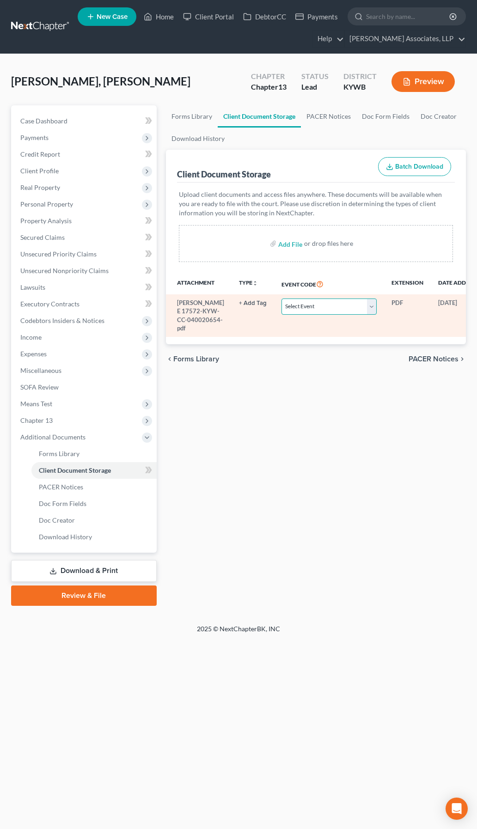
click at [340, 309] on select "Select Event Amended Answer Amended Complaint Amended List of Creditors (Fee) A…" at bounding box center [328, 307] width 95 height 16
select select "7"
click at [281, 299] on select "Select Event Amended Answer Amended Complaint Amended List of Creditors (Fee) A…" at bounding box center [328, 307] width 95 height 16
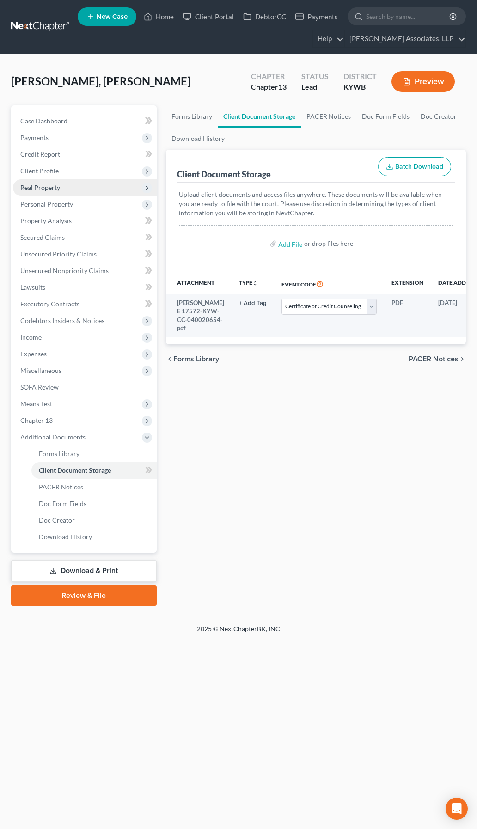
click at [51, 192] on span "Real Property" at bounding box center [85, 187] width 144 height 17
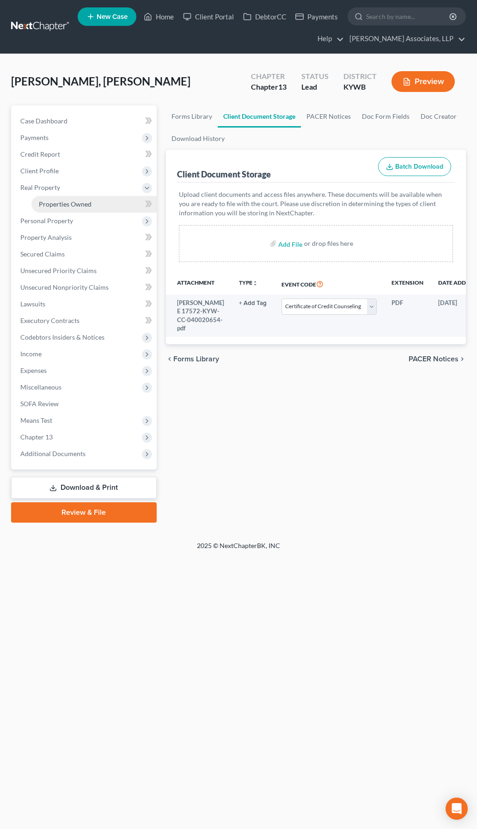
click at [59, 204] on span "Properties Owned" at bounding box center [65, 204] width 53 height 8
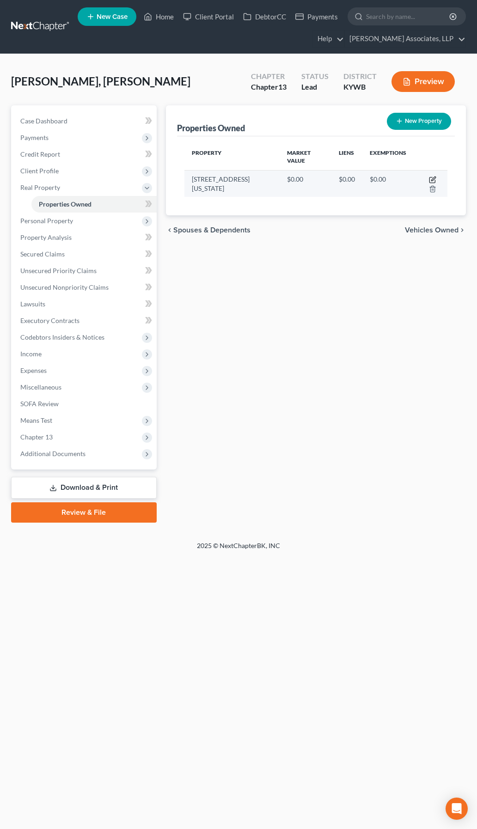
click at [429, 176] on icon "button" at bounding box center [432, 179] width 7 height 7
select select "18"
select select "55"
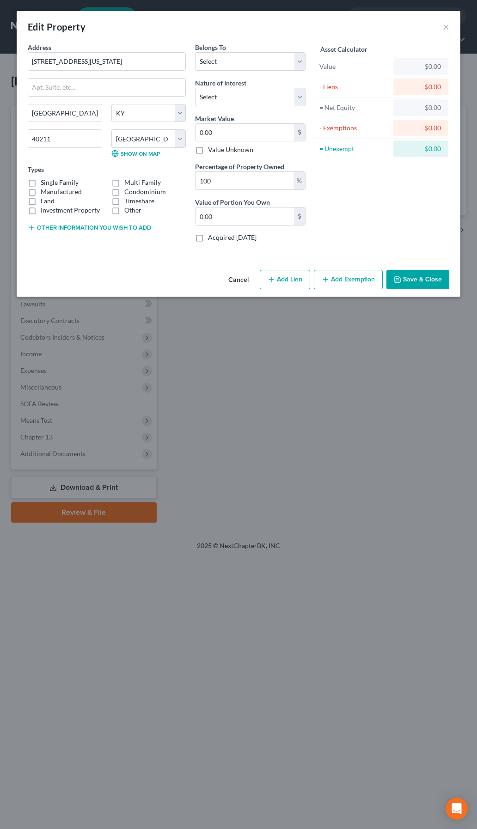
click at [51, 184] on label "Single Family" at bounding box center [60, 182] width 38 height 9
click at [50, 184] on input "Single Family" at bounding box center [47, 181] width 6 height 6
checkbox input "true"
click at [236, 63] on select "Select Debtor 1 Only Debtor 2 Only Debtor 1 And Debtor 2 Only At Least One Of T…" at bounding box center [250, 61] width 110 height 18
click at [252, 131] on input "0.00" at bounding box center [245, 133] width 98 height 18
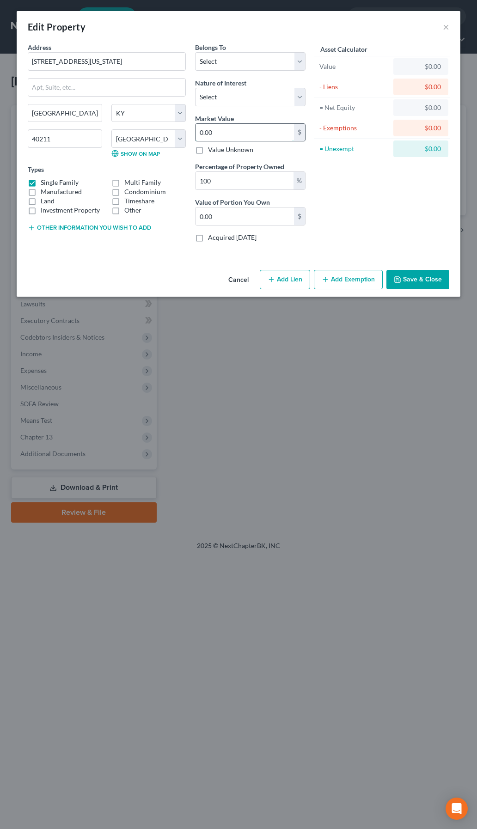
type input "8"
type input "8.00"
type input "80"
type input "80.00"
type input "800"
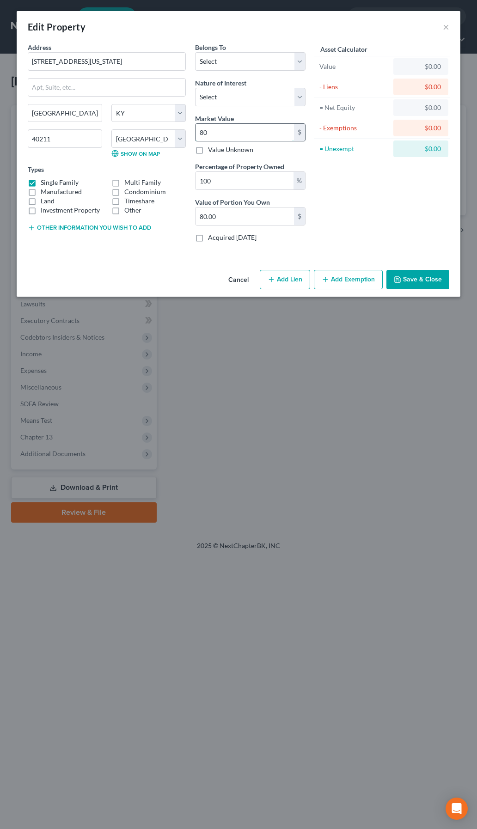
type input "800.00"
type input "8000"
type input "8,000.00"
type input "8,0000"
type input "80,000.00"
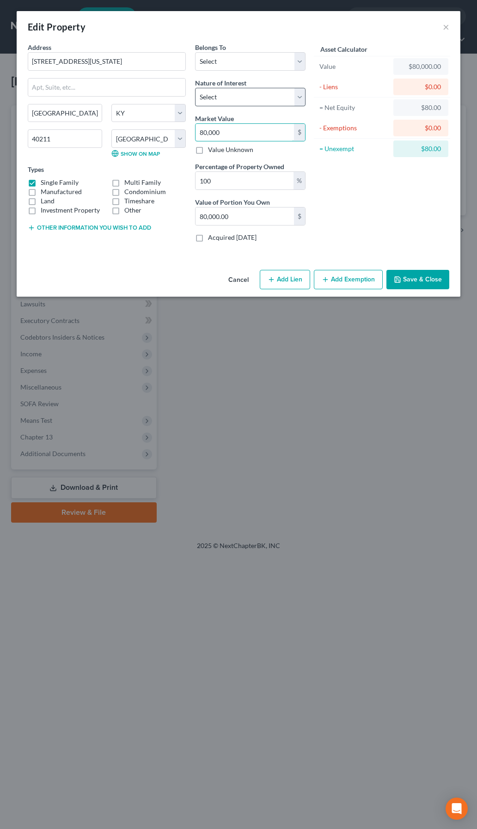
type input "80,000"
click at [267, 96] on select "Select Fee Simple Joint Tenant Life Estate Equitable Interest Future Interest T…" at bounding box center [250, 97] width 110 height 18
select select "0"
click at [195, 88] on select "Select Fee Simple Joint Tenant Life Estate Equitable Interest Future Interest T…" at bounding box center [250, 97] width 110 height 18
click at [266, 59] on select "Select Debtor 1 Only Debtor 2 Only Debtor 1 And Debtor 2 Only At Least One Of T…" at bounding box center [250, 61] width 110 height 18
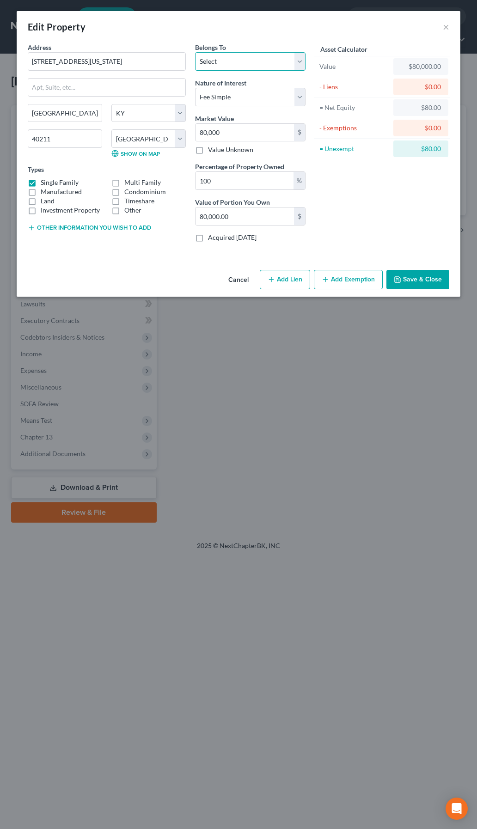
select select "0"
click at [195, 52] on select "Select Debtor 1 Only Debtor 2 Only Debtor 1 And Debtor 2 Only At Least One Of T…" at bounding box center [250, 61] width 110 height 18
drag, startPoint x: 413, startPoint y: 280, endPoint x: 373, endPoint y: 318, distance: 54.9
click at [383, 330] on div "Edit Property × Address * [GEOGRAPHIC_DATA][US_STATE] [GEOGRAPHIC_DATA] [US_STA…" at bounding box center [238, 414] width 477 height 829
click at [360, 279] on button "Add Exemption" at bounding box center [348, 279] width 69 height 19
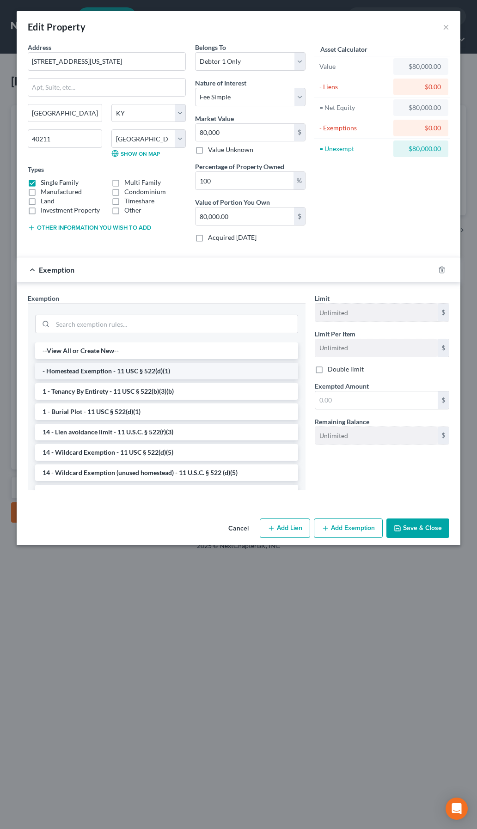
click at [166, 367] on li "- Homestead Exemption - 11 USC § 522(d)(1)" at bounding box center [166, 371] width 263 height 17
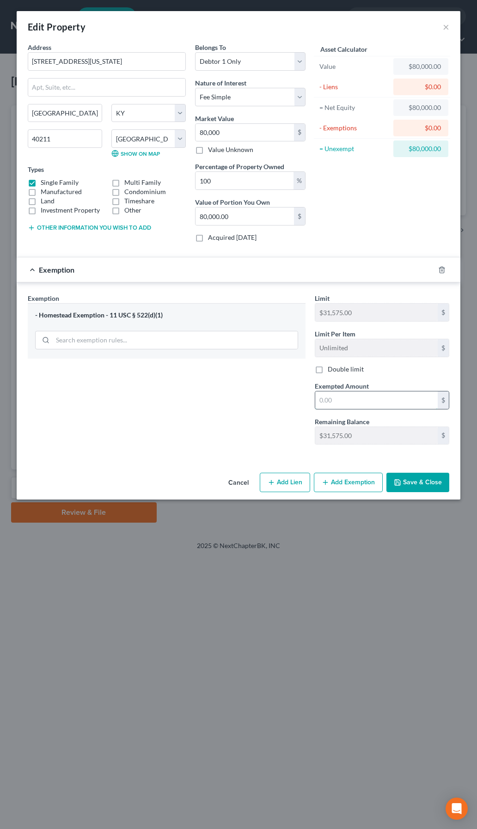
drag, startPoint x: 336, startPoint y: 401, endPoint x: 343, endPoint y: 401, distance: 6.9
click at [338, 401] on input "text" at bounding box center [376, 400] width 122 height 18
type input "31,575"
click at [427, 477] on button "Save & Close" at bounding box center [417, 482] width 63 height 19
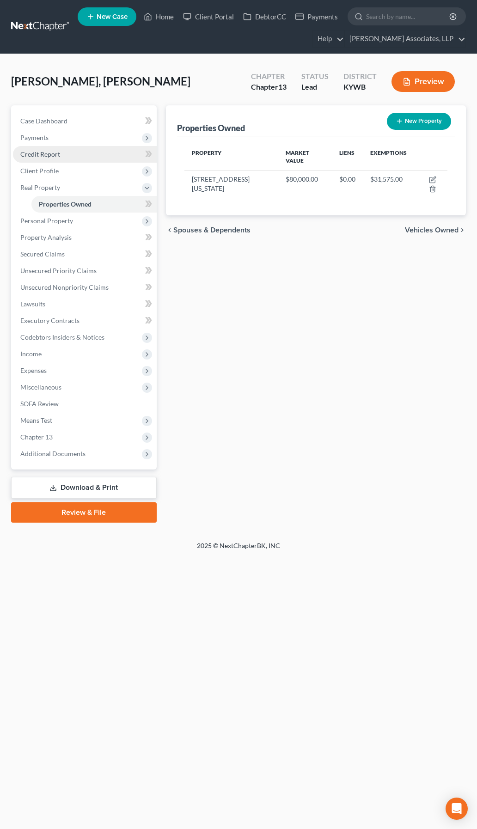
click at [60, 154] on link "Credit Report" at bounding box center [85, 154] width 144 height 17
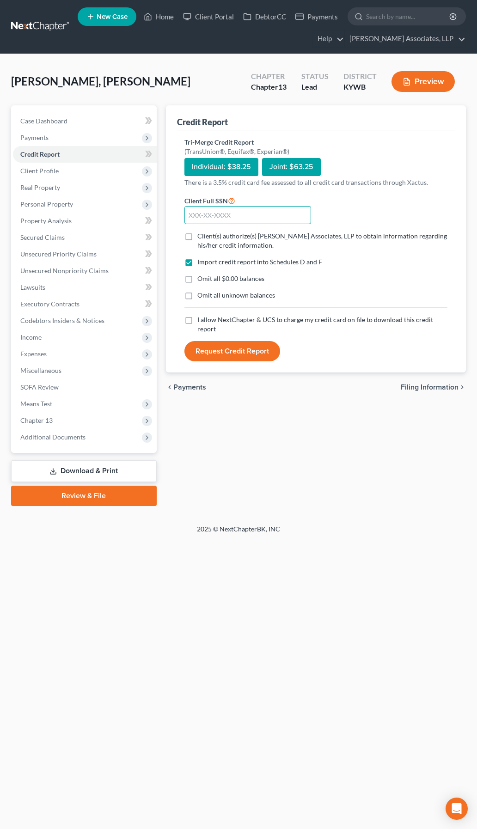
click at [242, 206] on input "text" at bounding box center [247, 215] width 127 height 18
type input "403-66-3225"
click at [256, 232] on span "Client(s) authorize(s) [PERSON_NAME] Associates, LLP to obtain information rega…" at bounding box center [322, 240] width 250 height 17
click at [207, 232] on input "Client(s) authorize(s) [PERSON_NAME] Associates, LLP to obtain information rega…" at bounding box center [204, 235] width 6 height 6
checkbox input "true"
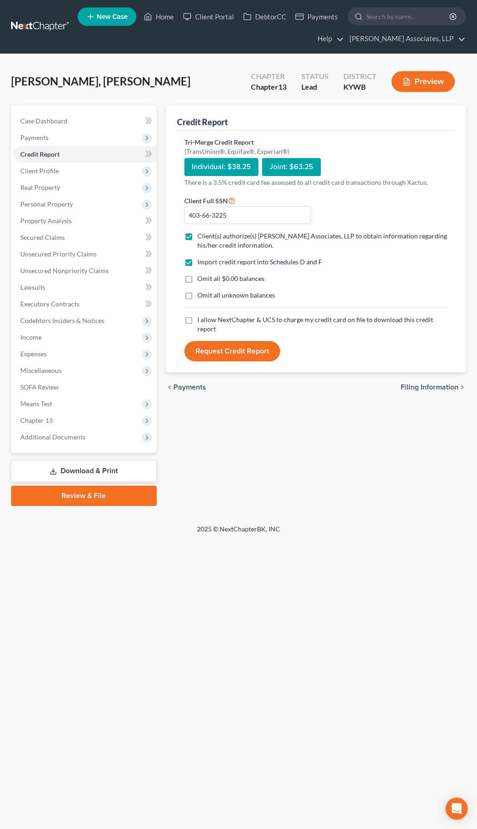
drag, startPoint x: 245, startPoint y: 260, endPoint x: 240, endPoint y: 270, distance: 11.4
click at [244, 275] on span "Omit all $0.00 balances" at bounding box center [230, 279] width 67 height 8
click at [207, 274] on input "Omit all $0.00 balances" at bounding box center [204, 277] width 6 height 6
checkbox input "true"
click at [236, 291] on span "Omit all unknown balances" at bounding box center [236, 295] width 78 height 8
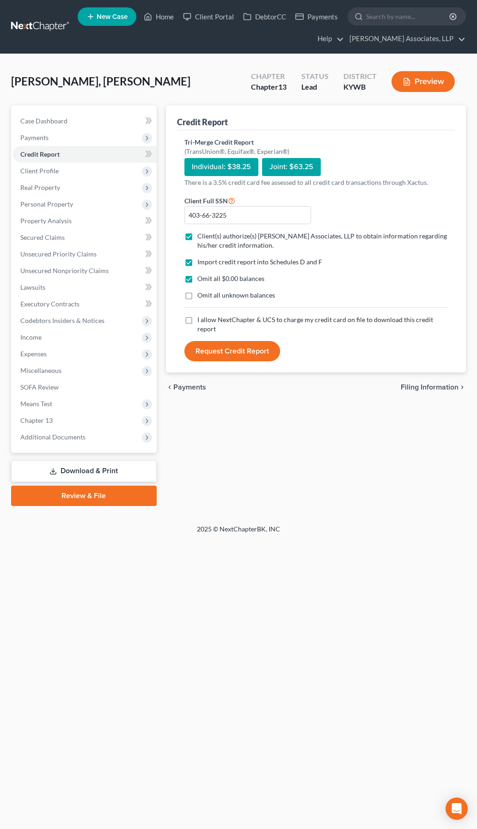
click at [207, 291] on input "Omit all unknown balances" at bounding box center [204, 294] width 6 height 6
checkbox input "true"
click at [208, 316] on span "I allow NextChapter & UCS to charge my credit card on file to download this cre…" at bounding box center [315, 324] width 236 height 17
click at [207, 315] on input "I allow NextChapter & UCS to charge my credit card on file to download this cre…" at bounding box center [204, 318] width 6 height 6
checkbox input "true"
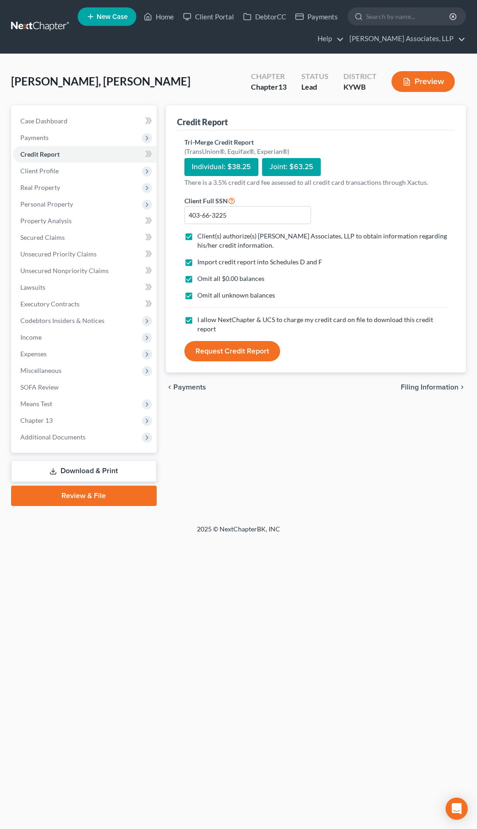
click at [212, 341] on button "Request Credit Report" at bounding box center [232, 351] width 96 height 20
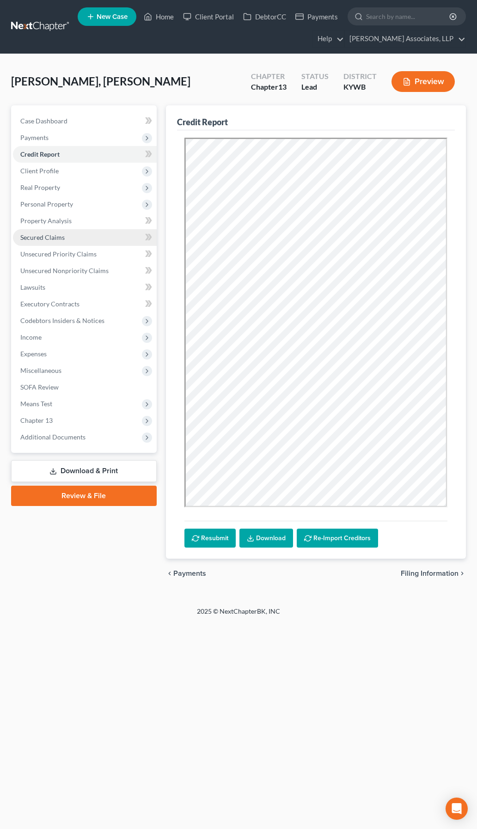
click at [46, 239] on span "Secured Claims" at bounding box center [42, 237] width 44 height 8
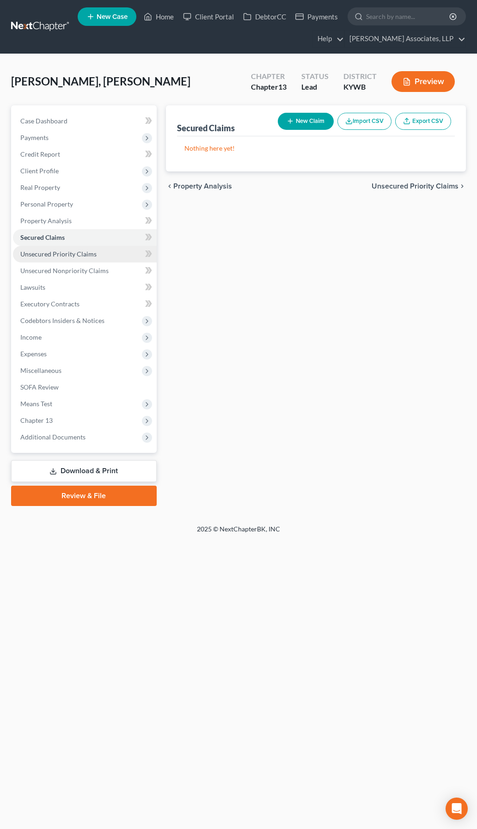
click at [50, 255] on span "Unsecured Priority Claims" at bounding box center [58, 254] width 76 height 8
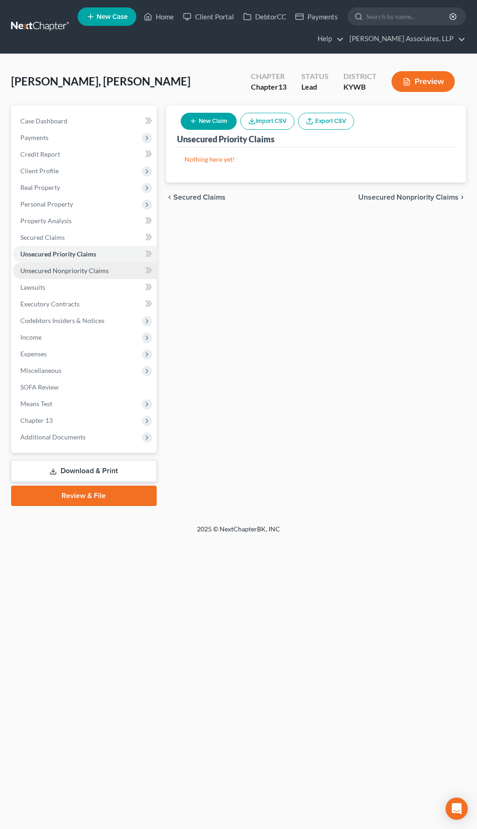
click at [53, 265] on link "Unsecured Nonpriority Claims" at bounding box center [85, 271] width 144 height 17
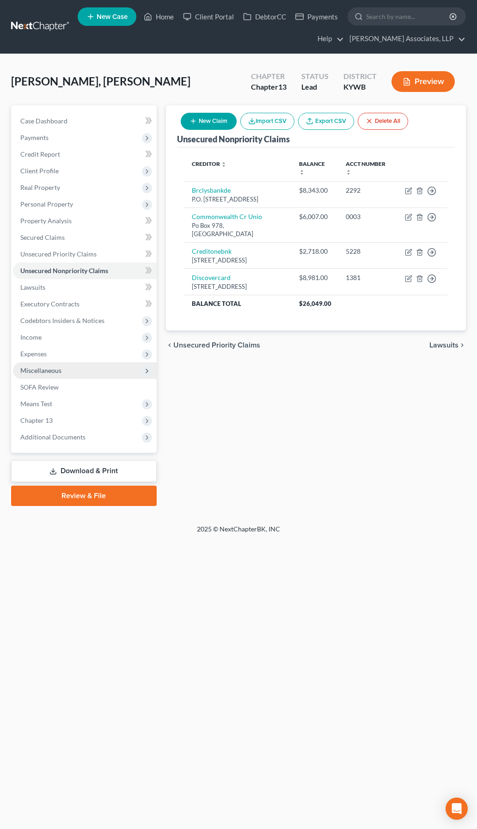
click at [45, 373] on span "Miscellaneous" at bounding box center [40, 371] width 41 height 8
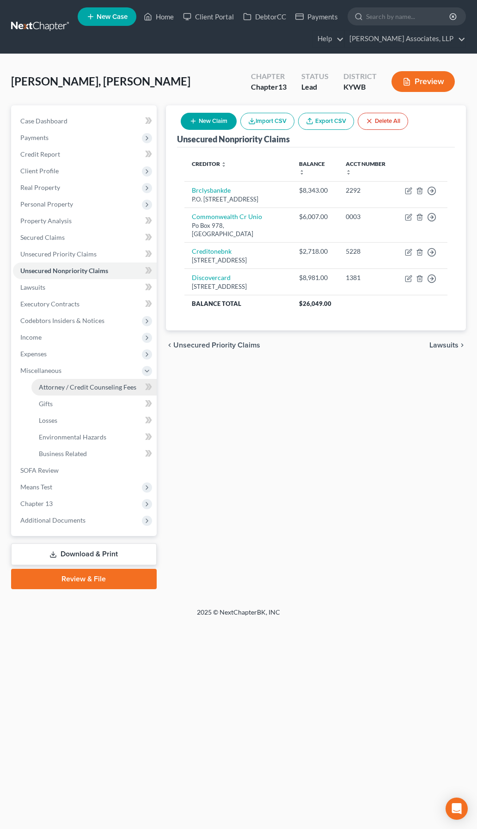
click at [53, 385] on span "Attorney / Credit Counseling Fees" at bounding box center [88, 387] width 98 height 8
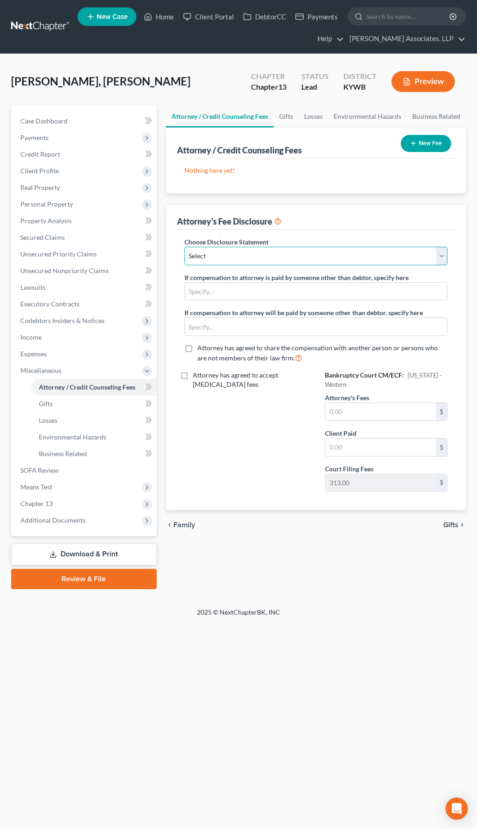
click at [220, 259] on select "Select Attorney Disclosure Chapter 13 Western District of [US_STATE] Attorney D…" at bounding box center [315, 256] width 263 height 18
select select "0"
click at [184, 247] on select "Select Attorney Disclosure Chapter 13 Western District of [US_STATE] Attorney D…" at bounding box center [315, 256] width 263 height 18
click at [374, 407] on input "text" at bounding box center [380, 412] width 110 height 18
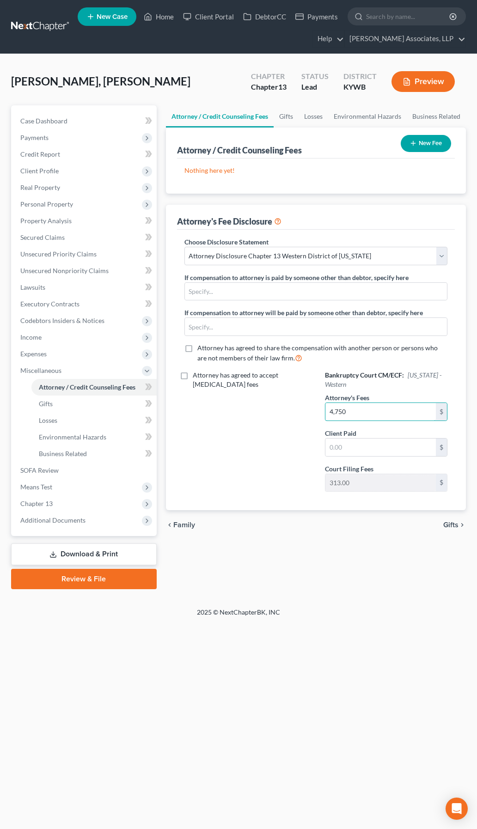
type input "4,750"
click at [311, 512] on div "Attorney / Credit Counseling Fees Gifts Losses Environmental Hazards Business R…" at bounding box center [315, 347] width 309 height 484
click at [53, 224] on span "Property Analysis" at bounding box center [45, 221] width 51 height 8
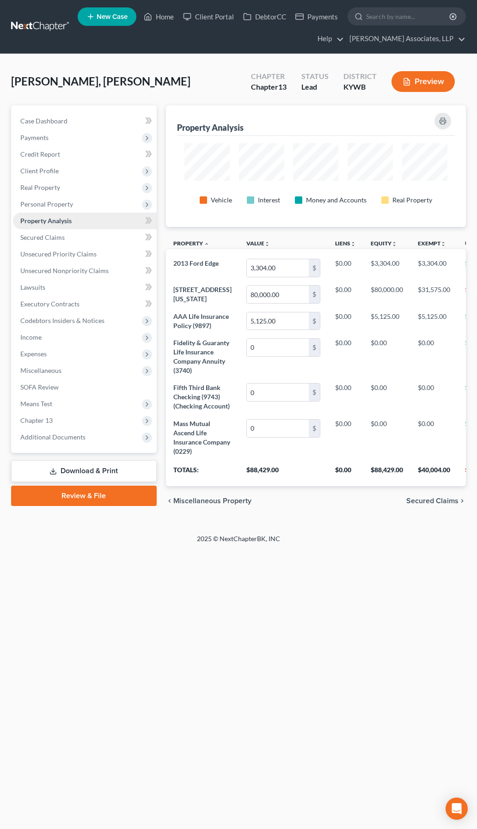
scroll to position [122, 300]
click at [41, 418] on span "Chapter 13" at bounding box center [36, 420] width 32 height 8
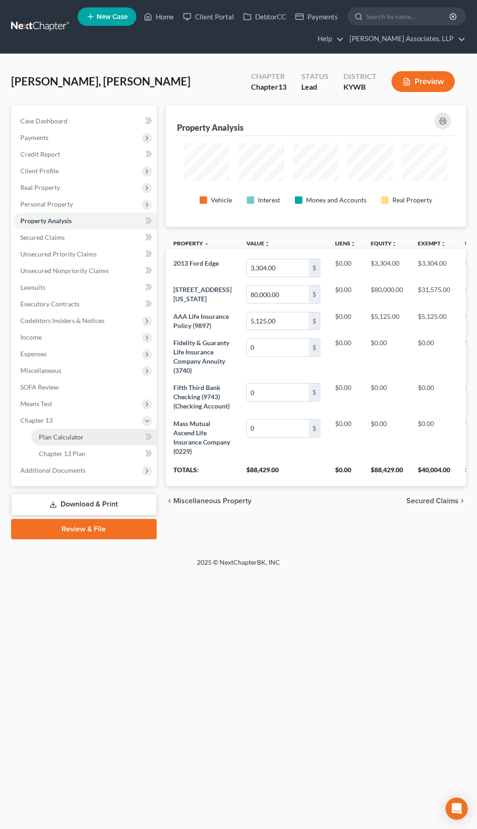
click at [49, 439] on span "Plan Calculator" at bounding box center [61, 437] width 45 height 8
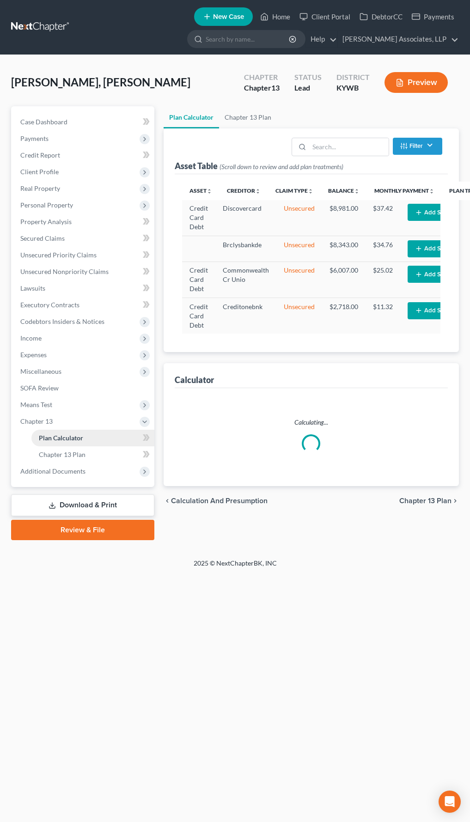
select select "59"
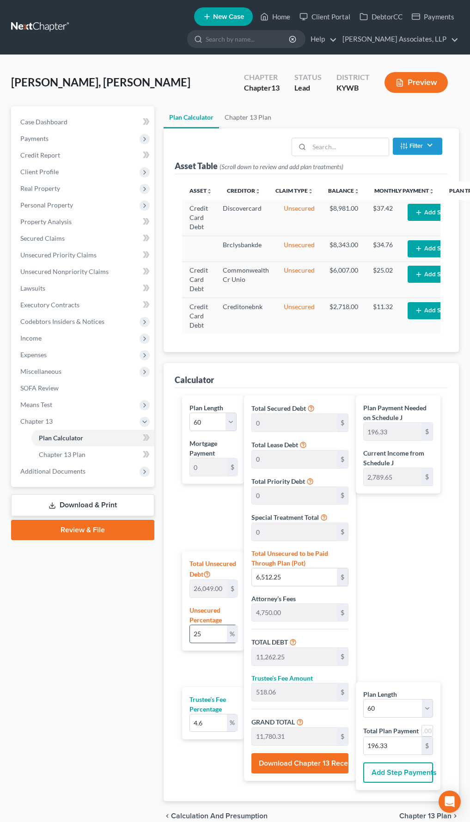
click at [220, 512] on input "25" at bounding box center [208, 634] width 37 height 18
type input "1"
type input "260.49"
type input "5,010.49"
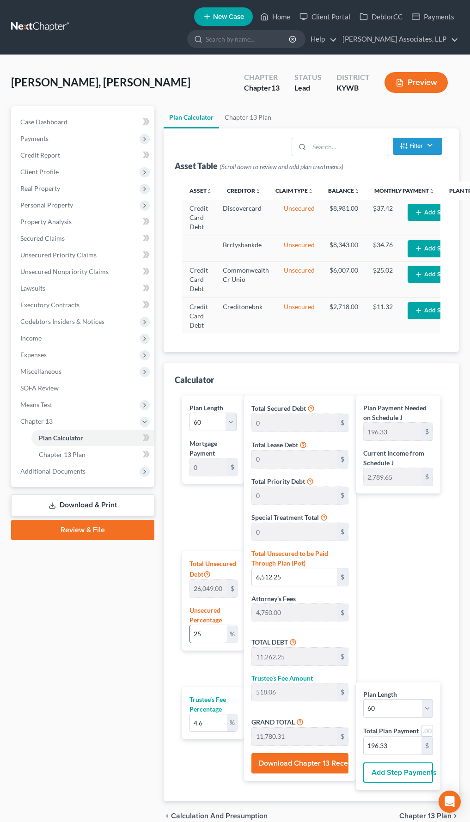
type input "230.48"
type input "5,240.97"
type input "87.34"
type input "10"
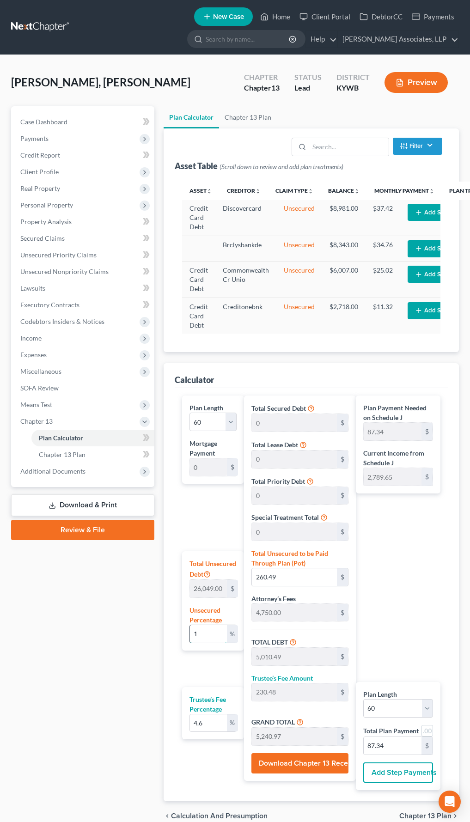
type input "2,604.90"
type input "7,354.90"
type input "338.32"
type input "7,693.22"
type input "128.22"
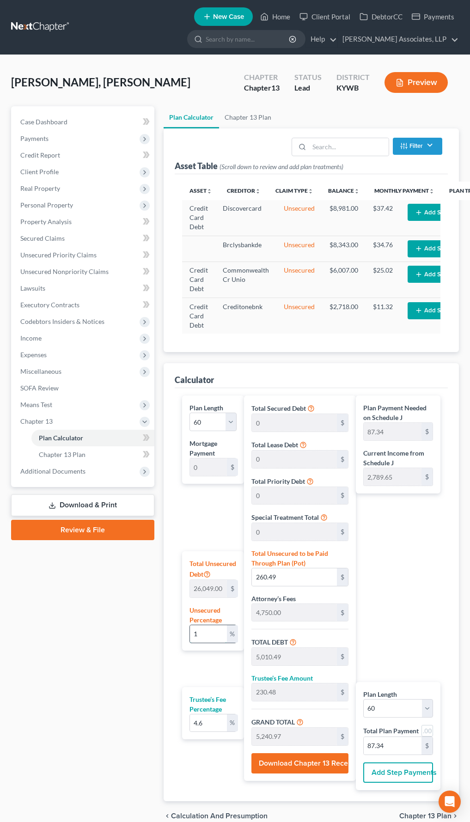
type input "128.22"
type input "100"
type input "26,049.00"
type input "30,799.00"
type input "1,416.75"
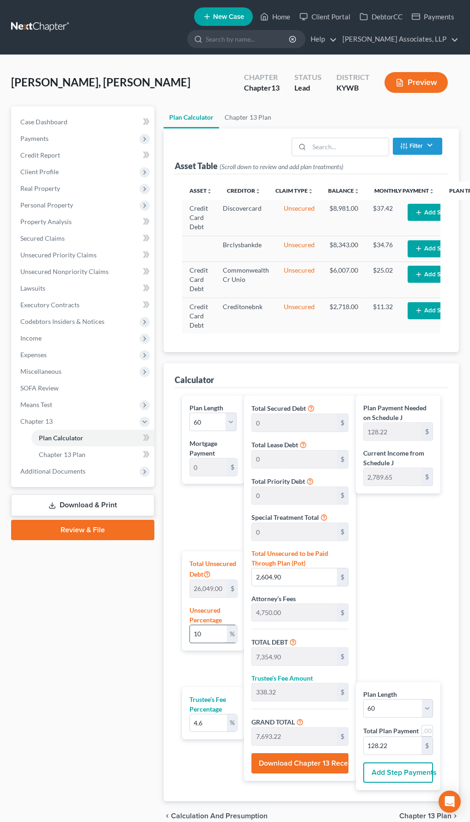
type input "32,215.75"
type input "536.92"
type input "100"
click at [402, 512] on div "Plan Payment Needed on Schedule J 536.92 $ Current Income from Schedule J 2,789…" at bounding box center [400, 593] width 89 height 394
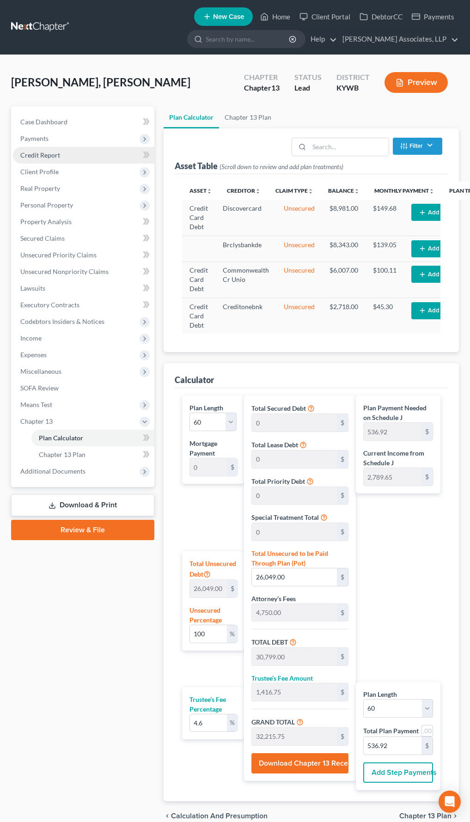
click at [60, 156] on link "Credit Report" at bounding box center [83, 155] width 141 height 17
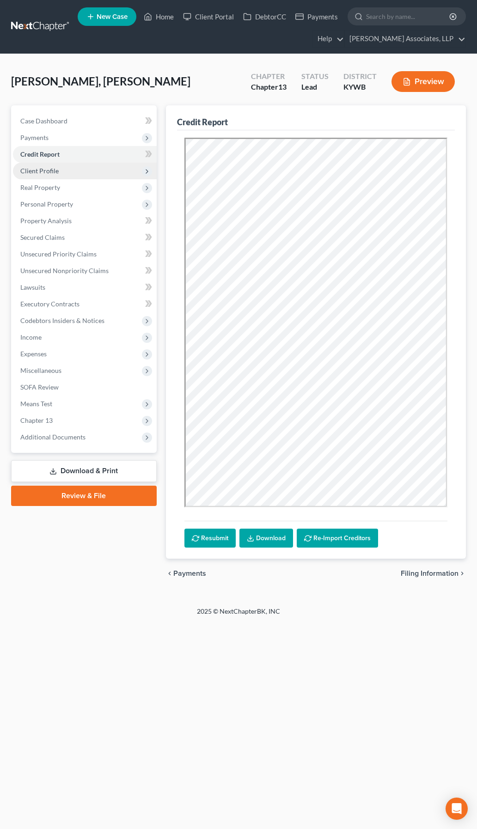
click at [55, 167] on span "Client Profile" at bounding box center [39, 171] width 38 height 8
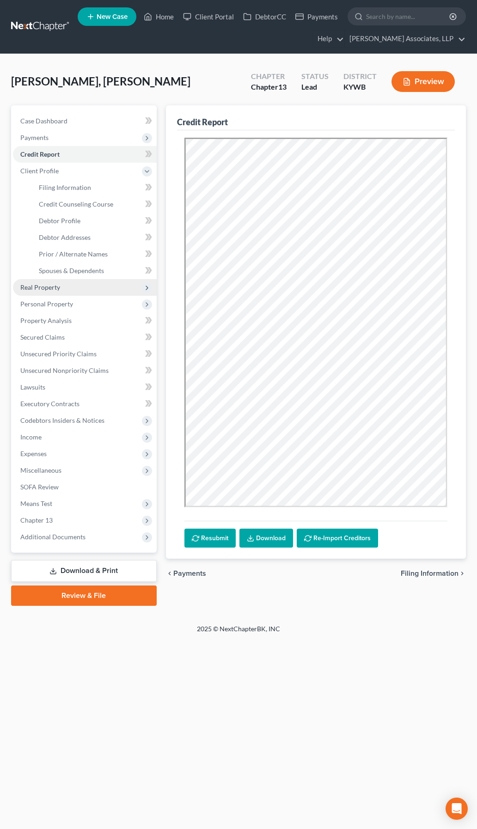
click at [52, 290] on span "Real Property" at bounding box center [40, 287] width 40 height 8
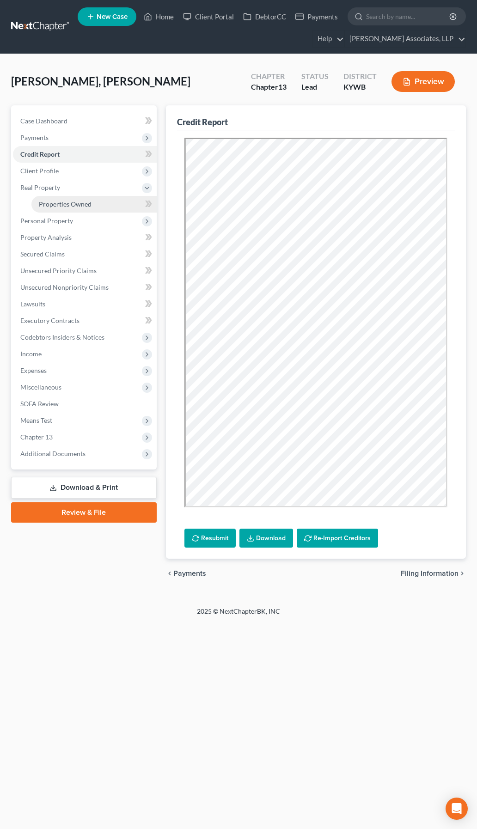
click at [78, 206] on span "Properties Owned" at bounding box center [65, 204] width 53 height 8
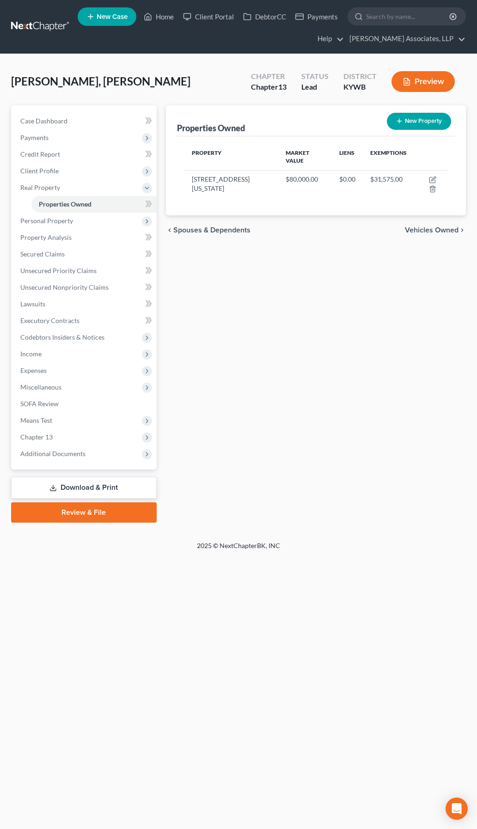
click at [423, 121] on button "New Property" at bounding box center [419, 121] width 64 height 17
select select "18"
select select "55"
select select "0"
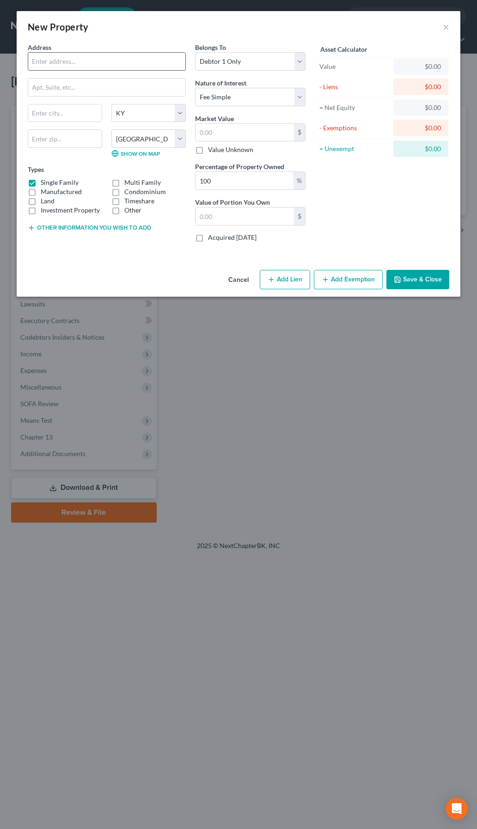
click at [106, 63] on input "text" at bounding box center [106, 62] width 157 height 18
type input "[STREET_ADDRESS]"
type input "[GEOGRAPHIC_DATA]"
type input "40205"
click at [227, 62] on select "Select Debtor 1 Only Debtor 2 Only Debtor 1 And Debtor 2 Only At Least One Of T…" at bounding box center [250, 61] width 110 height 18
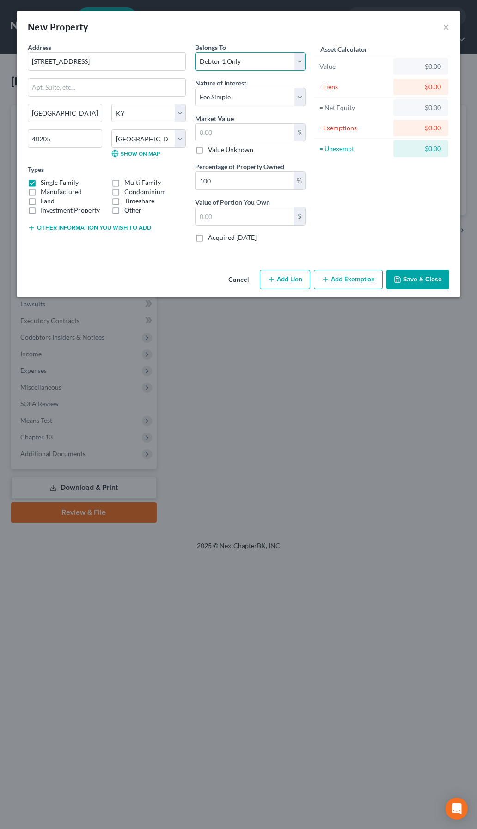
select select "4"
click at [195, 52] on select "Select Debtor 1 Only Debtor 2 Only Debtor 1 And Debtor 2 Only At Least One Of T…" at bounding box center [250, 61] width 110 height 18
click at [238, 96] on select "Select Fee Simple Joint Tenant Life Estate Equitable Interest Future Interest T…" at bounding box center [250, 97] width 110 height 18
click at [195, 88] on select "Select Fee Simple Joint Tenant Life Estate Equitable Interest Future Interest T…" at bounding box center [250, 97] width 110 height 18
click at [234, 131] on input "text" at bounding box center [245, 133] width 98 height 18
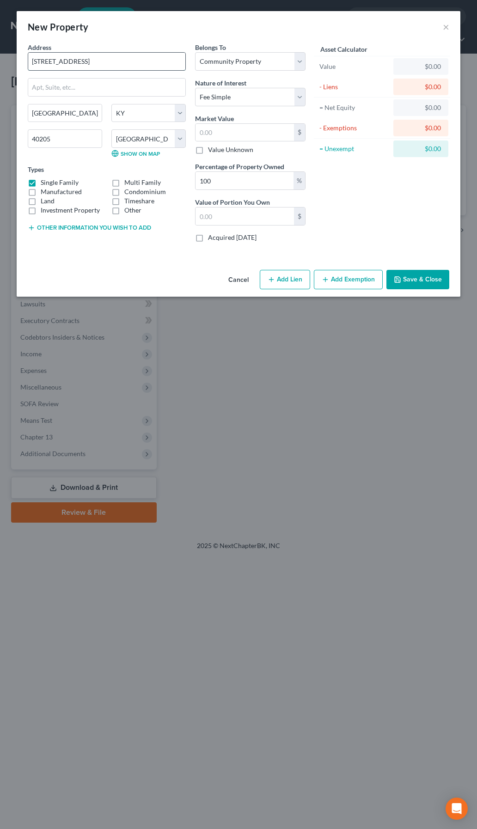
click at [121, 67] on input "[STREET_ADDRESS]" at bounding box center [106, 62] width 157 height 18
type input "[STREET_ADDRESS]"
type input "40212"
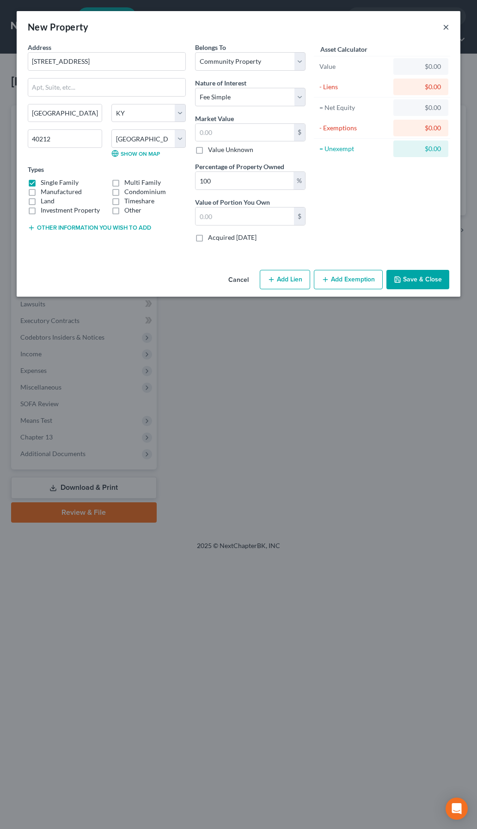
click at [446, 28] on button "×" at bounding box center [446, 26] width 6 height 11
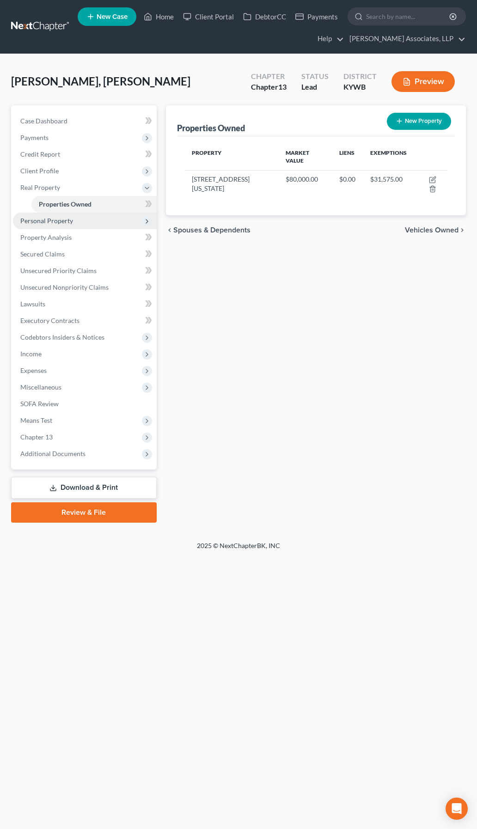
drag, startPoint x: 46, startPoint y: 220, endPoint x: 52, endPoint y: 220, distance: 6.0
click at [46, 220] on span "Personal Property" at bounding box center [46, 221] width 53 height 8
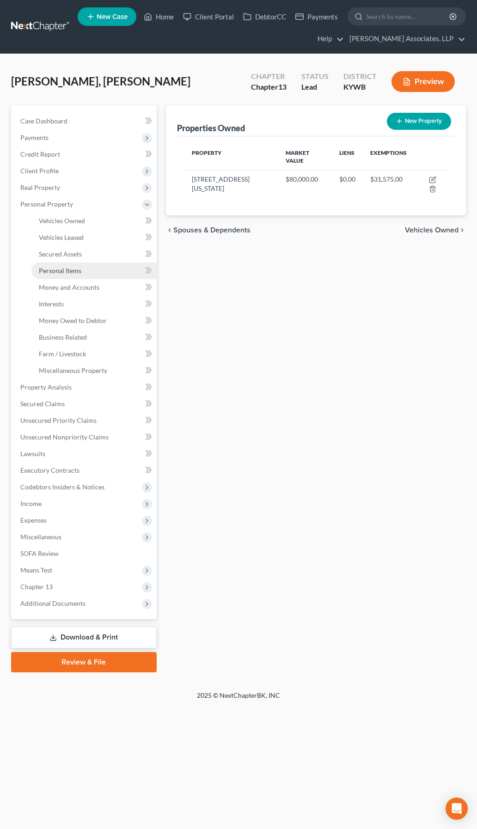
click at [53, 267] on span "Personal Items" at bounding box center [60, 271] width 43 height 8
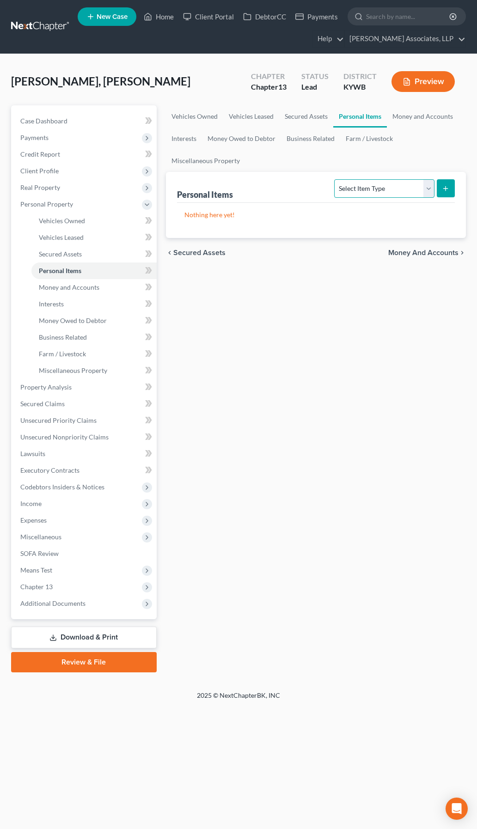
click at [370, 192] on select "Select Item Type Clothing Collectibles Of Value Electronics Firearms Household …" at bounding box center [384, 188] width 100 height 18
select select "clothing"
click at [336, 179] on select "Select Item Type Clothing Collectibles Of Value Electronics Firearms Household …" at bounding box center [384, 188] width 100 height 18
click at [445, 188] on icon "submit" at bounding box center [445, 188] width 7 height 7
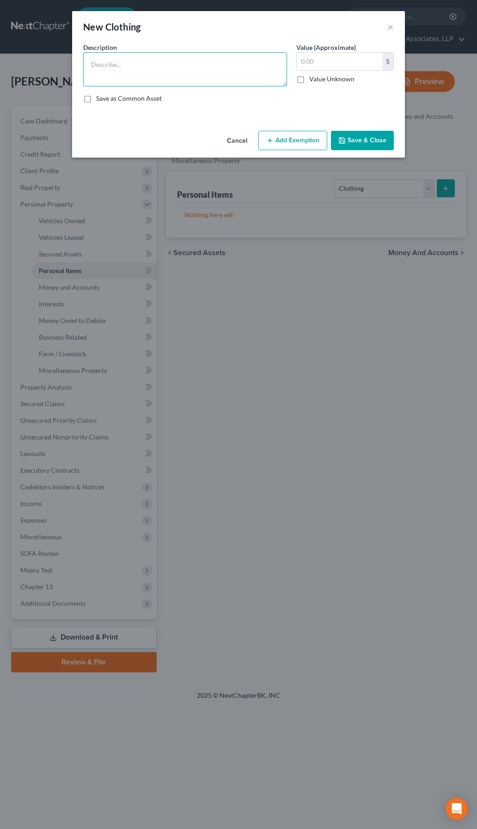
click at [224, 75] on textarea at bounding box center [185, 69] width 204 height 34
type textarea "Men's Clothing"
type input "1,500"
click at [308, 141] on button "Add Exemption" at bounding box center [292, 140] width 69 height 19
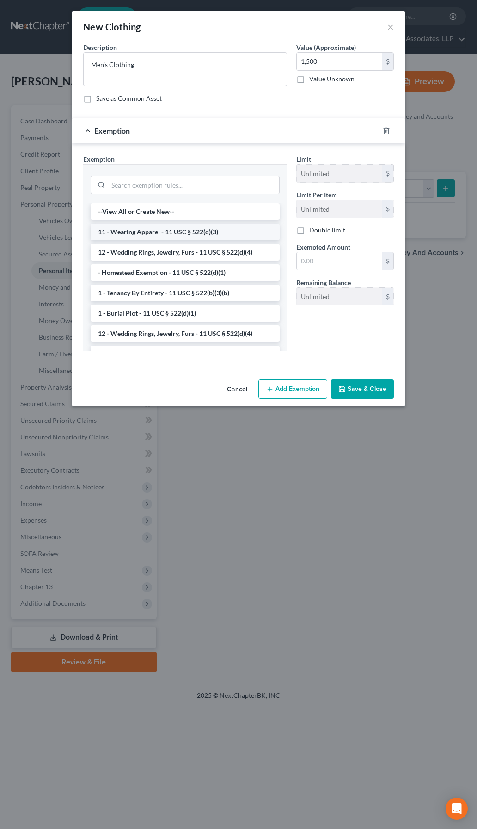
click at [167, 232] on li "11 - Wearing Apparel - 11 USC § 522(d)(3)" at bounding box center [185, 232] width 189 height 17
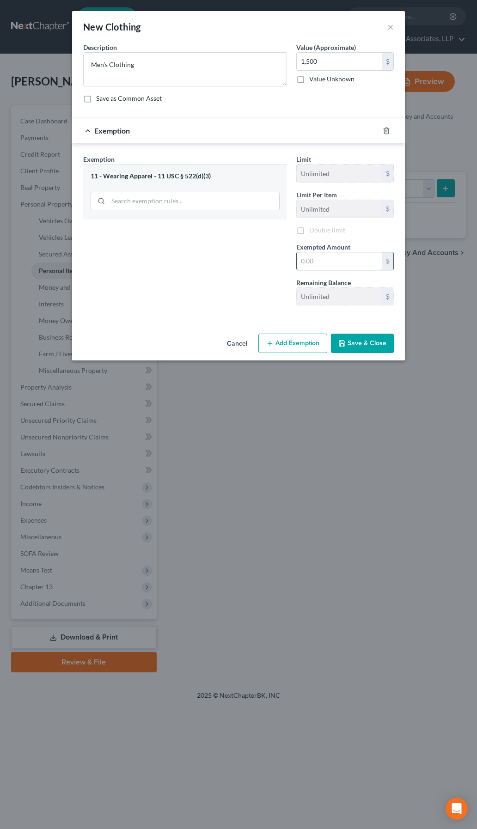
click at [340, 261] on input "text" at bounding box center [340, 261] width 86 height 18
type input "1,500"
click at [358, 338] on button "Save & Close" at bounding box center [362, 343] width 63 height 19
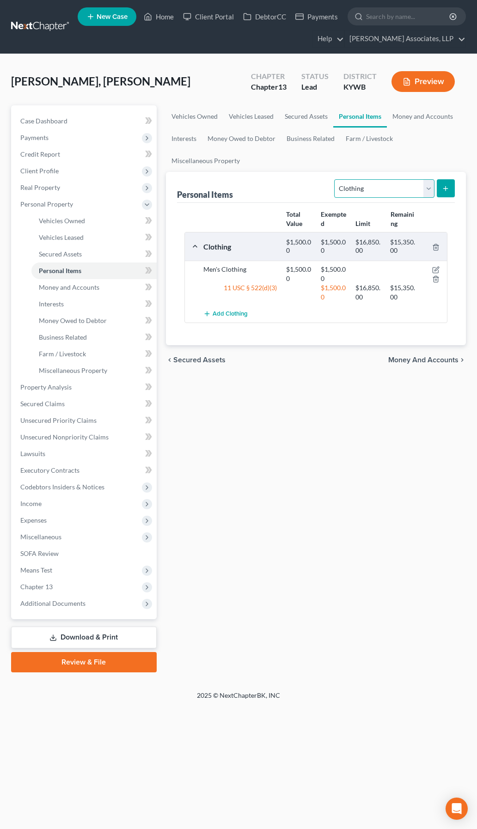
click at [367, 191] on select "Select Item Type Clothing Collectibles Of Value Electronics Firearms Household …" at bounding box center [384, 188] width 100 height 18
select select "household_goods"
click at [336, 179] on select "Select Item Type Clothing Collectibles Of Value Electronics Firearms Household …" at bounding box center [384, 188] width 100 height 18
click at [441, 190] on button "submit" at bounding box center [446, 188] width 18 height 18
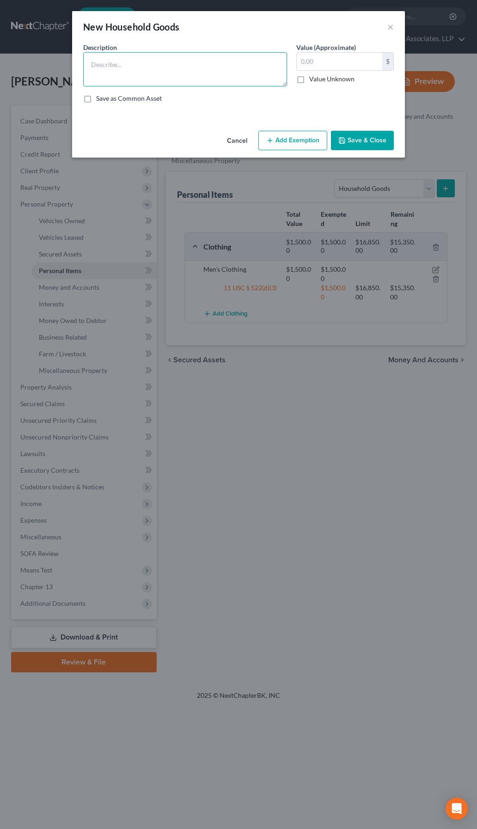
click at [197, 68] on textarea at bounding box center [185, 69] width 204 height 34
type textarea "Stove, fridge, computer, CD player, TC, couch, TV, bed, drawers, lawn mower."
type input "8000"
click at [280, 137] on button "Add Exemption" at bounding box center [292, 140] width 69 height 19
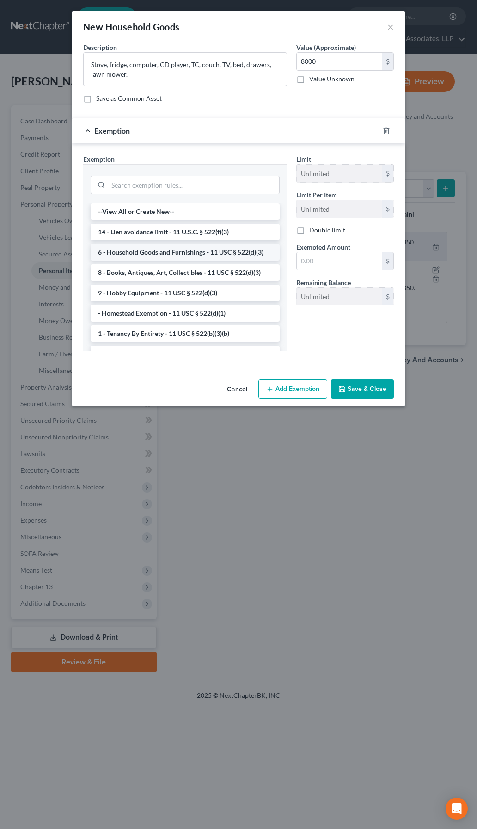
click at [157, 252] on li "6 - Household Goods and Furnishings - 11 USC § 522(d)(3)" at bounding box center [185, 252] width 189 height 17
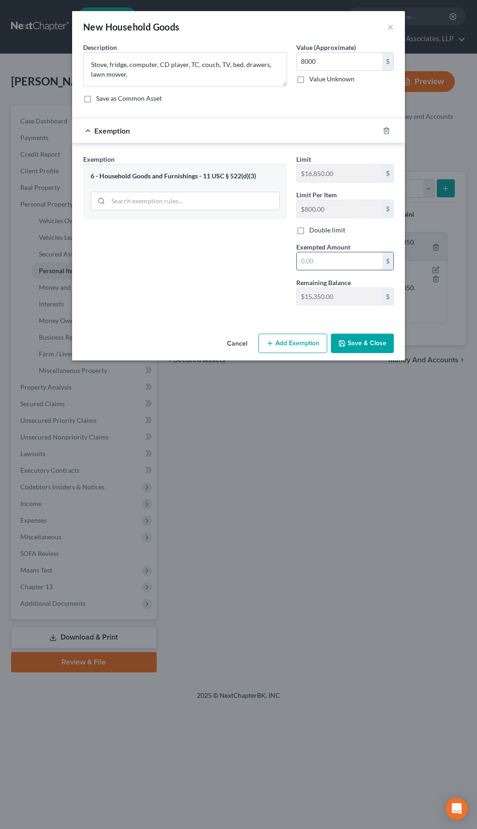
click at [347, 256] on input "text" at bounding box center [340, 261] width 86 height 18
type input "8,000"
click at [373, 342] on button "Save & Close" at bounding box center [362, 343] width 63 height 19
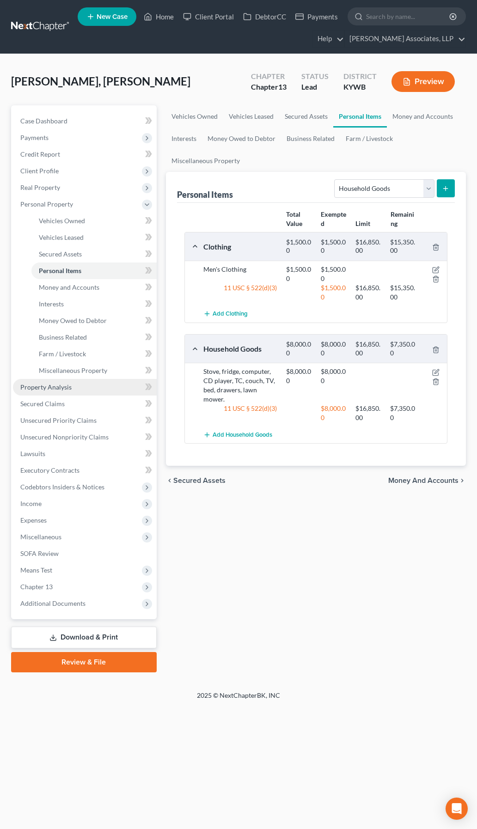
click at [91, 386] on link "Property Analysis" at bounding box center [85, 387] width 144 height 17
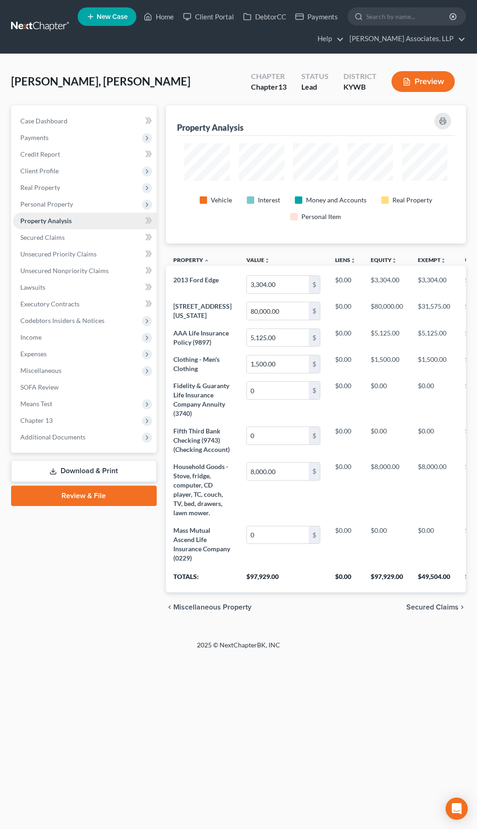
scroll to position [138, 300]
click at [51, 263] on link "Unsecured Nonpriority Claims" at bounding box center [85, 271] width 144 height 17
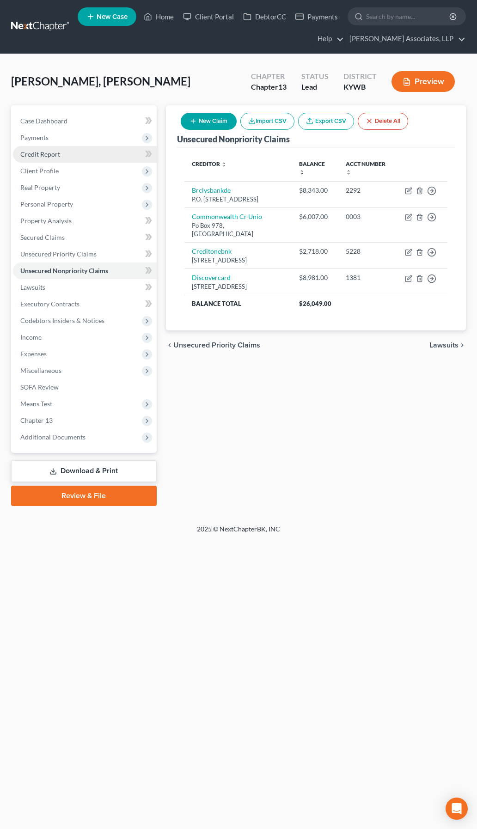
click at [37, 155] on span "Credit Report" at bounding box center [40, 154] width 40 height 8
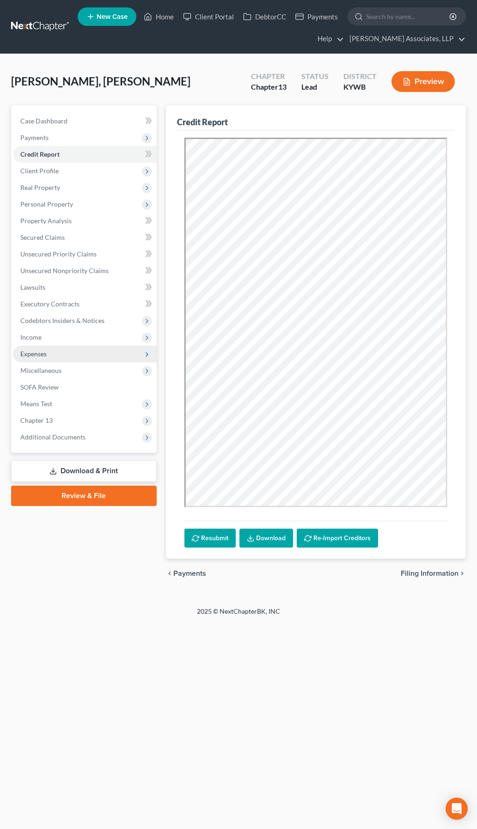
click at [41, 355] on span "Expenses" at bounding box center [33, 354] width 26 height 8
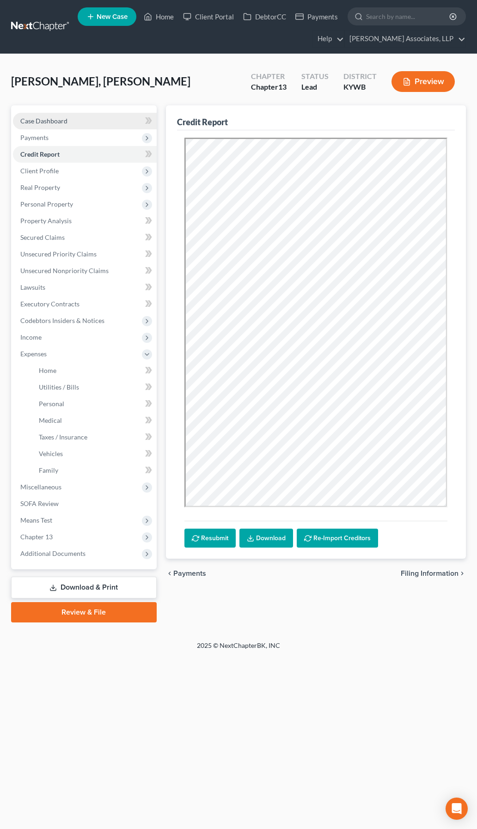
click at [77, 124] on link "Case Dashboard" at bounding box center [85, 121] width 144 height 17
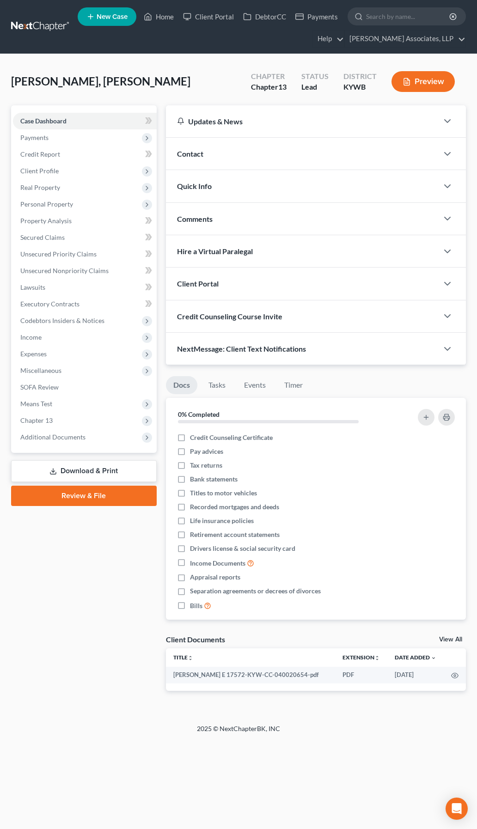
click at [224, 159] on div "Contact" at bounding box center [302, 154] width 272 height 32
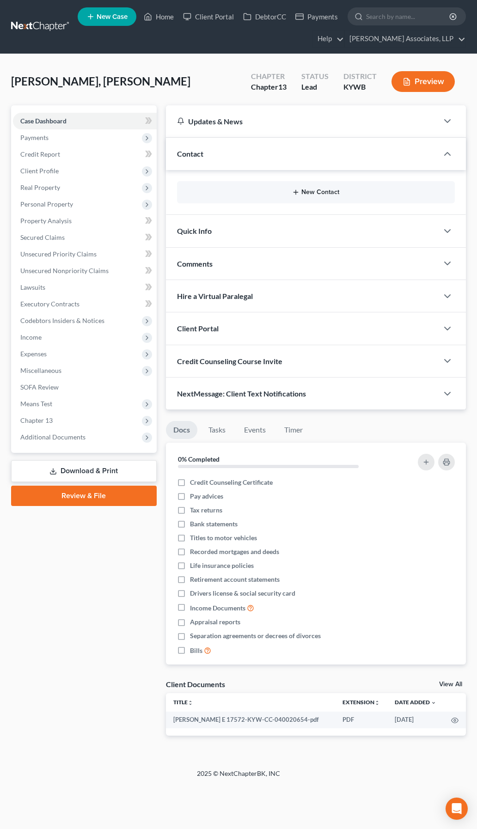
click at [316, 192] on button "New Contact" at bounding box center [315, 192] width 263 height 7
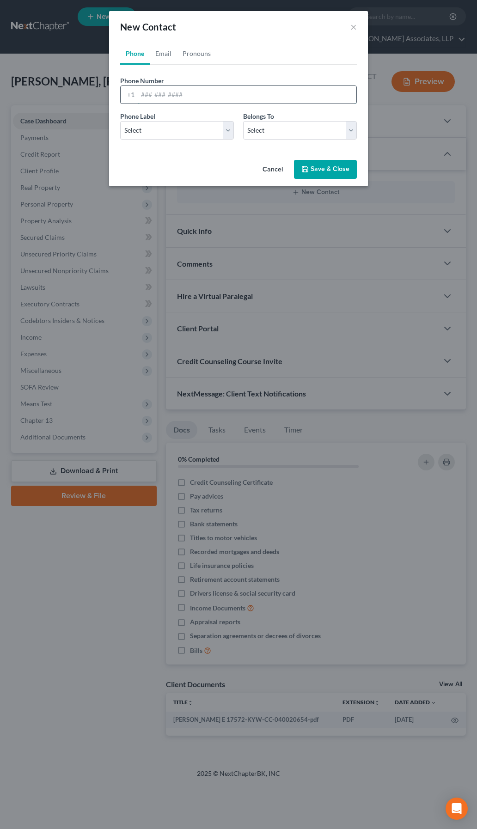
click at [262, 97] on input "tel" at bounding box center [247, 95] width 219 height 18
type input "5028268561"
click at [187, 122] on select "Select Mobile Home Work Other" at bounding box center [177, 130] width 114 height 18
select select "0"
click at [120, 121] on select "Select Mobile Home Work Other" at bounding box center [177, 130] width 114 height 18
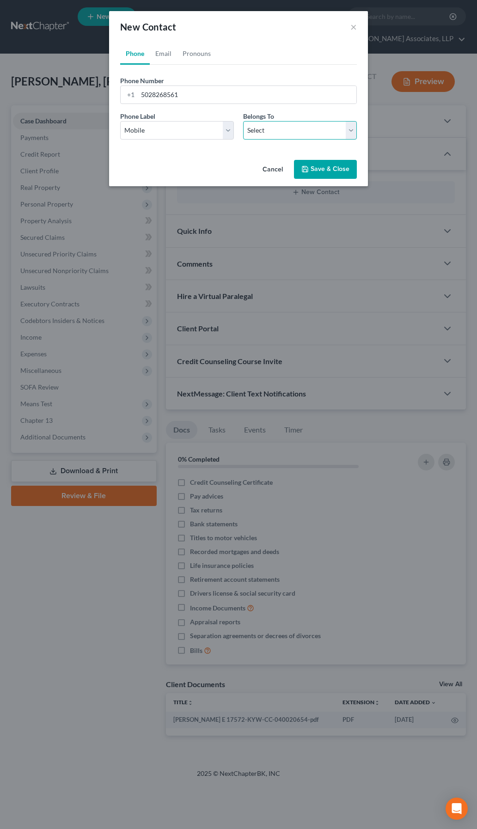
click at [250, 132] on select "Select Client Other" at bounding box center [300, 130] width 114 height 18
select select "0"
click at [243, 121] on select "Select Client Other" at bounding box center [300, 130] width 114 height 18
click at [324, 170] on button "Save & Close" at bounding box center [325, 169] width 63 height 19
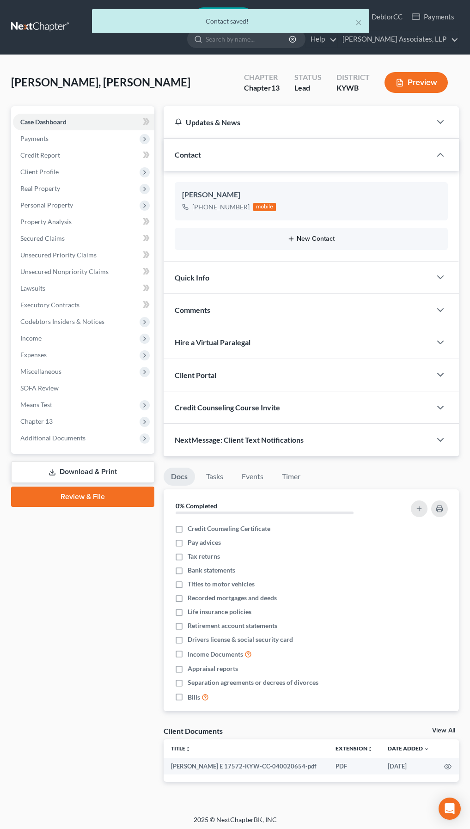
click at [321, 238] on button "New Contact" at bounding box center [311, 238] width 258 height 7
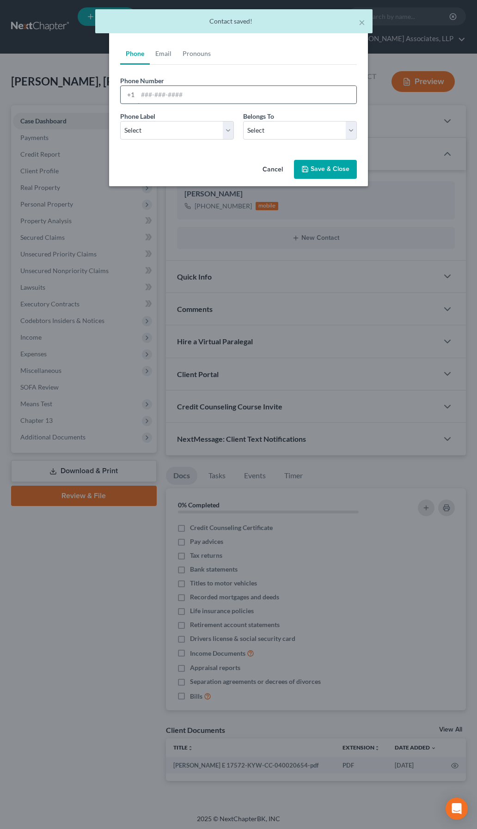
click at [177, 95] on input "tel" at bounding box center [247, 95] width 219 height 18
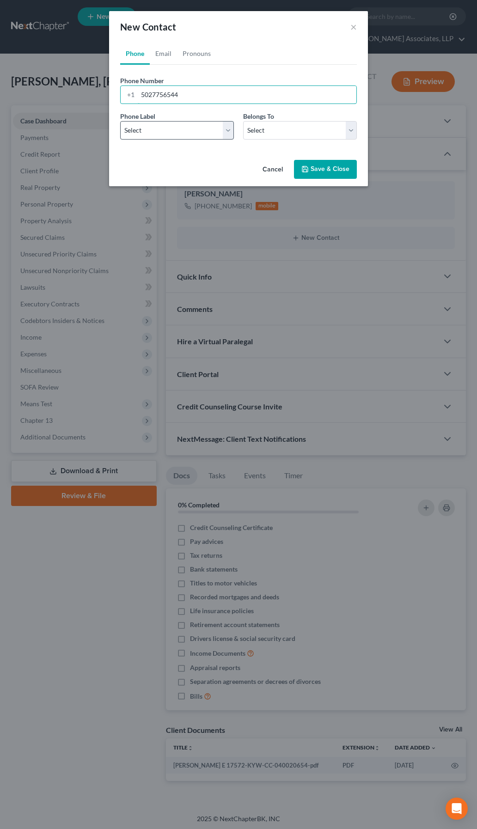
type input "5027756544"
drag, startPoint x: 183, startPoint y: 133, endPoint x: 179, endPoint y: 139, distance: 7.1
click at [183, 133] on select "Select Mobile Home Work Other" at bounding box center [177, 130] width 114 height 18
select select "1"
click at [120, 121] on select "Select Mobile Home Work Other" at bounding box center [177, 130] width 114 height 18
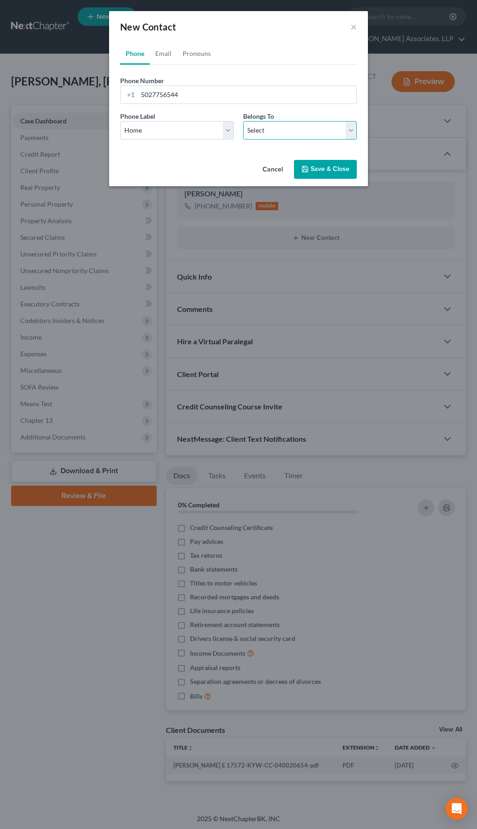
drag, startPoint x: 258, startPoint y: 128, endPoint x: 259, endPoint y: 136, distance: 8.4
click at [258, 128] on select "Select Client Other" at bounding box center [300, 130] width 114 height 18
select select "0"
click at [243, 121] on select "Select Client Other" at bounding box center [300, 130] width 114 height 18
click at [166, 57] on link "Email" at bounding box center [163, 54] width 27 height 22
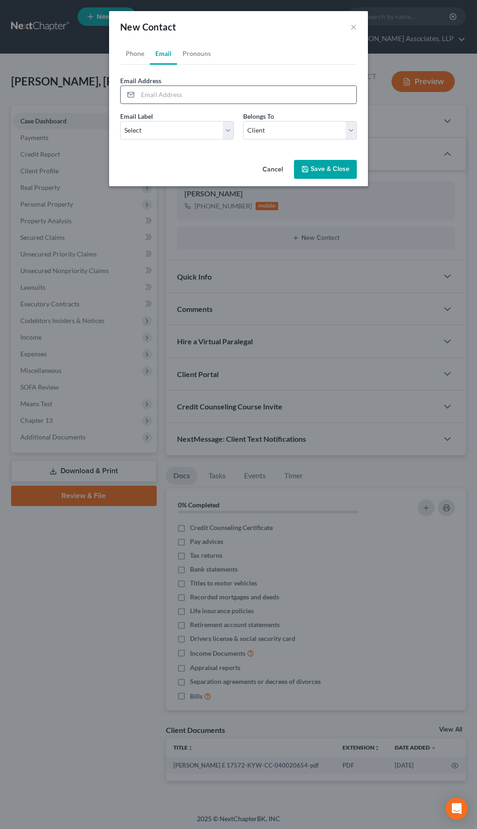
click at [170, 92] on input "email" at bounding box center [247, 95] width 219 height 18
type input "[EMAIL_ADDRESS][DOMAIN_NAME]"
drag, startPoint x: 150, startPoint y: 131, endPoint x: 150, endPoint y: 141, distance: 9.7
click at [150, 131] on select "Select Home Work Other" at bounding box center [177, 130] width 114 height 18
select select "0"
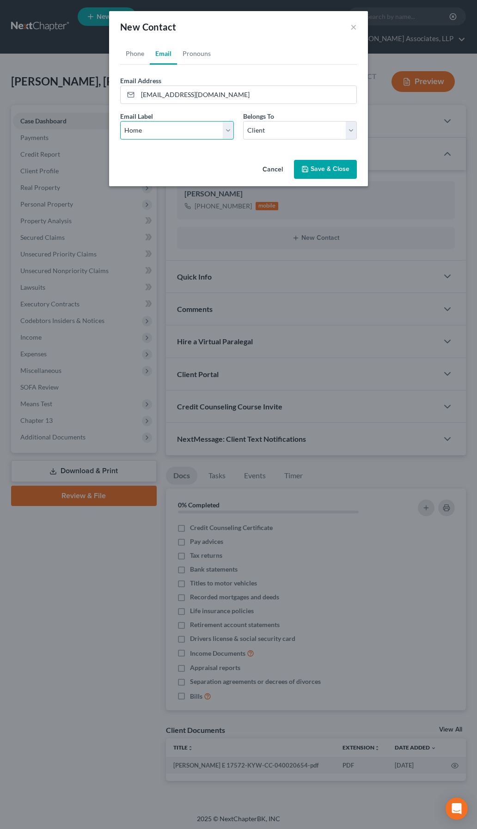
click at [120, 121] on select "Select Home Work Other" at bounding box center [177, 130] width 114 height 18
click at [203, 59] on link "Pronouns" at bounding box center [196, 54] width 39 height 22
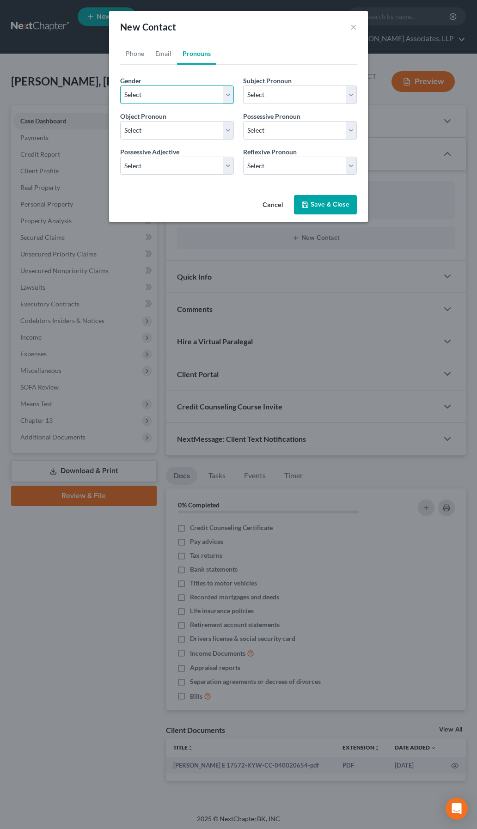
drag, startPoint x: 175, startPoint y: 95, endPoint x: 164, endPoint y: 105, distance: 14.7
click at [175, 95] on select "Select [DEMOGRAPHIC_DATA] [DEMOGRAPHIC_DATA] [DEMOGRAPHIC_DATA] More Than One P…" at bounding box center [177, 95] width 114 height 18
select select "0"
click at [120, 86] on select "Select [DEMOGRAPHIC_DATA] [DEMOGRAPHIC_DATA] [DEMOGRAPHIC_DATA] More Than One P…" at bounding box center [177, 95] width 114 height 18
select select "0"
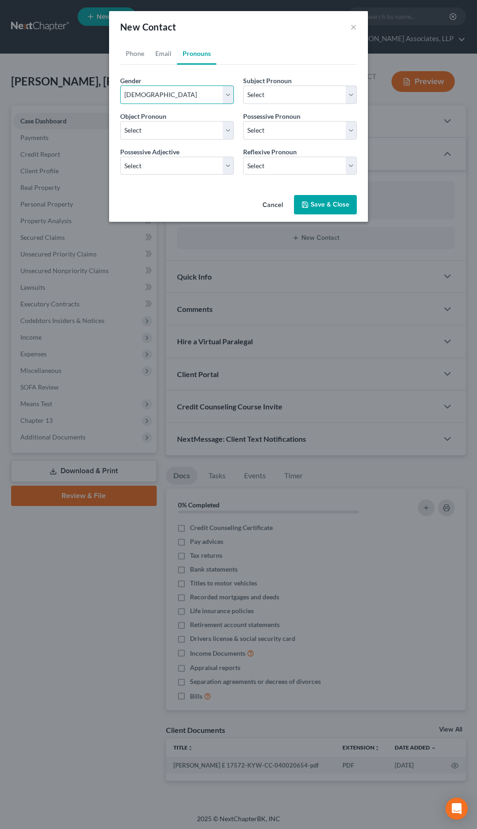
select select "0"
click at [325, 204] on button "Save & Close" at bounding box center [325, 204] width 63 height 19
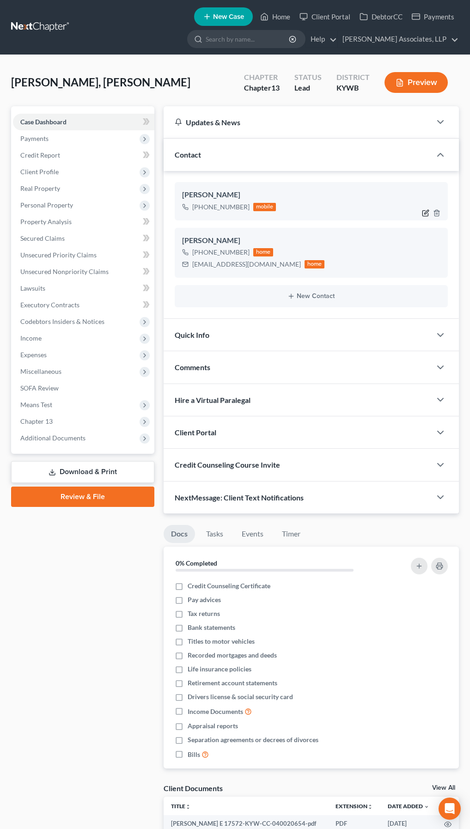
click at [425, 211] on icon "button" at bounding box center [425, 213] width 6 height 6
select select "0"
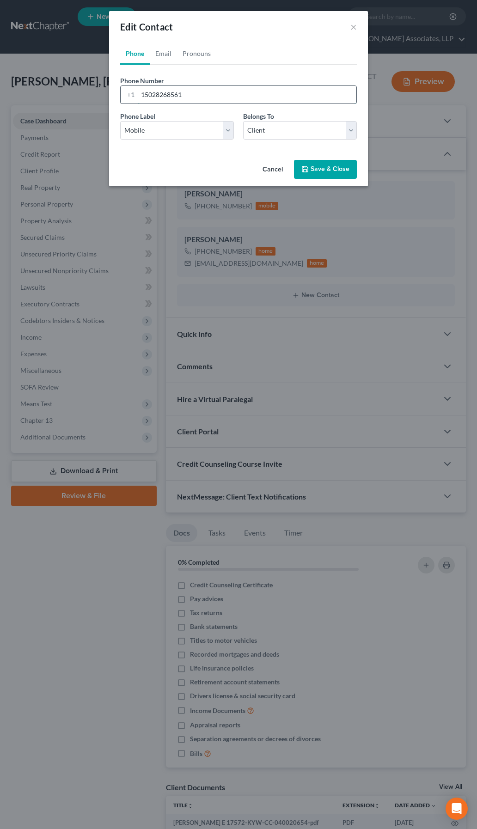
click at [162, 97] on input "15028268561" at bounding box center [247, 95] width 219 height 18
type input "15028768561"
click at [345, 173] on button "Save & Close" at bounding box center [325, 169] width 63 height 19
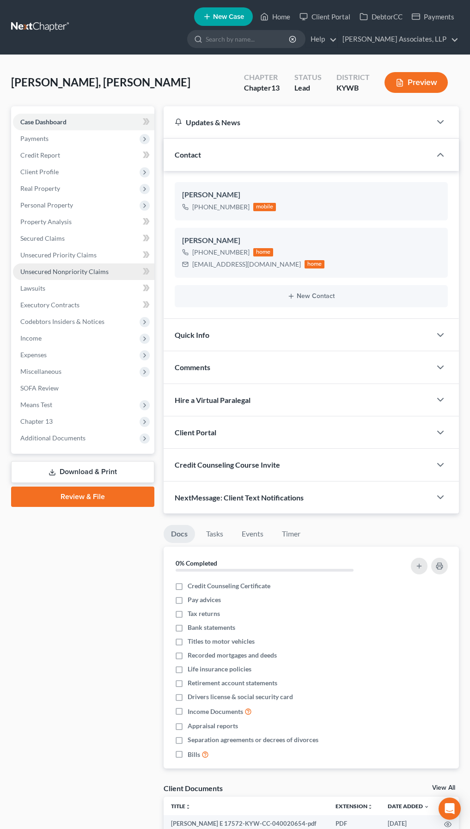
click at [67, 271] on span "Unsecured Nonpriority Claims" at bounding box center [64, 272] width 88 height 8
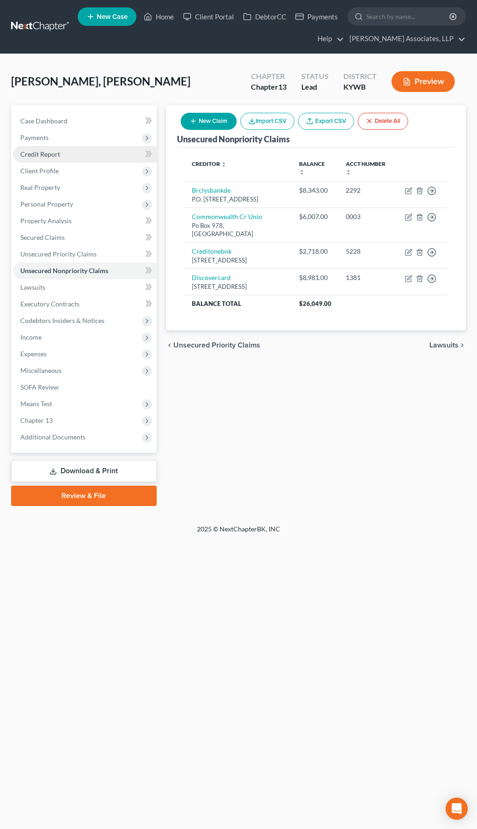
click at [35, 157] on span "Credit Report" at bounding box center [40, 154] width 40 height 8
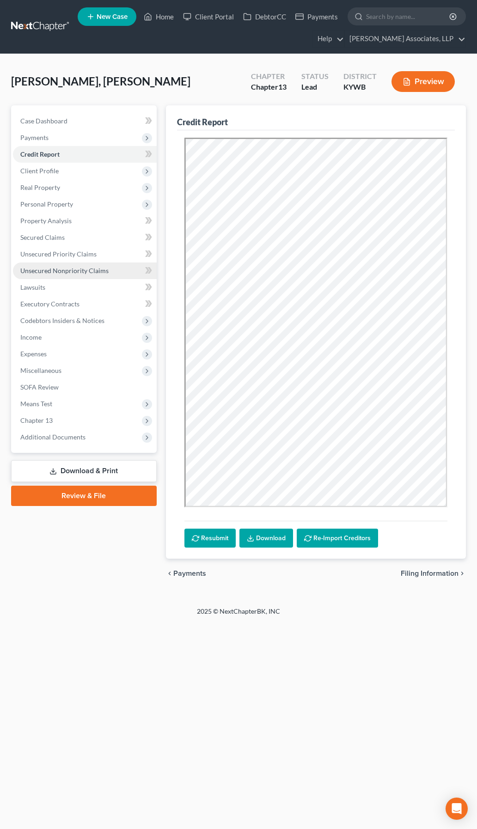
click at [46, 275] on link "Unsecured Nonpriority Claims" at bounding box center [85, 271] width 144 height 17
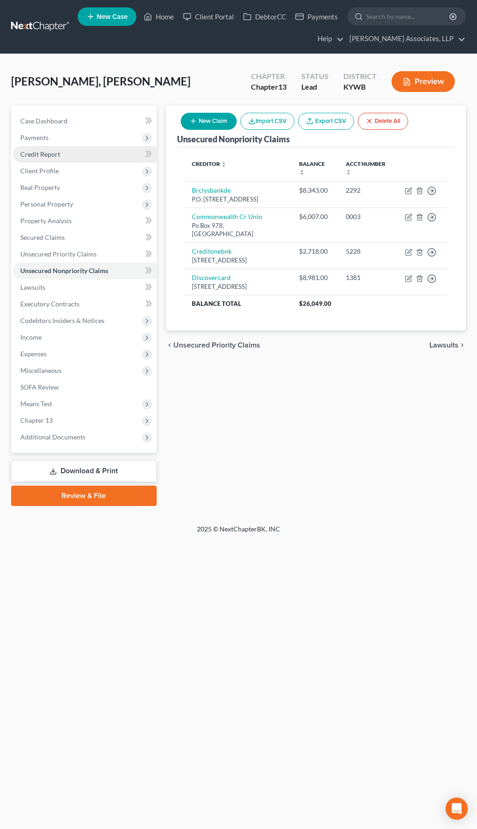
click at [45, 150] on span "Credit Report" at bounding box center [40, 154] width 40 height 8
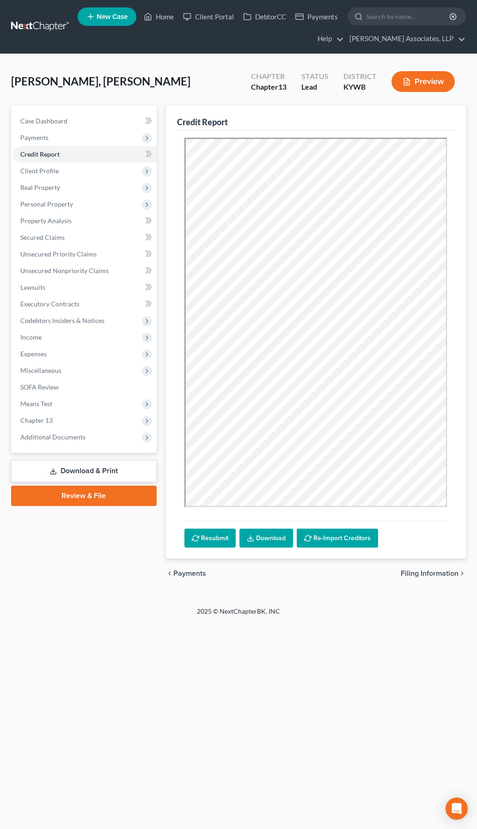
click at [262, 512] on link "Download" at bounding box center [266, 538] width 54 height 19
